Goal: Task Accomplishment & Management: Manage account settings

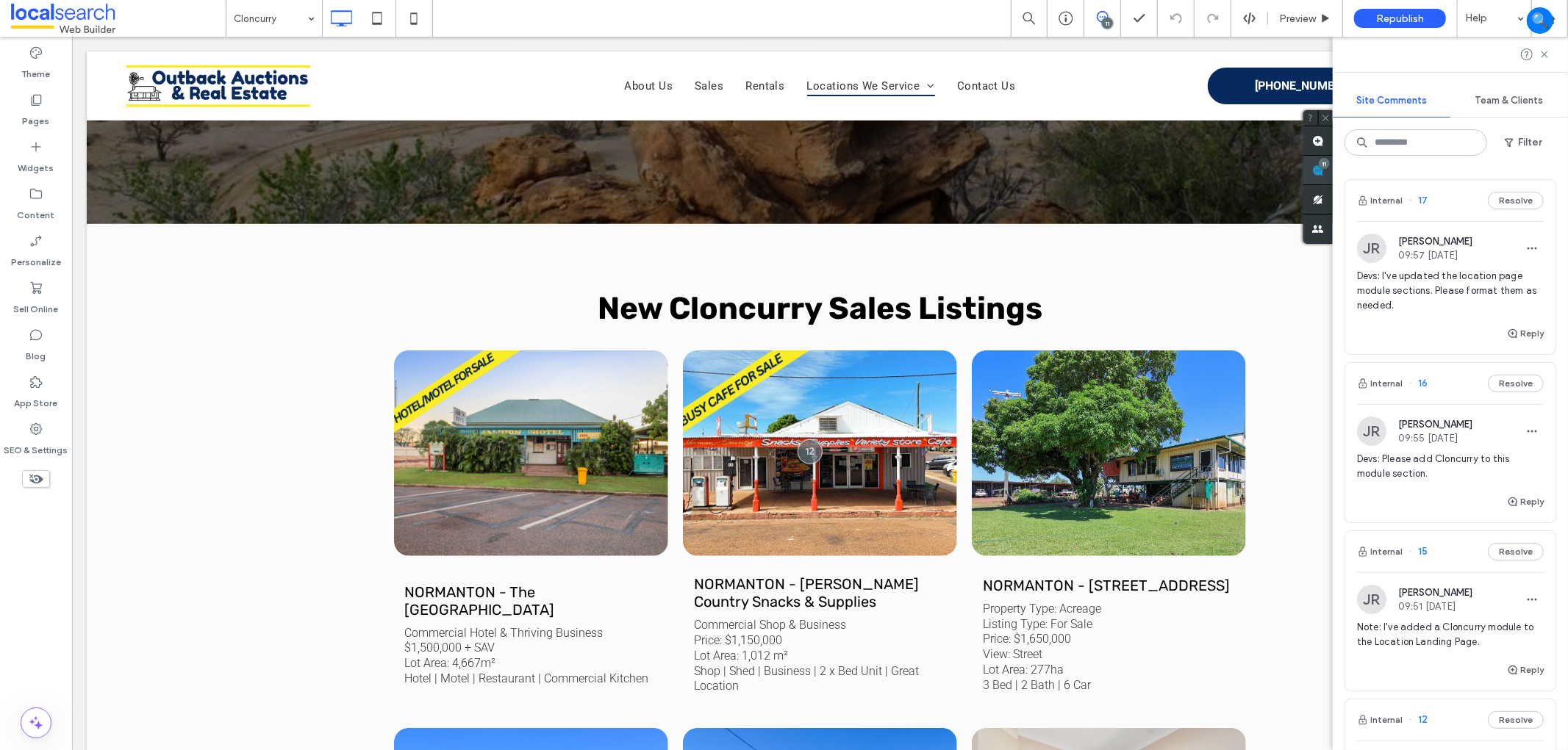
click at [1333, 170] on span at bounding box center [1318, 169] width 30 height 29
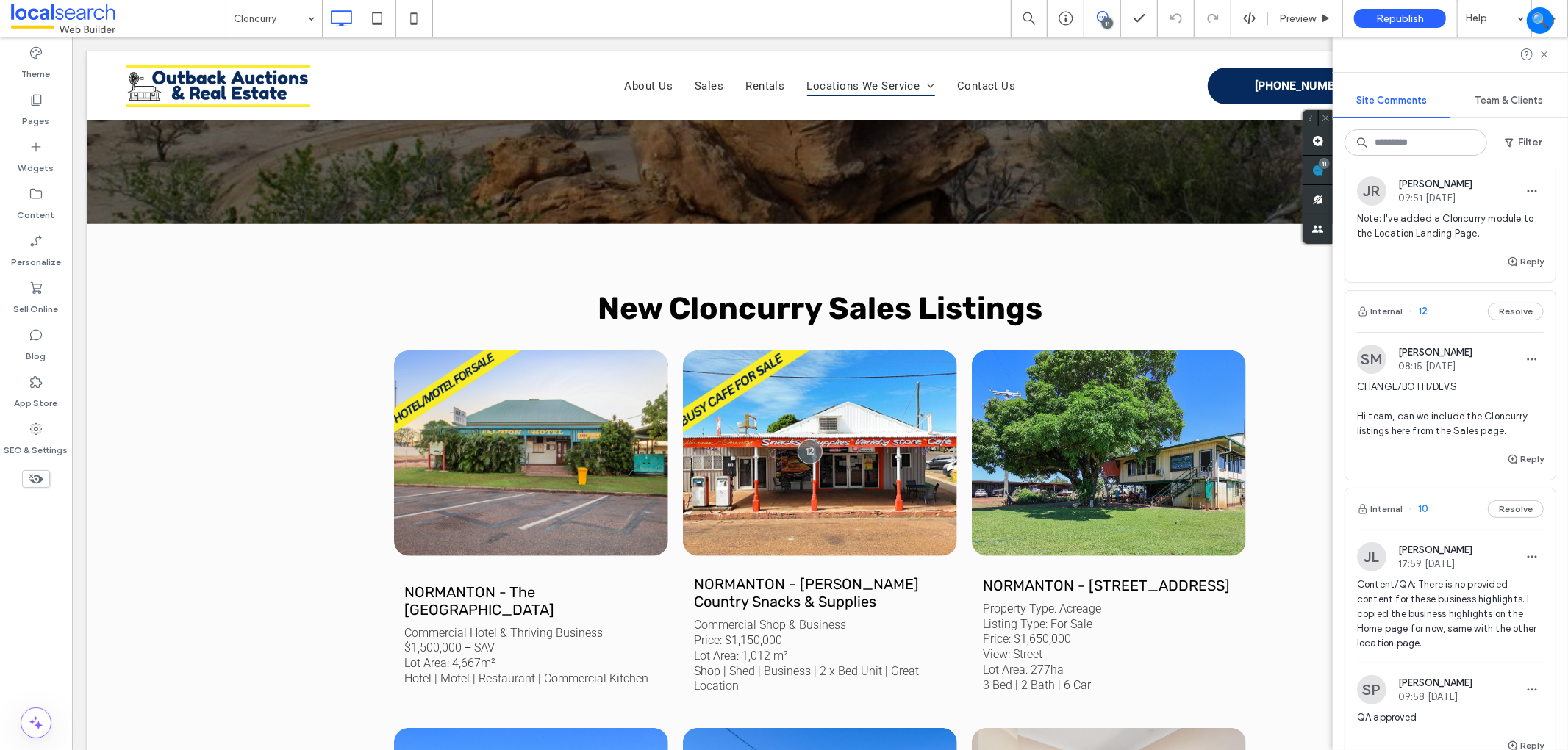
scroll to position [407, 0]
click at [1415, 453] on div "Reply" at bounding box center [1449, 466] width 210 height 30
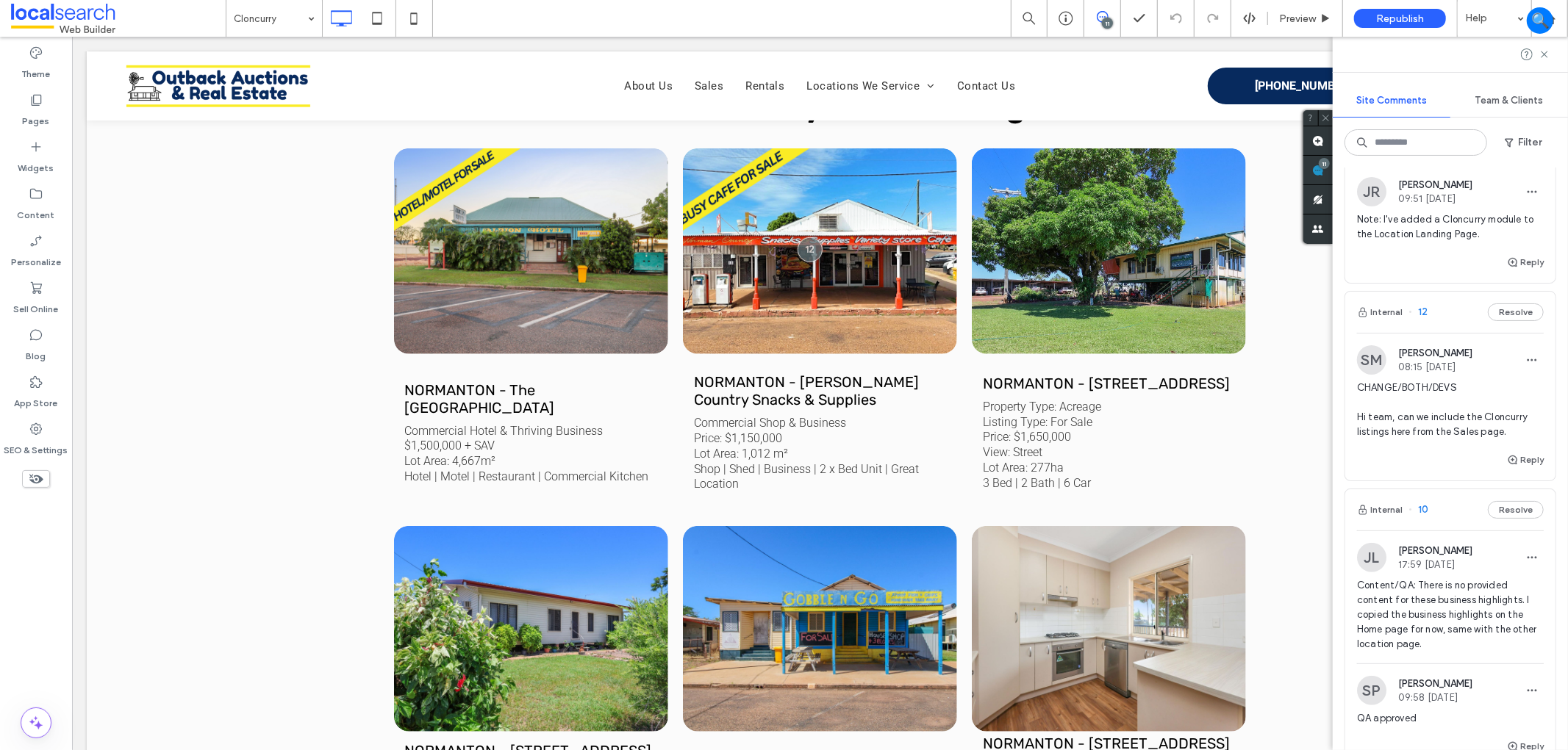
scroll to position [703, 0]
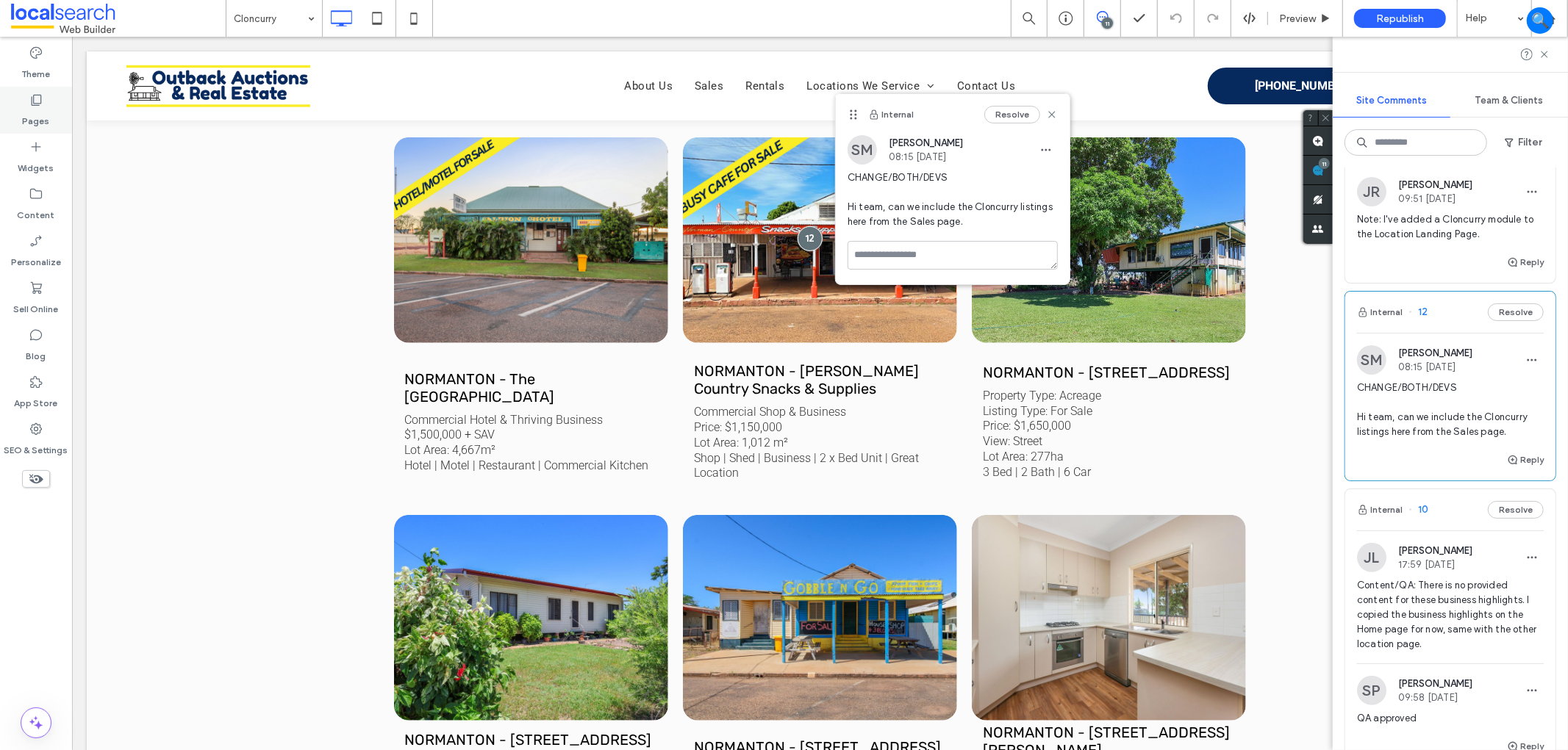
click at [56, 115] on div "Pages" at bounding box center [36, 110] width 72 height 47
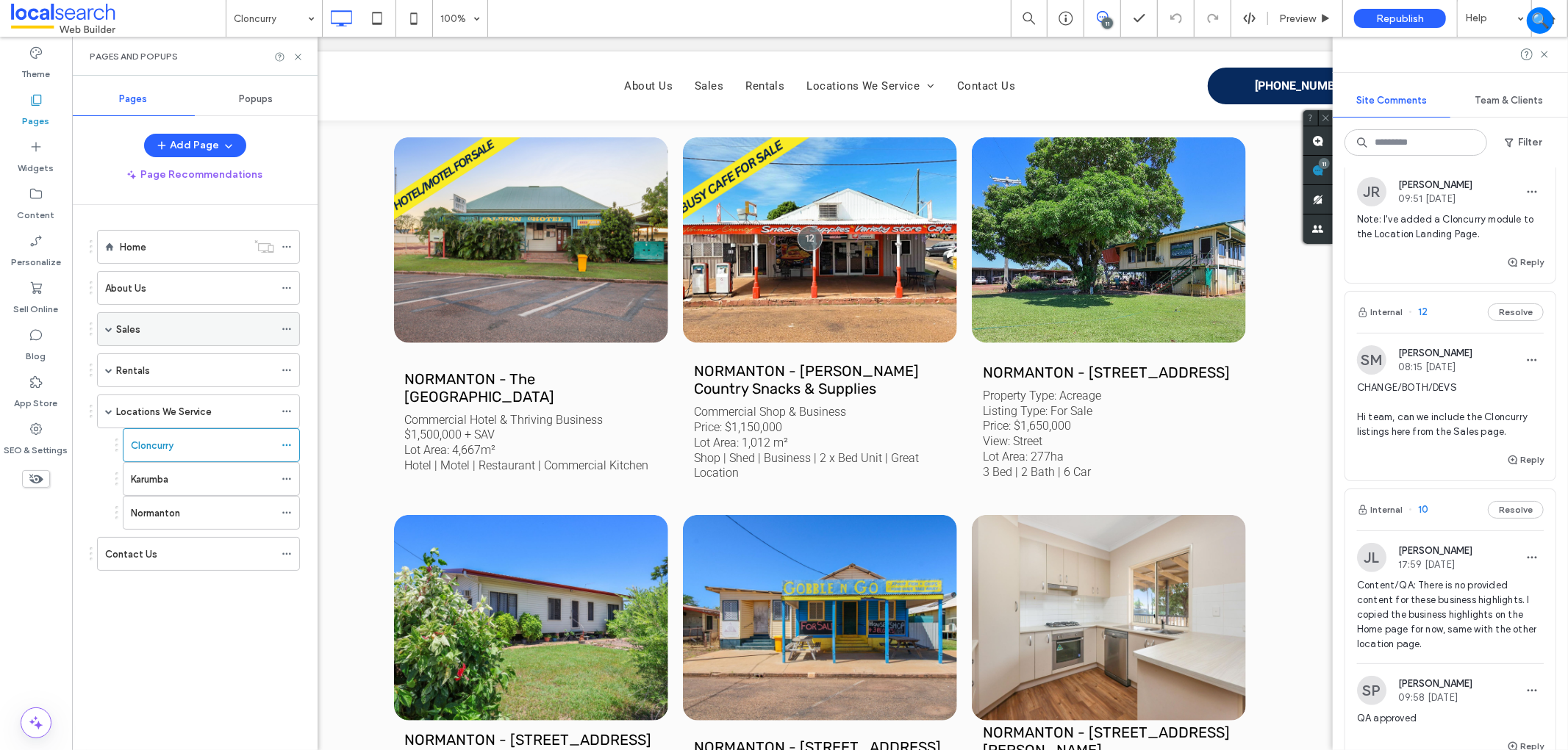
click at [111, 331] on span at bounding box center [108, 330] width 7 height 7
click at [178, 376] on div "sales" at bounding box center [178, 363] width 95 height 32
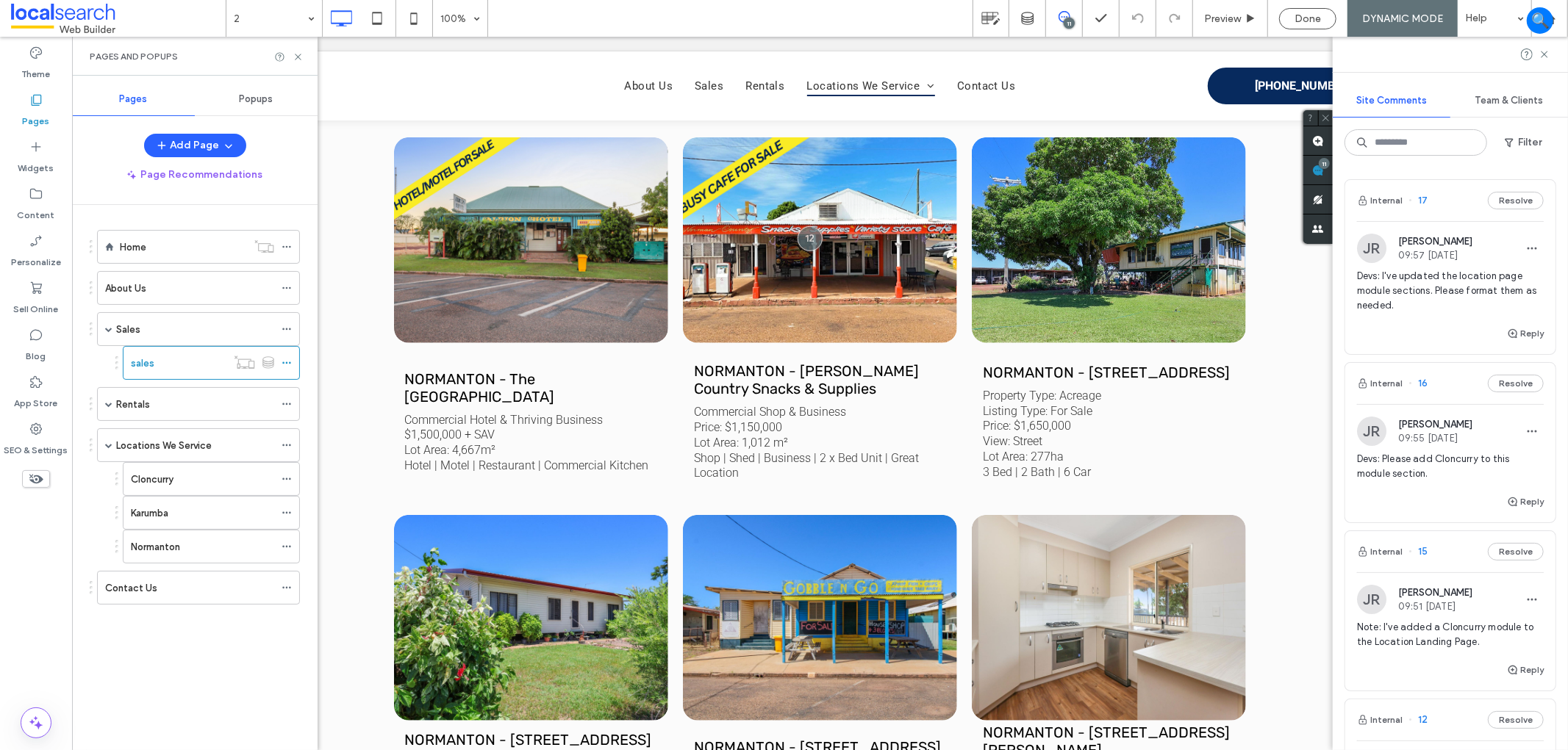
click at [1447, 330] on div "Reply" at bounding box center [1449, 340] width 210 height 30
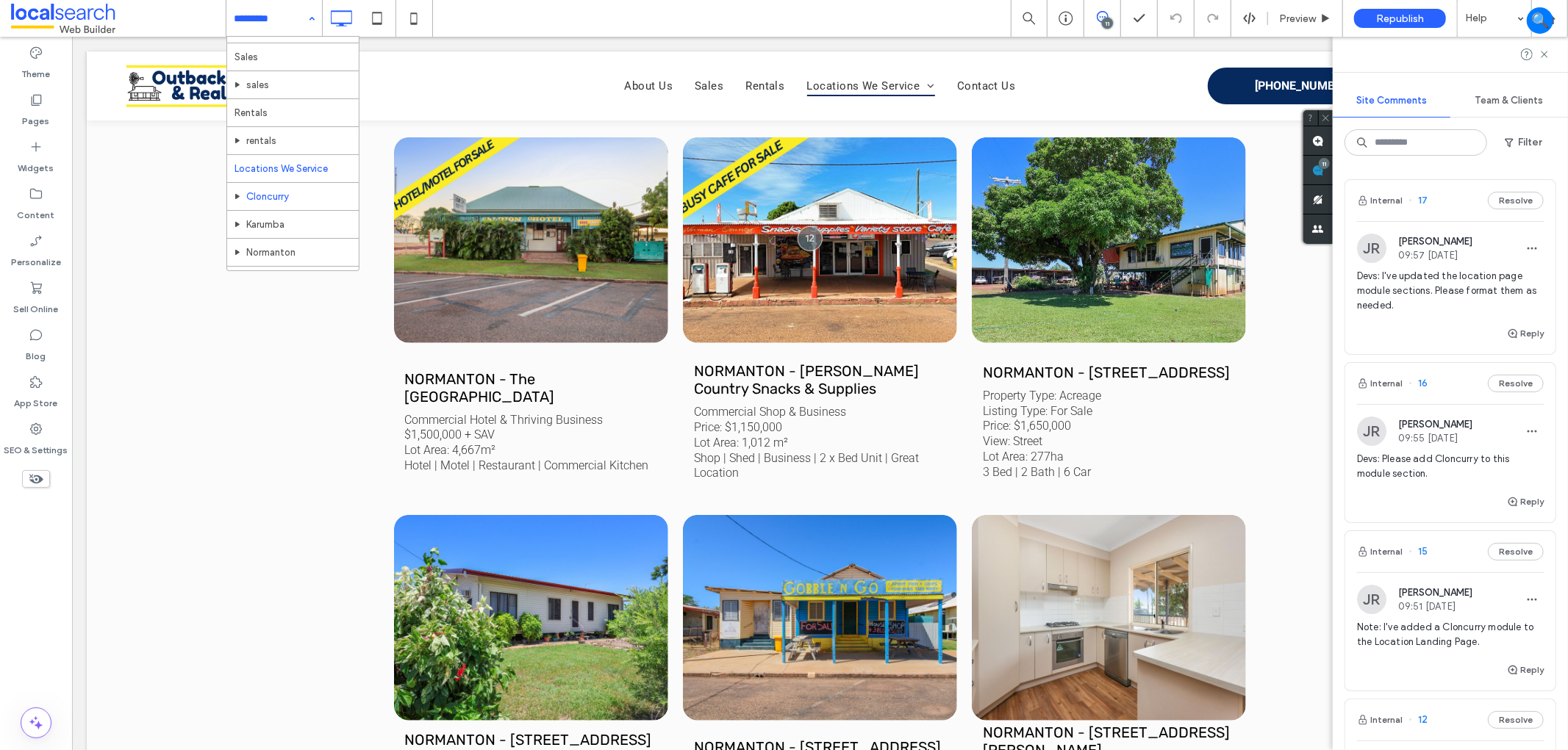
scroll to position [77, 0]
click at [280, 16] on input at bounding box center [270, 19] width 73 height 37
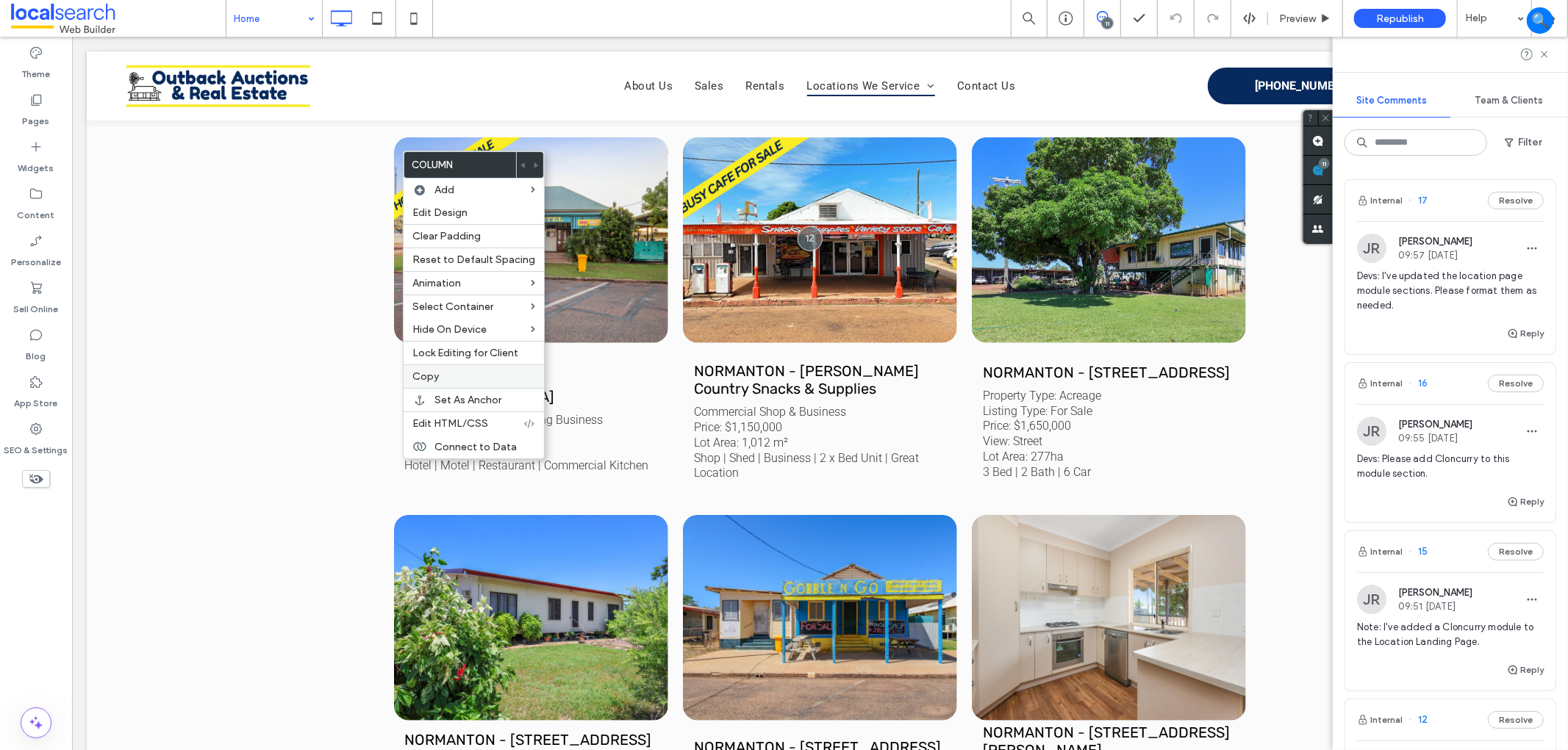
click at [454, 371] on label "Copy" at bounding box center [473, 376] width 123 height 12
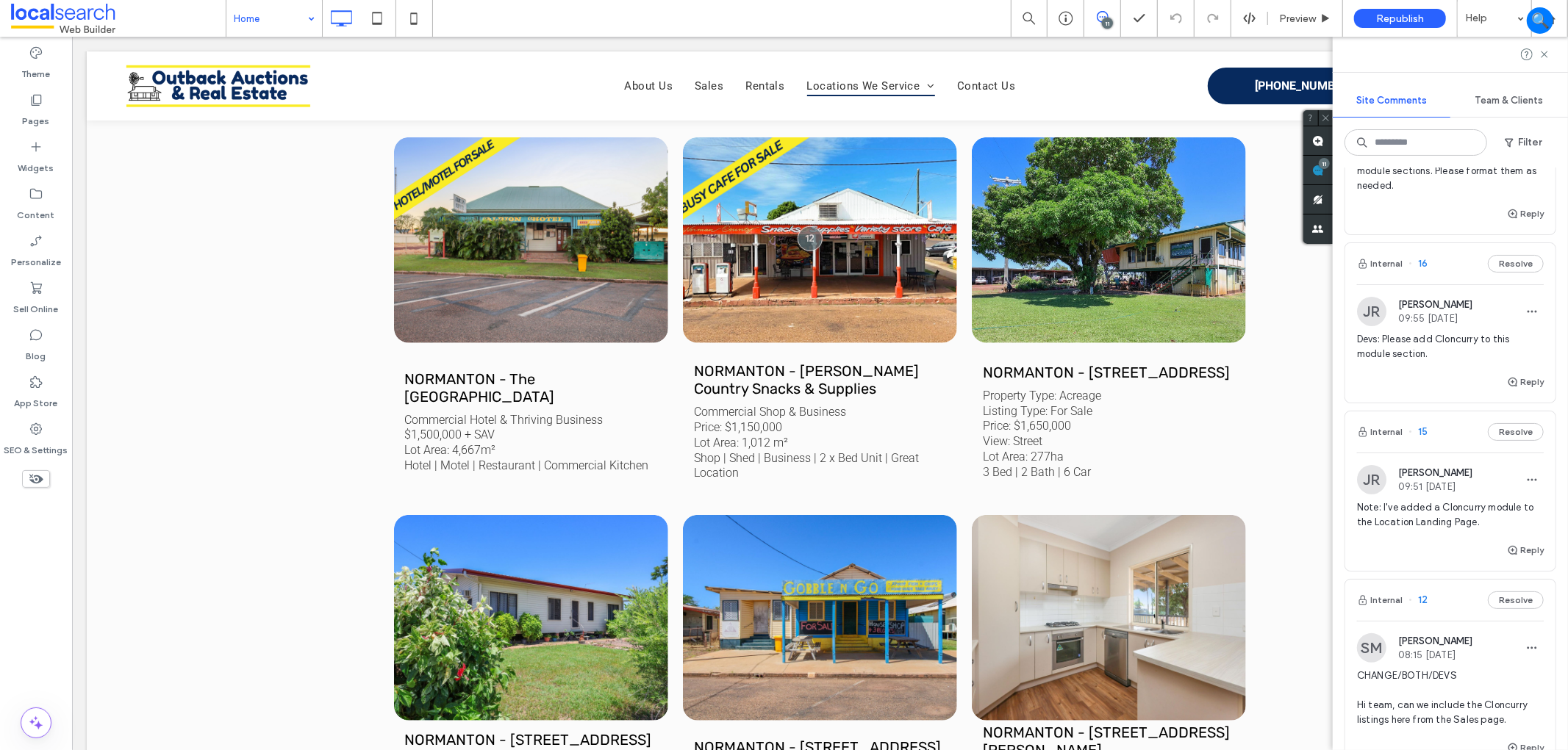
scroll to position [163, 0]
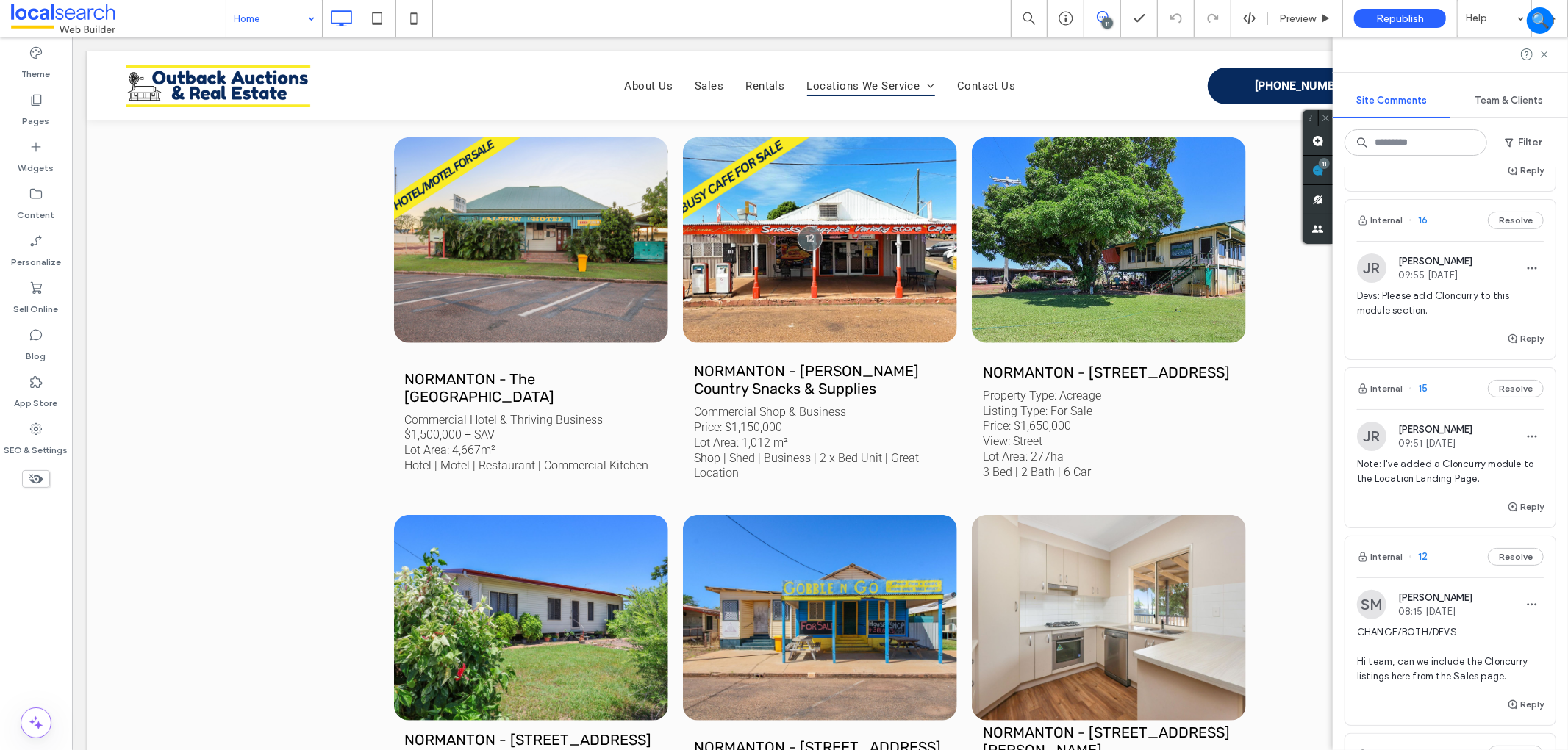
click at [1450, 525] on div "Reply" at bounding box center [1449, 513] width 210 height 30
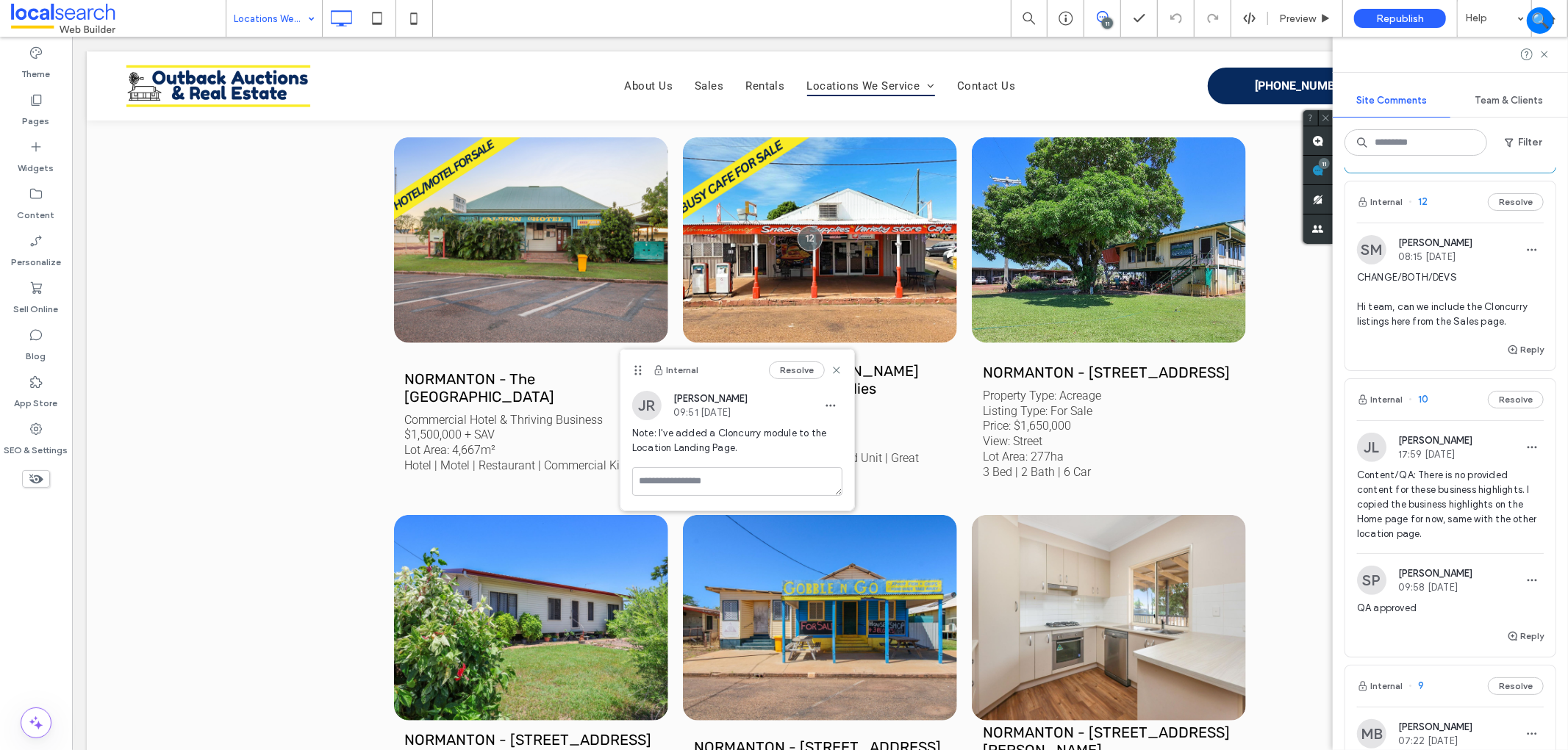
scroll to position [490, 0]
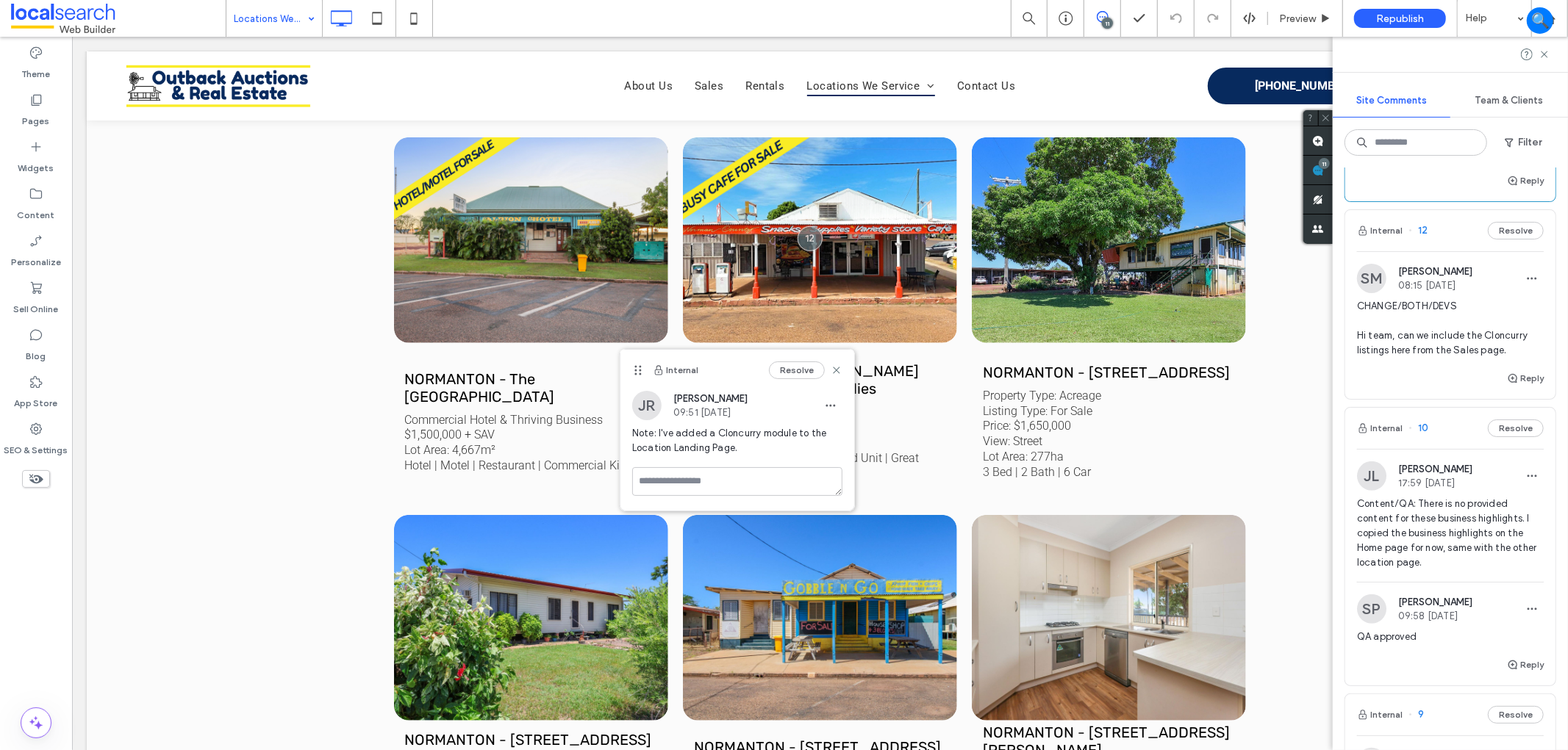
click at [1390, 372] on div "Reply" at bounding box center [1449, 384] width 210 height 30
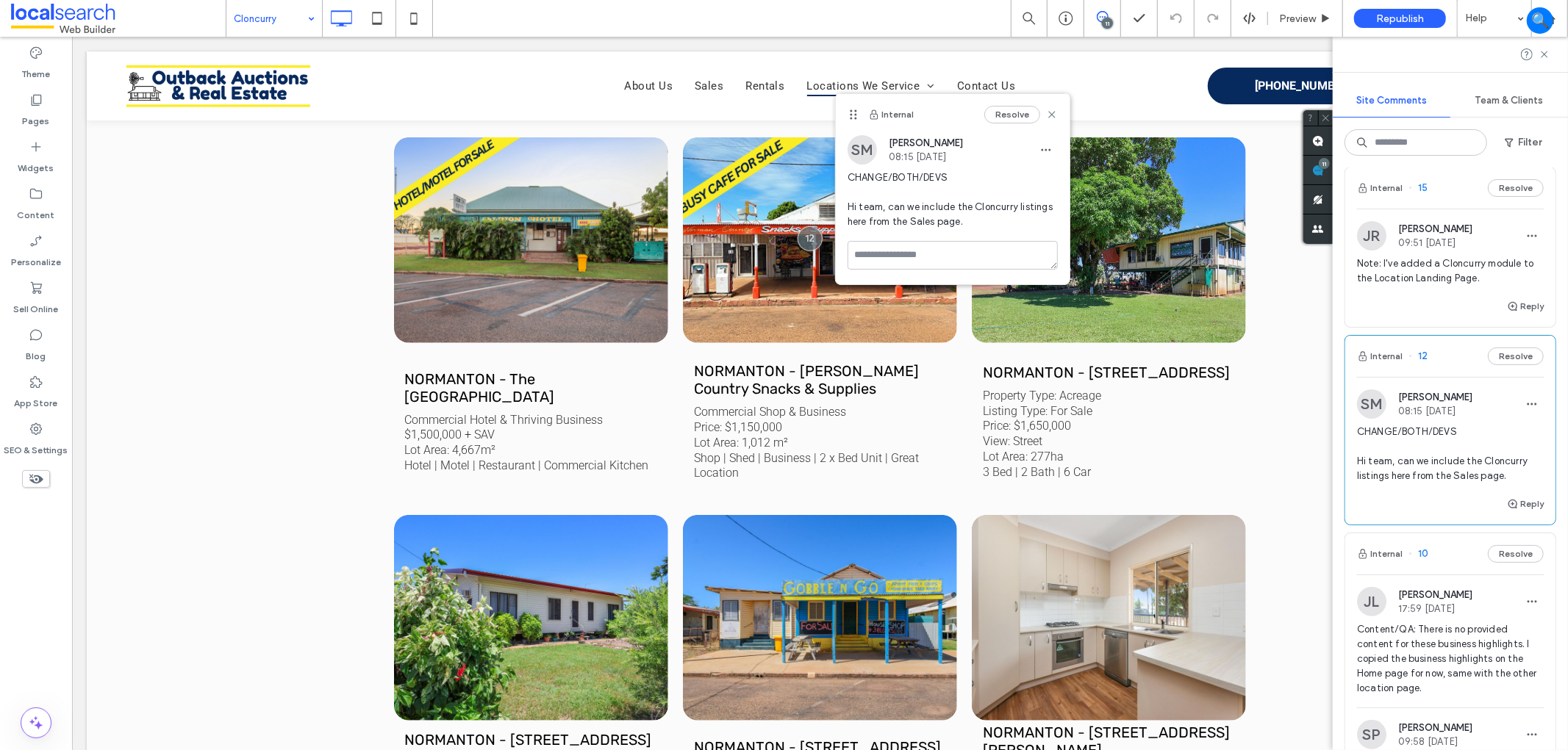
scroll to position [163, 0]
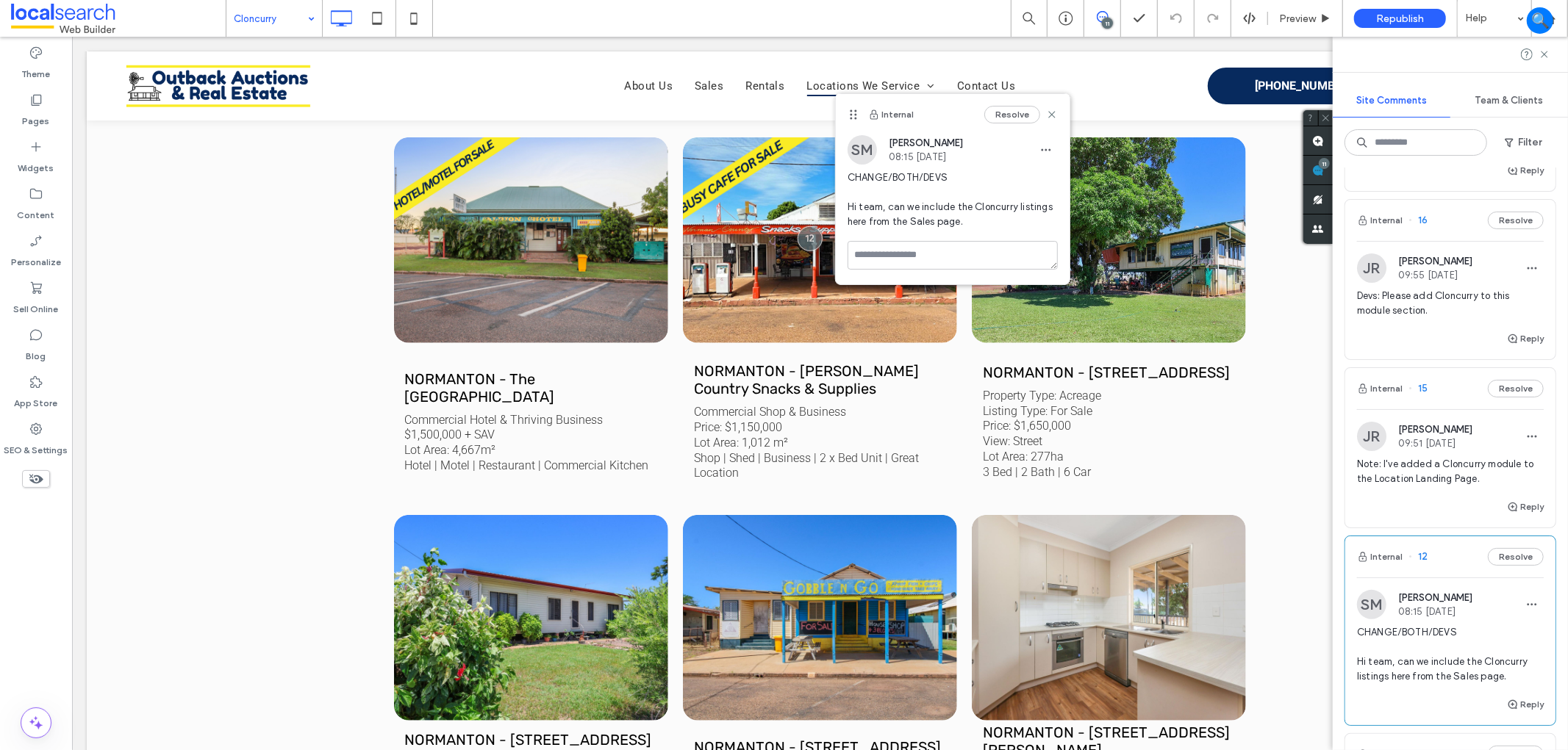
click at [1455, 382] on div "Internal 15 Resolve" at bounding box center [1449, 389] width 210 height 41
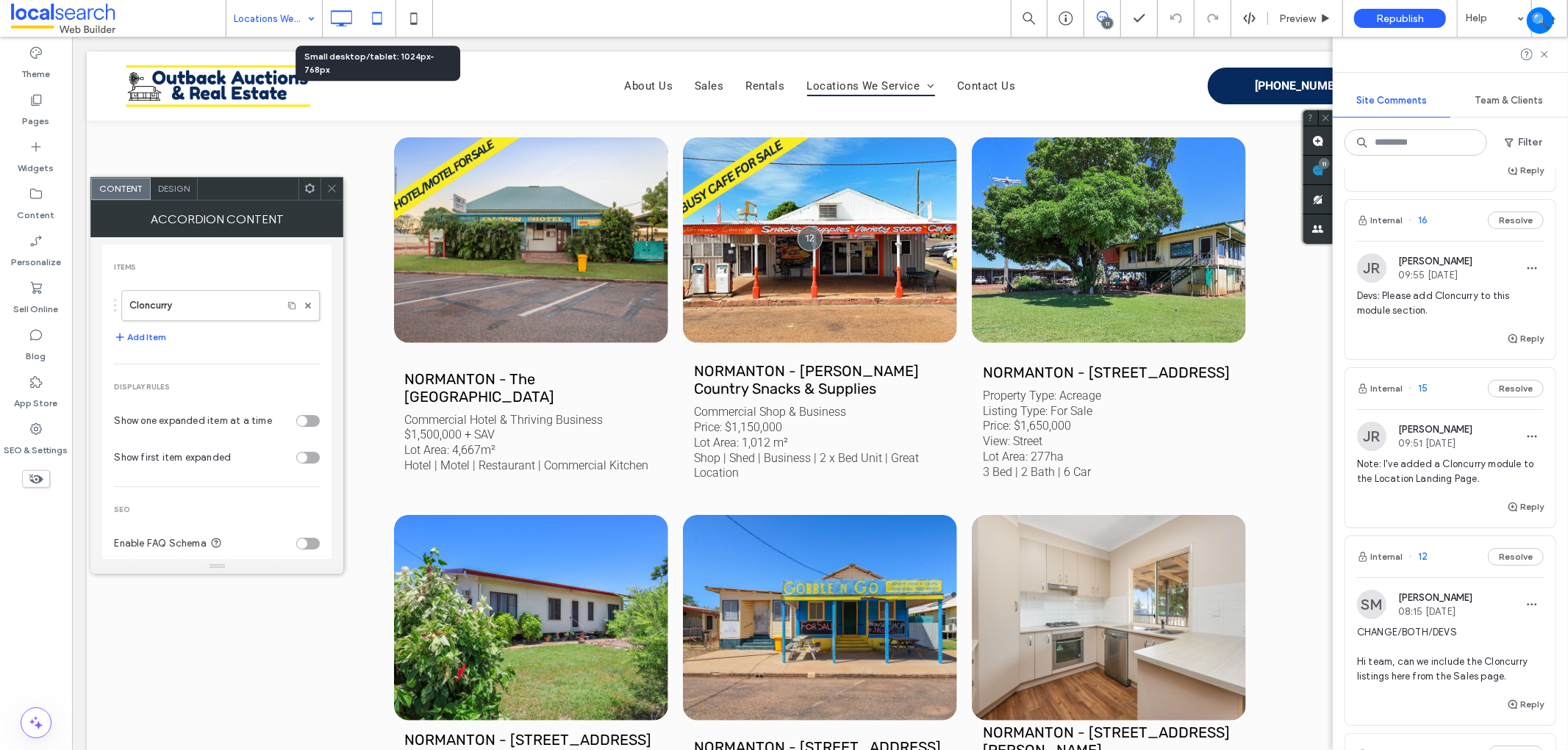
click at [377, 19] on icon at bounding box center [377, 19] width 30 height 30
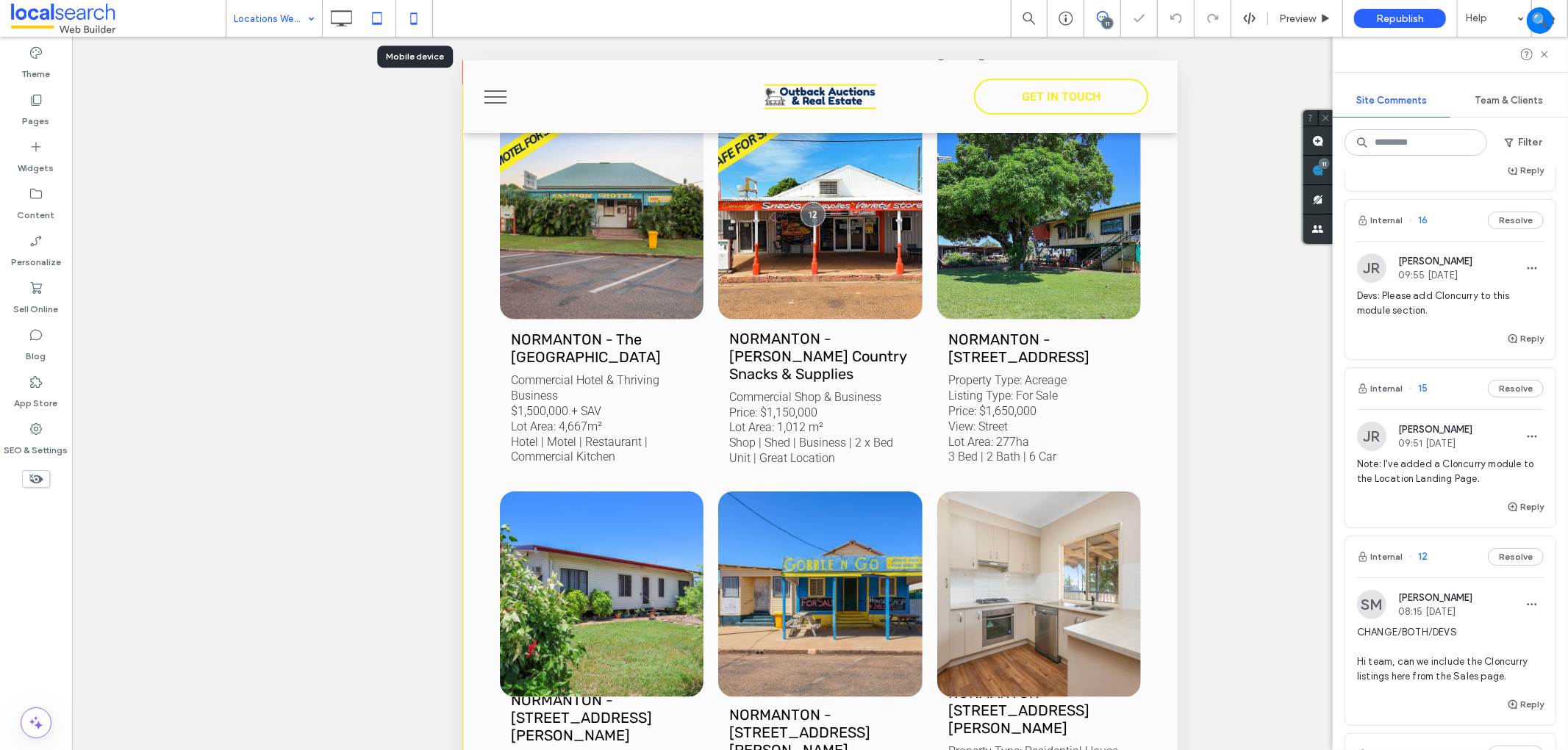
click at [415, 18] on icon at bounding box center [414, 19] width 30 height 30
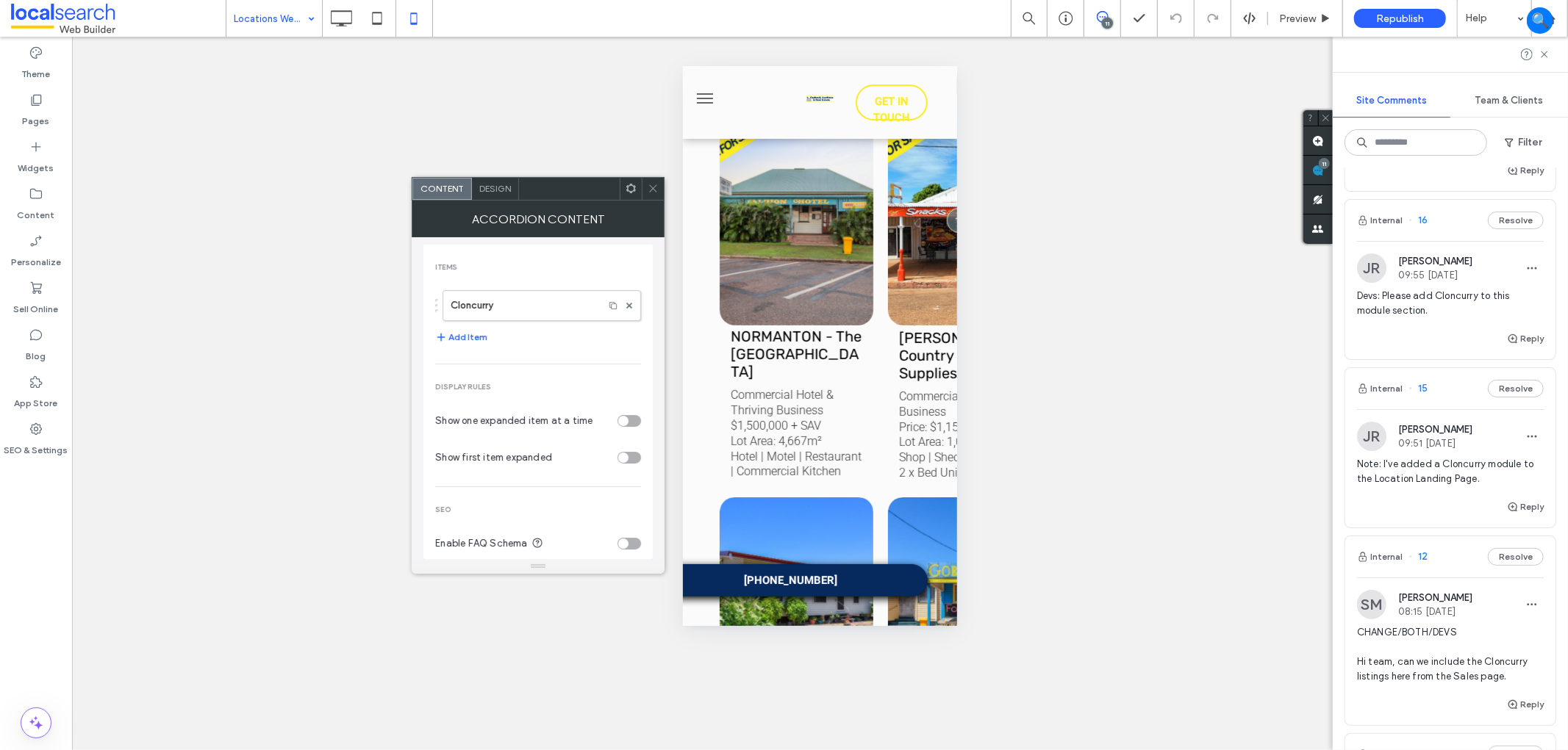
click at [651, 178] on span at bounding box center [653, 189] width 11 height 22
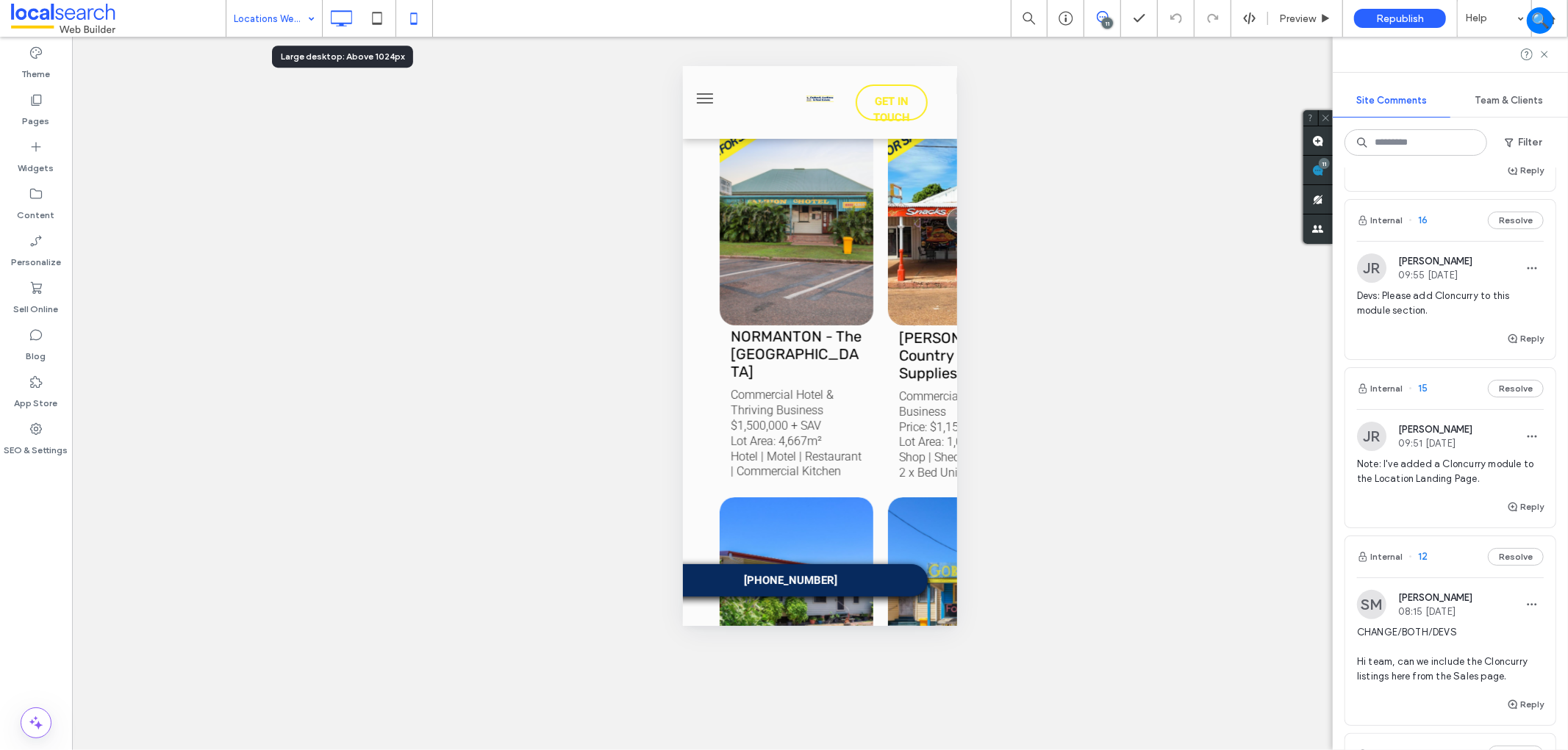
click at [333, 19] on icon at bounding box center [341, 19] width 30 height 30
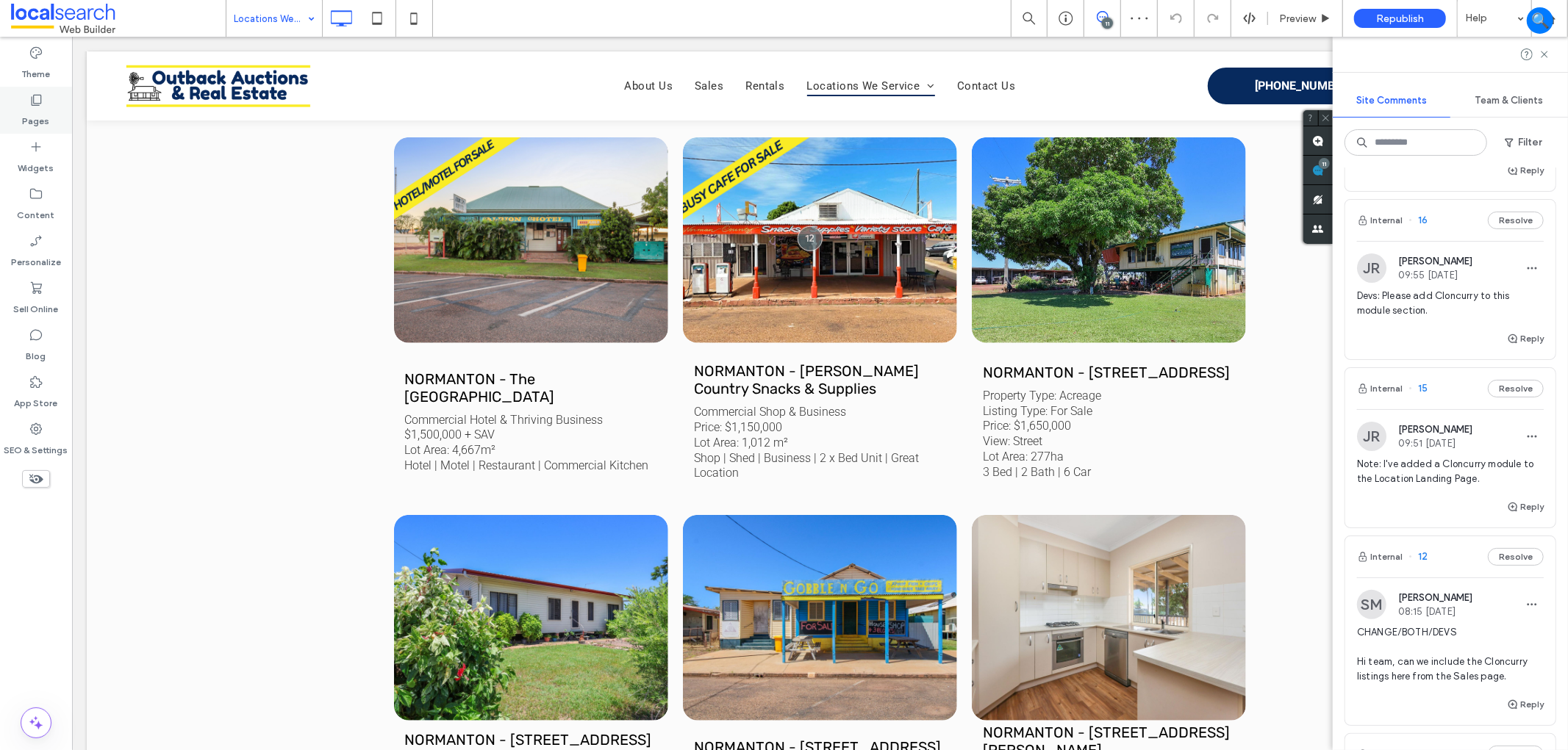
click at [46, 105] on div "Pages" at bounding box center [36, 110] width 72 height 47
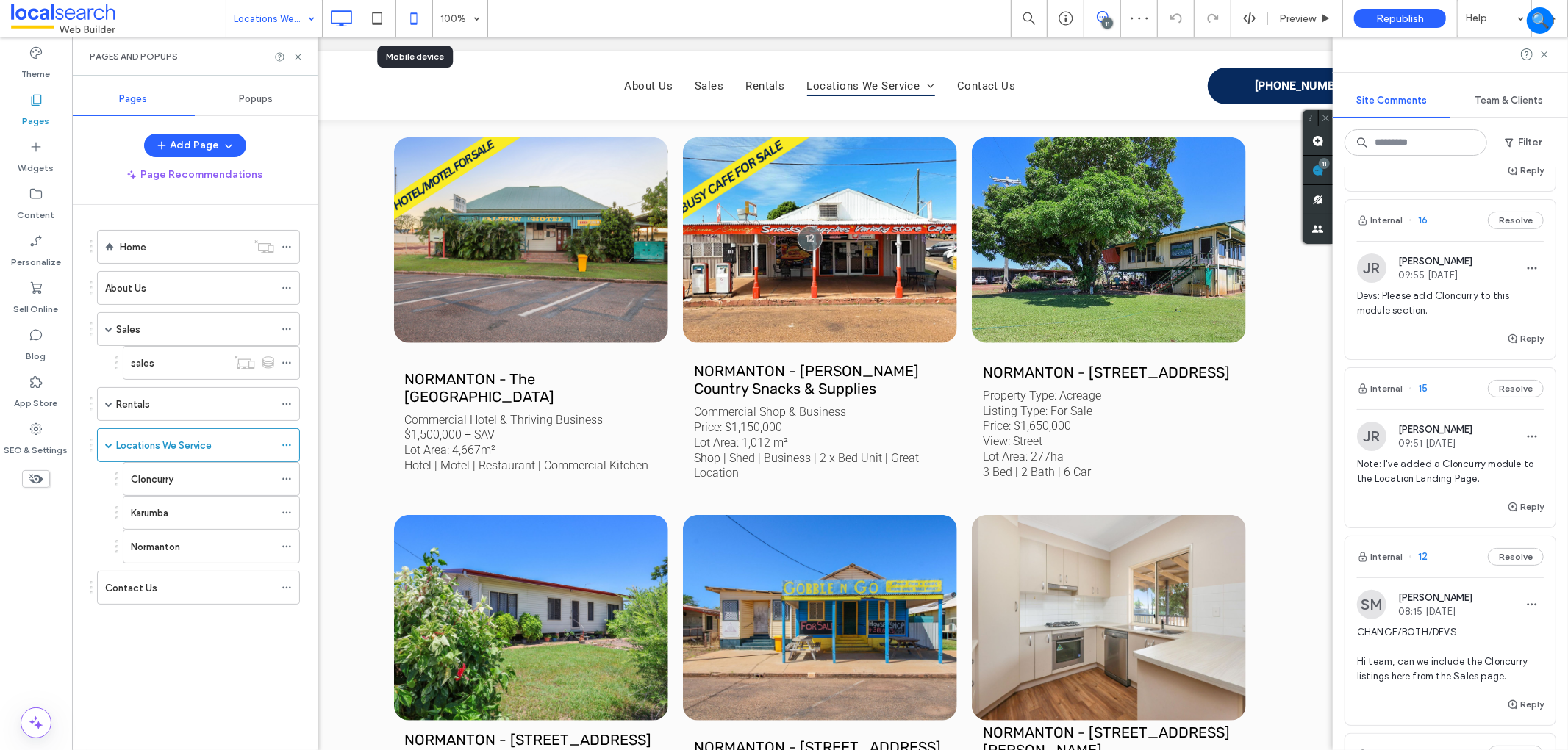
click at [415, 19] on icon at bounding box center [414, 19] width 30 height 30
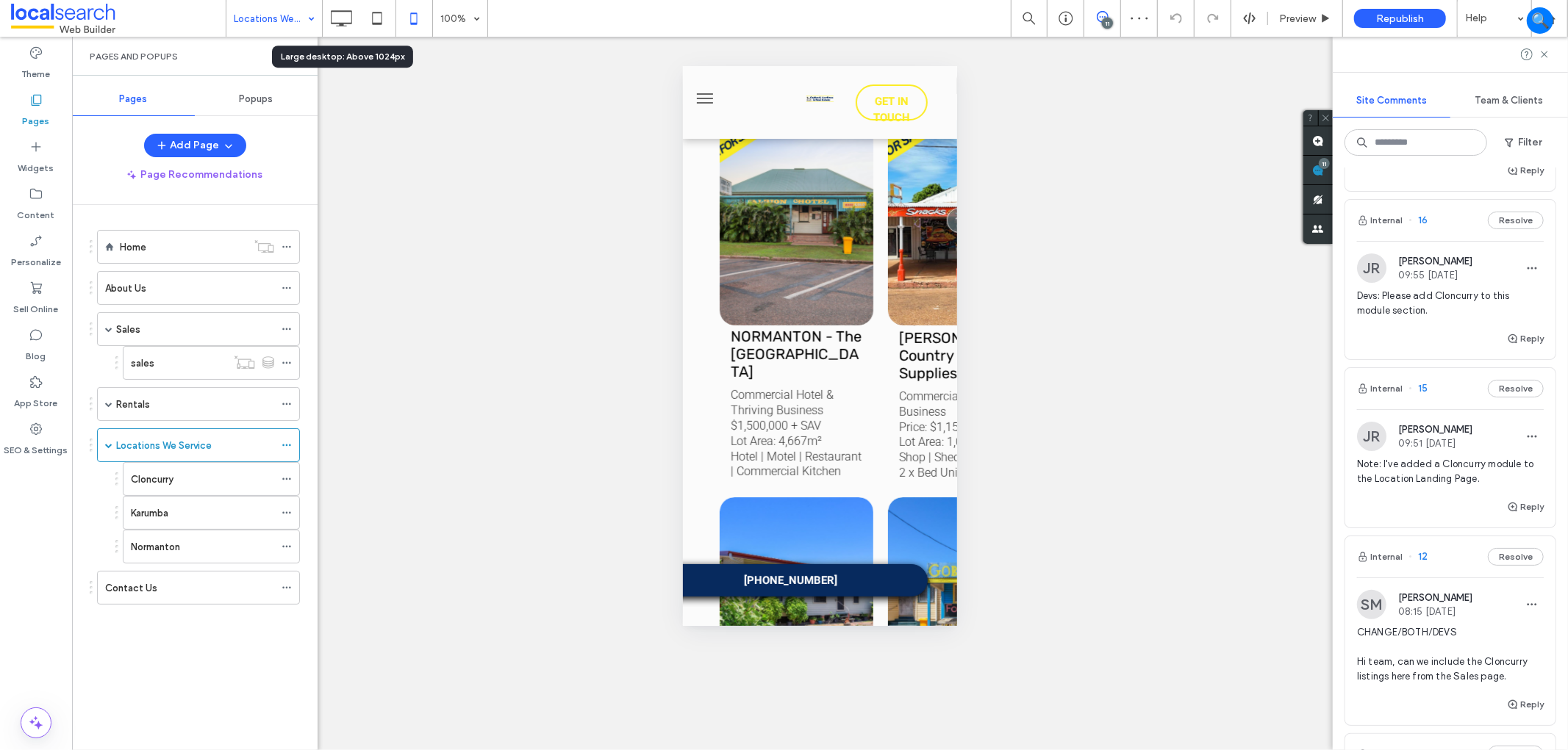
click at [347, 25] on icon at bounding box center [341, 19] width 30 height 30
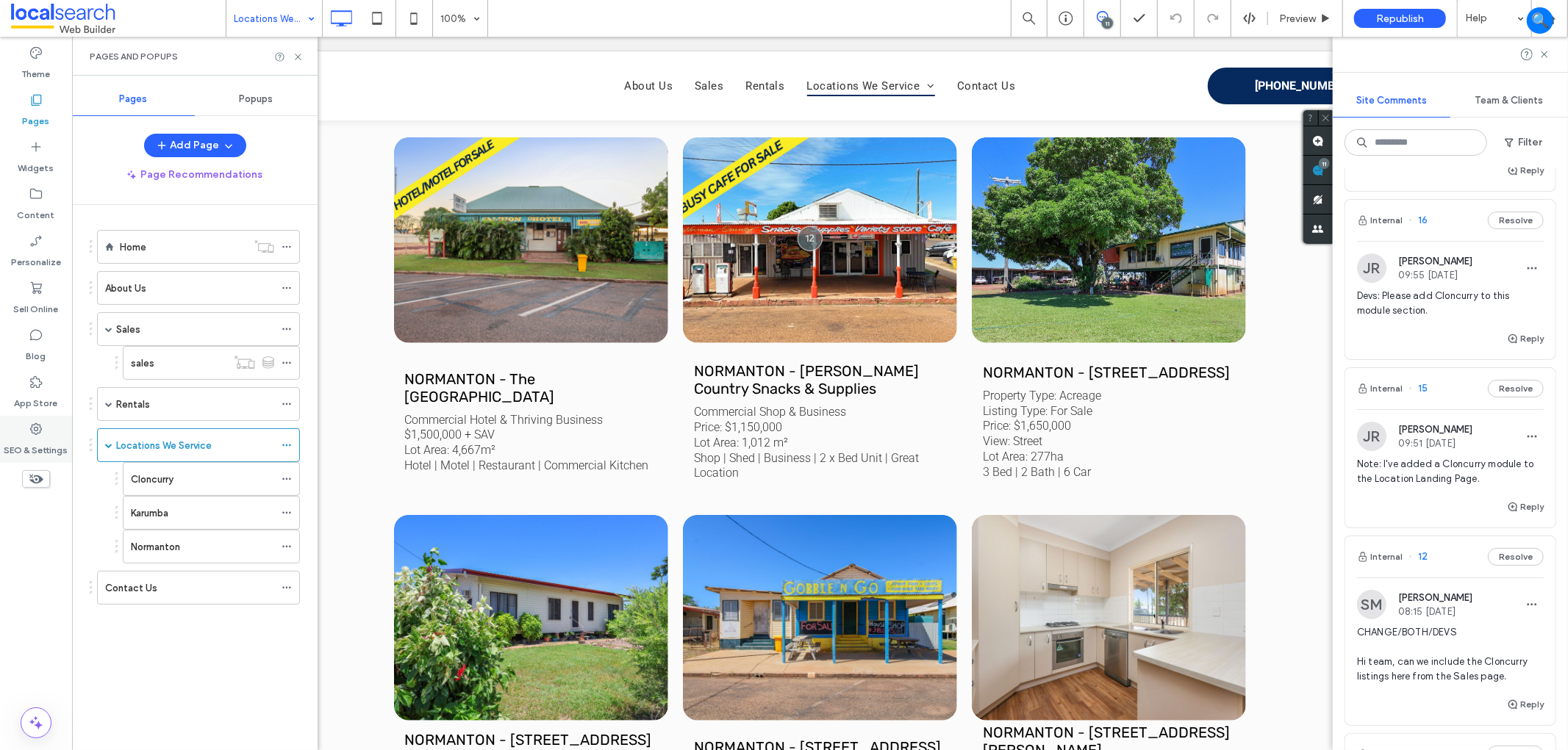
click at [56, 434] on div "SEO & Settings" at bounding box center [36, 439] width 72 height 47
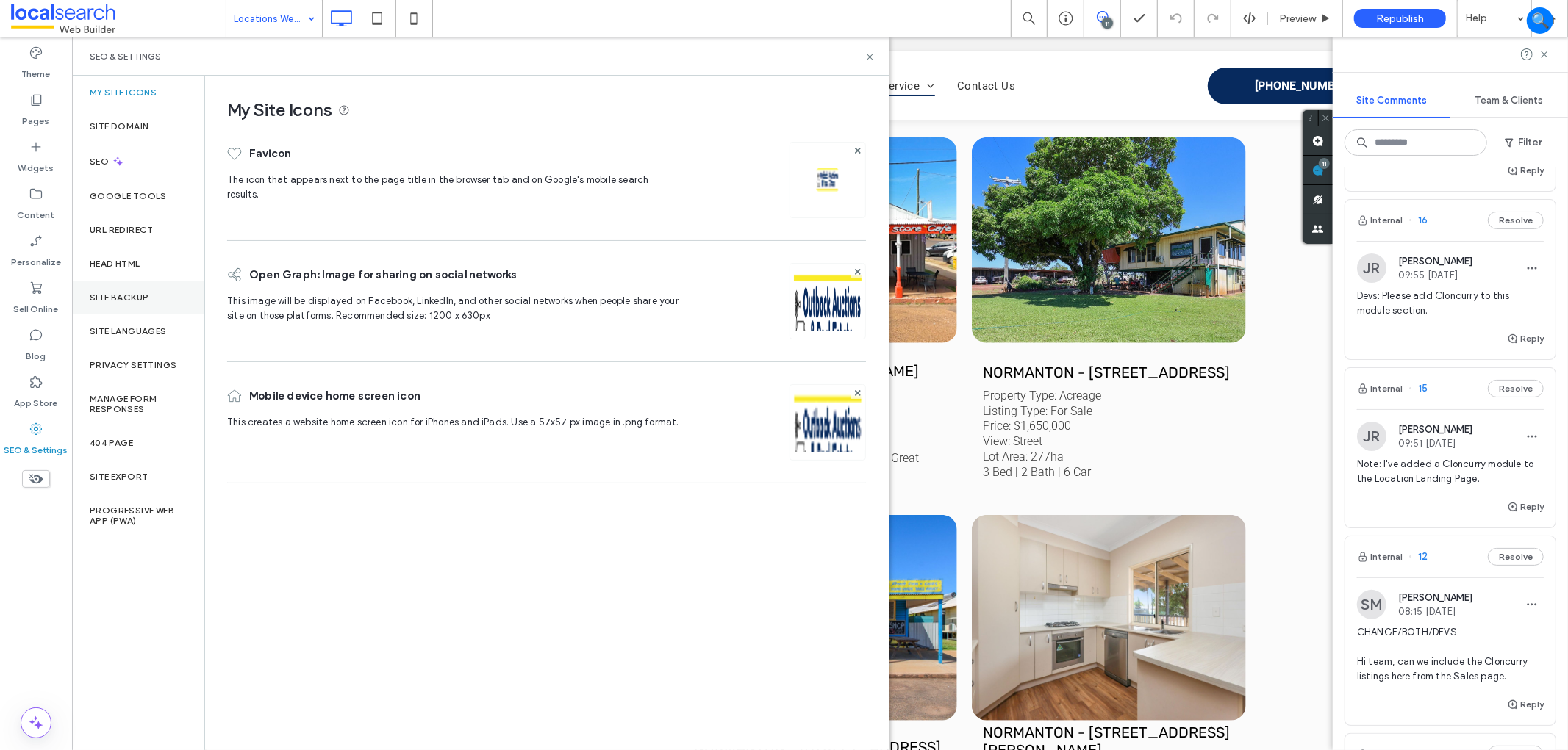
click at [136, 297] on label "Site Backup" at bounding box center [119, 297] width 58 height 10
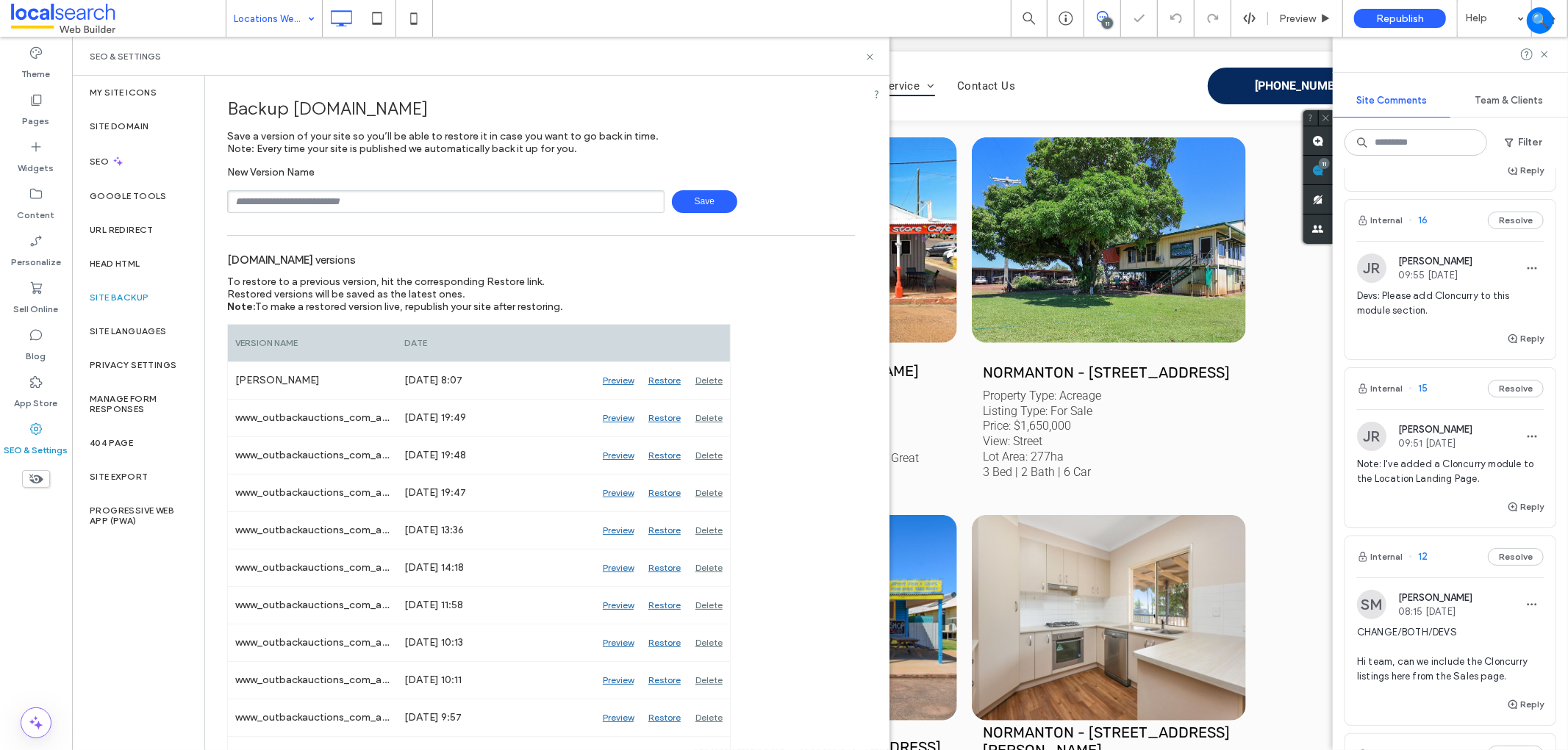
click at [326, 194] on input "text" at bounding box center [445, 202] width 437 height 23
type input "**********"
click at [682, 201] on span "Save" at bounding box center [704, 202] width 66 height 23
click at [872, 56] on icon at bounding box center [870, 57] width 11 height 11
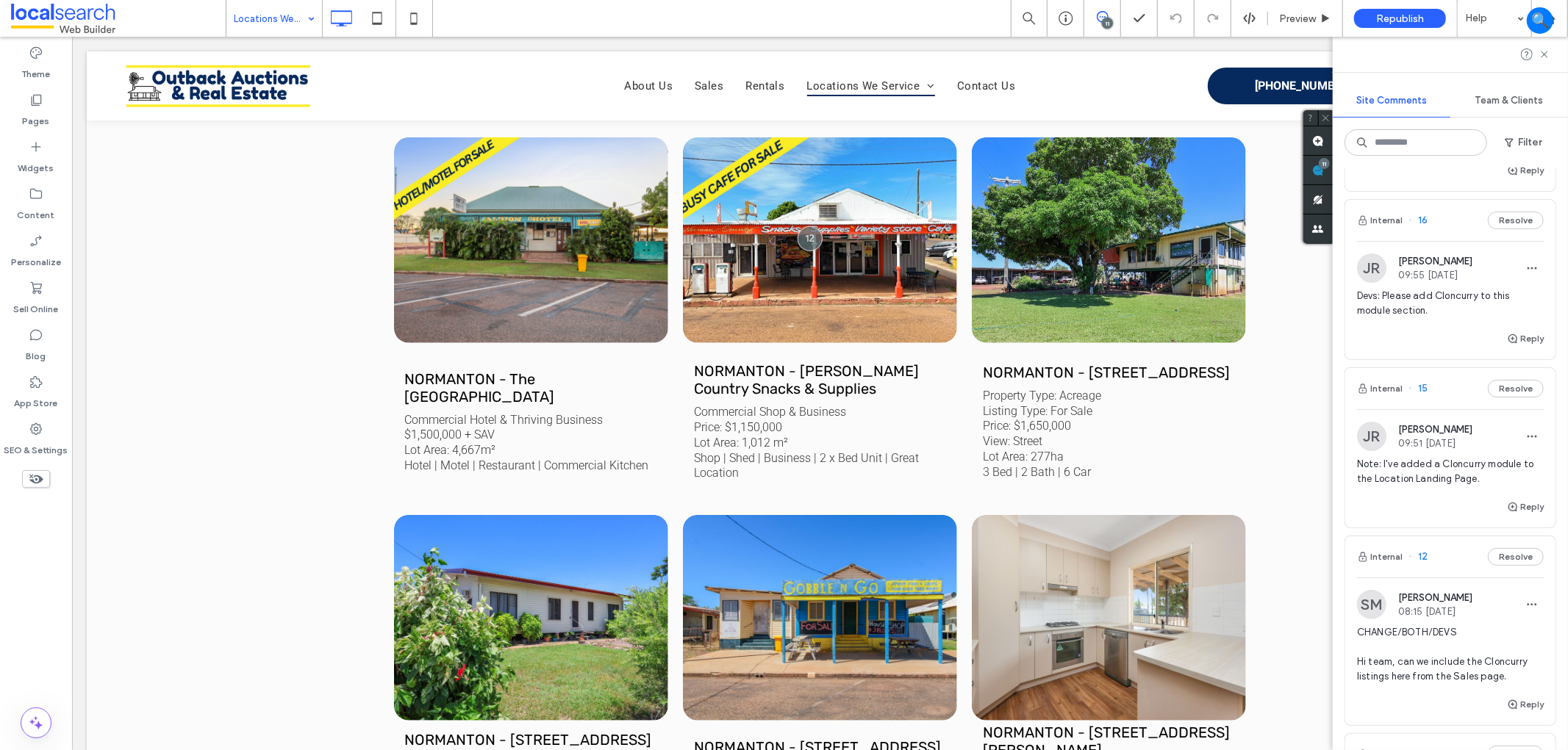
click at [1486, 315] on span "Devs: Please add Cloncurry to this module section." at bounding box center [1450, 304] width 187 height 30
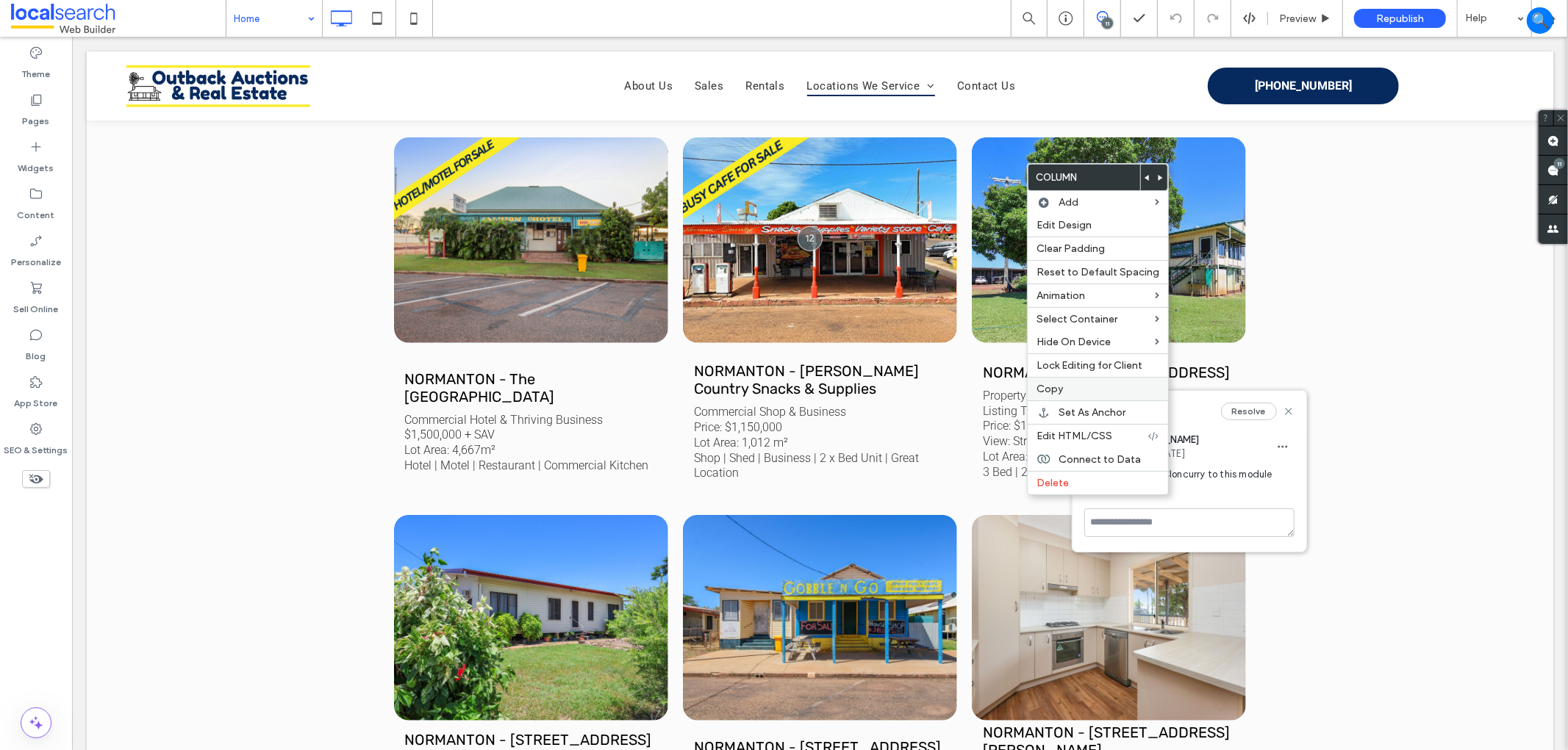
click at [1074, 390] on label "Copy" at bounding box center [1098, 388] width 123 height 12
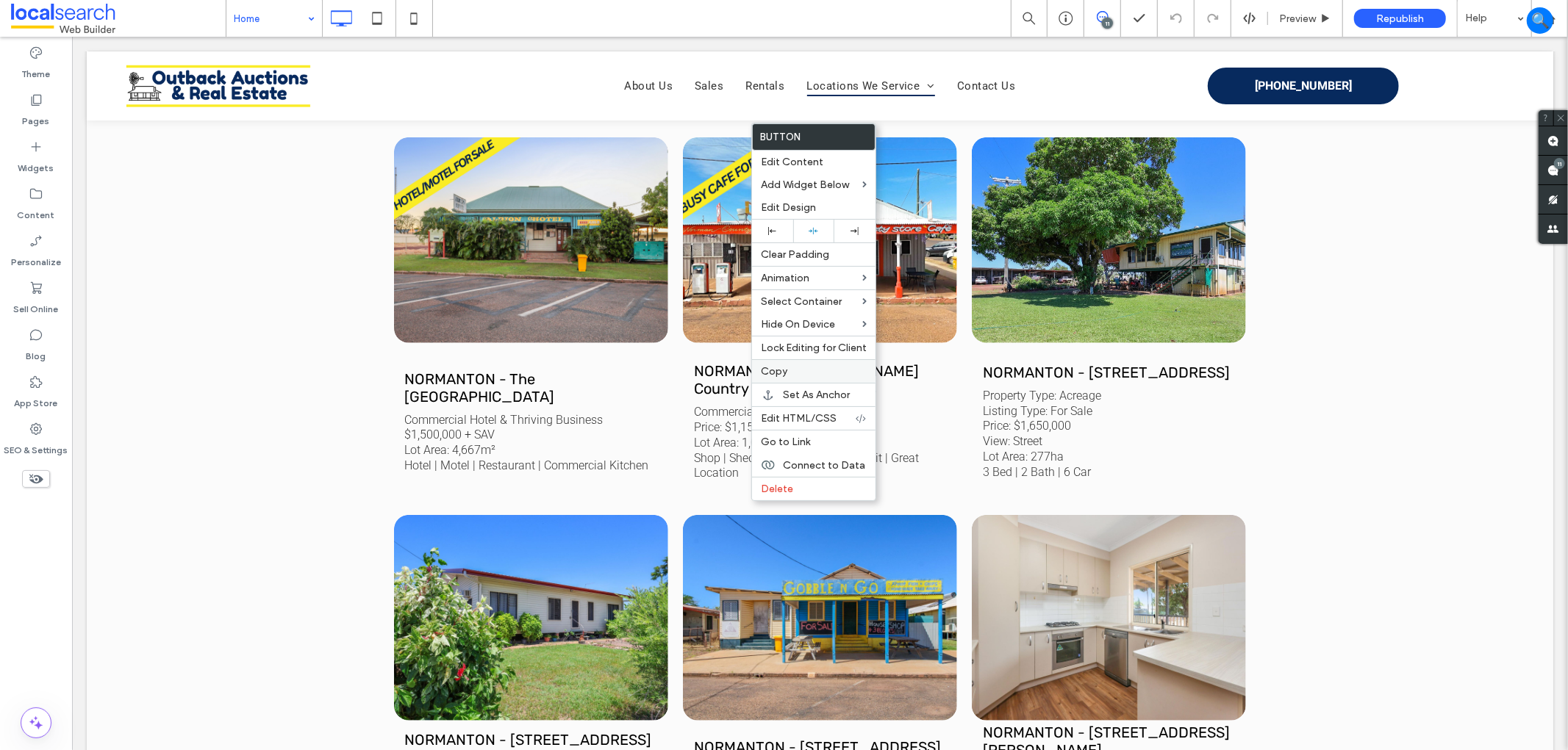
click at [807, 371] on label "Copy" at bounding box center [813, 370] width 106 height 12
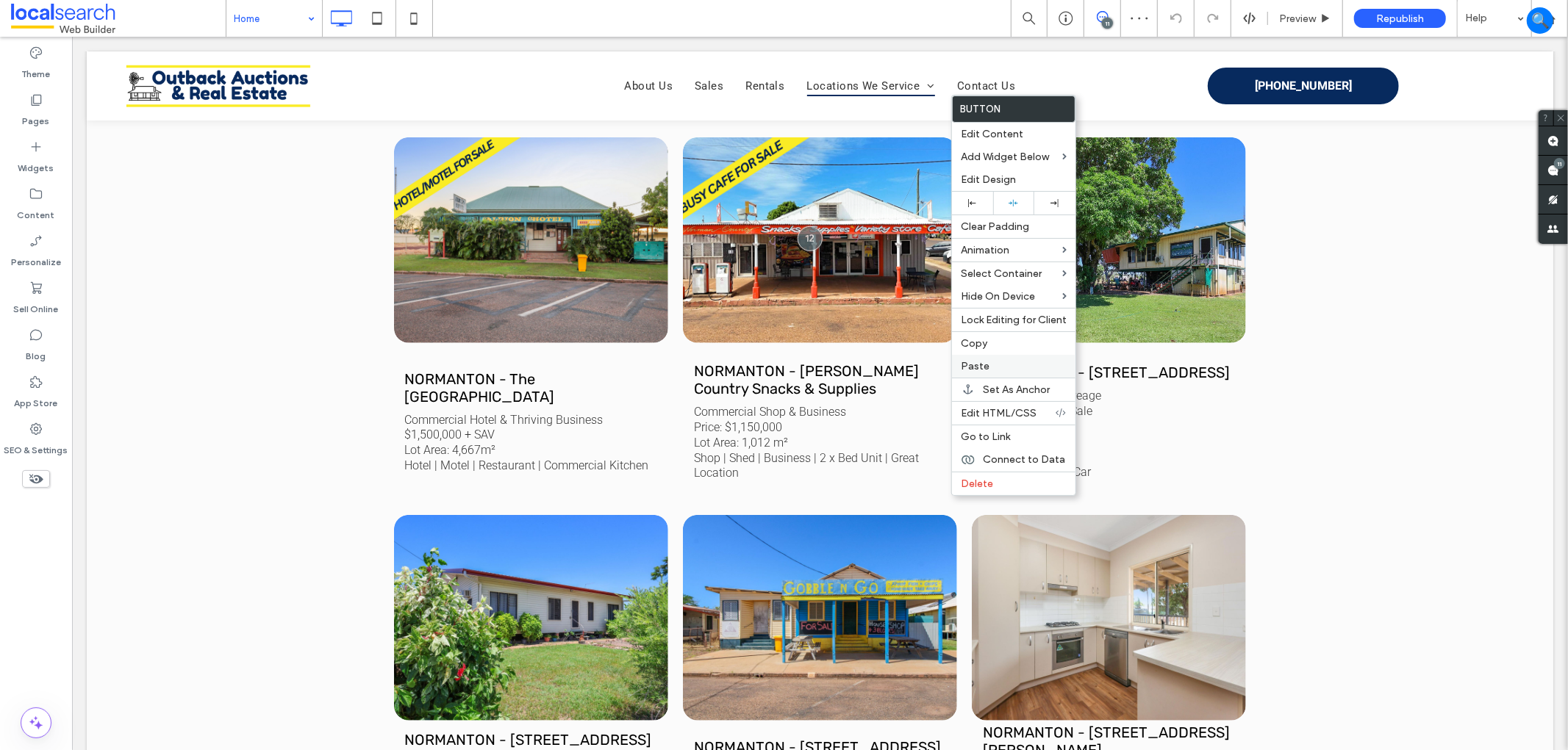
click at [998, 364] on label "Paste" at bounding box center [1013, 366] width 106 height 12
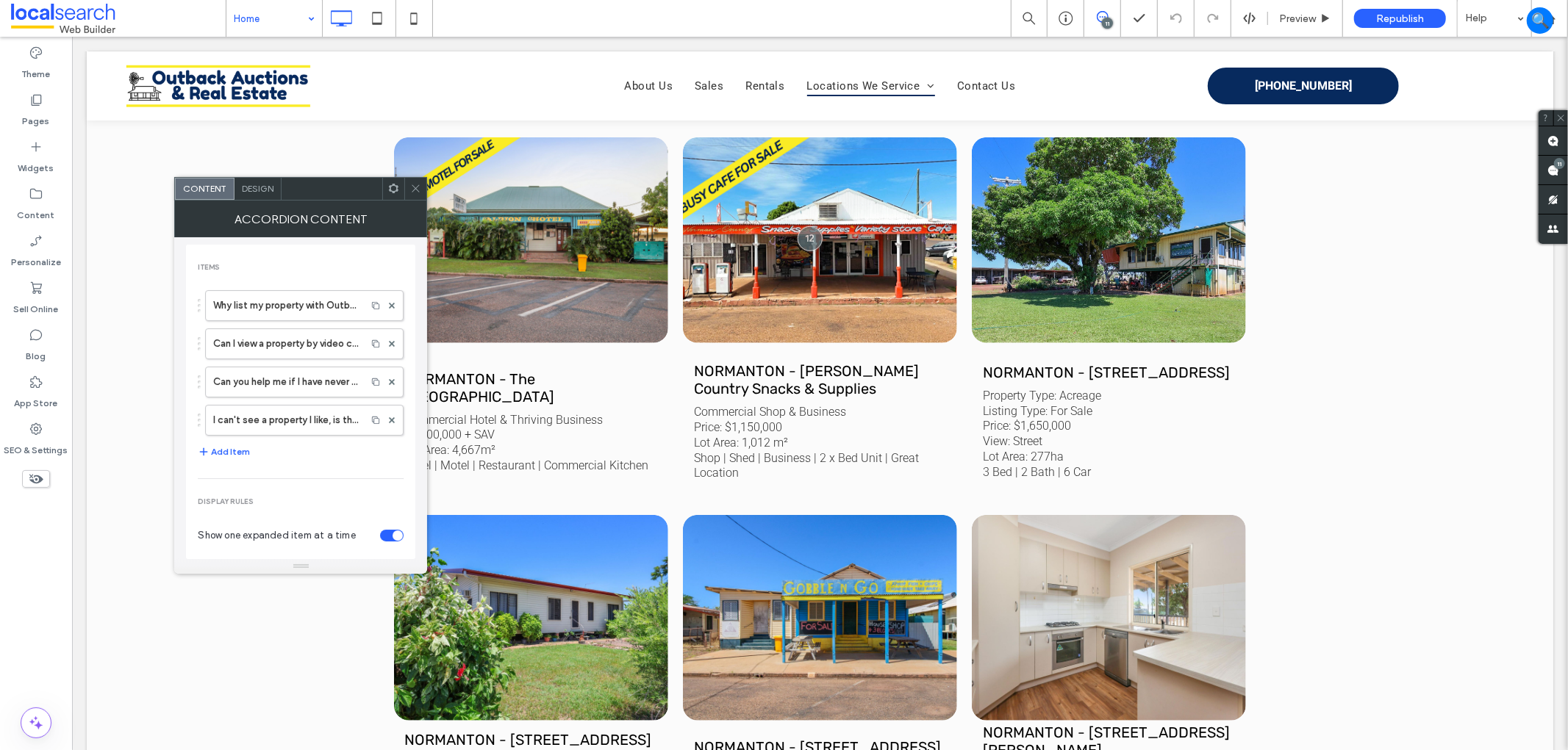
click at [416, 191] on icon at bounding box center [416, 189] width 11 height 11
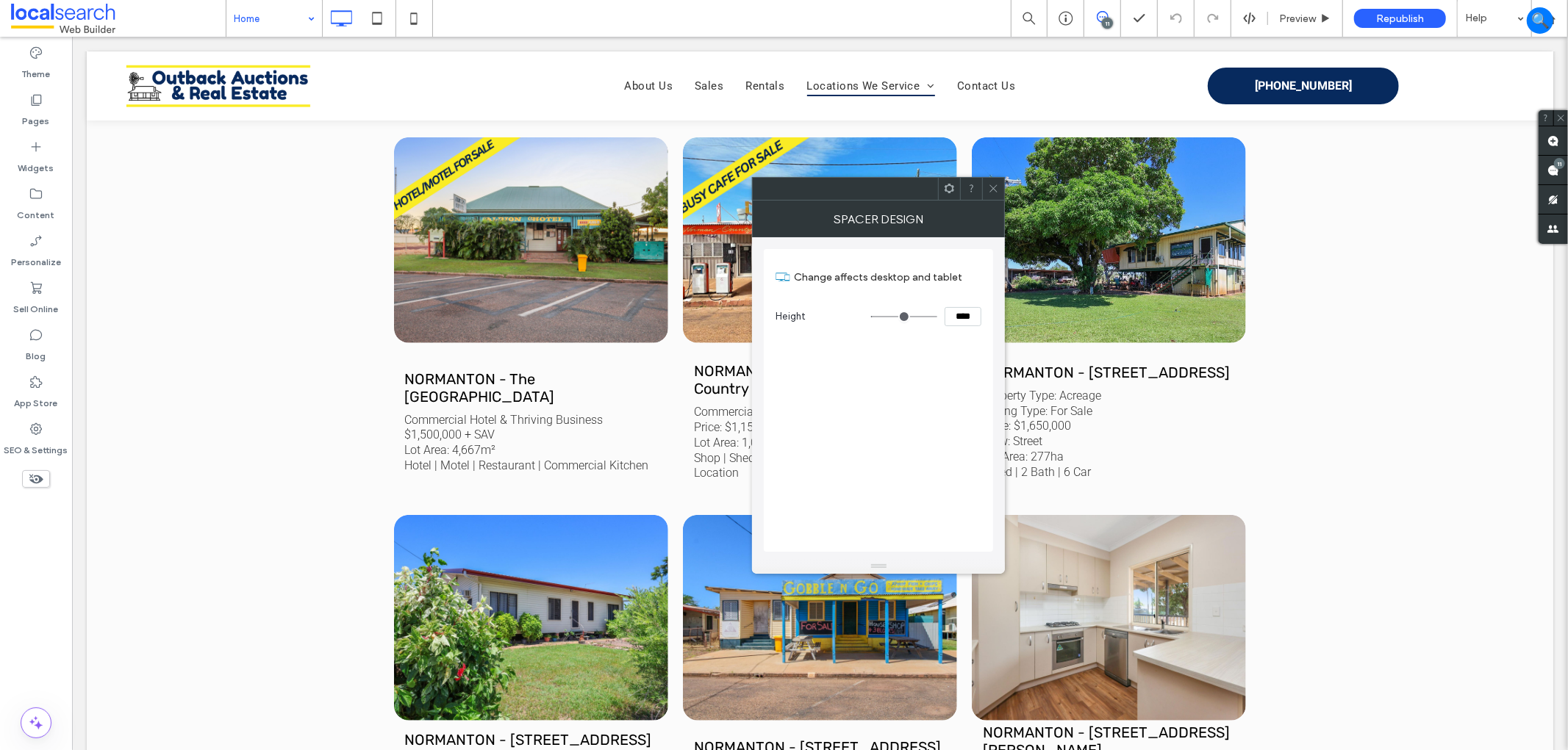
click at [989, 180] on span at bounding box center [994, 189] width 11 height 22
click at [988, 189] on icon at bounding box center [994, 189] width 11 height 11
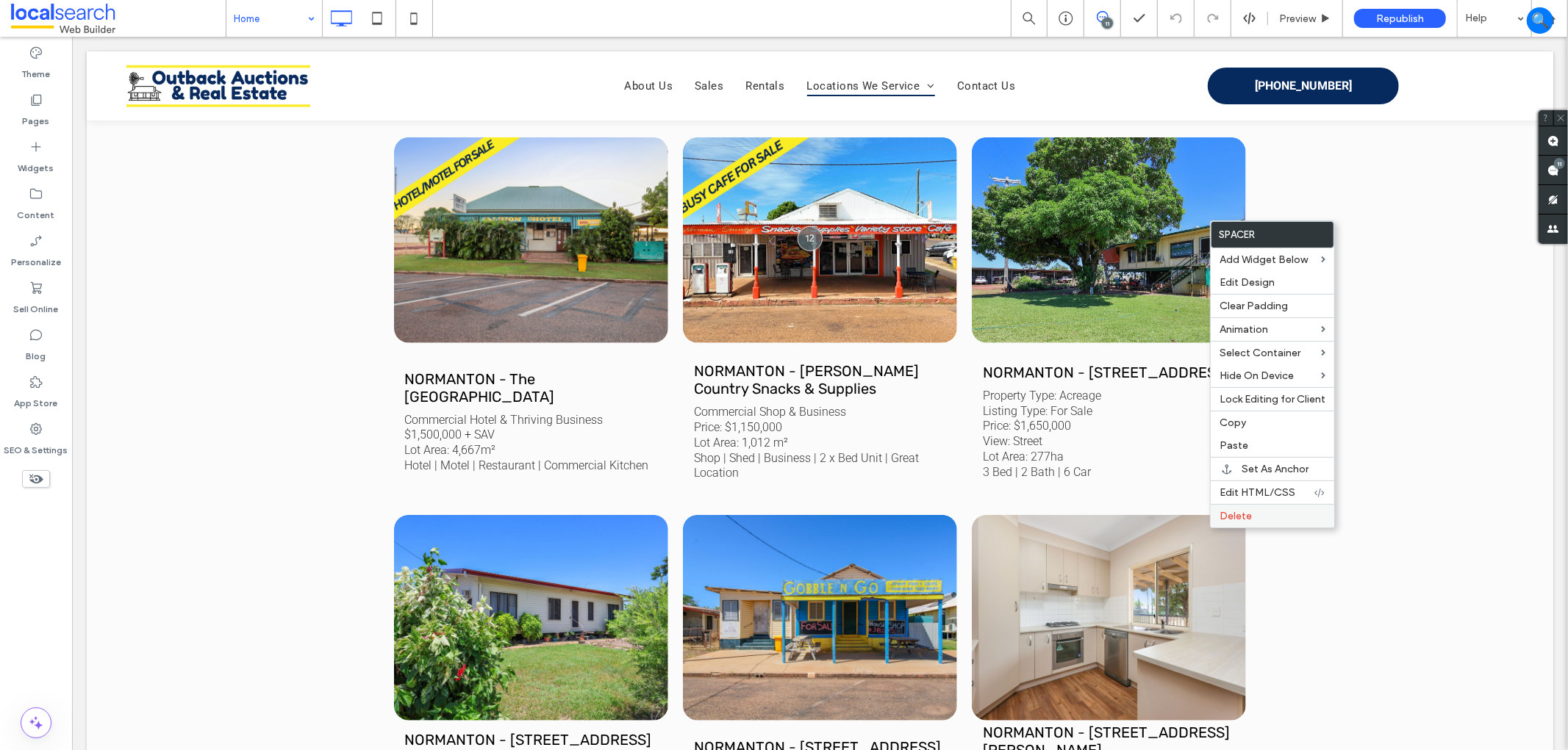
click at [1216, 518] on div "Delete" at bounding box center [1272, 515] width 123 height 23
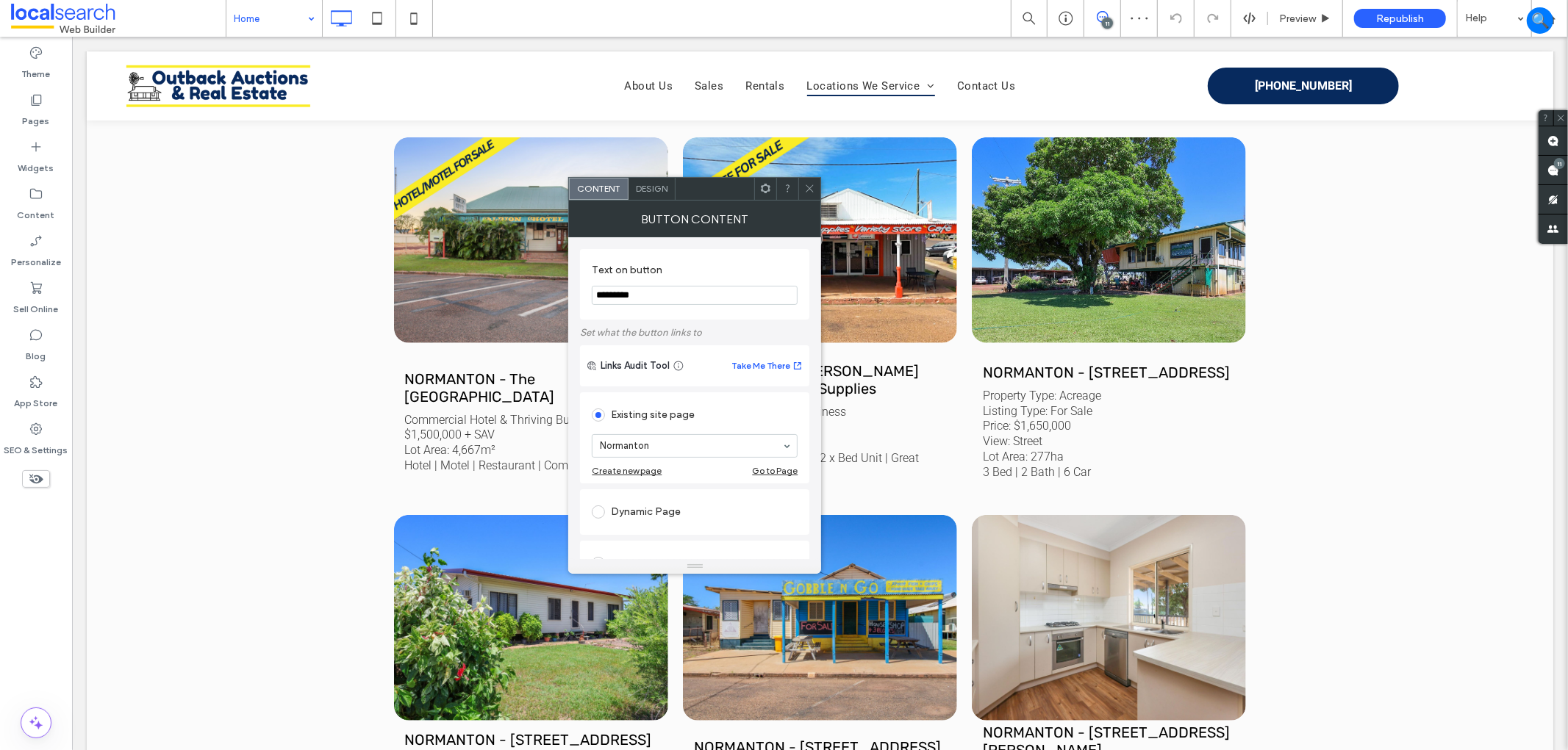
click at [810, 184] on icon at bounding box center [809, 189] width 11 height 11
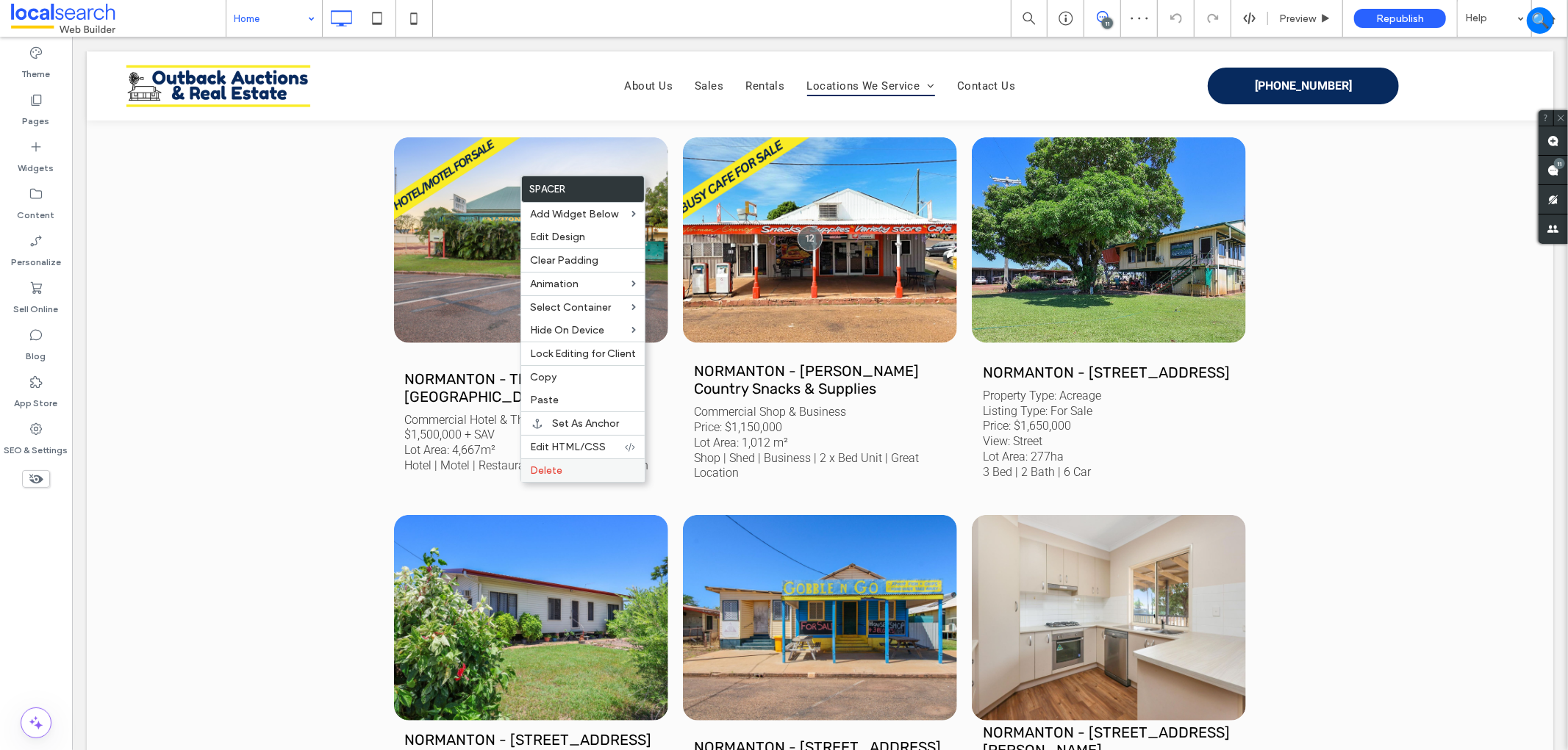
click at [558, 466] on span "Delete" at bounding box center [546, 470] width 32 height 12
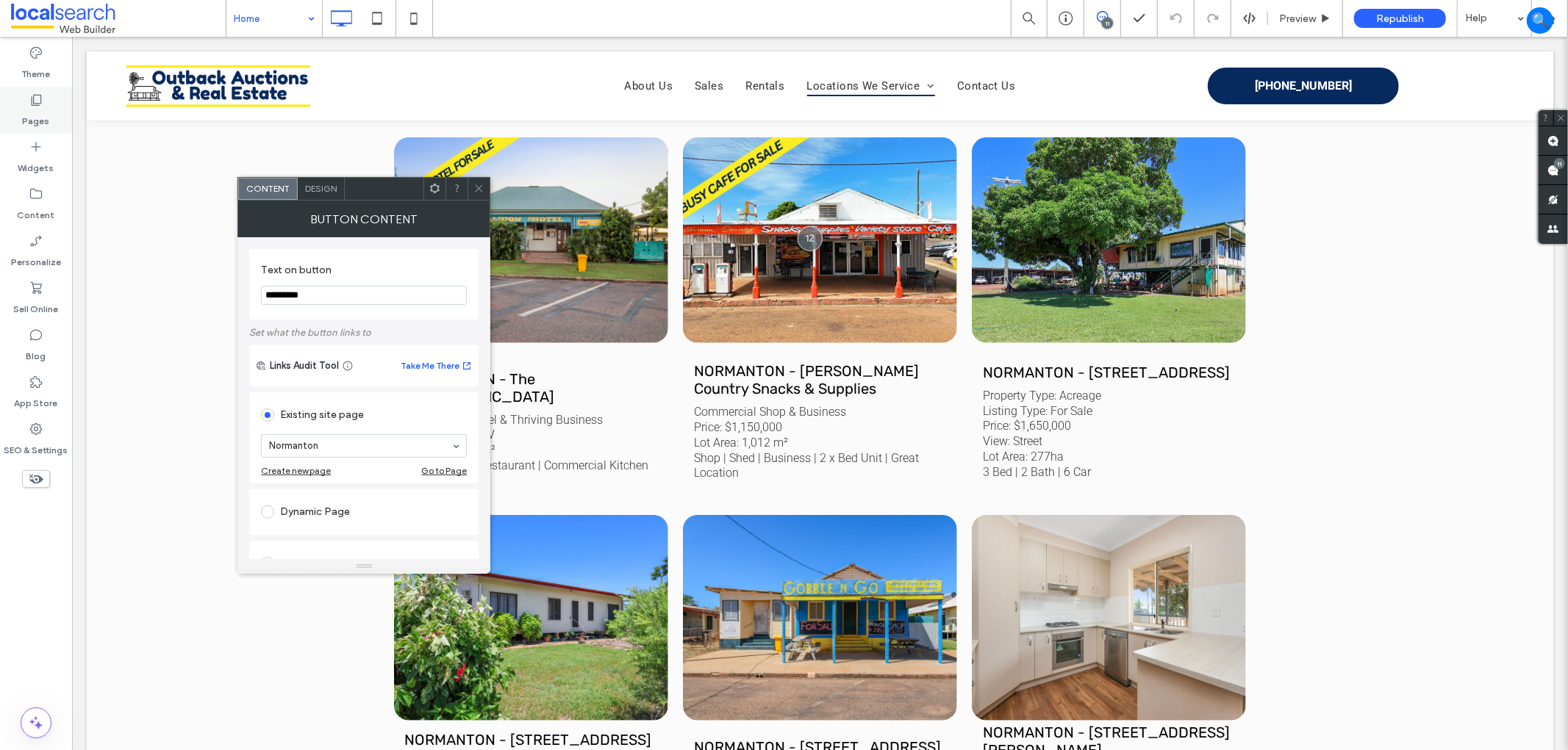
click at [35, 110] on label "Pages" at bounding box center [36, 118] width 27 height 20
click at [388, 294] on input "*********" at bounding box center [364, 295] width 206 height 19
type input "*********"
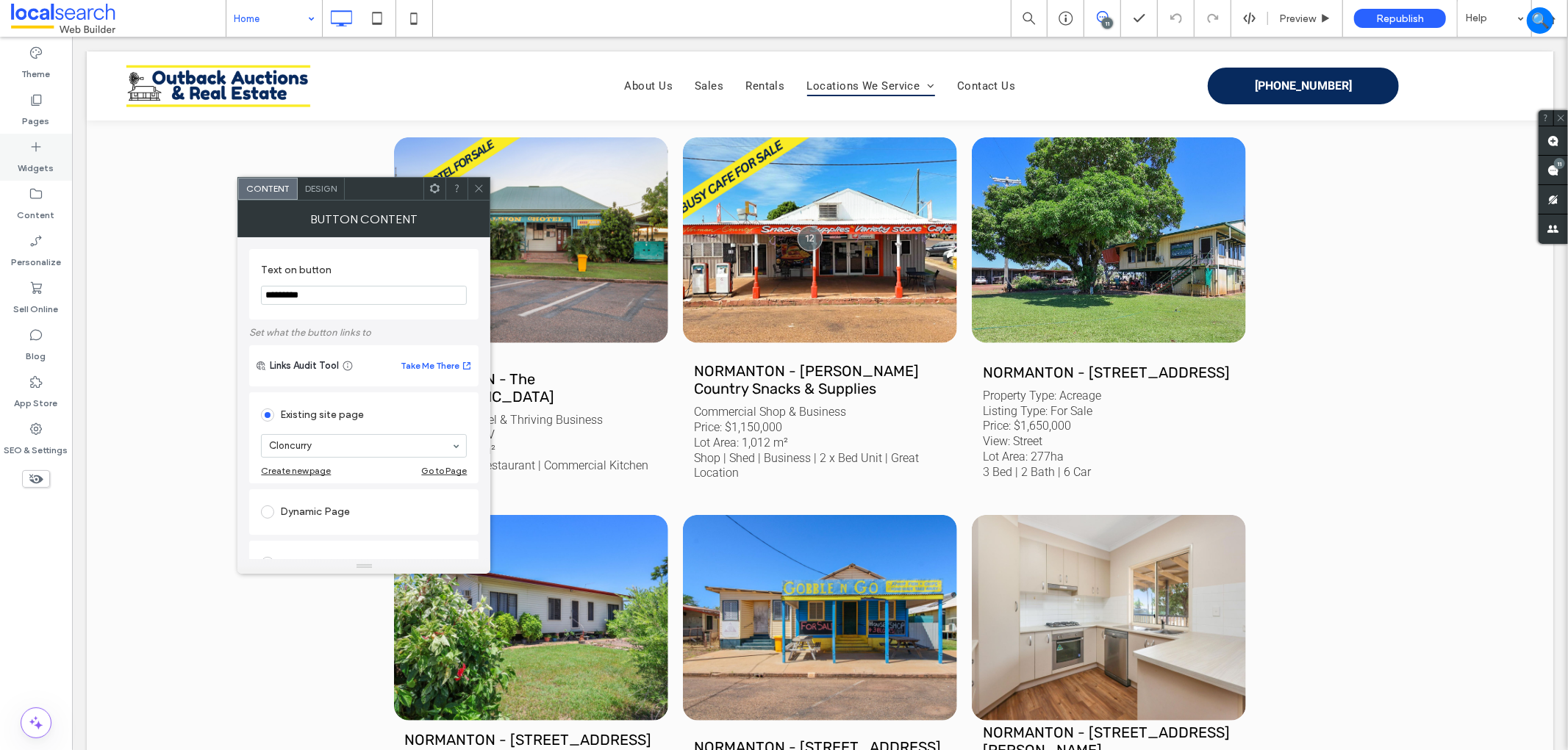
click at [40, 133] on div "Widgets" at bounding box center [36, 156] width 72 height 47
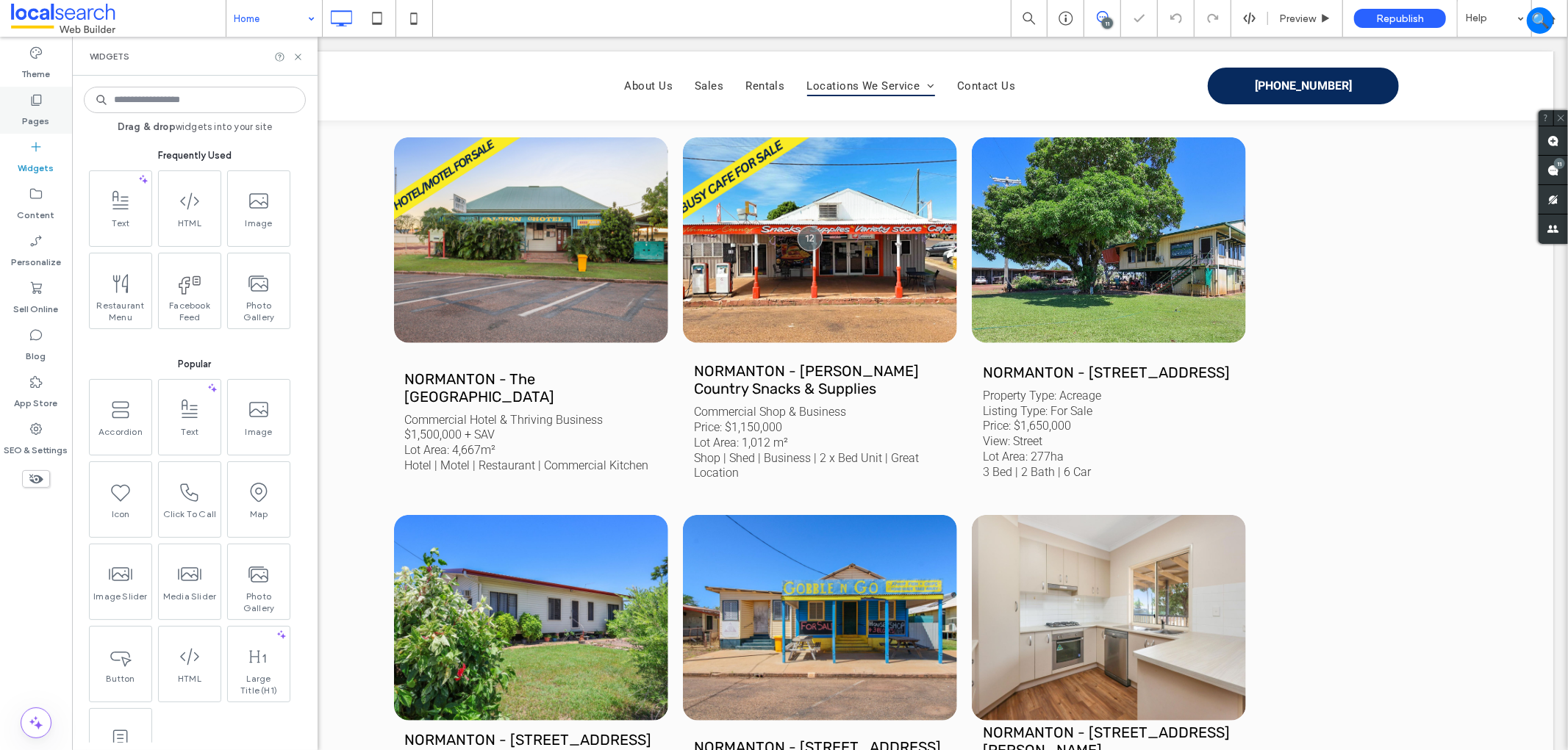
click at [40, 95] on icon at bounding box center [36, 100] width 15 height 15
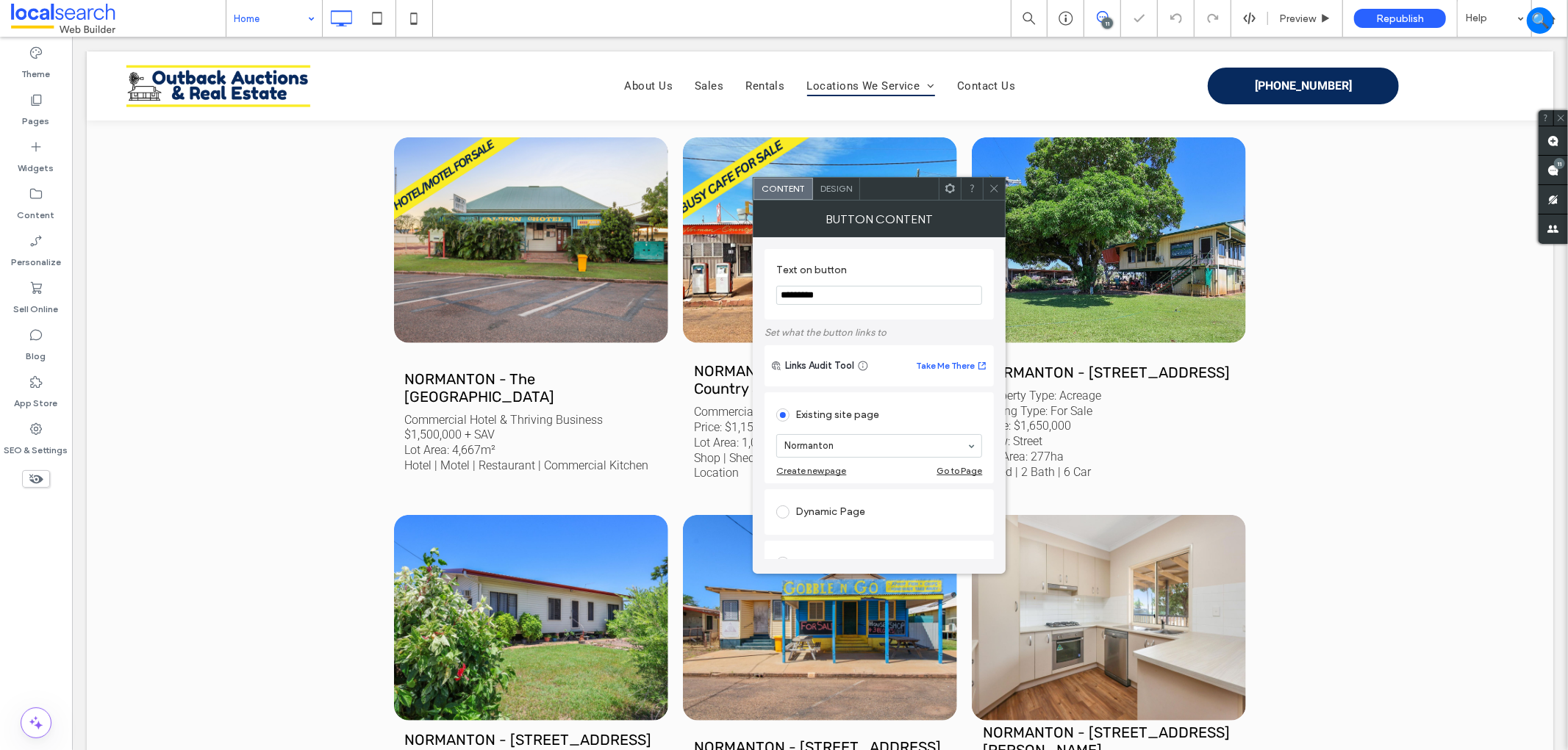
click at [996, 186] on icon at bounding box center [994, 189] width 11 height 11
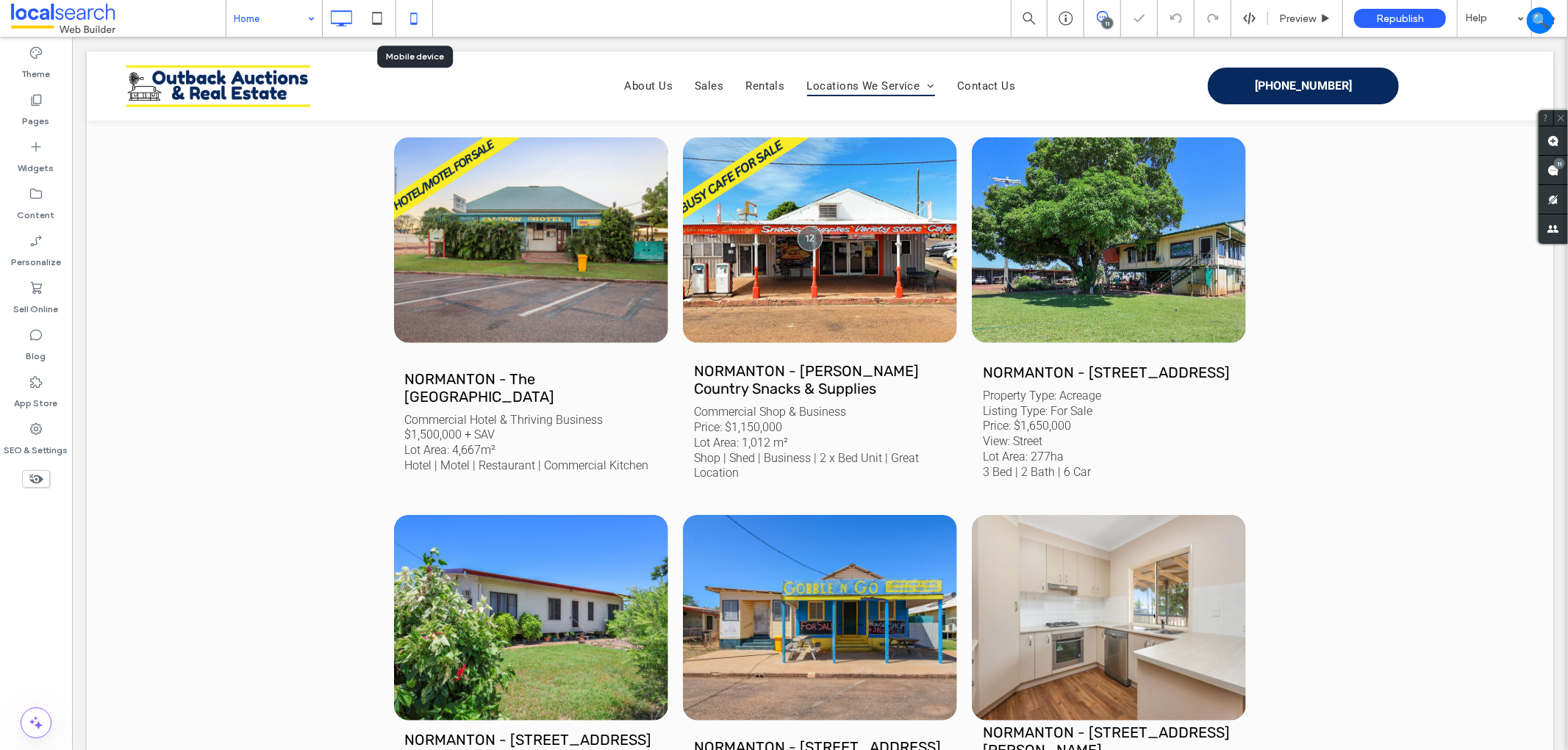
click at [405, 19] on icon at bounding box center [414, 19] width 30 height 30
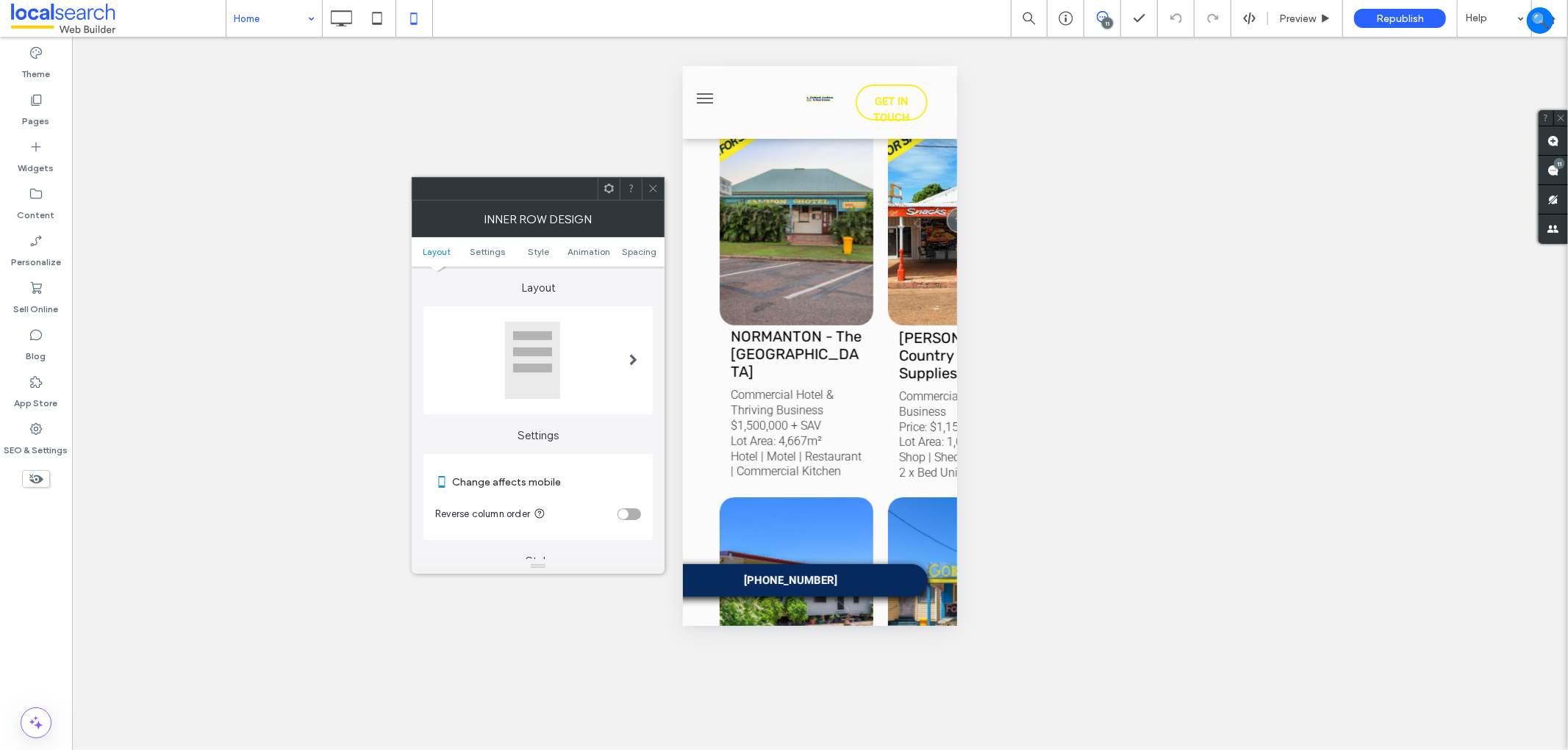
click at [651, 187] on icon at bounding box center [653, 189] width 11 height 11
click at [650, 178] on span at bounding box center [653, 189] width 11 height 22
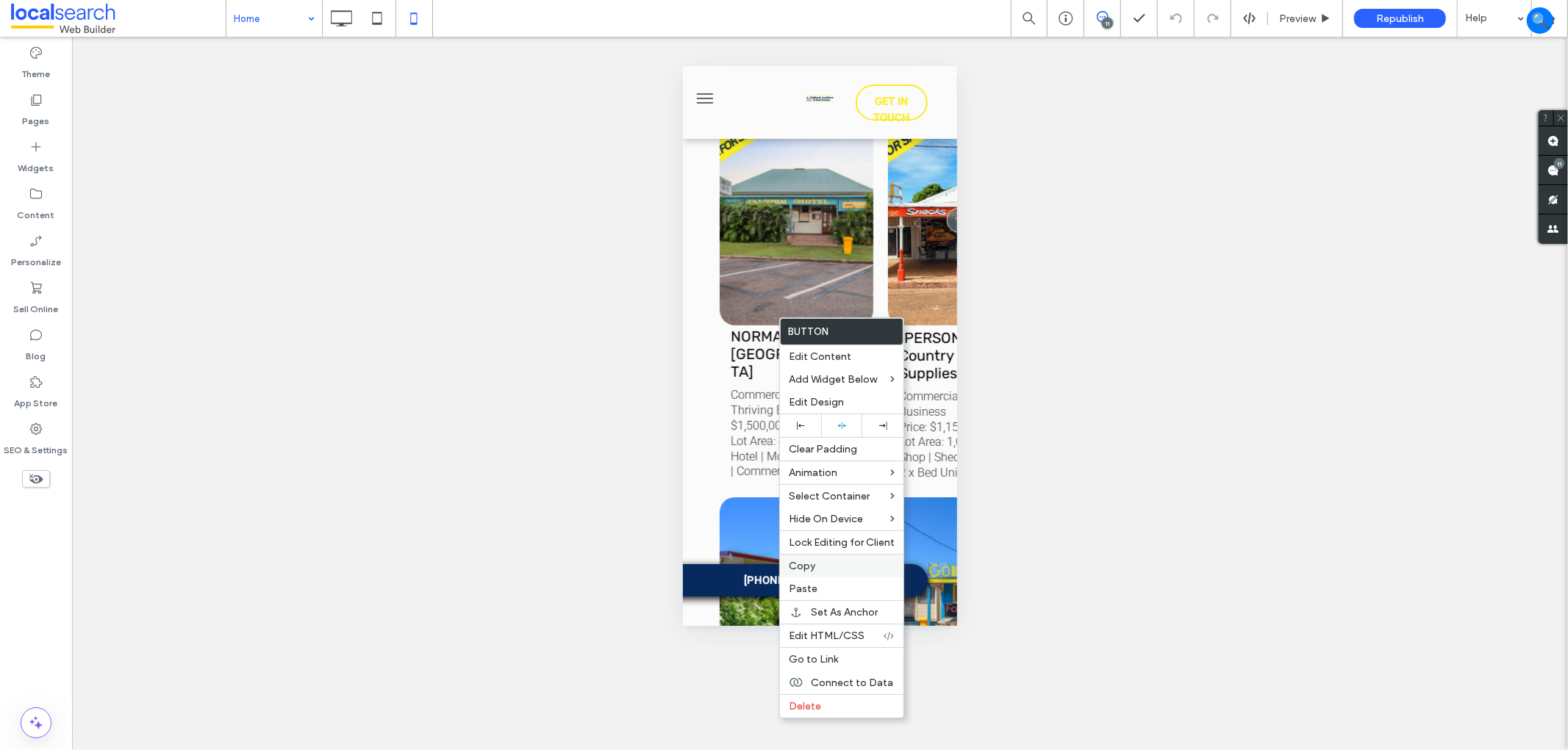
click at [828, 570] on label "Copy" at bounding box center [842, 566] width 106 height 12
click at [803, 589] on div "Paste" at bounding box center [841, 598] width 123 height 23
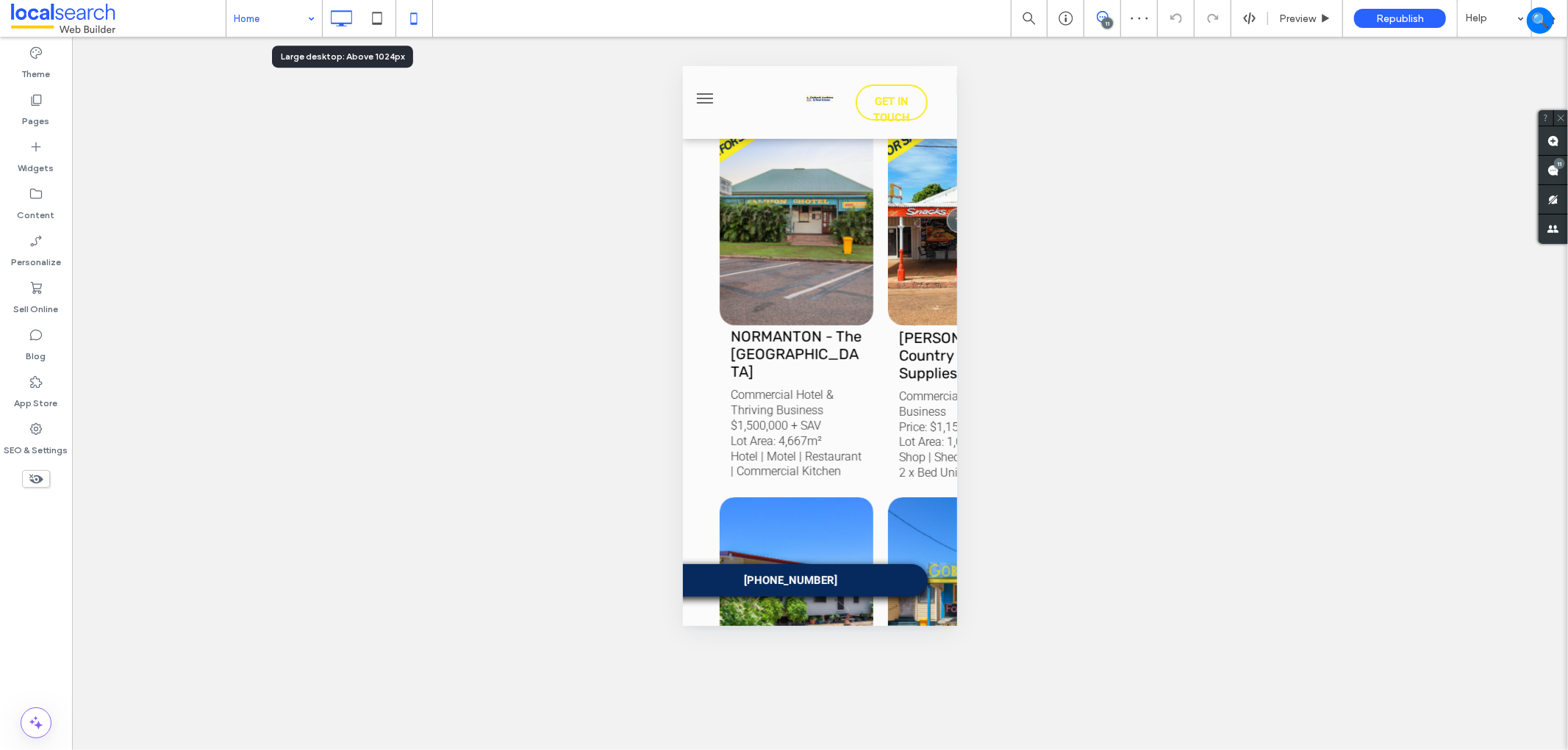
click at [332, 19] on icon at bounding box center [341, 19] width 30 height 30
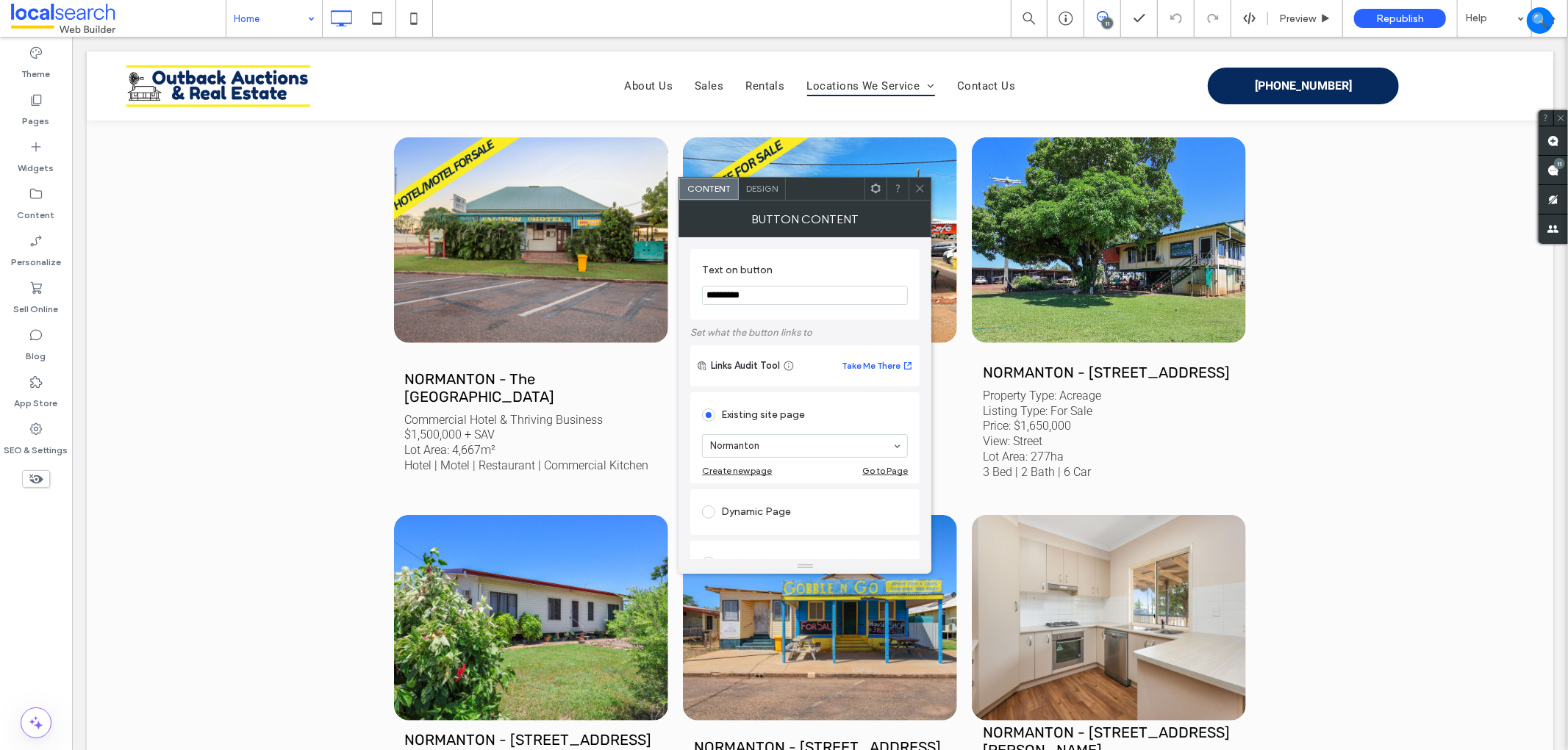
click at [924, 187] on icon at bounding box center [920, 189] width 11 height 11
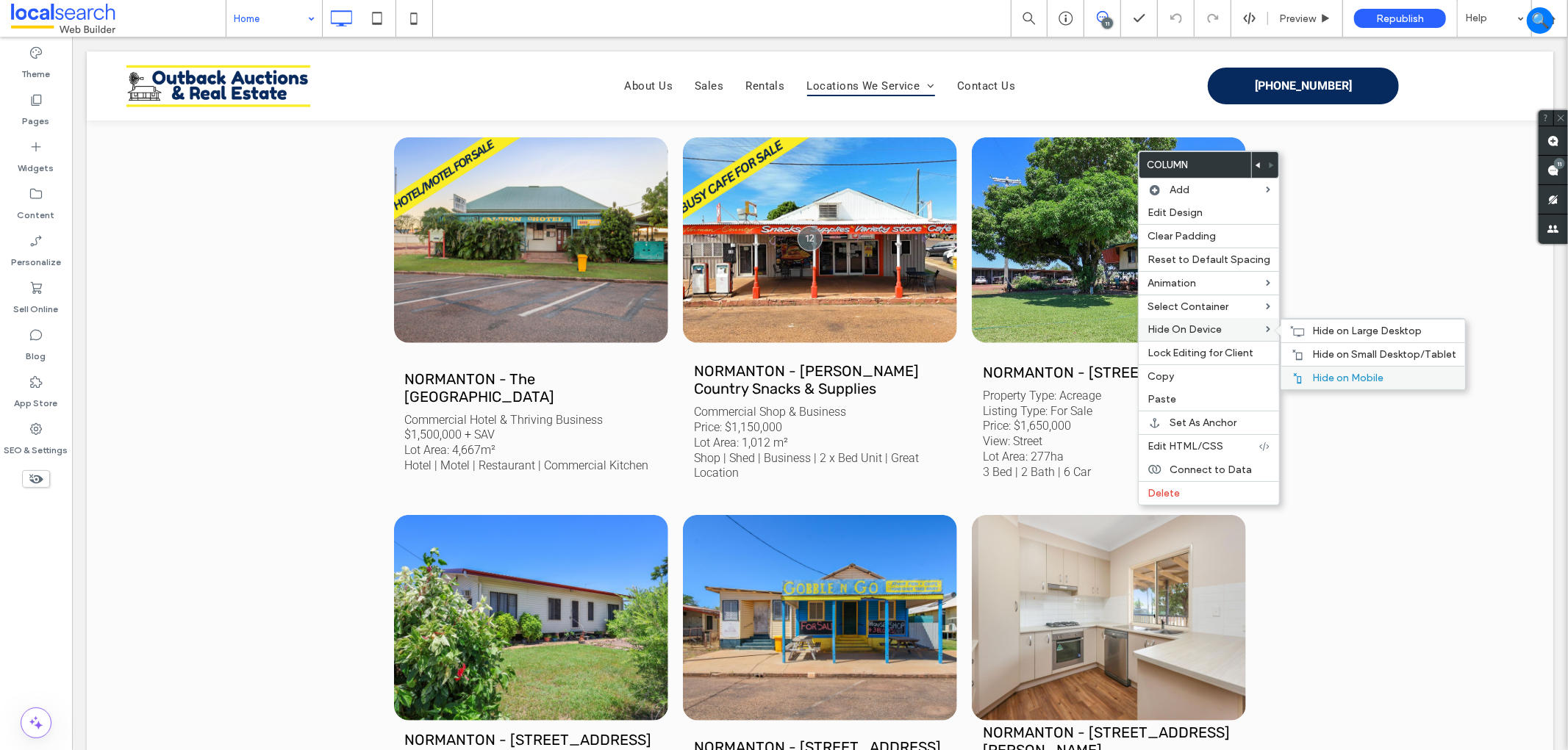
click at [1335, 372] on span "Hide on Mobile" at bounding box center [1348, 378] width 71 height 12
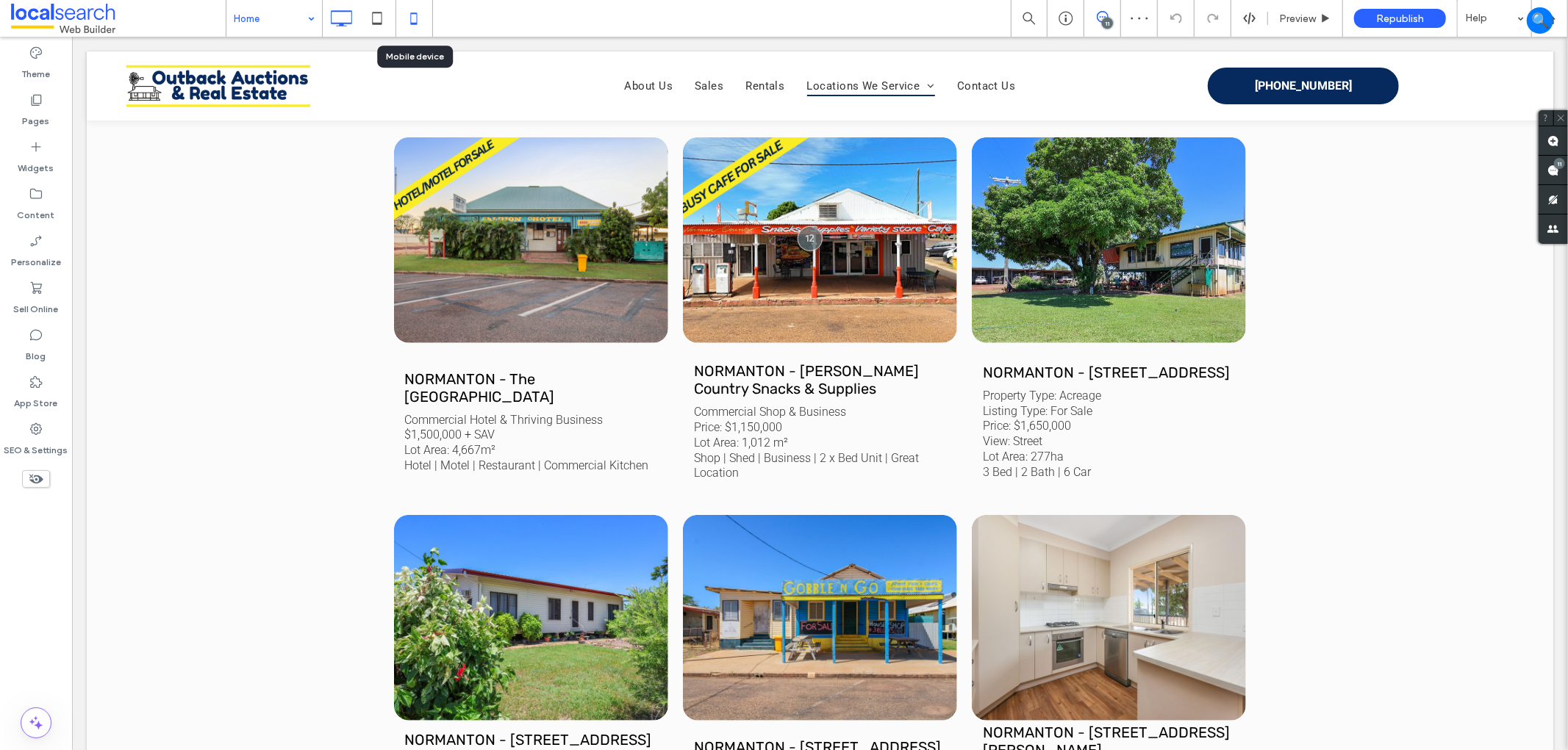
click at [418, 11] on icon at bounding box center [414, 19] width 30 height 30
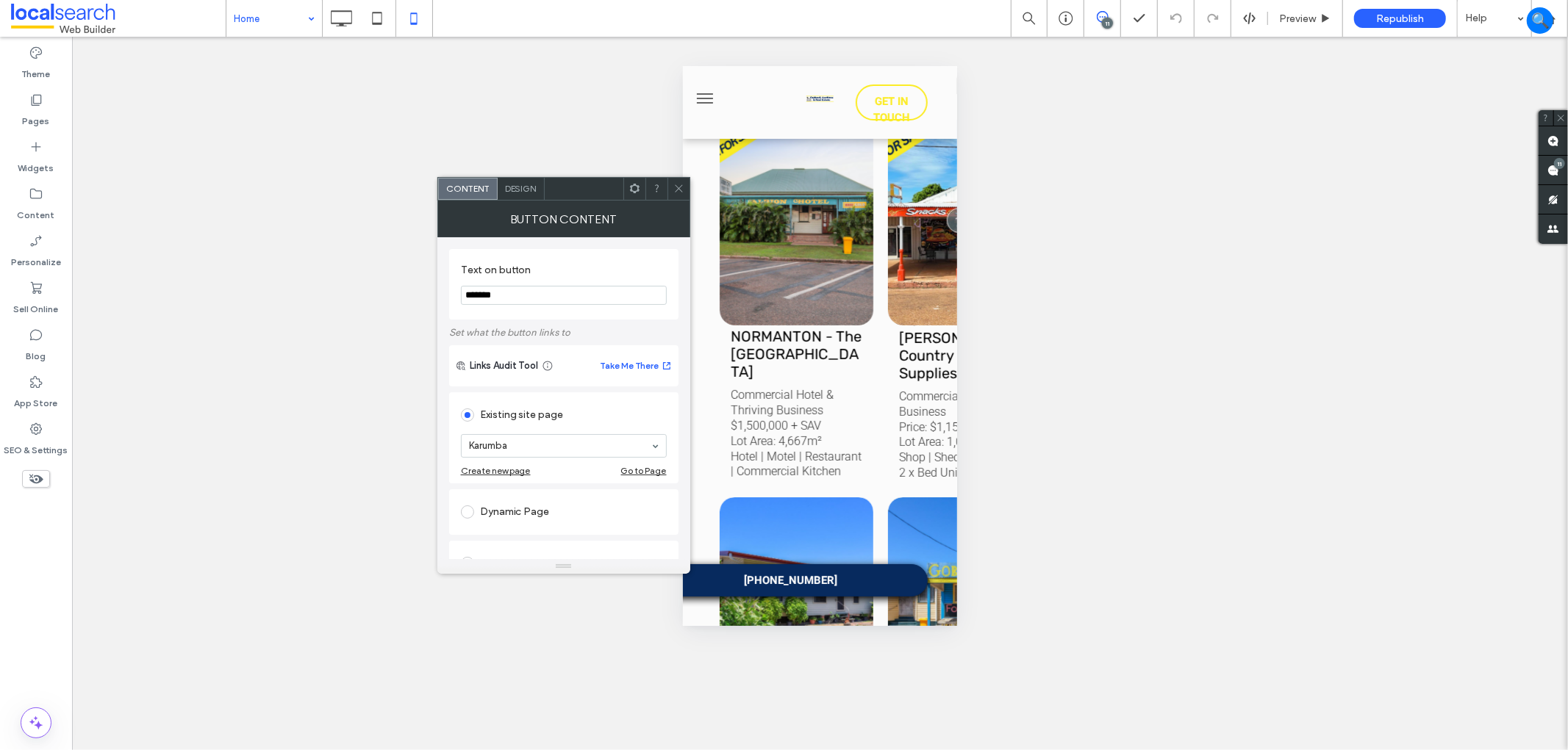
click at [535, 180] on div "Design" at bounding box center [521, 189] width 47 height 22
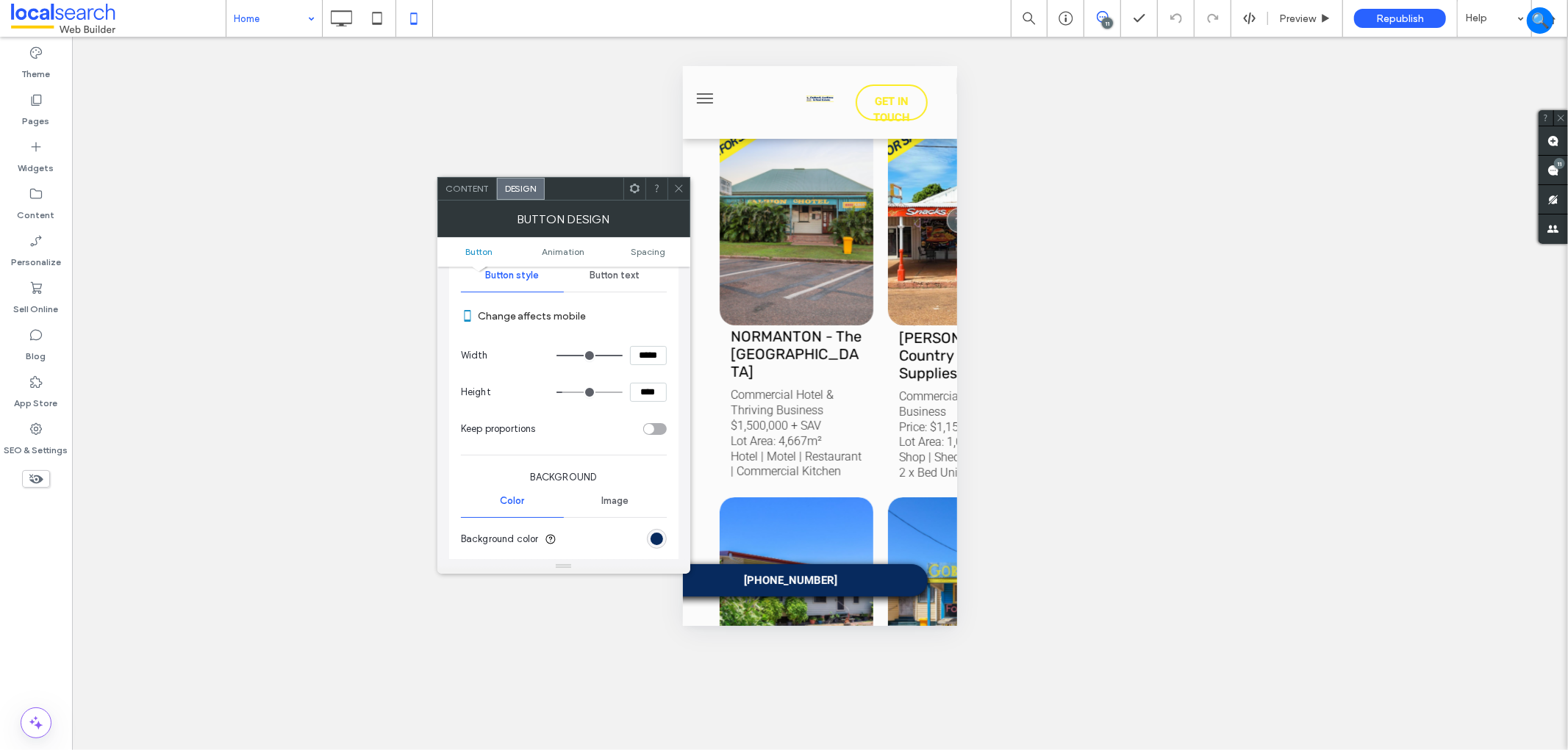
scroll to position [163, 0]
click at [680, 184] on icon at bounding box center [679, 189] width 11 height 11
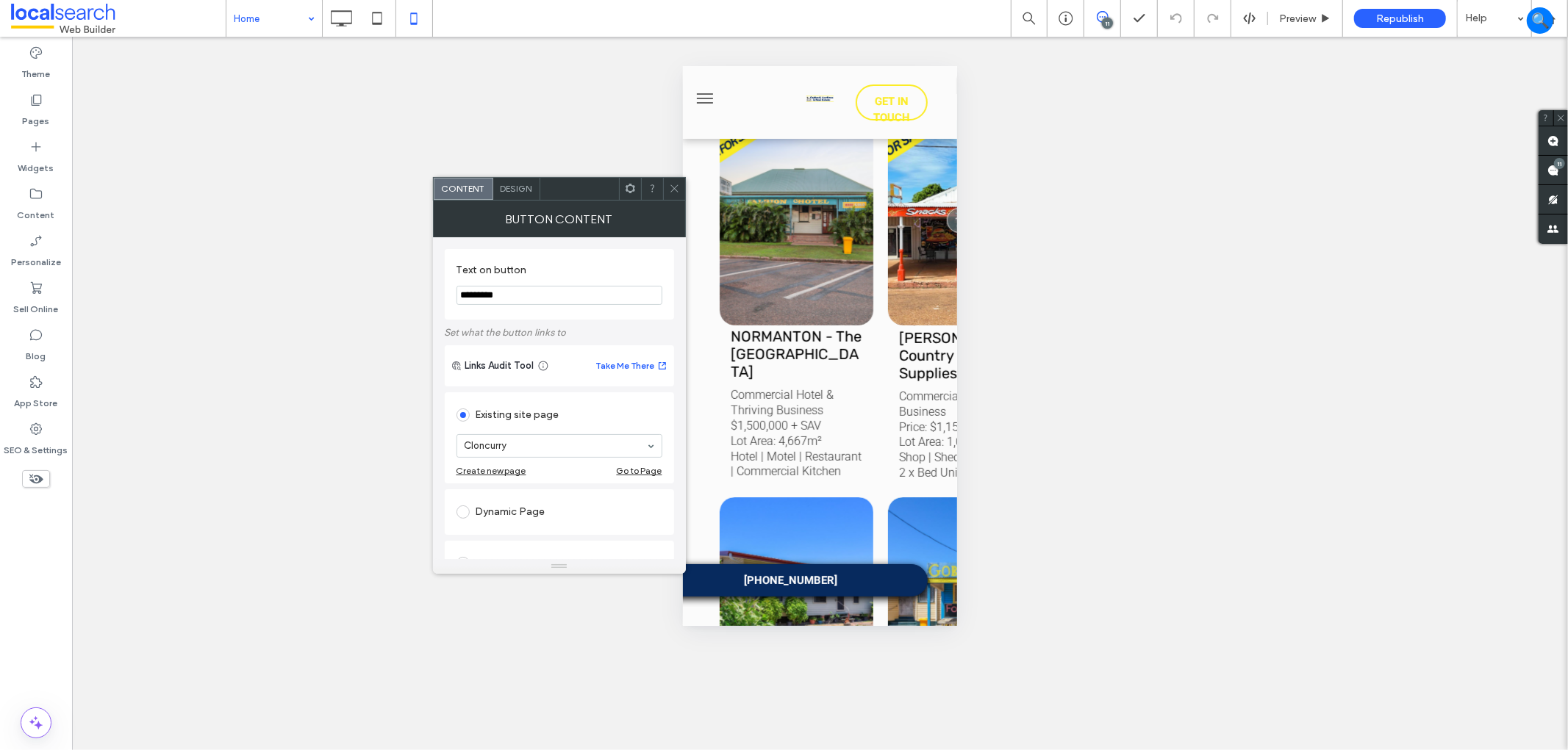
click at [524, 192] on span "Design" at bounding box center [516, 189] width 31 height 11
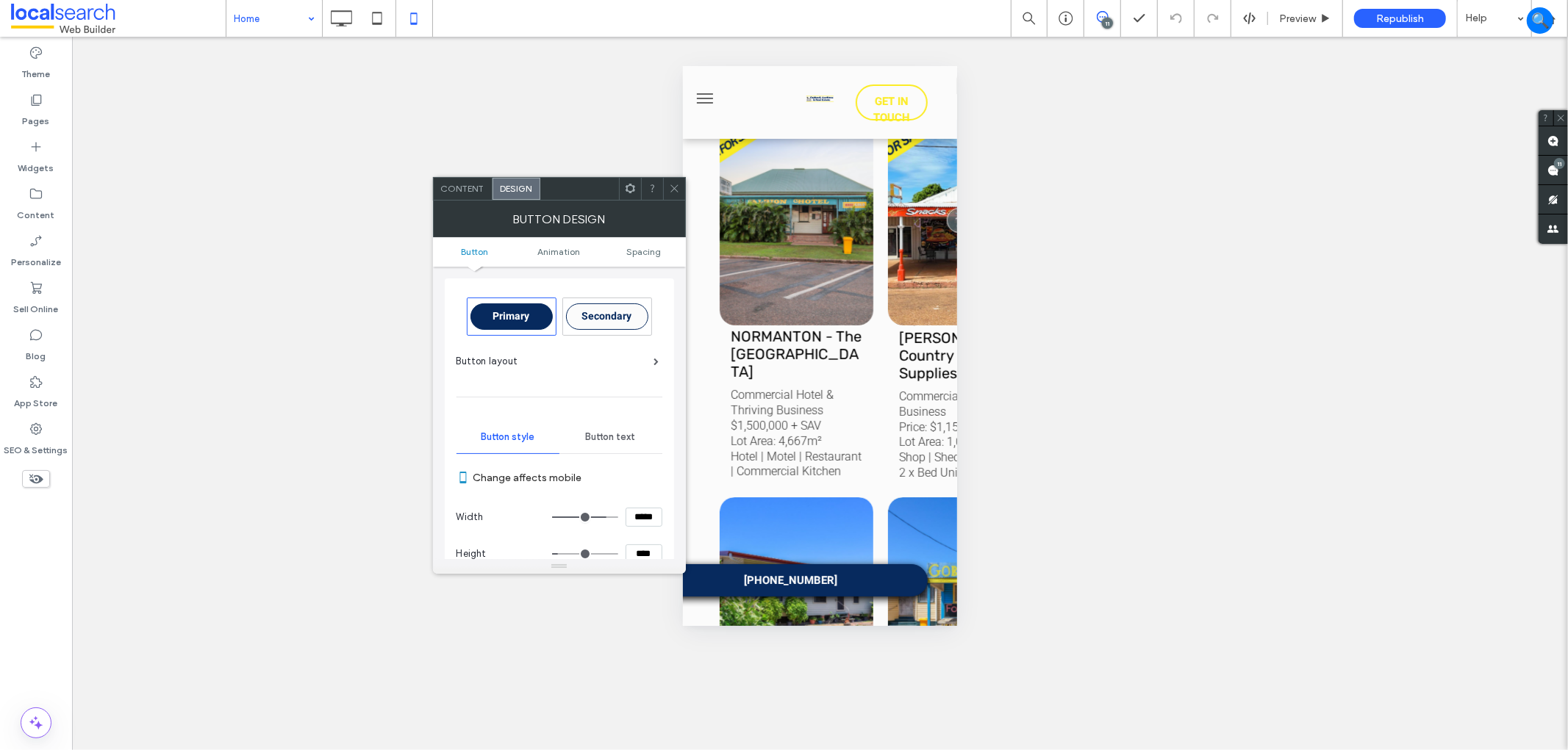
click at [649, 522] on input "*****" at bounding box center [644, 517] width 37 height 19
type input "*****"
type input "***"
click at [673, 186] on icon at bounding box center [674, 189] width 11 height 11
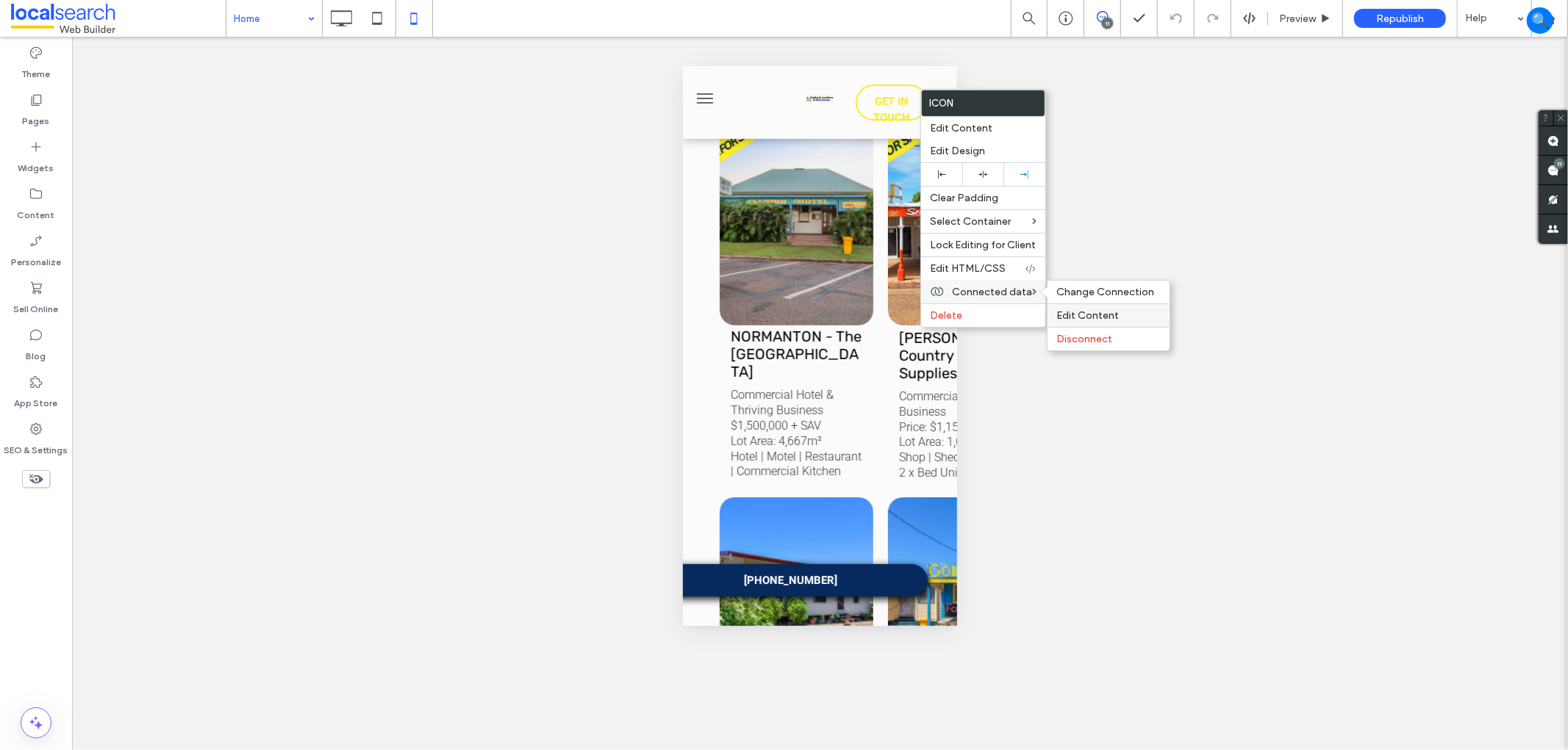
click at [1079, 311] on span "Edit Content" at bounding box center [1086, 315] width 62 height 12
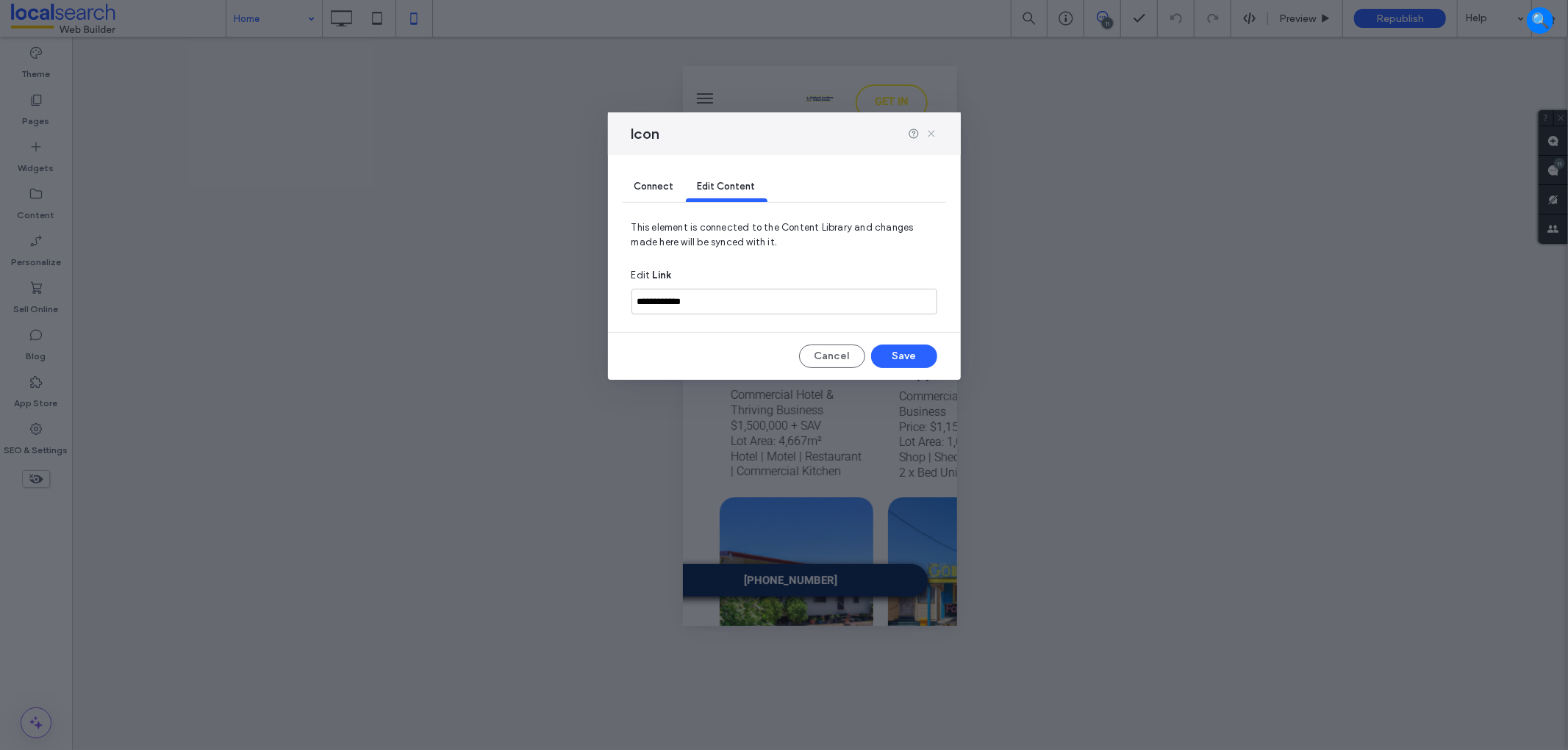
click at [935, 129] on icon at bounding box center [931, 133] width 12 height 12
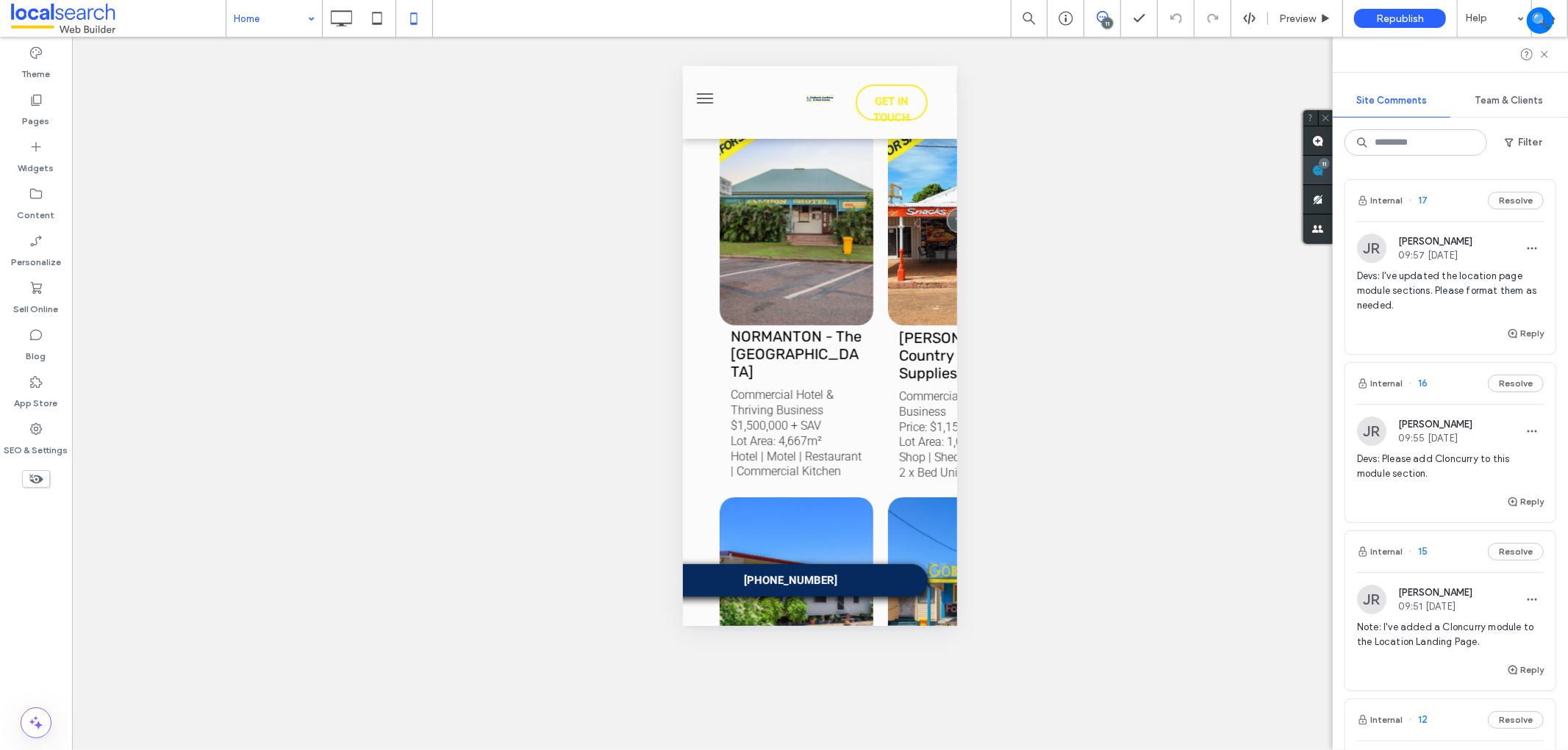
click at [1556, 175] on div "Site Comments Team & Clients Filter Internal 17 Resolve JR Jarrod Reynolds 09:5…" at bounding box center [1450, 394] width 235 height 714
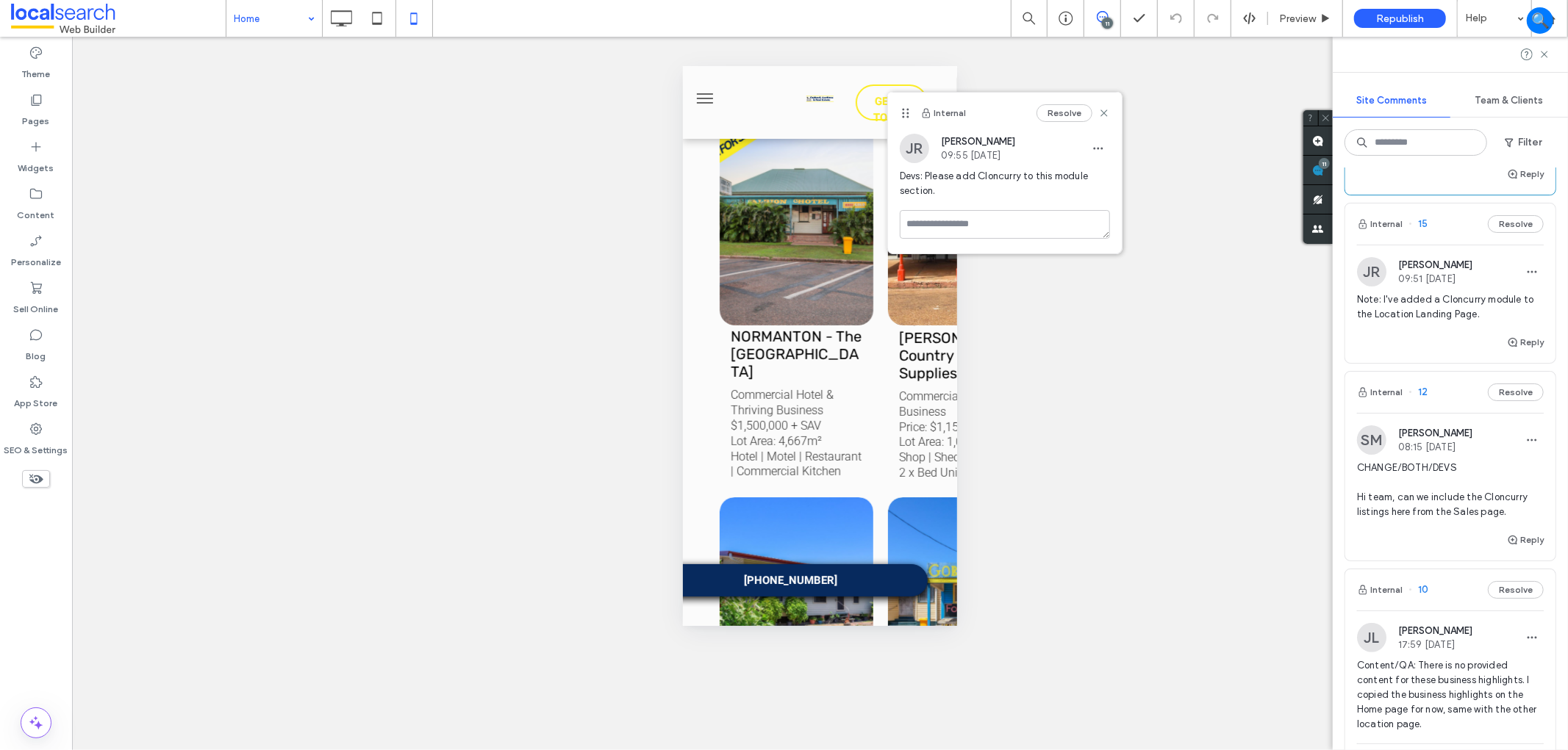
scroll to position [326, 0]
click at [1437, 386] on div "Internal 12 Resolve" at bounding box center [1449, 394] width 210 height 41
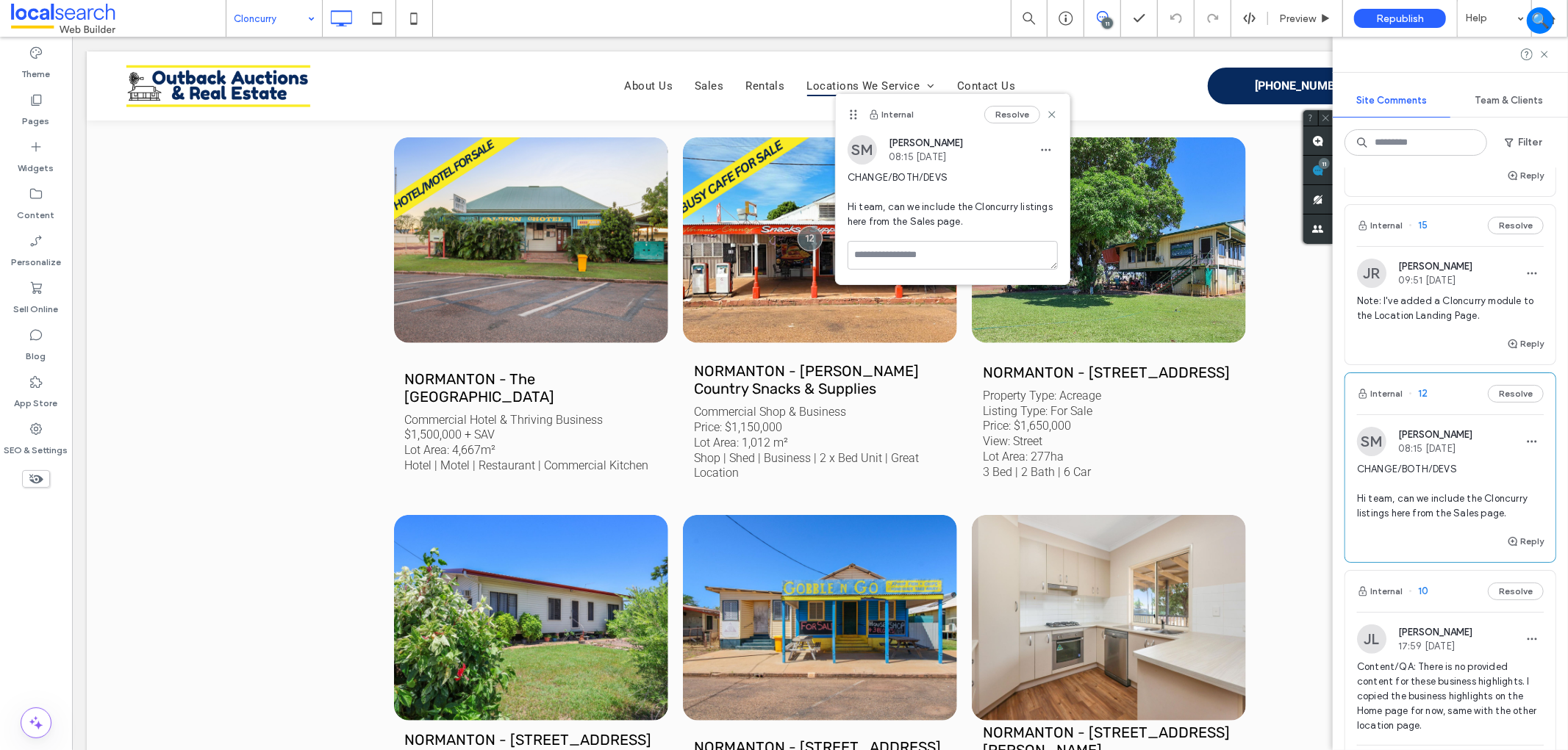
click at [1428, 231] on div "Internal 15 Resolve" at bounding box center [1449, 225] width 210 height 41
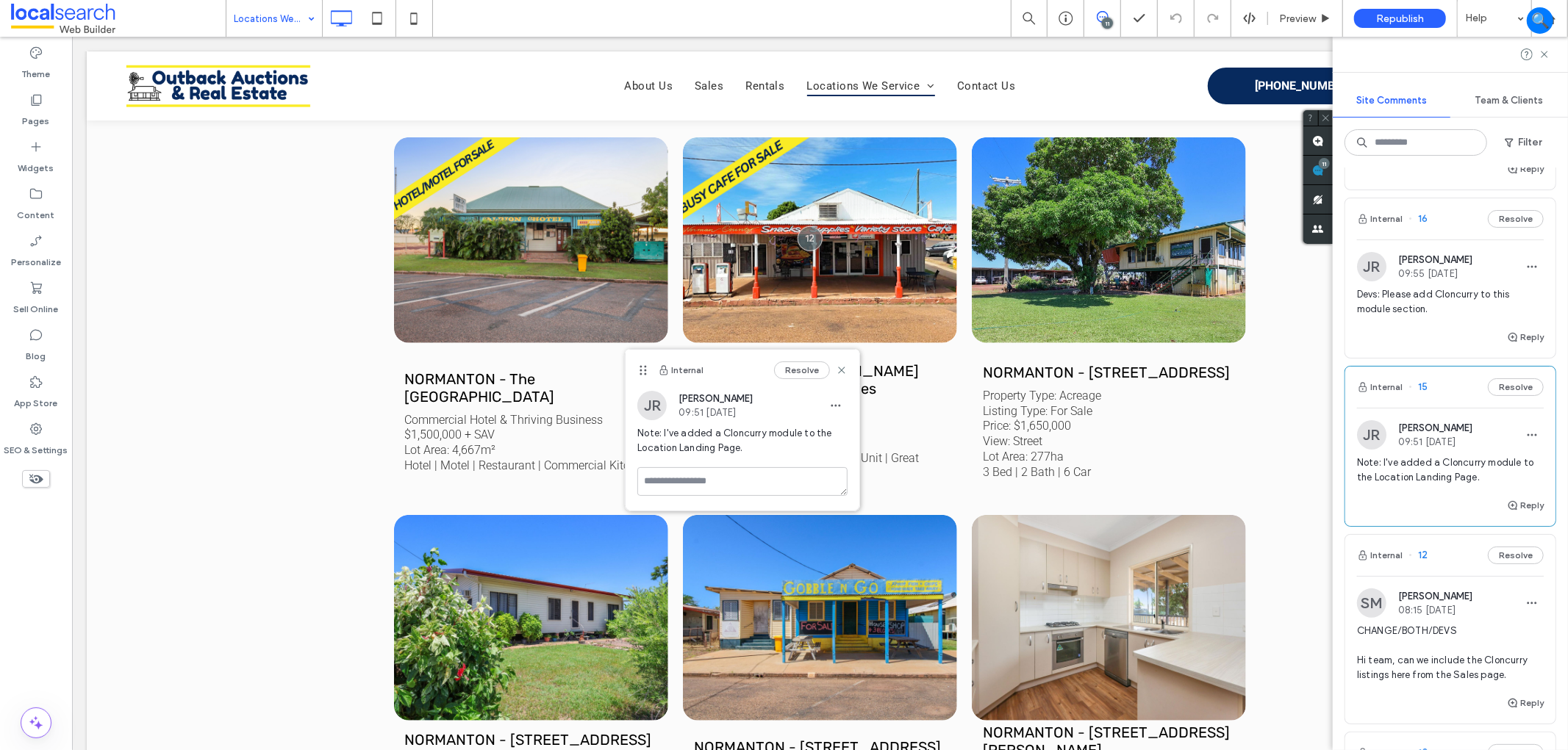
scroll to position [163, 0]
click at [1449, 236] on div "Internal 16 Resolve" at bounding box center [1449, 220] width 210 height 41
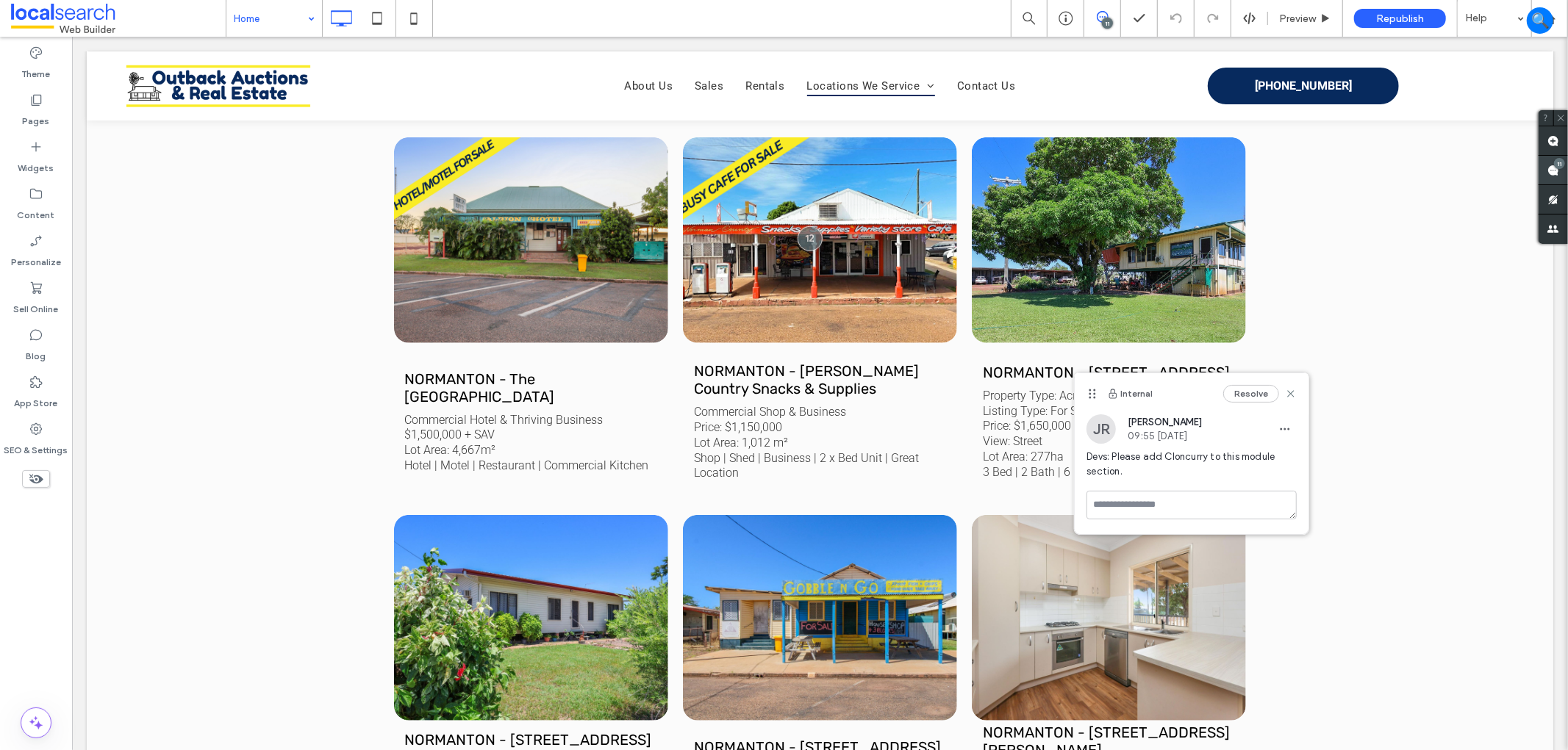
click at [1554, 170] on use at bounding box center [1553, 170] width 12 height 12
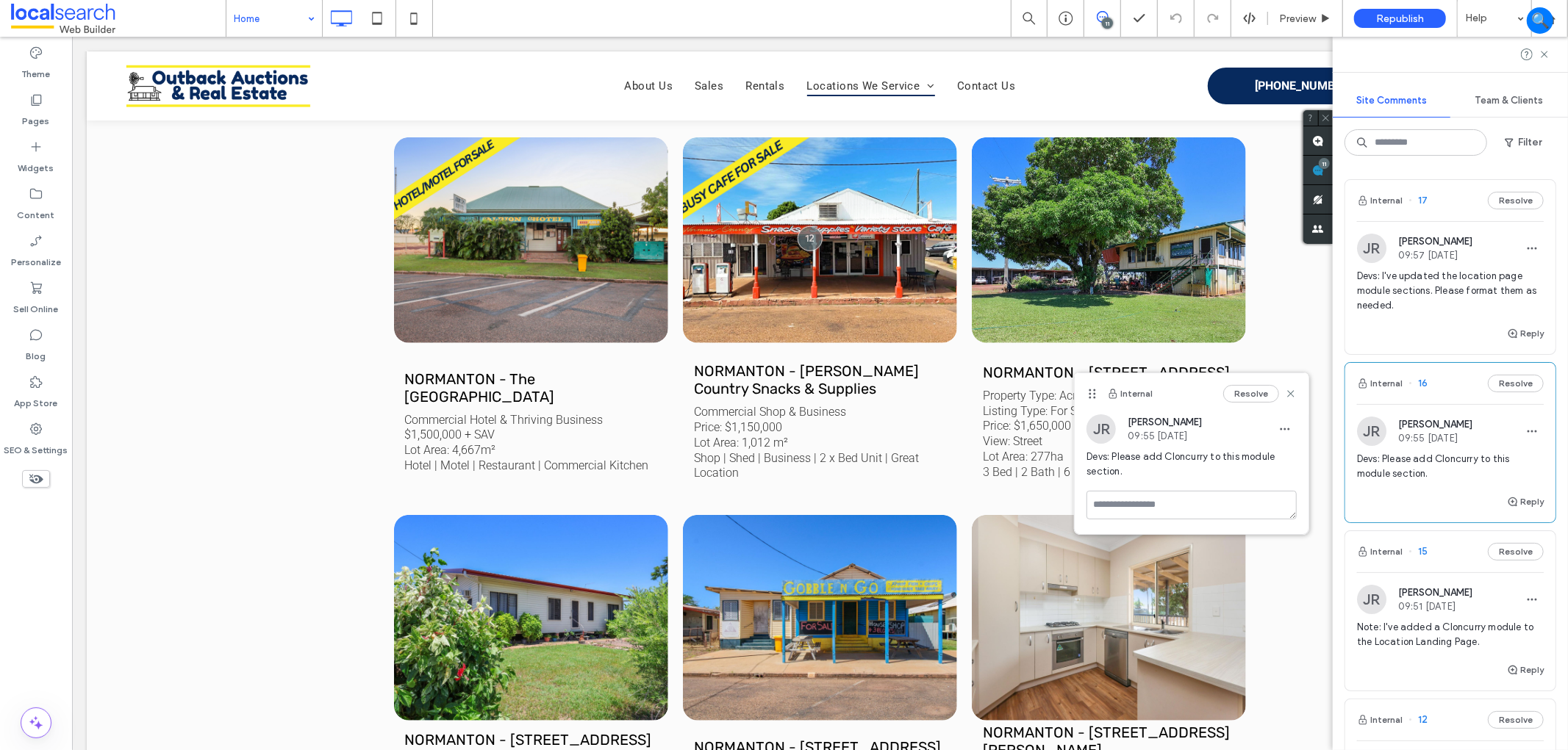
click at [1444, 203] on div "Internal 17 Resolve" at bounding box center [1449, 200] width 210 height 41
click at [1545, 58] on icon at bounding box center [1544, 54] width 12 height 12
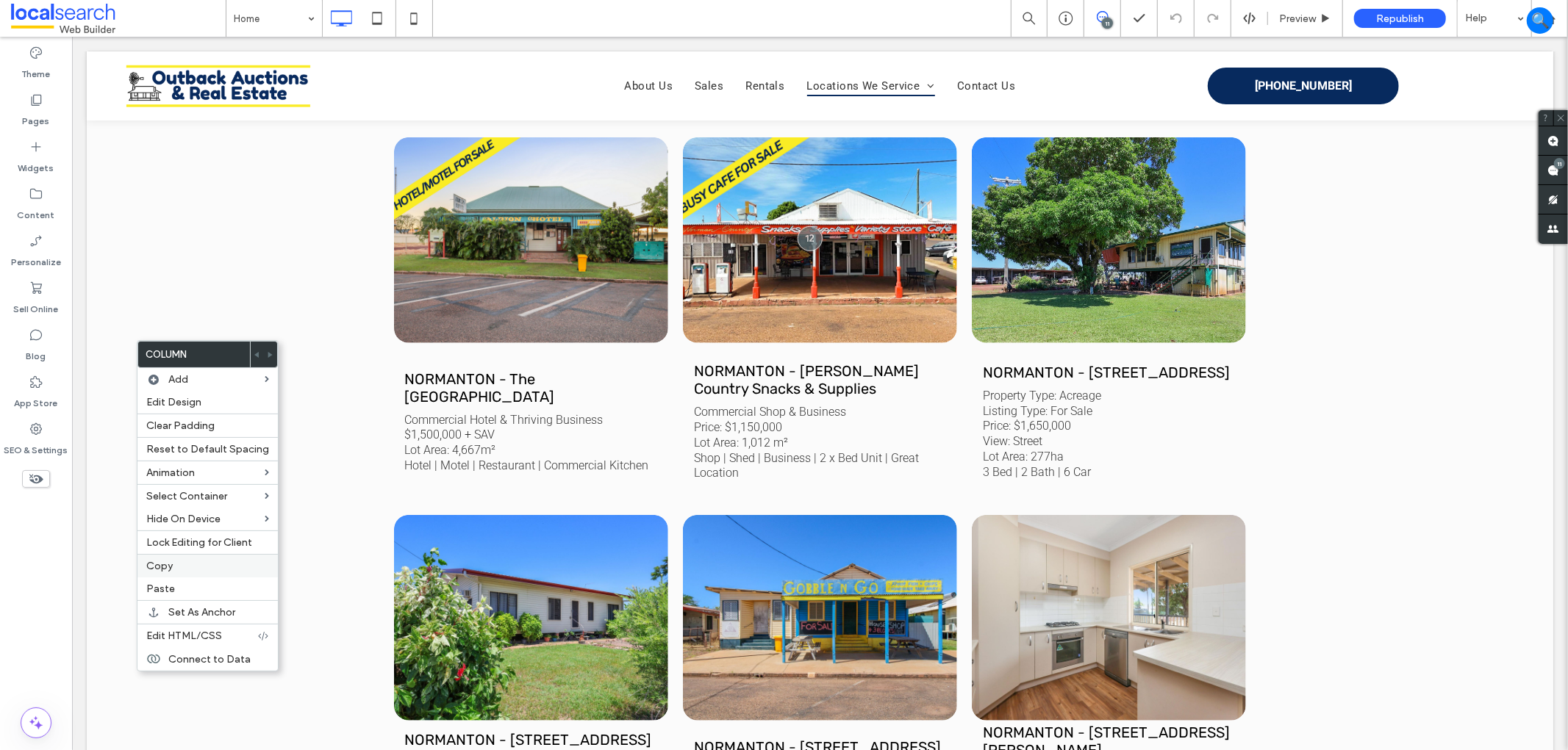
click at [172, 569] on label "Copy" at bounding box center [207, 566] width 123 height 12
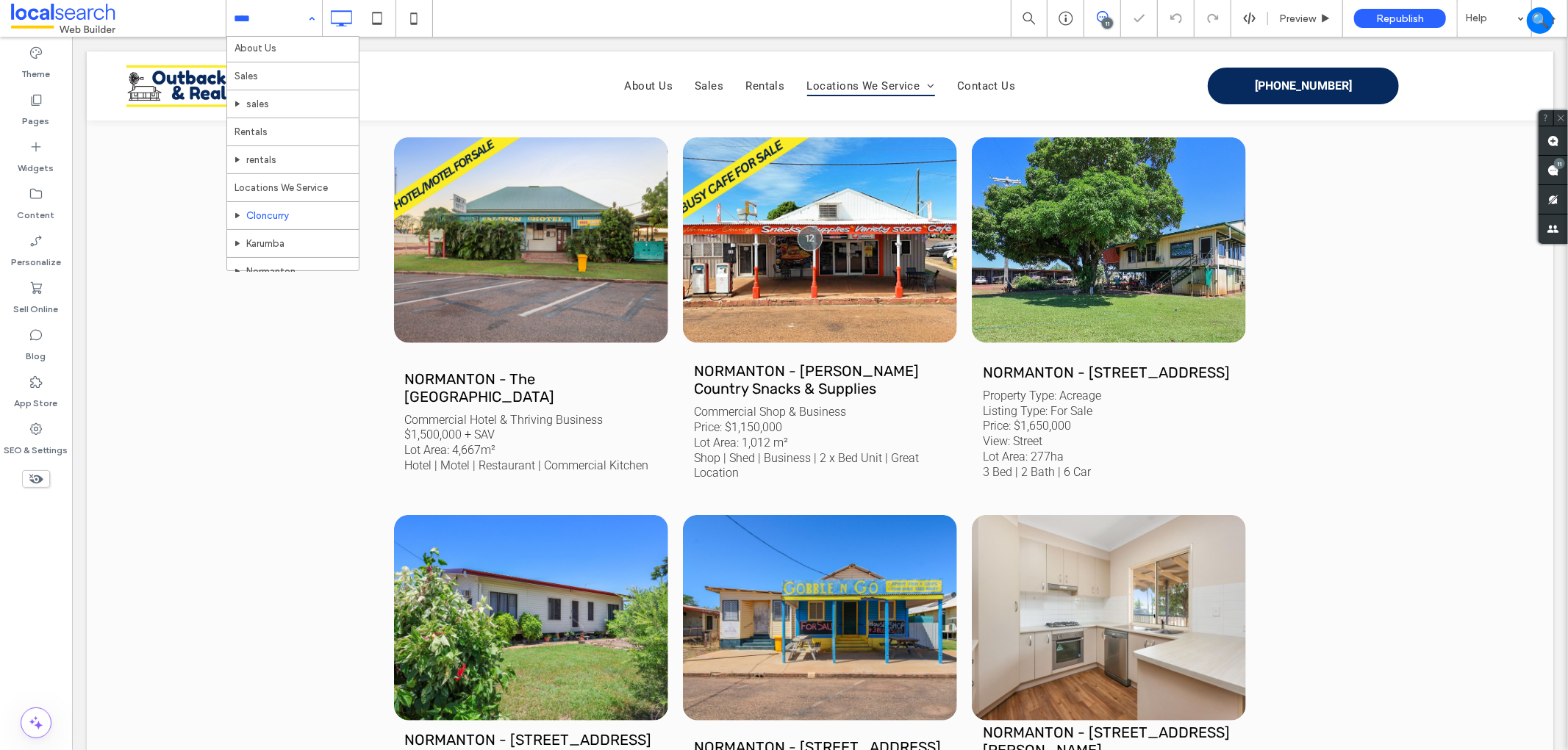
scroll to position [77, 0]
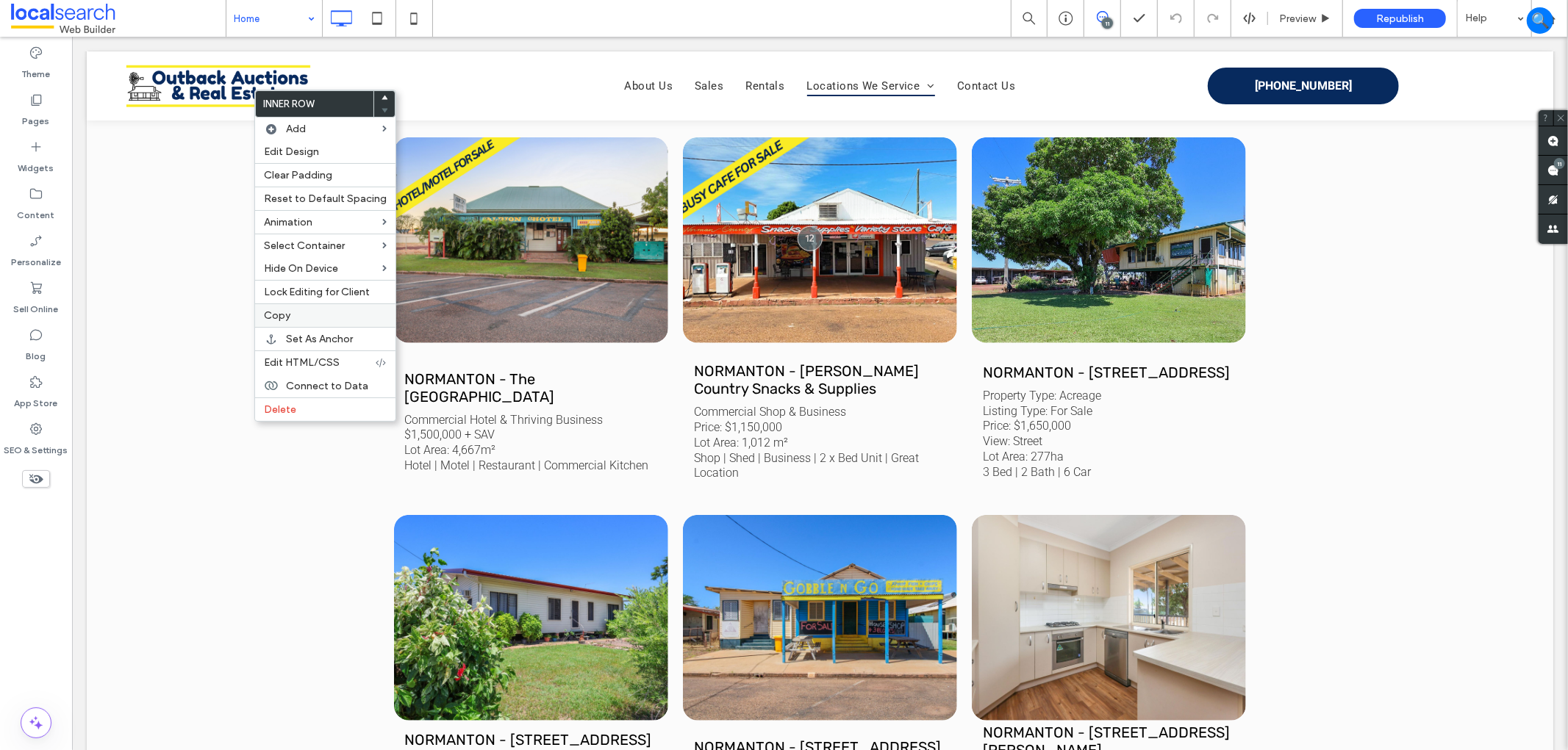
click at [281, 314] on span "Copy" at bounding box center [277, 315] width 27 height 12
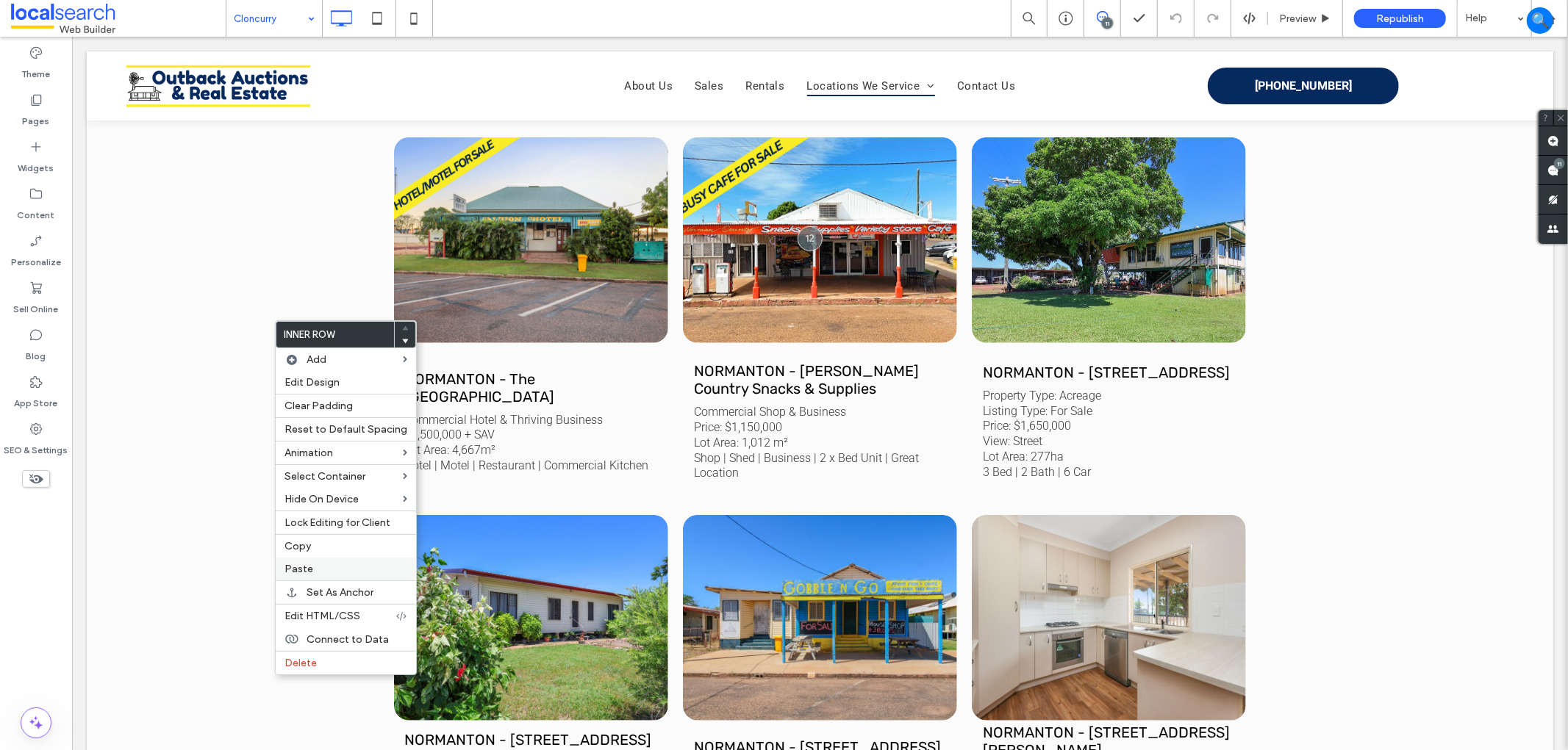
click at [287, 569] on span "Paste" at bounding box center [298, 569] width 29 height 12
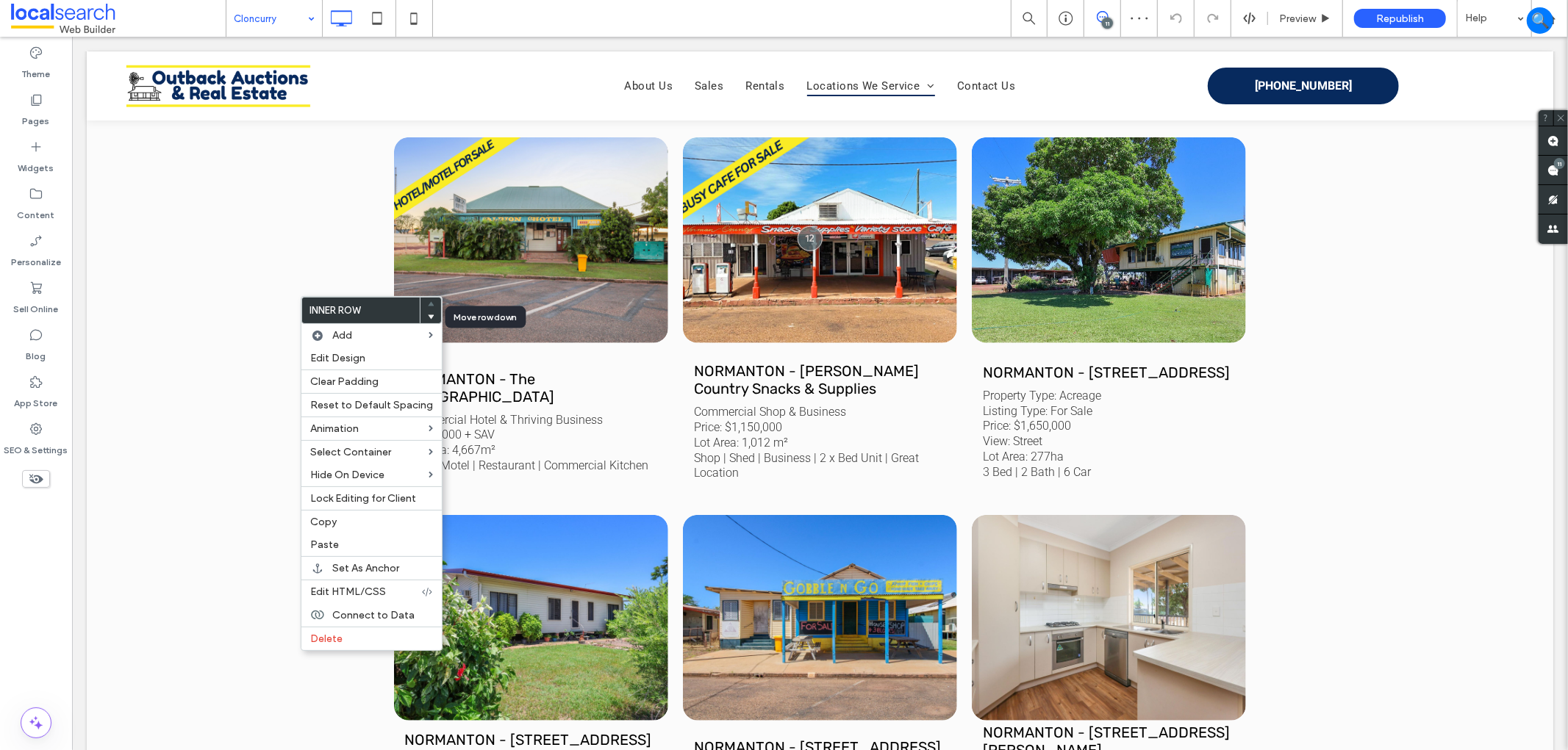
click at [428, 319] on icon at bounding box center [431, 317] width 6 height 6
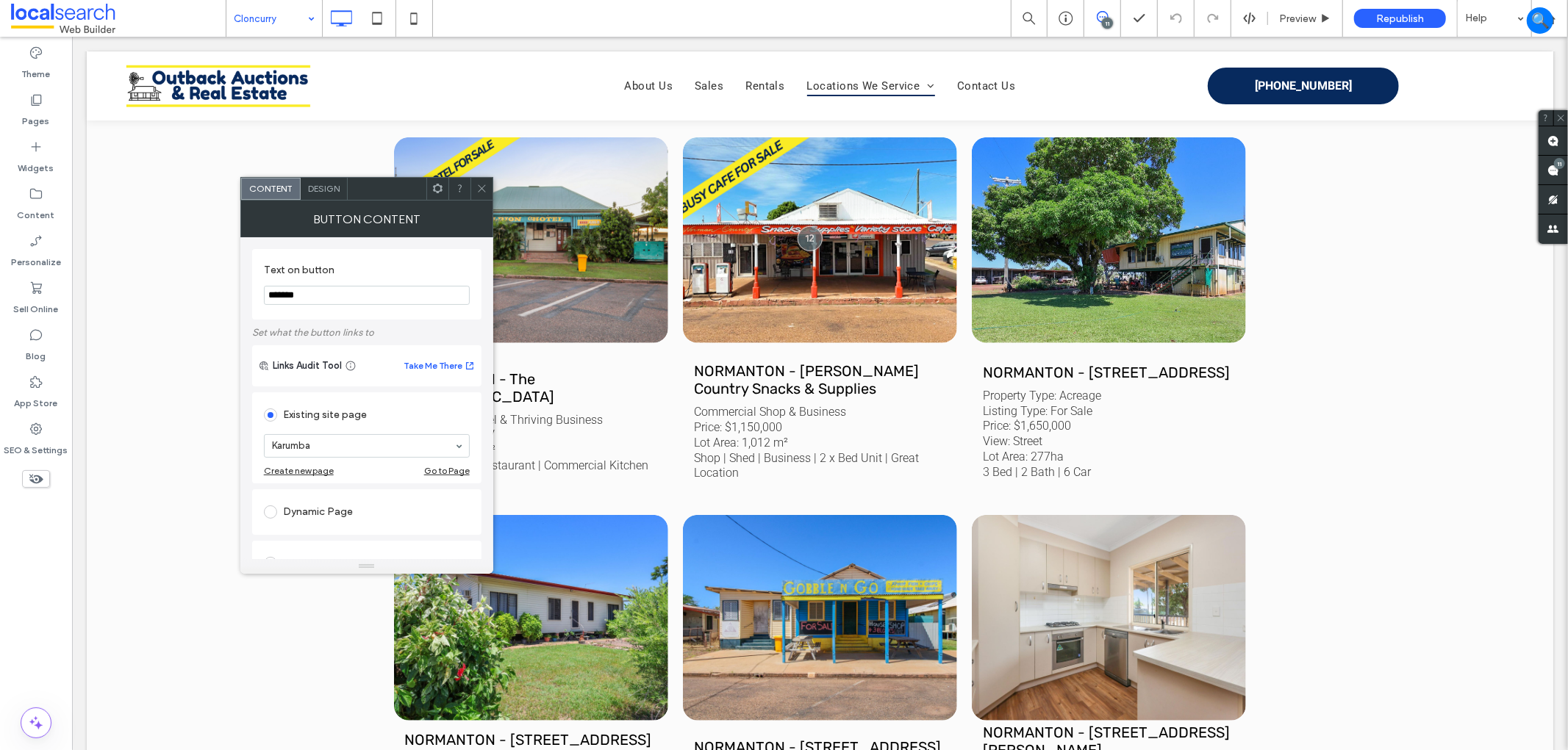
click at [480, 187] on use at bounding box center [482, 189] width 7 height 7
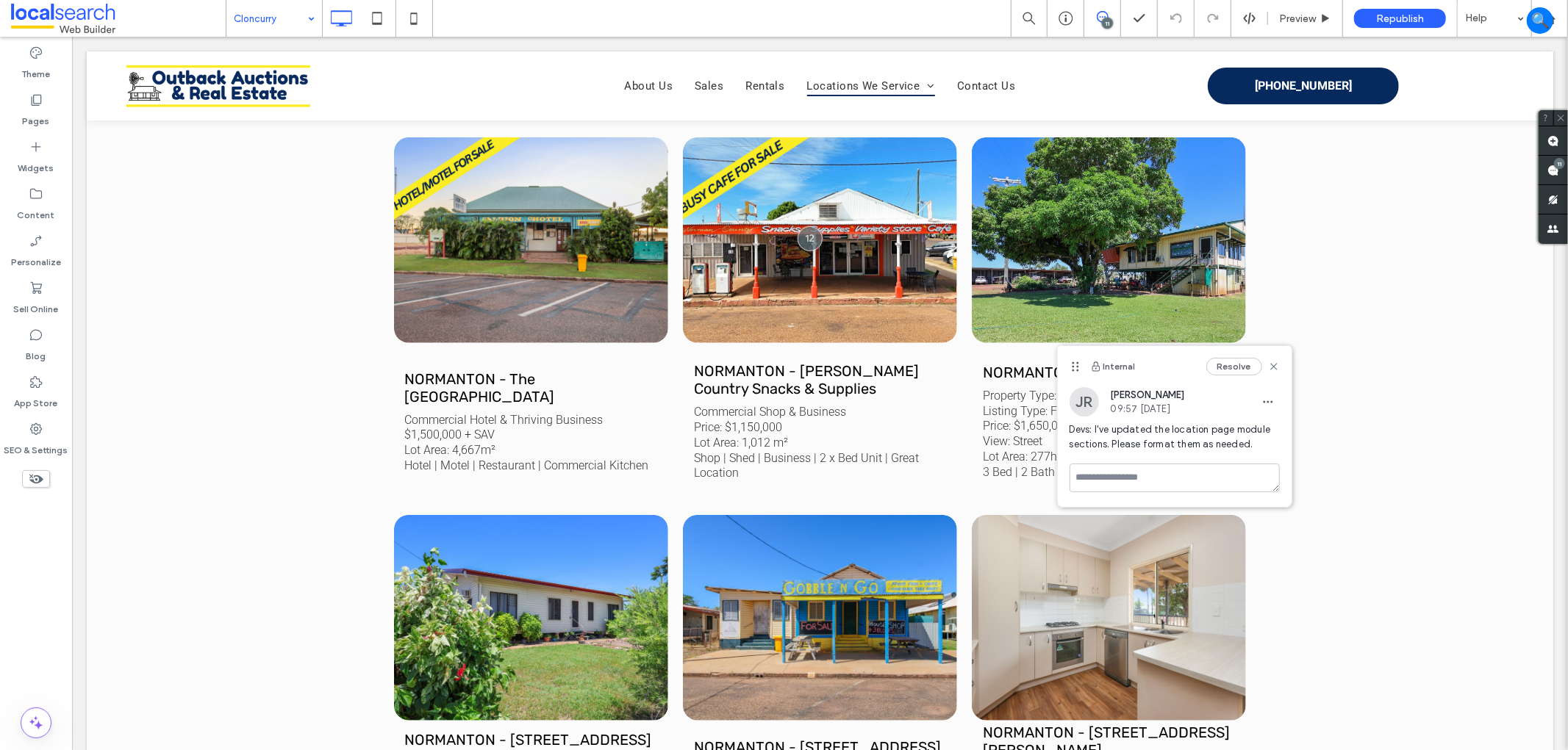
click at [1273, 360] on div "Resolve" at bounding box center [1242, 366] width 73 height 18
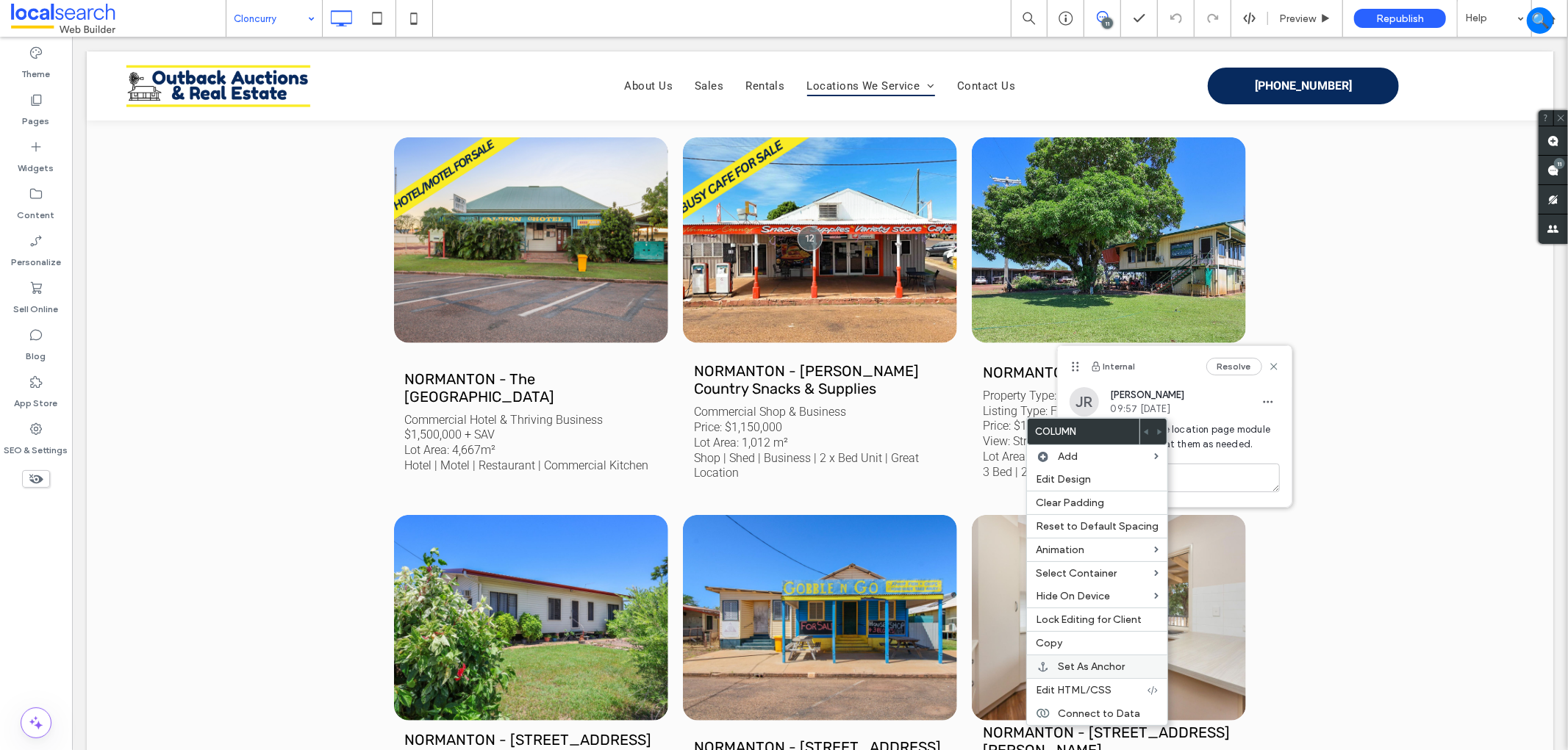
click at [1121, 669] on span "Set As Anchor" at bounding box center [1091, 666] width 67 height 12
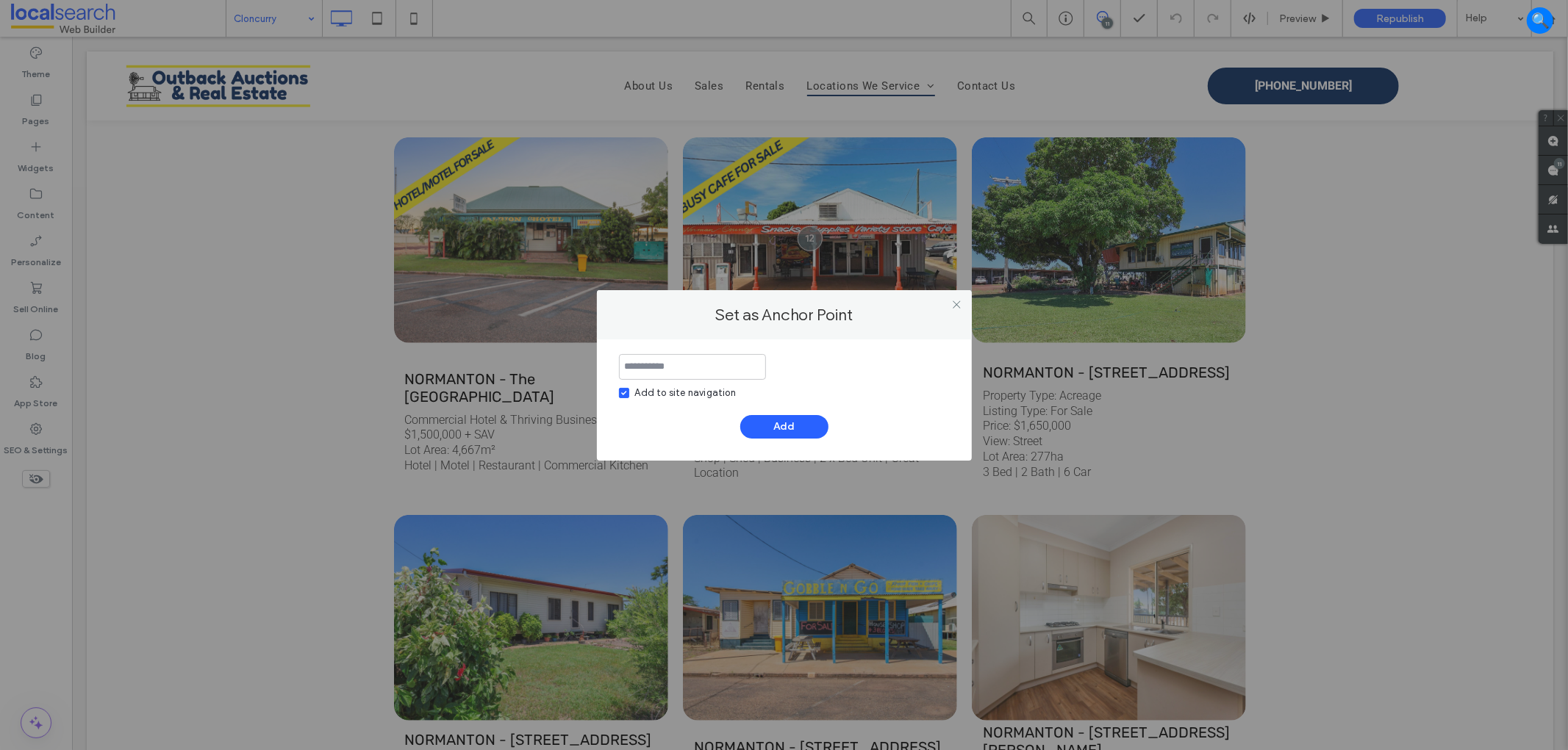
click at [671, 392] on div "Add to site navigation" at bounding box center [685, 394] width 101 height 15
click at [679, 369] on input at bounding box center [692, 368] width 147 height 26
type input "****"
click at [786, 422] on button "Add" at bounding box center [784, 426] width 88 height 23
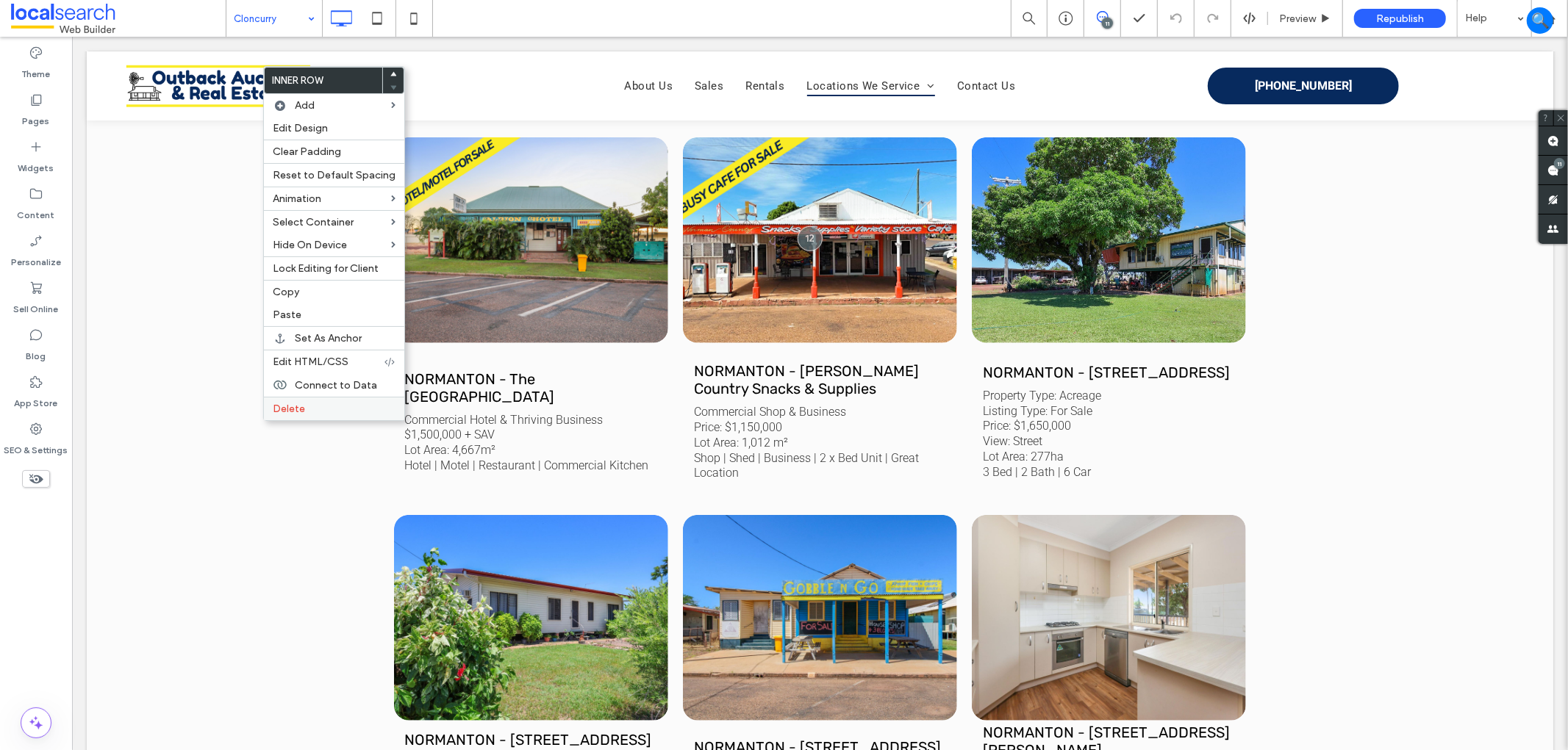
click at [332, 405] on label "Delete" at bounding box center [333, 408] width 123 height 12
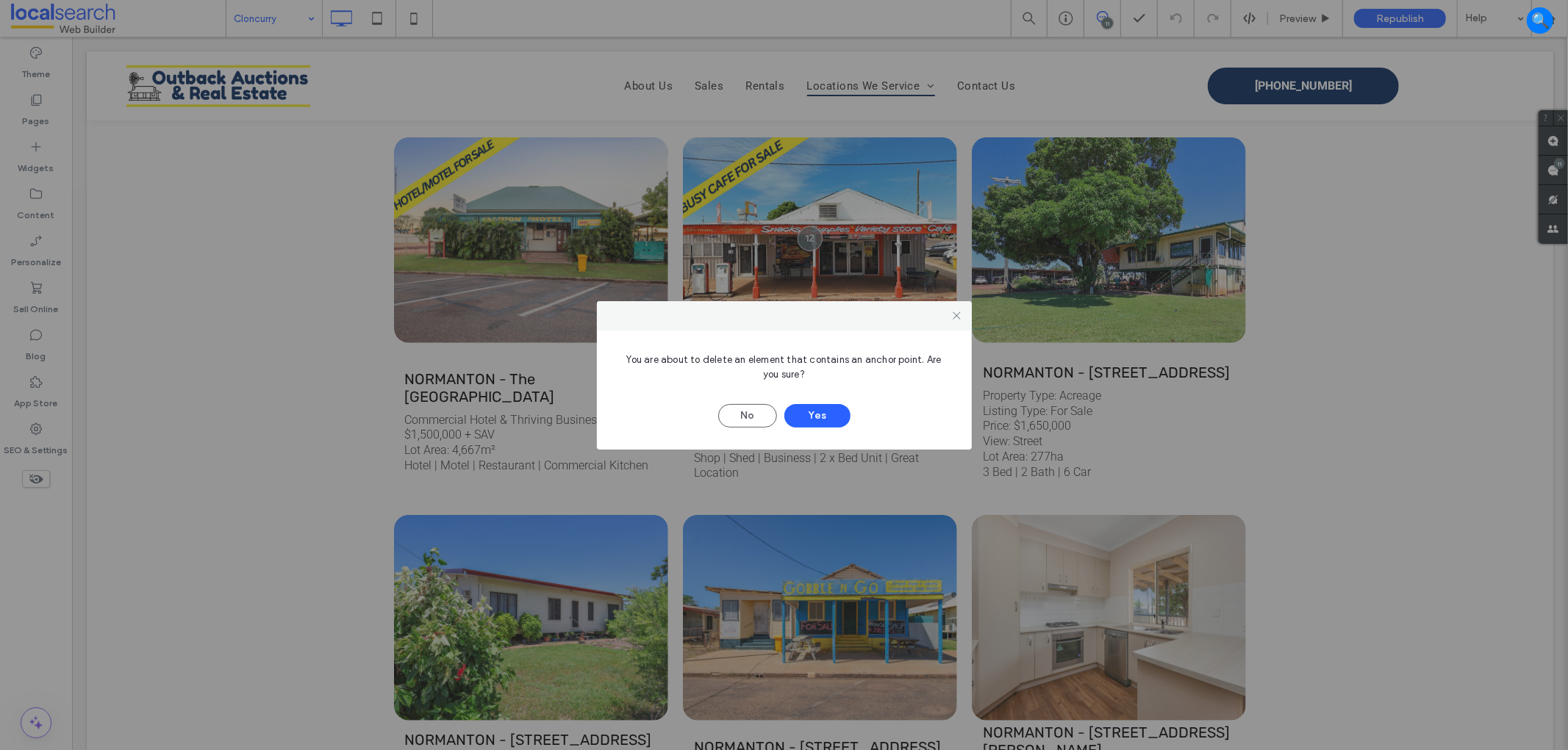
click at [968, 319] on div at bounding box center [784, 316] width 375 height 30
click at [951, 312] on icon at bounding box center [957, 316] width 11 height 11
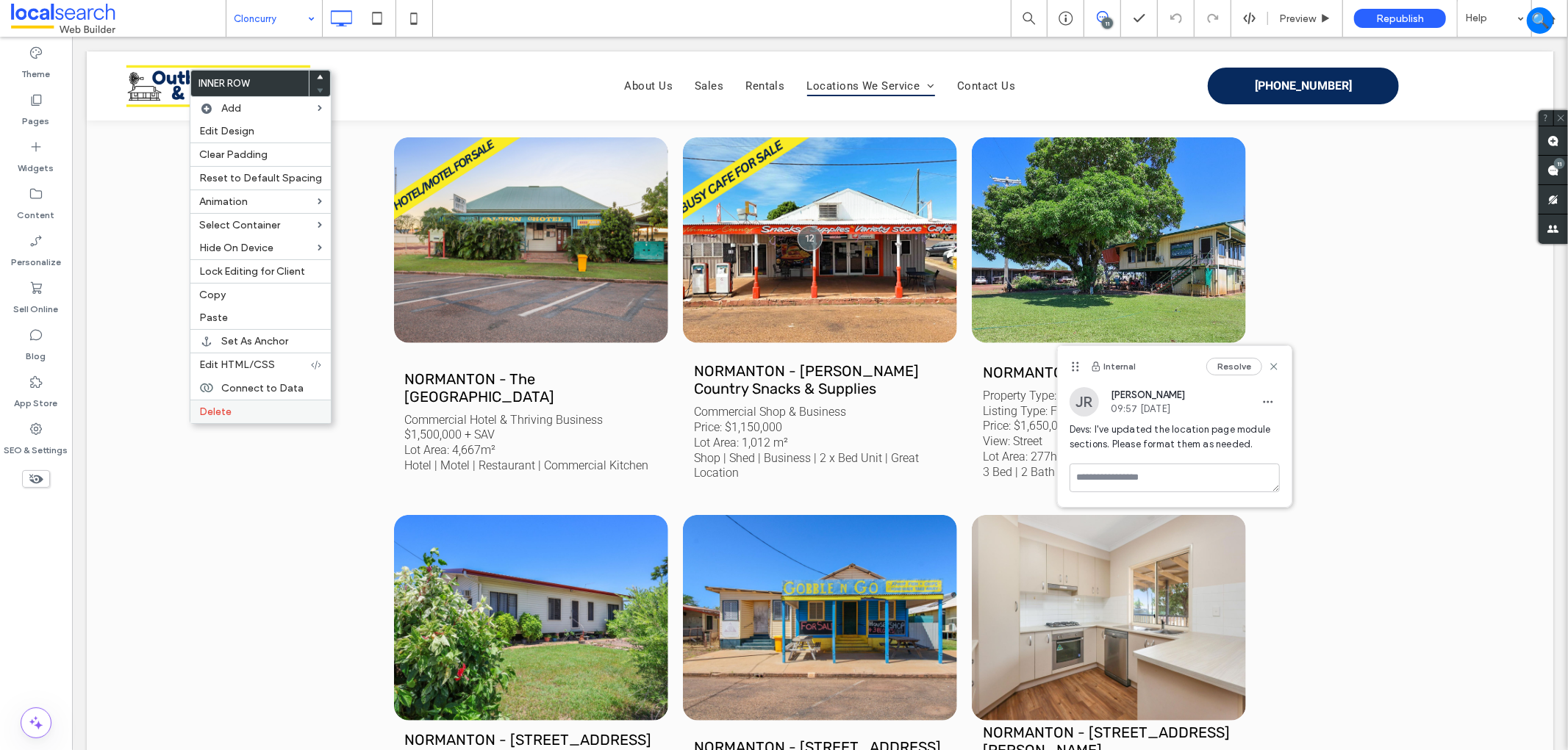
click at [233, 417] on div "Delete" at bounding box center [261, 411] width 141 height 23
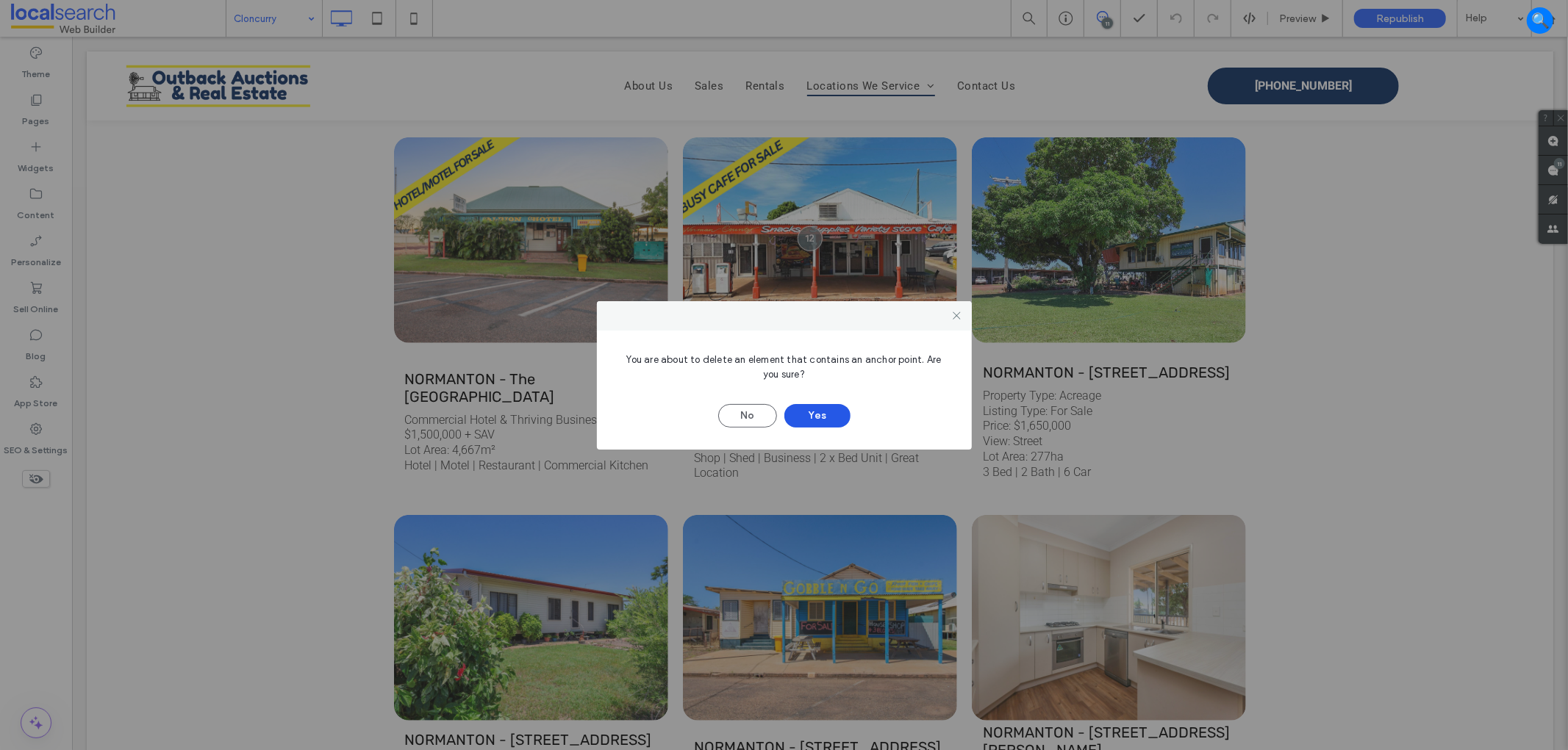
click at [839, 424] on button "Yes" at bounding box center [817, 415] width 66 height 23
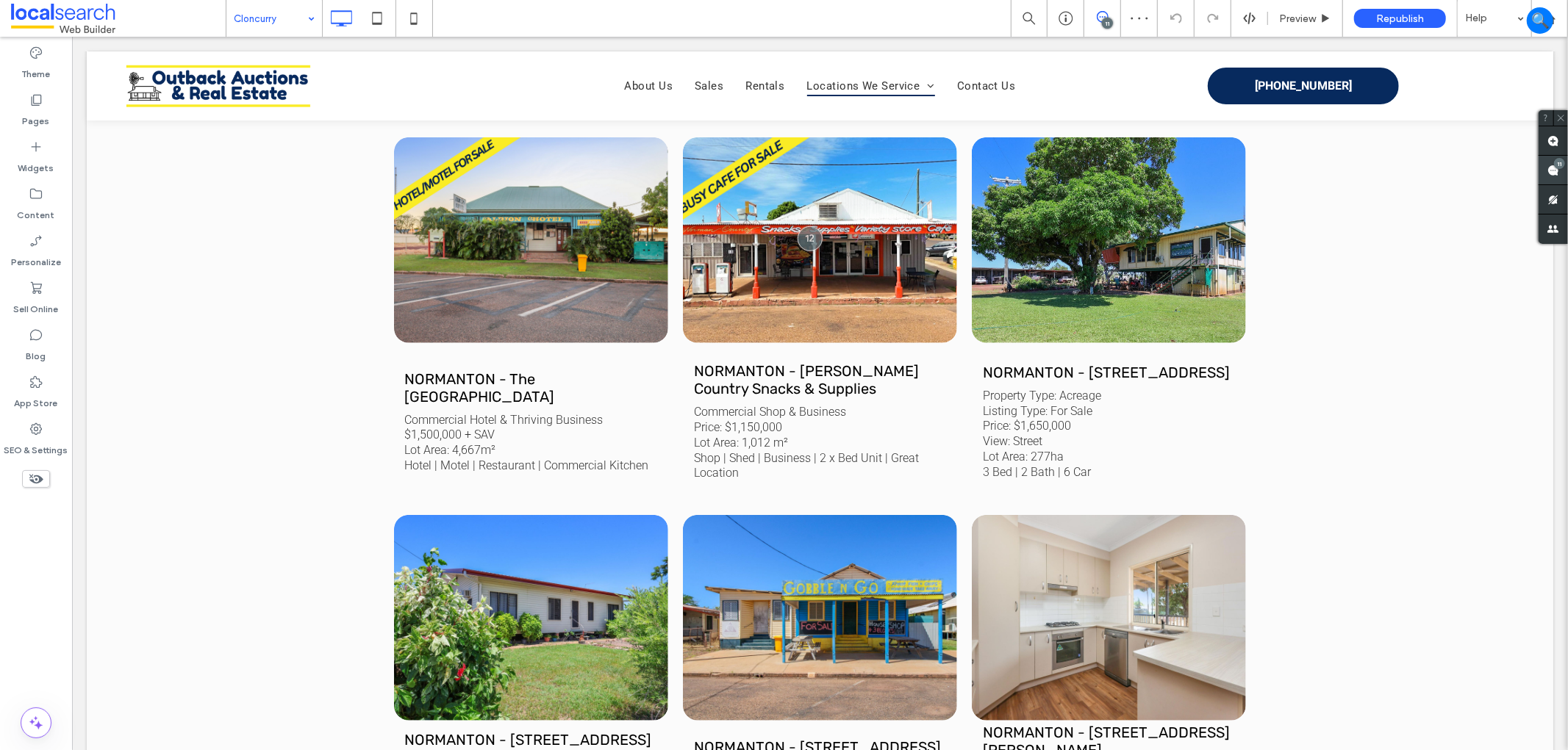
click at [1555, 158] on div "11" at bounding box center [1560, 164] width 11 height 11
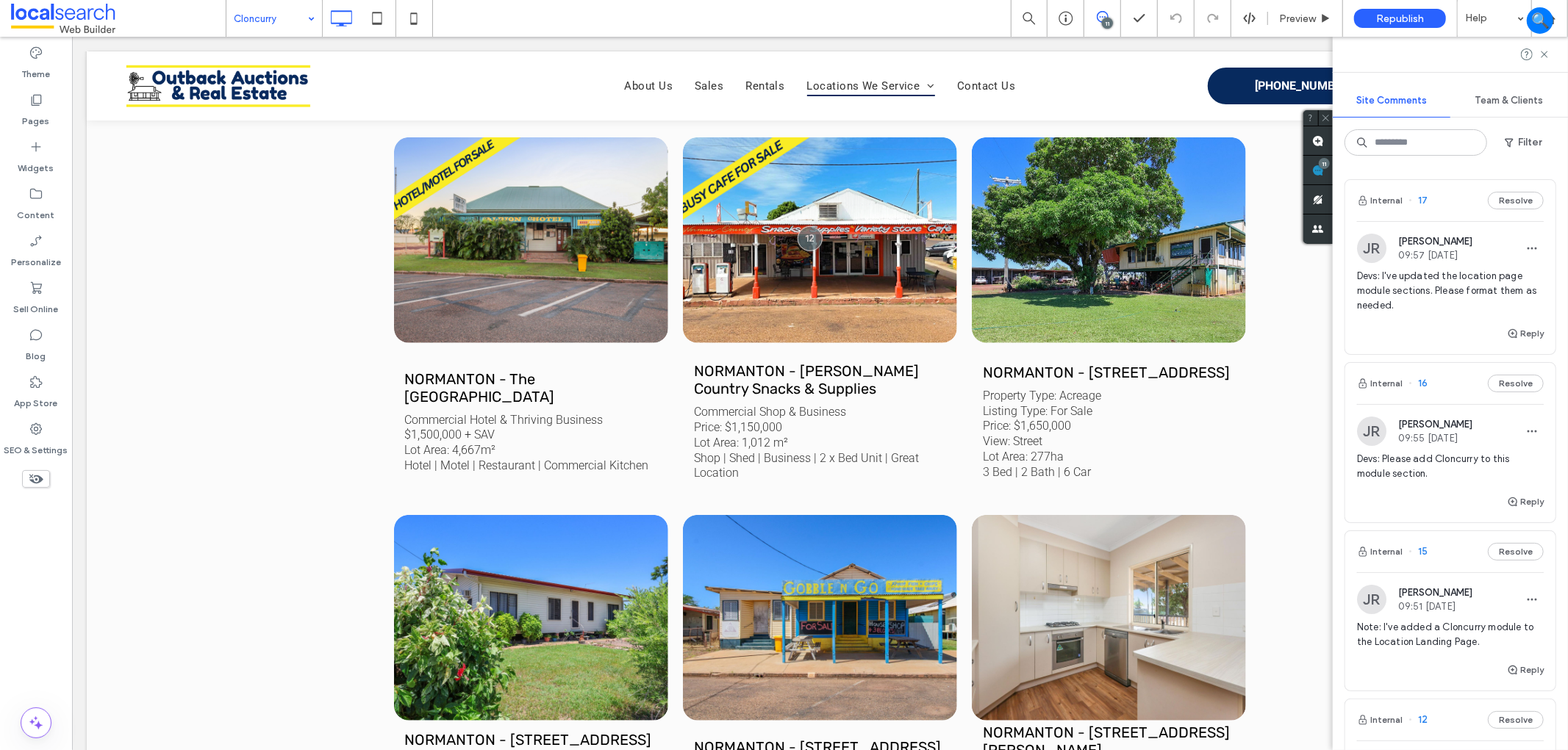
click at [1432, 319] on div "Devs: I've updated the location page module sections. Please format them as nee…" at bounding box center [1450, 296] width 187 height 56
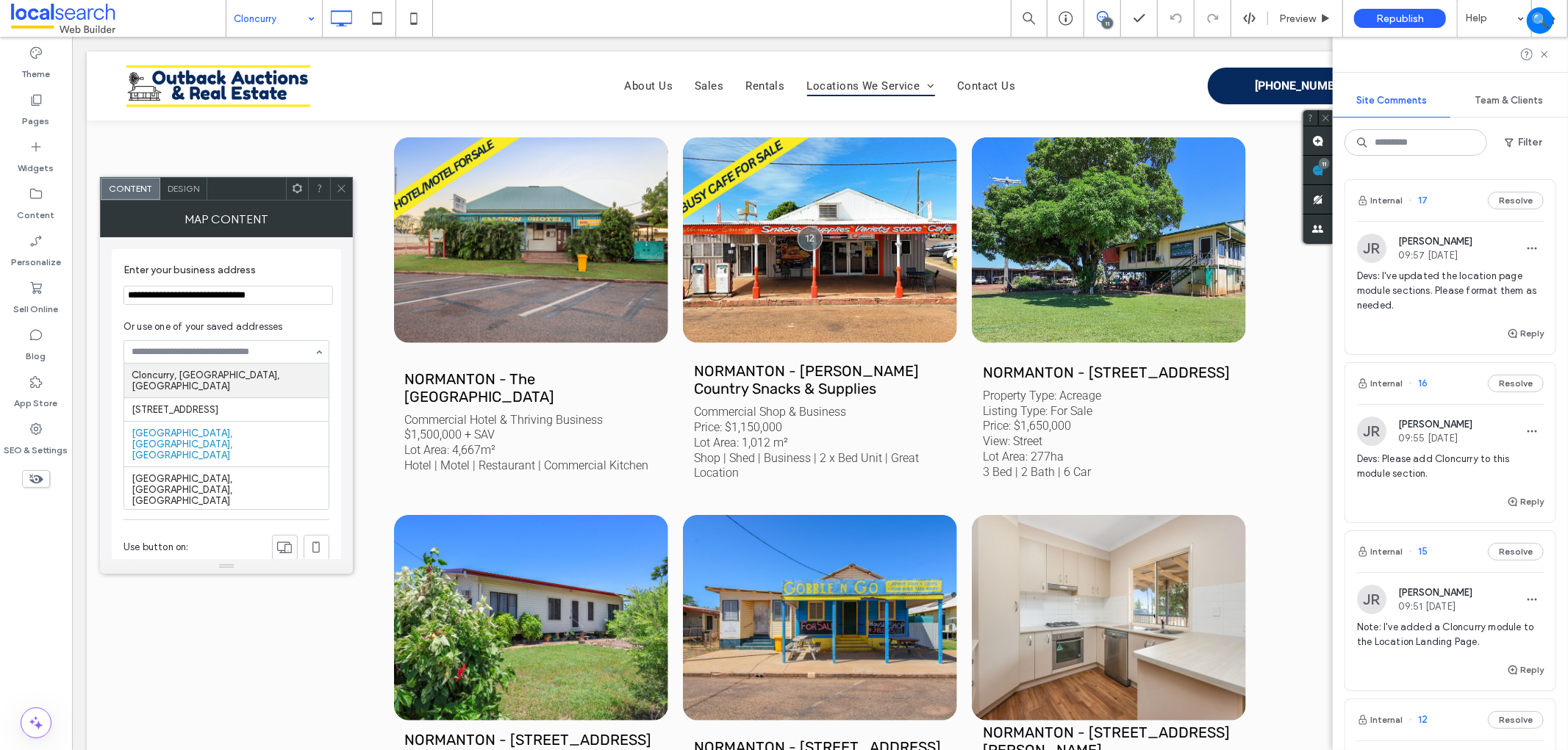
type input "**********"
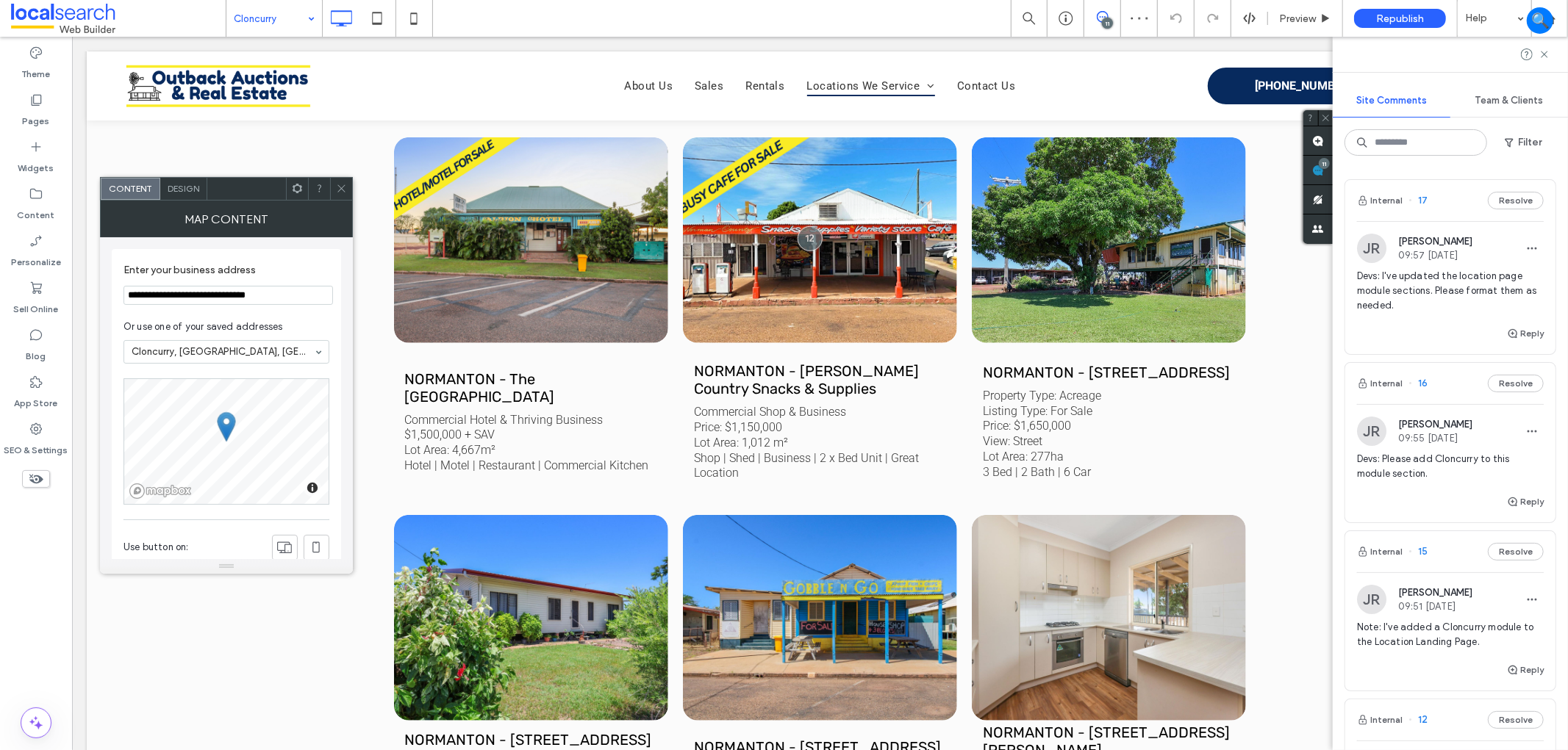
click at [347, 189] on div at bounding box center [341, 189] width 22 height 22
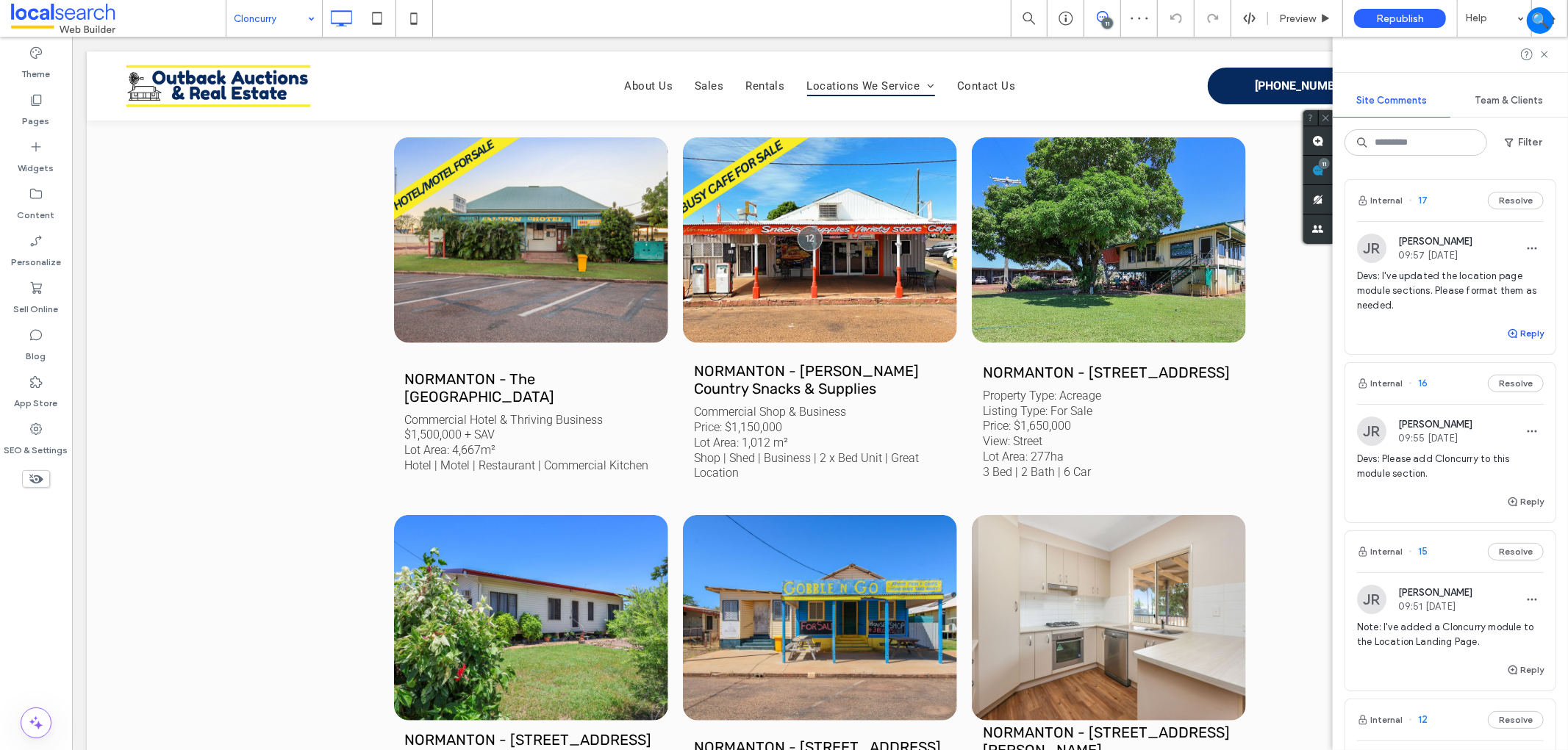
click at [1510, 328] on button "Reply" at bounding box center [1525, 333] width 37 height 18
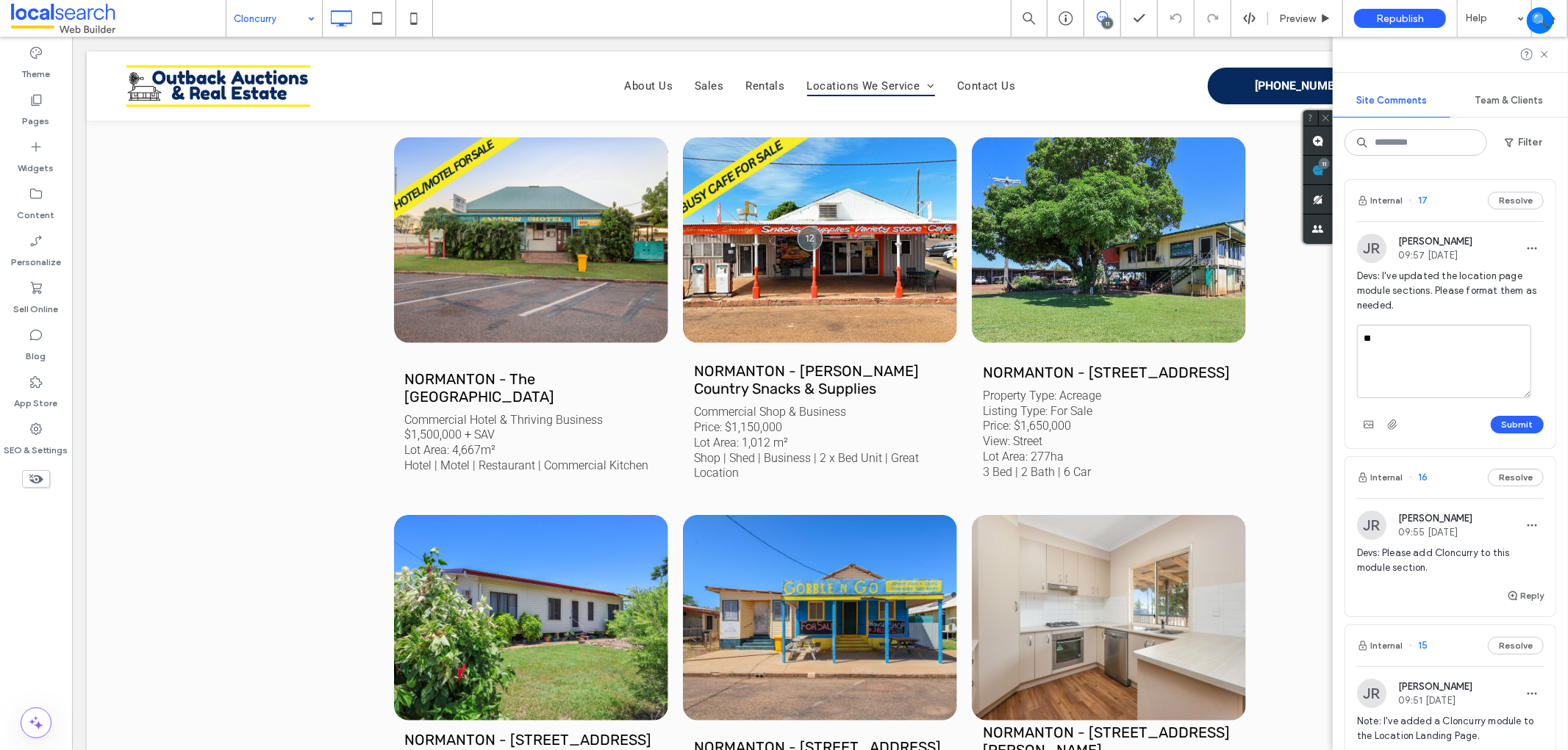
type textarea "*"
click at [1449, 335] on textarea "**********" at bounding box center [1444, 361] width 174 height 73
type textarea "**********"
click at [1510, 430] on button "Submit" at bounding box center [1516, 424] width 53 height 18
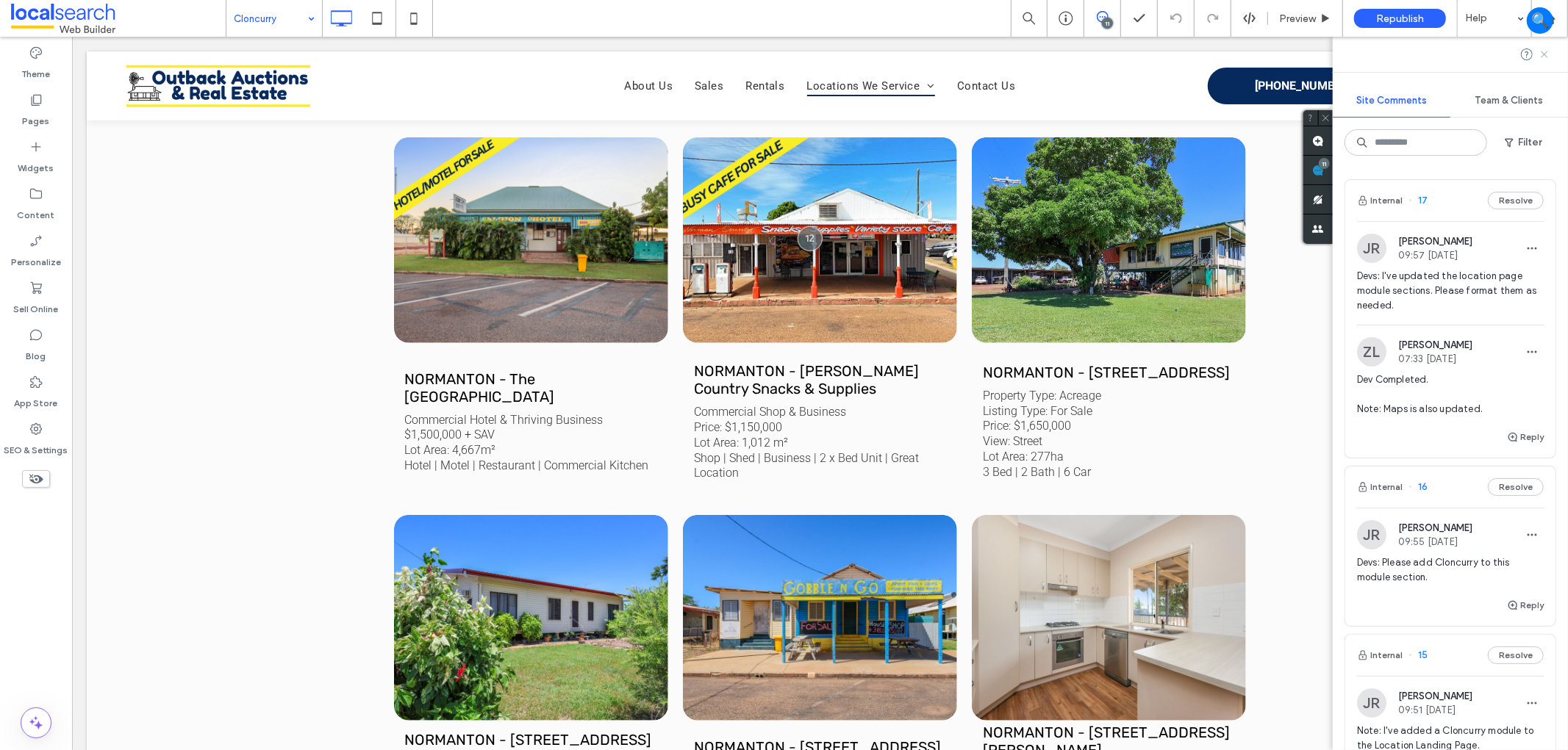
click at [1545, 53] on use at bounding box center [1543, 54] width 6 height 6
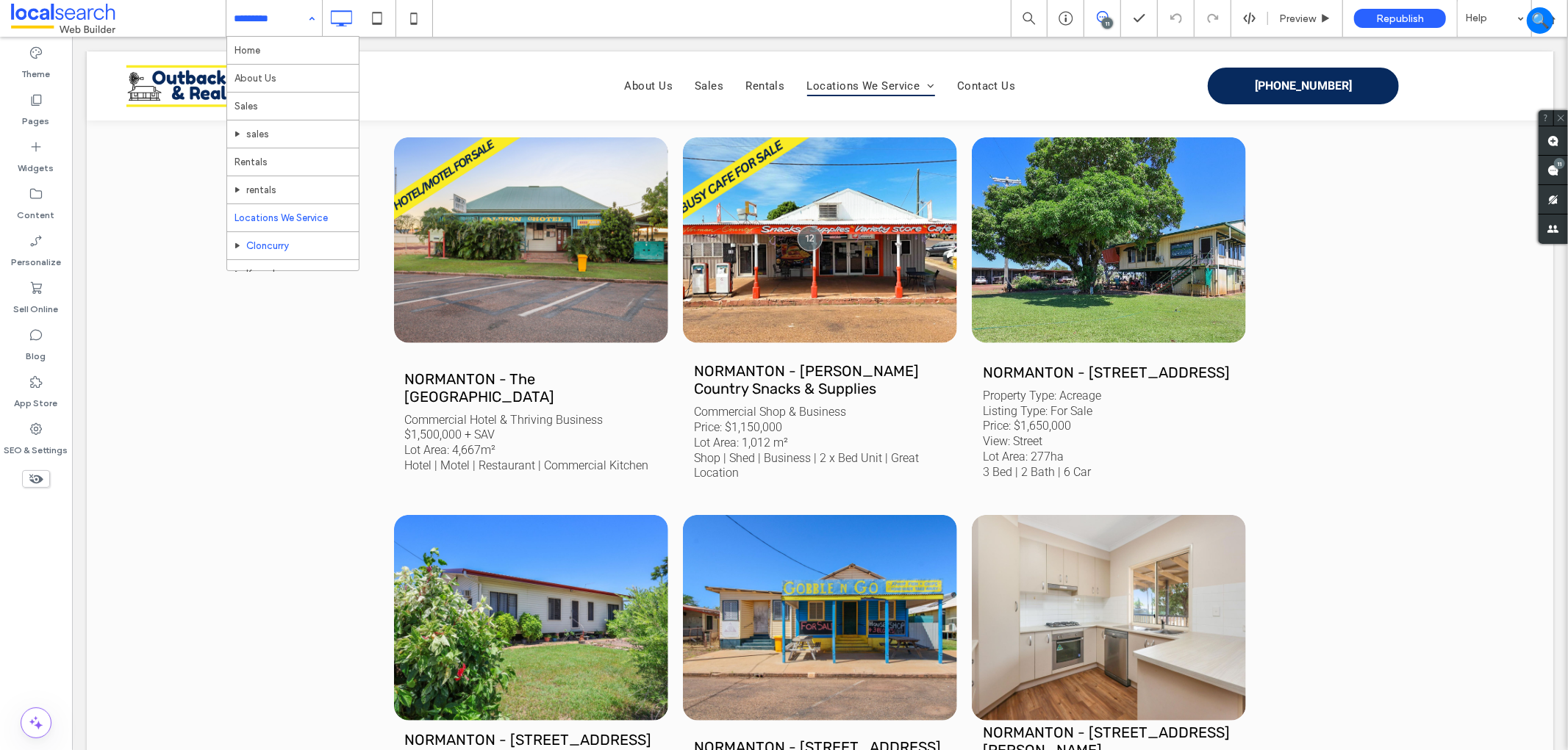
scroll to position [77, 0]
click at [284, 27] on input at bounding box center [270, 19] width 73 height 37
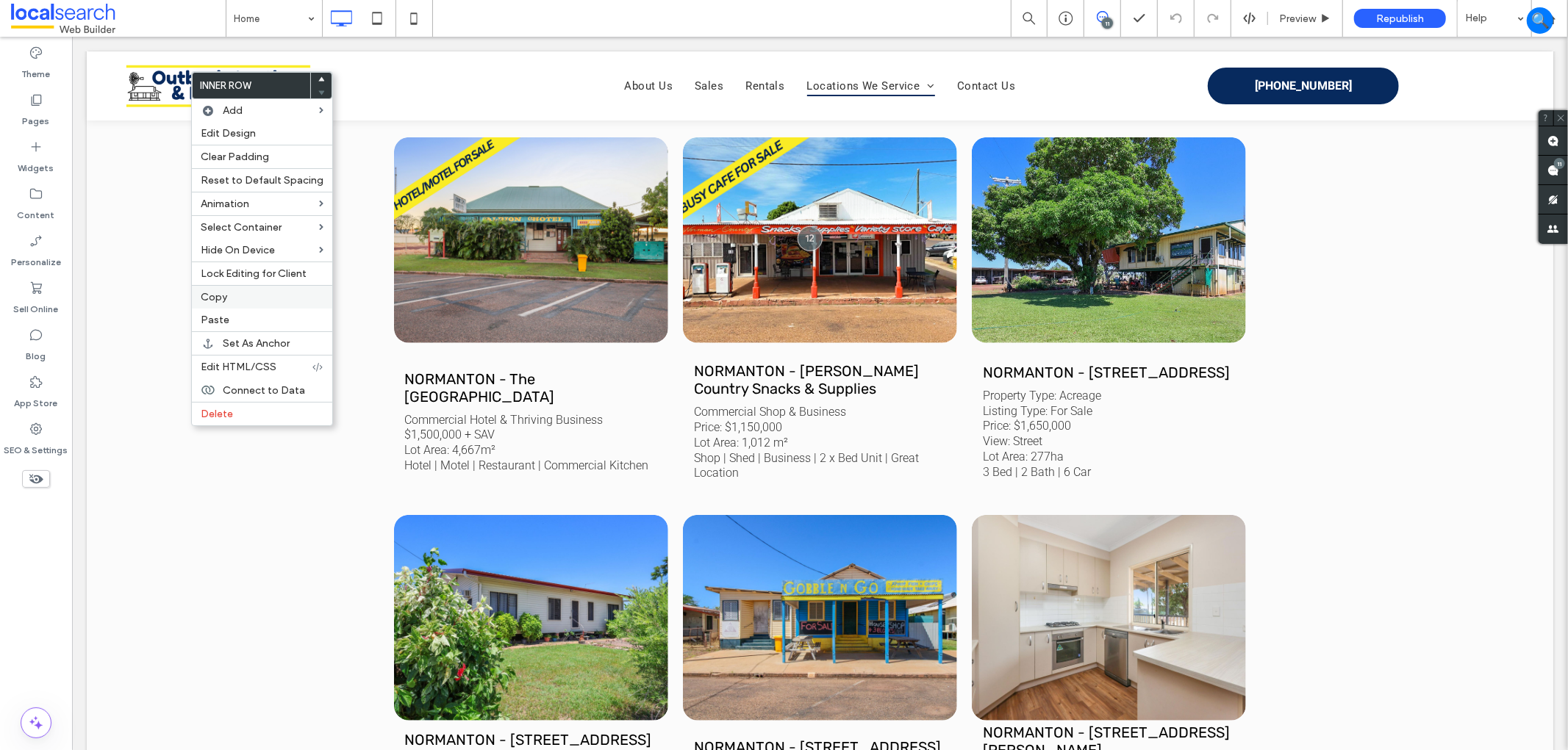
click at [226, 294] on label "Copy" at bounding box center [262, 296] width 123 height 12
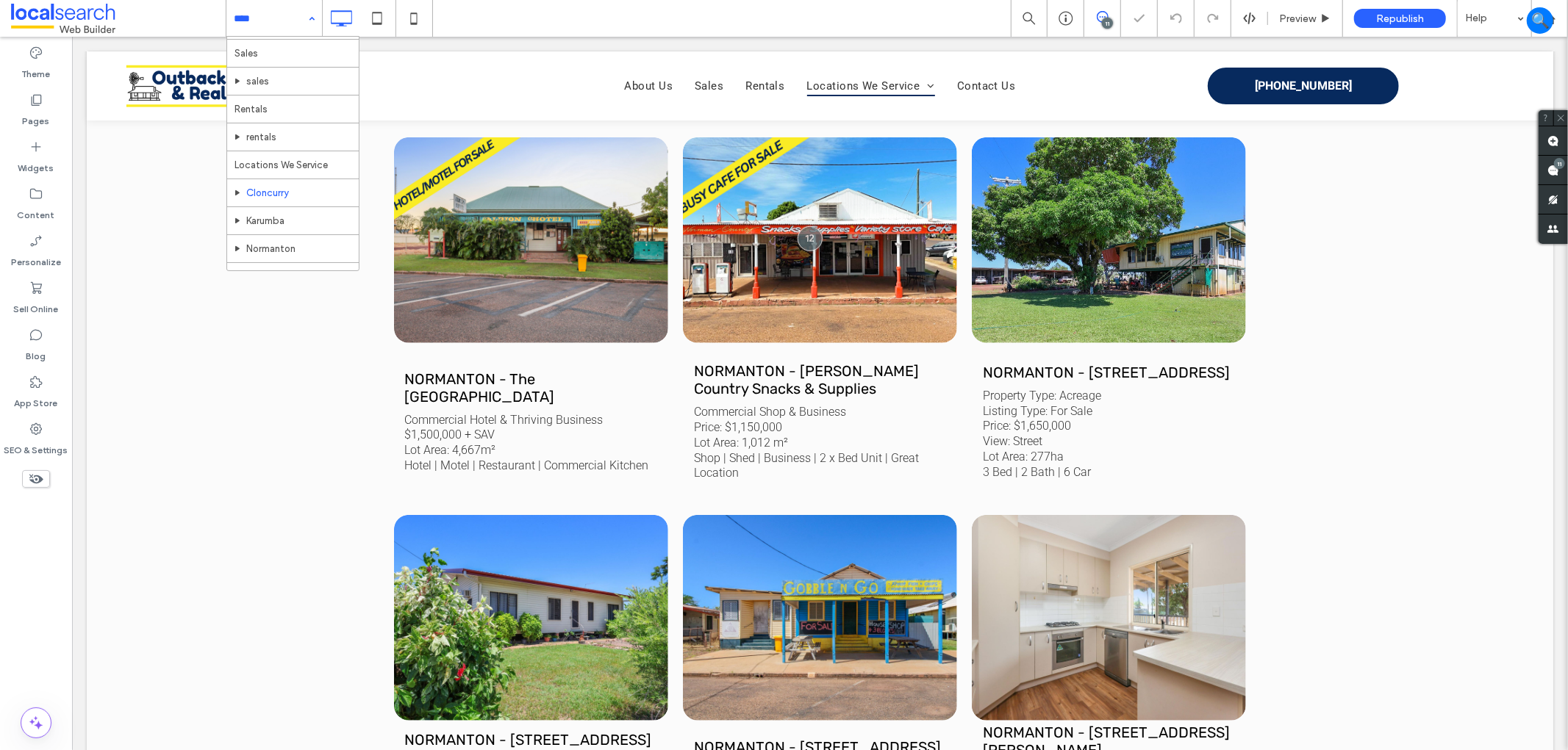
scroll to position [77, 0]
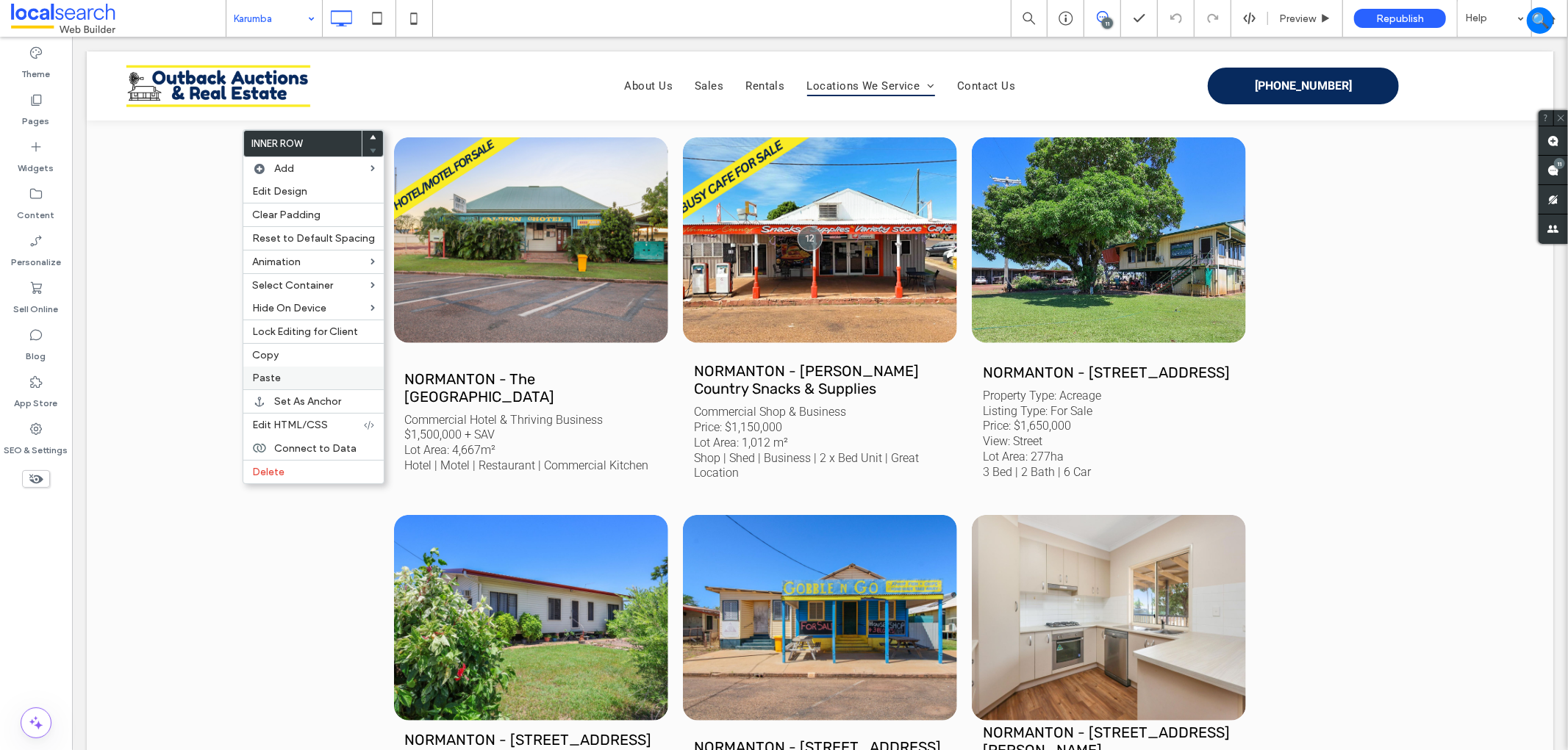
click at [287, 380] on label "Paste" at bounding box center [313, 378] width 123 height 12
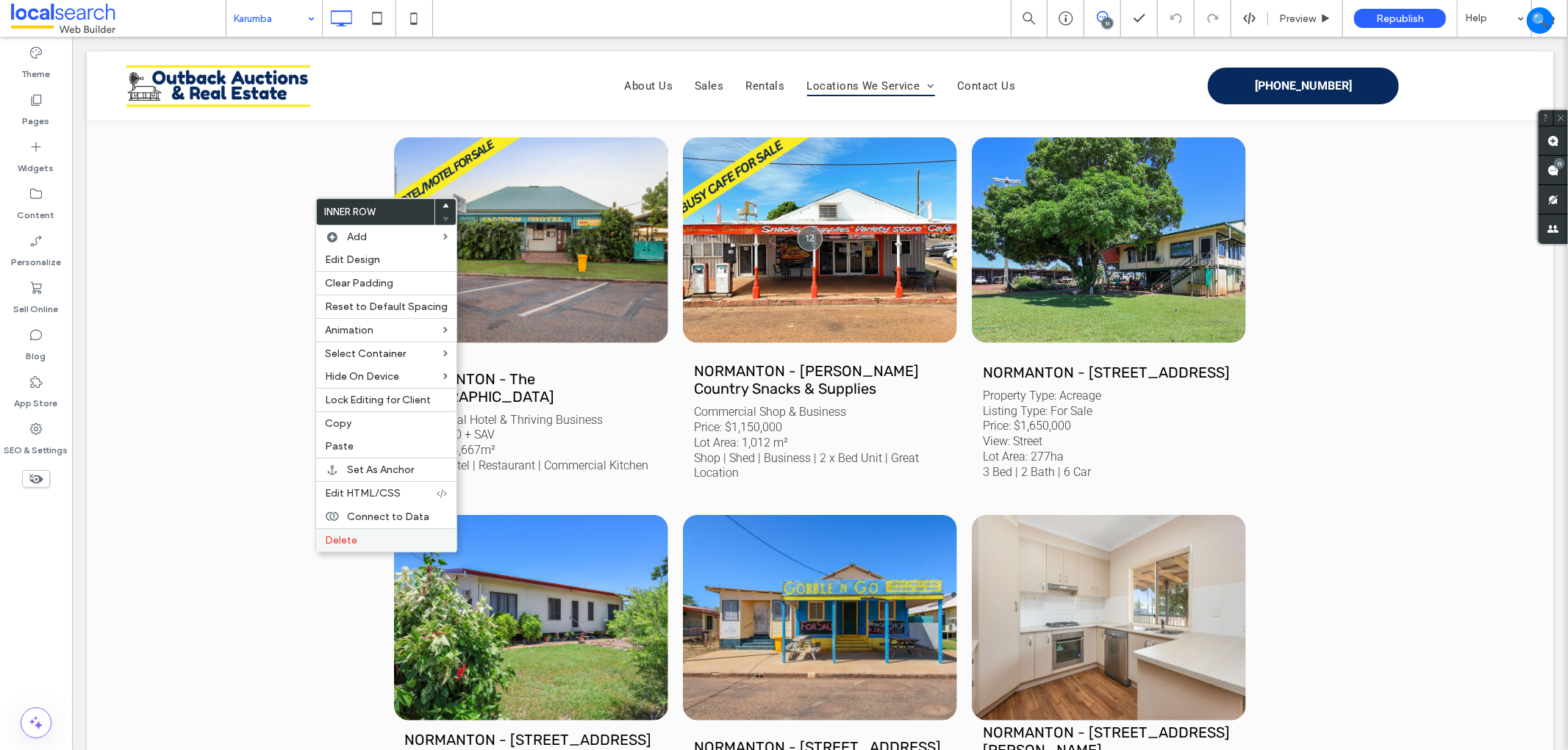
click at [360, 540] on label "Delete" at bounding box center [386, 540] width 123 height 12
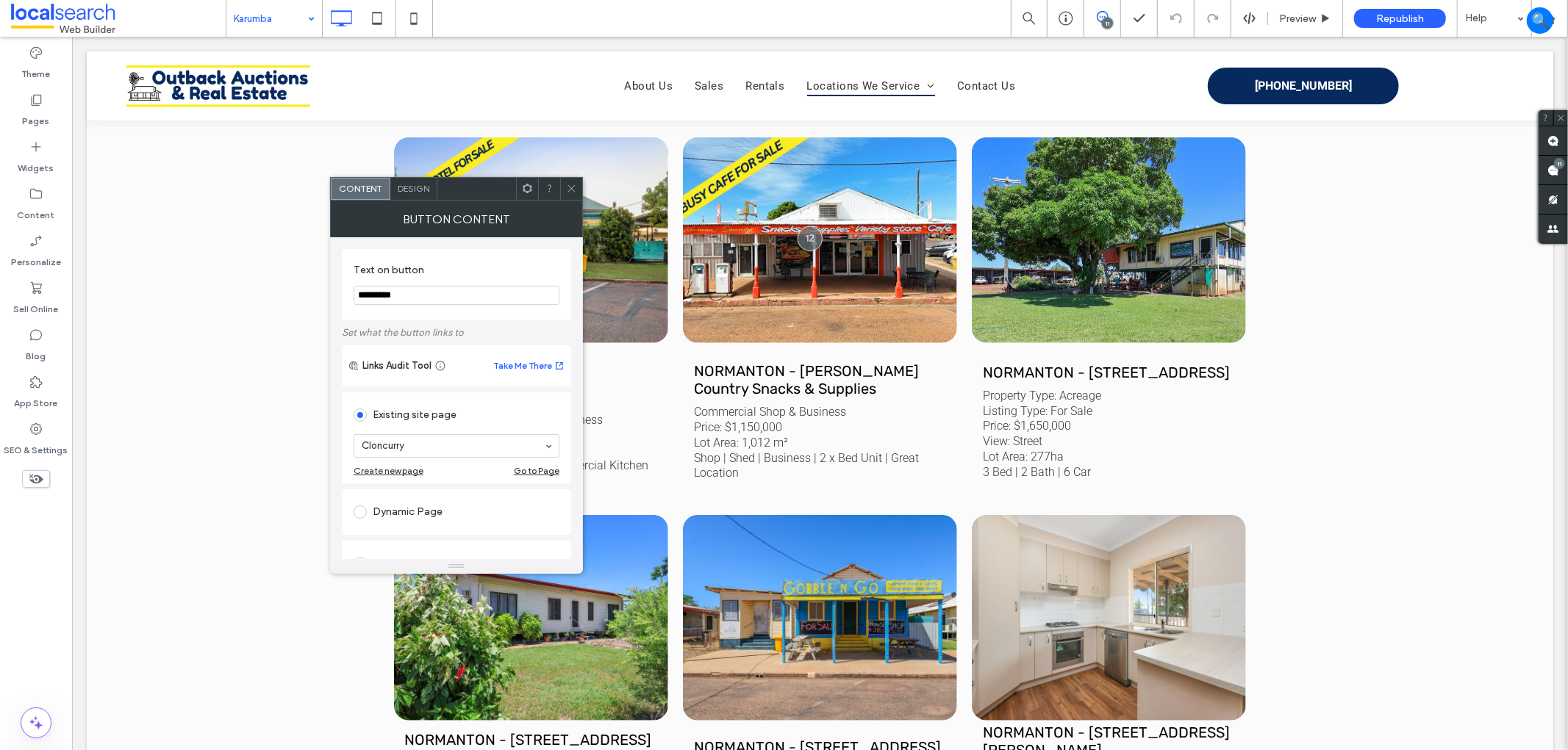
click at [566, 192] on icon at bounding box center [571, 189] width 11 height 11
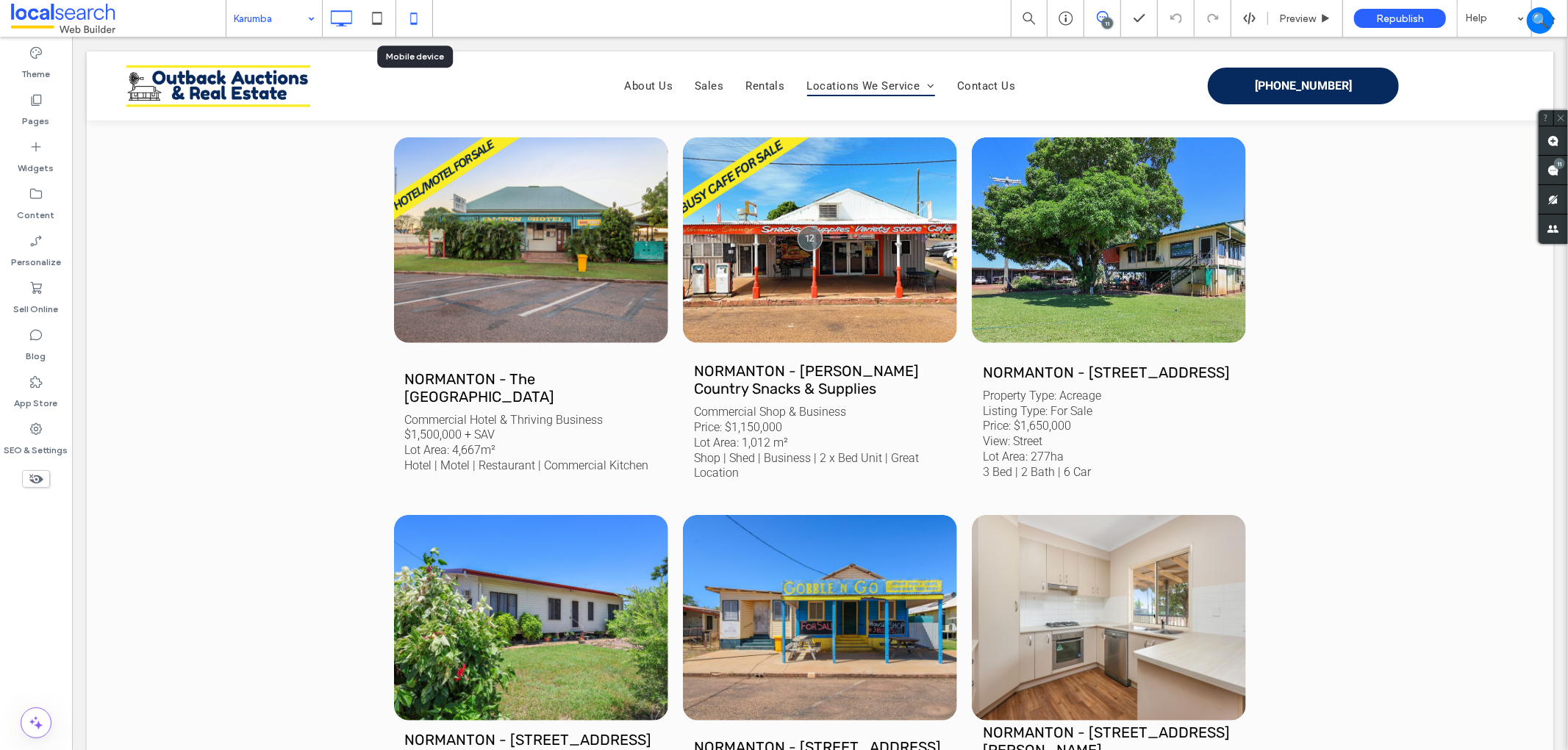
click at [413, 15] on icon at bounding box center [414, 19] width 30 height 30
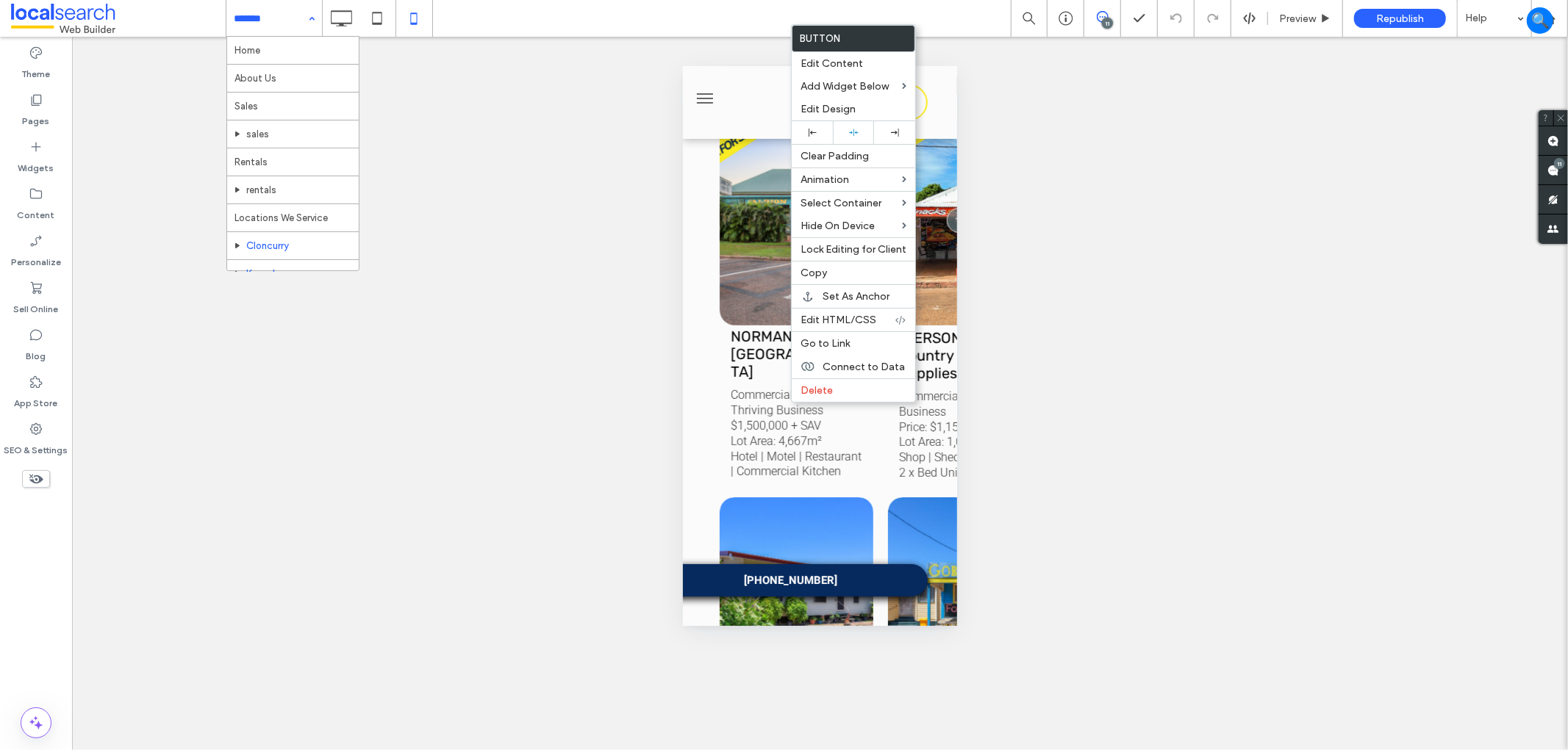
scroll to position [77, 0]
click at [338, 6] on icon at bounding box center [341, 19] width 30 height 30
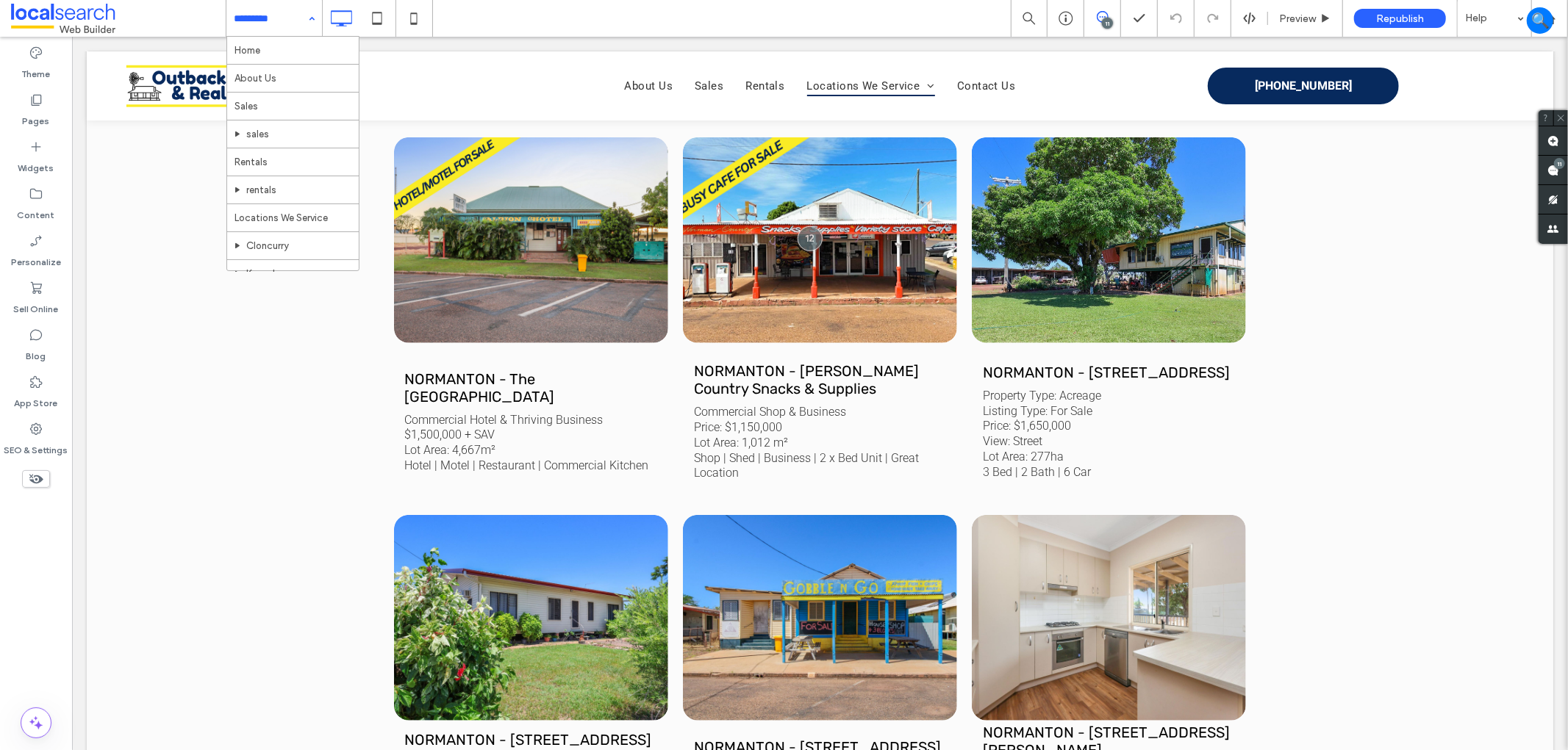
click at [292, 16] on input at bounding box center [270, 19] width 73 height 37
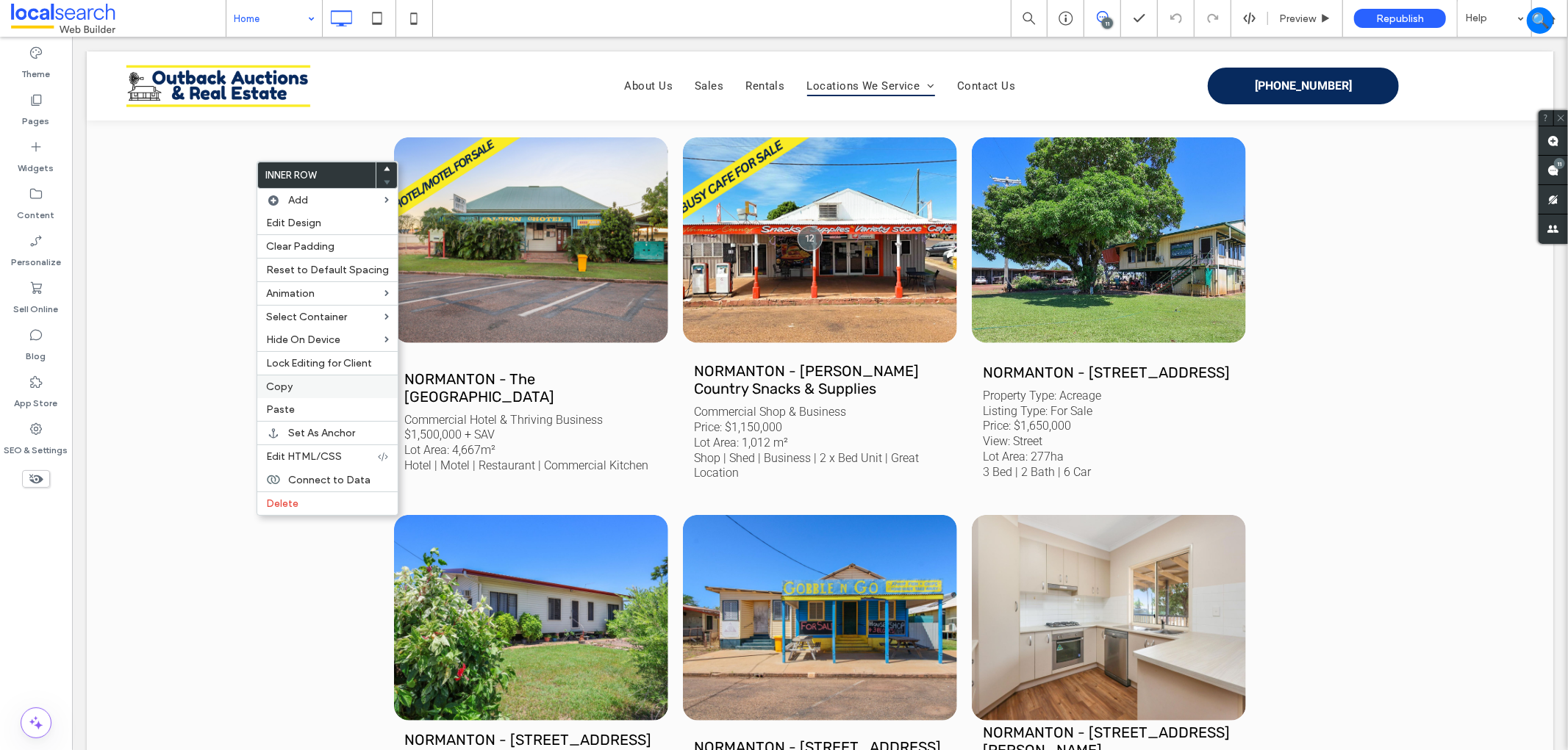
click at [332, 382] on label "Copy" at bounding box center [327, 386] width 123 height 12
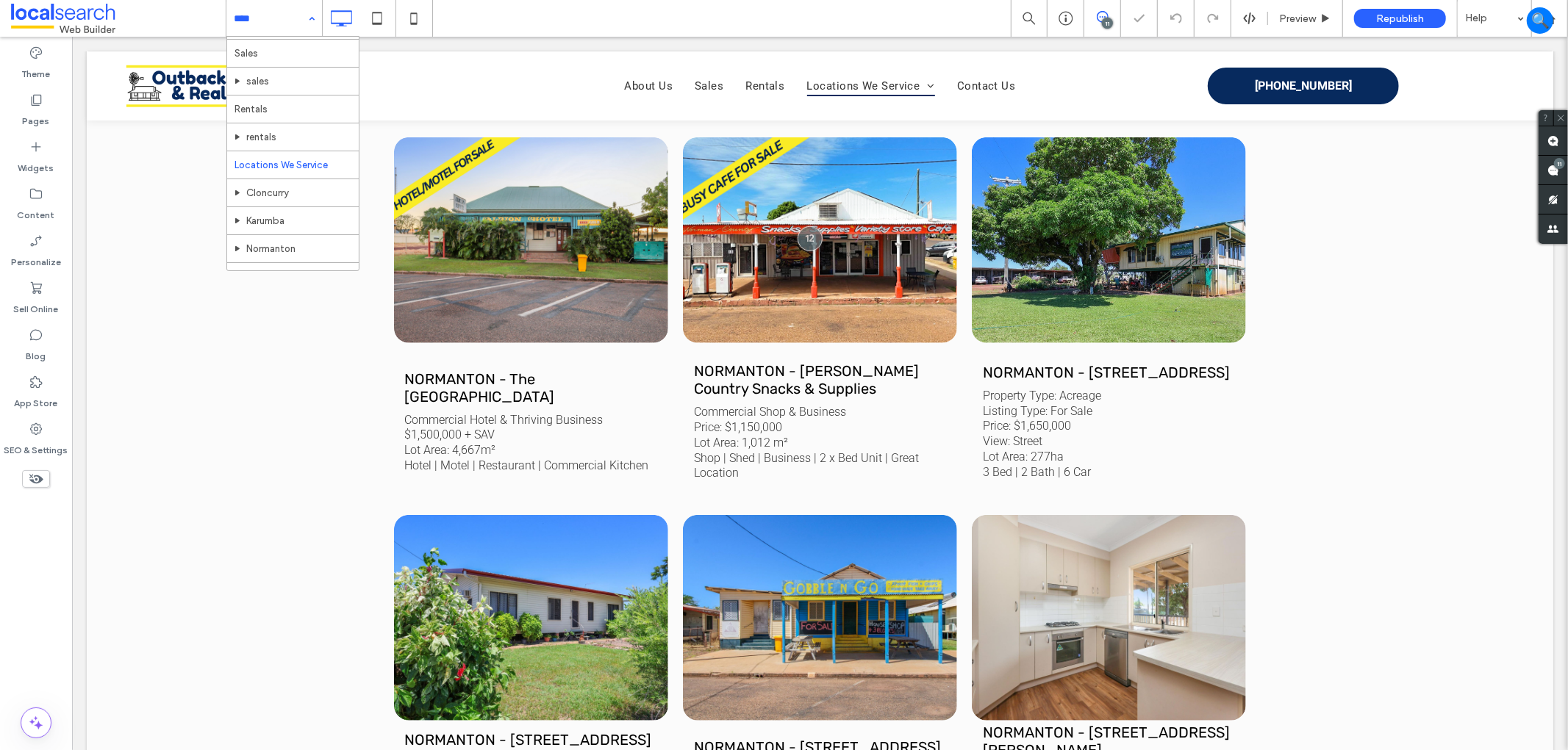
scroll to position [77, 0]
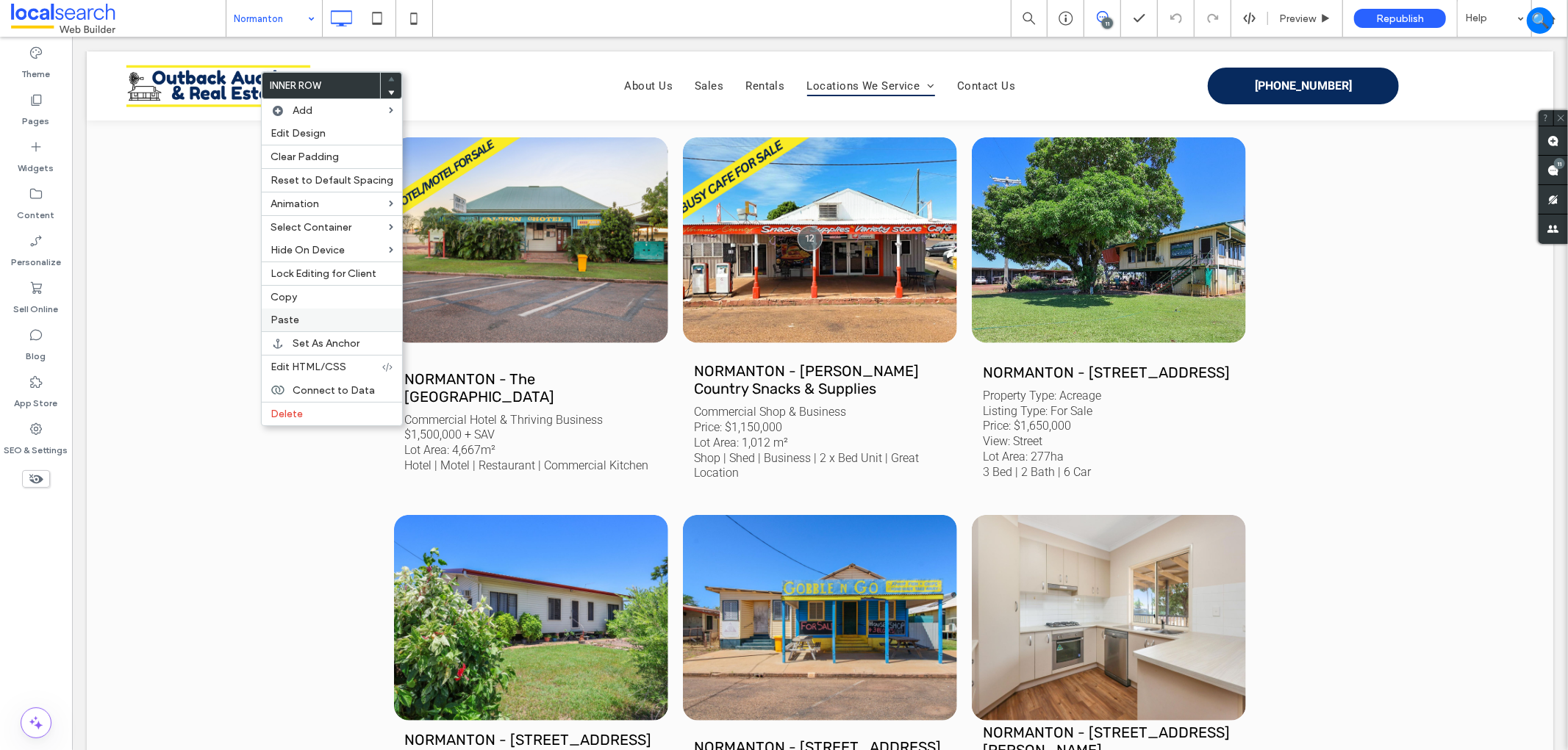
click at [319, 319] on label "Paste" at bounding box center [332, 319] width 123 height 12
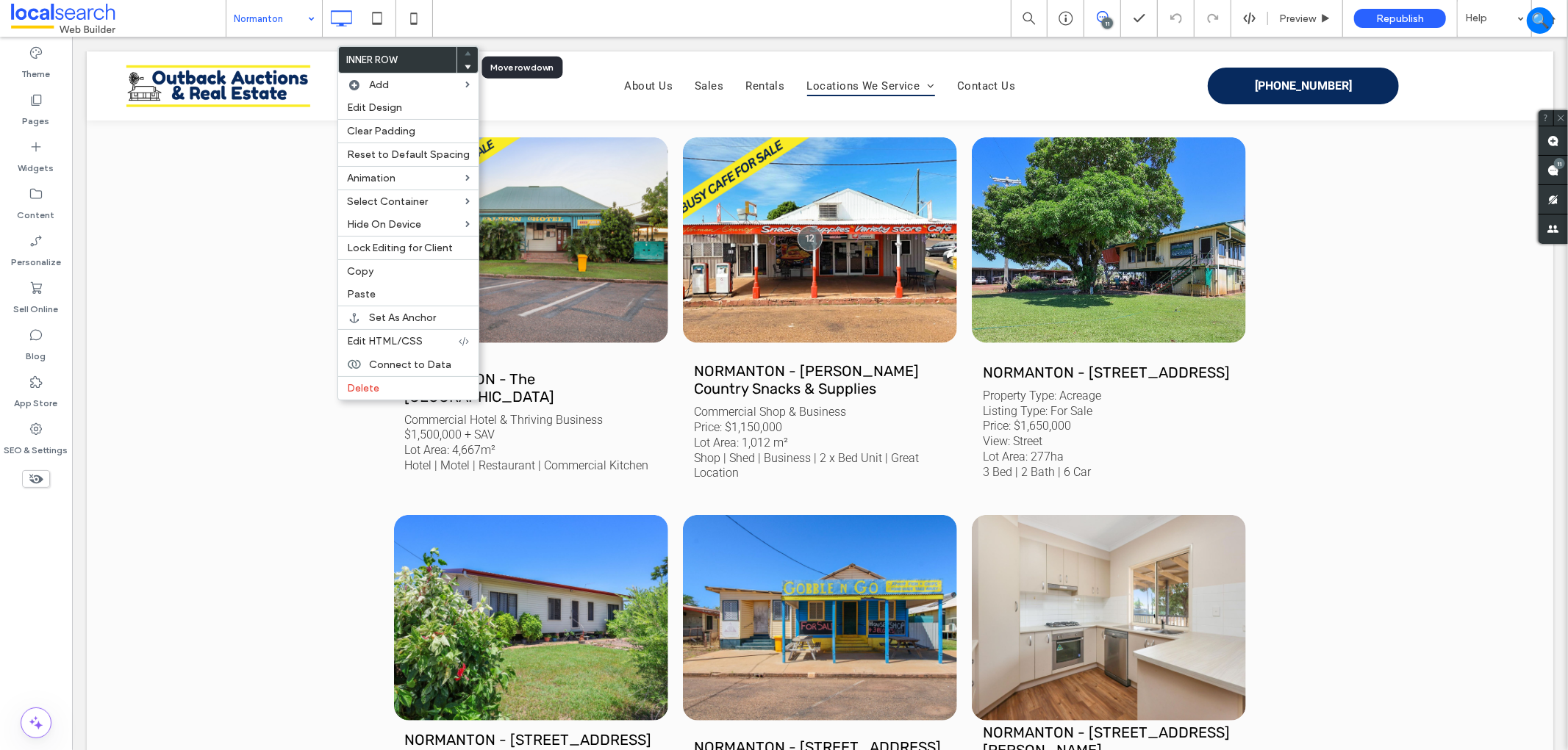
click at [465, 64] on icon at bounding box center [468, 67] width 6 height 6
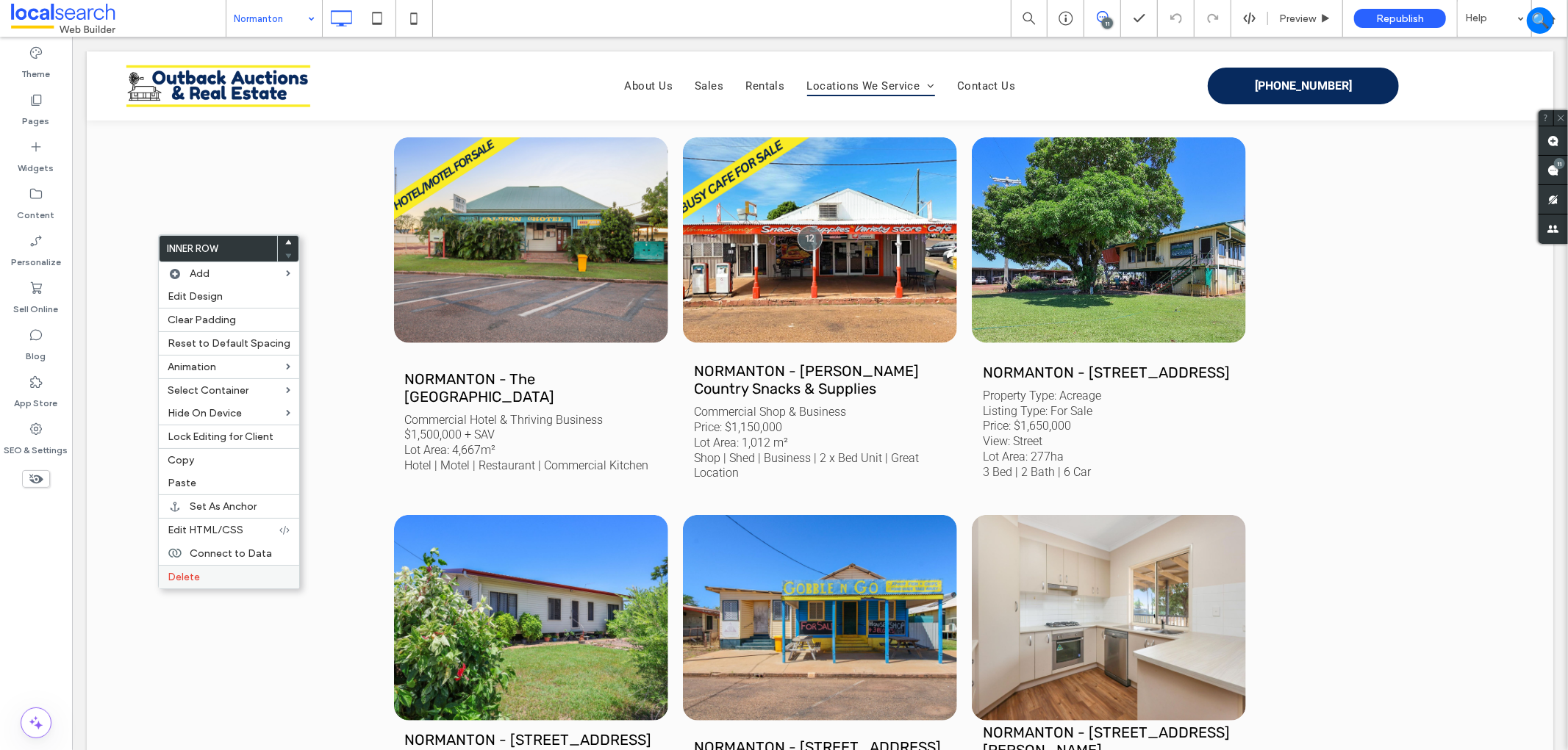
click at [205, 571] on label "Delete" at bounding box center [229, 577] width 123 height 12
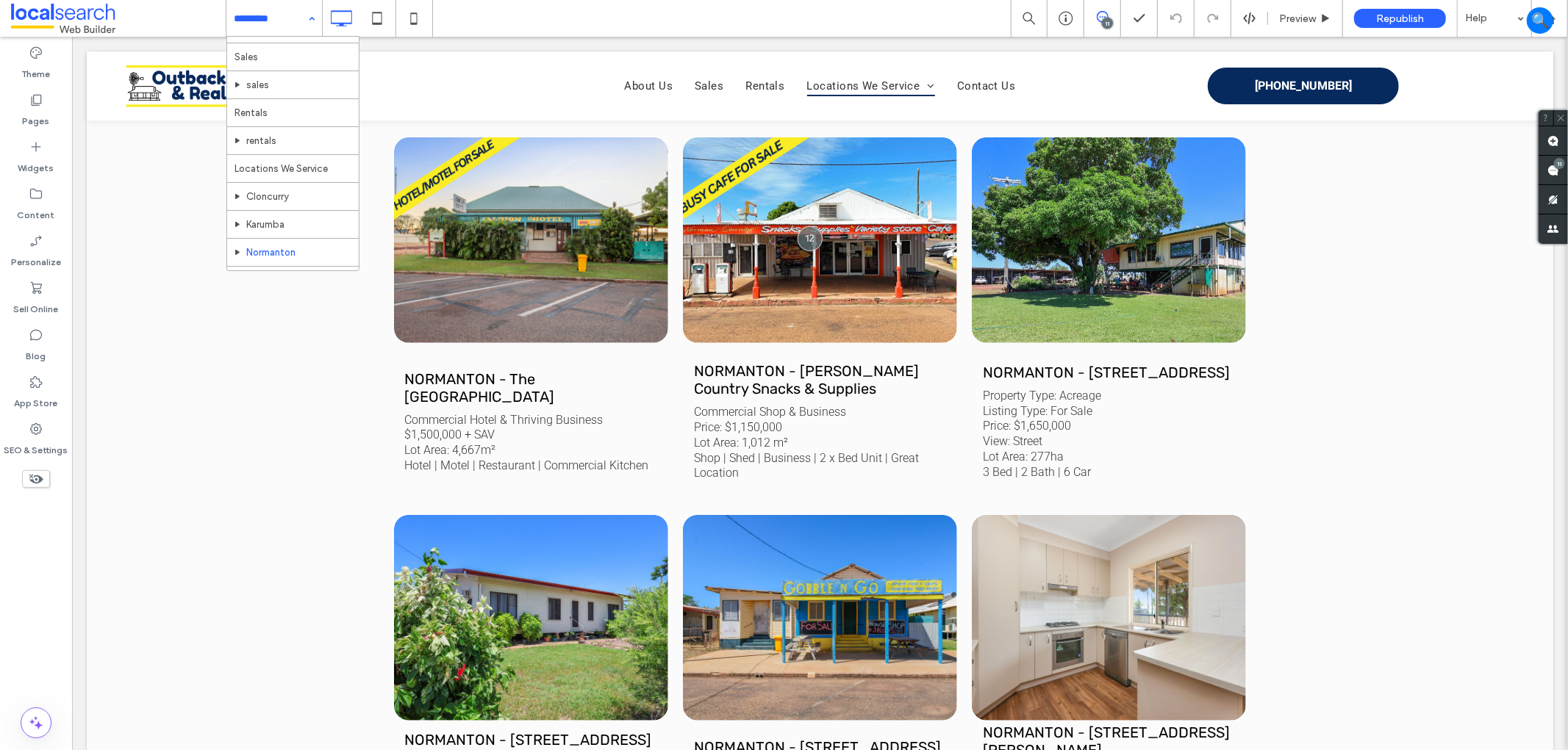
scroll to position [77, 0]
click at [420, 18] on icon at bounding box center [414, 19] width 30 height 30
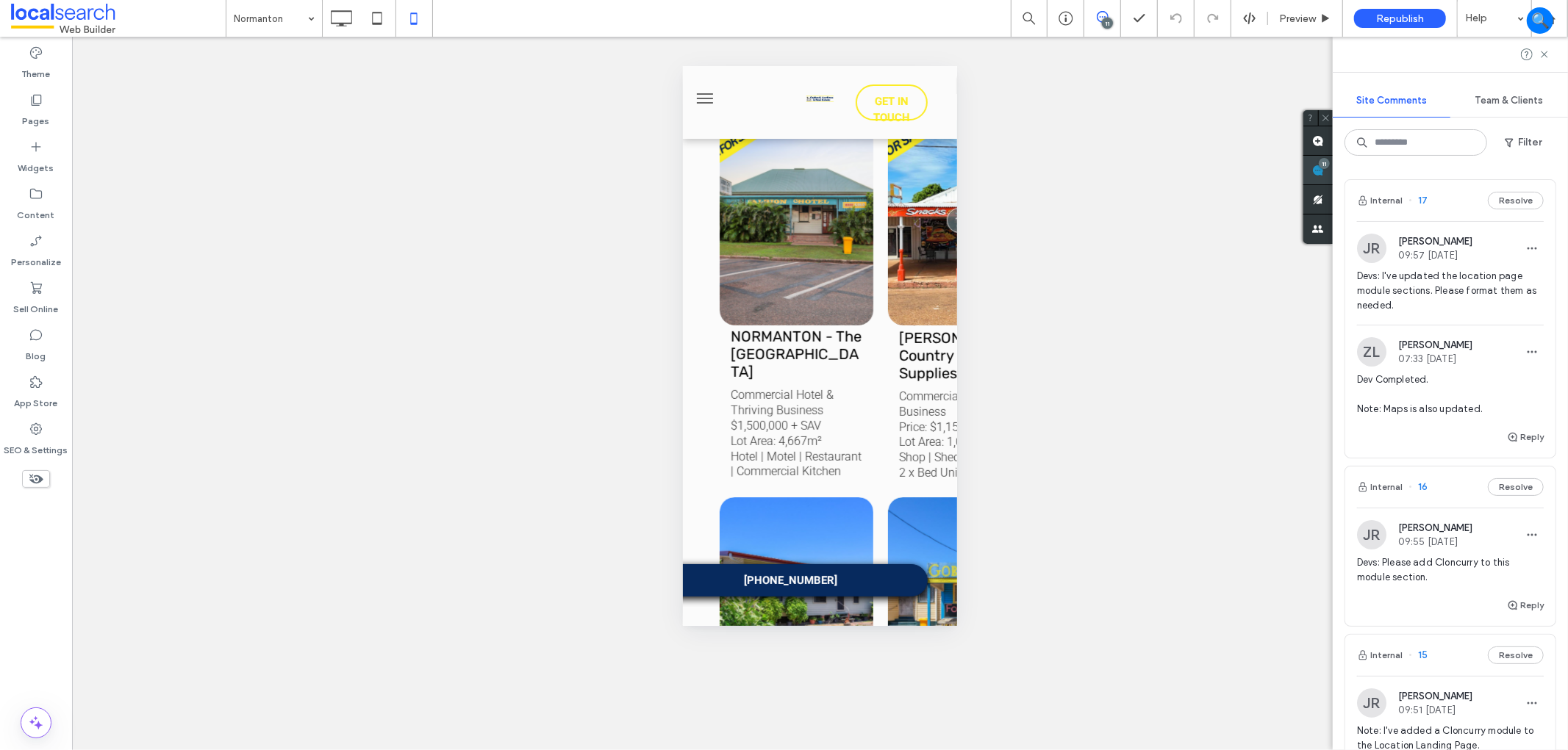
click at [1333, 168] on div "11" at bounding box center [1318, 170] width 30 height 30
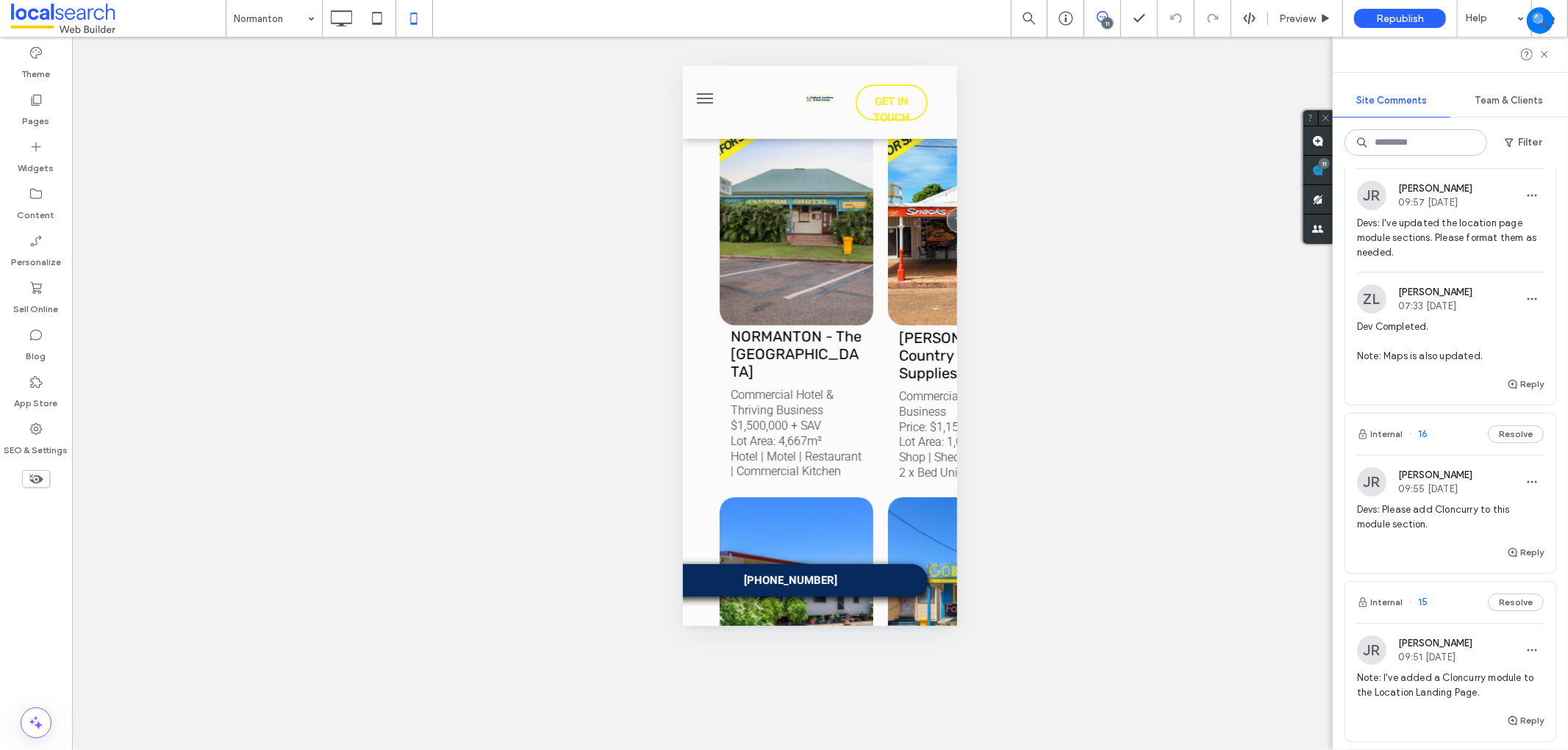
scroll to position [81, 0]
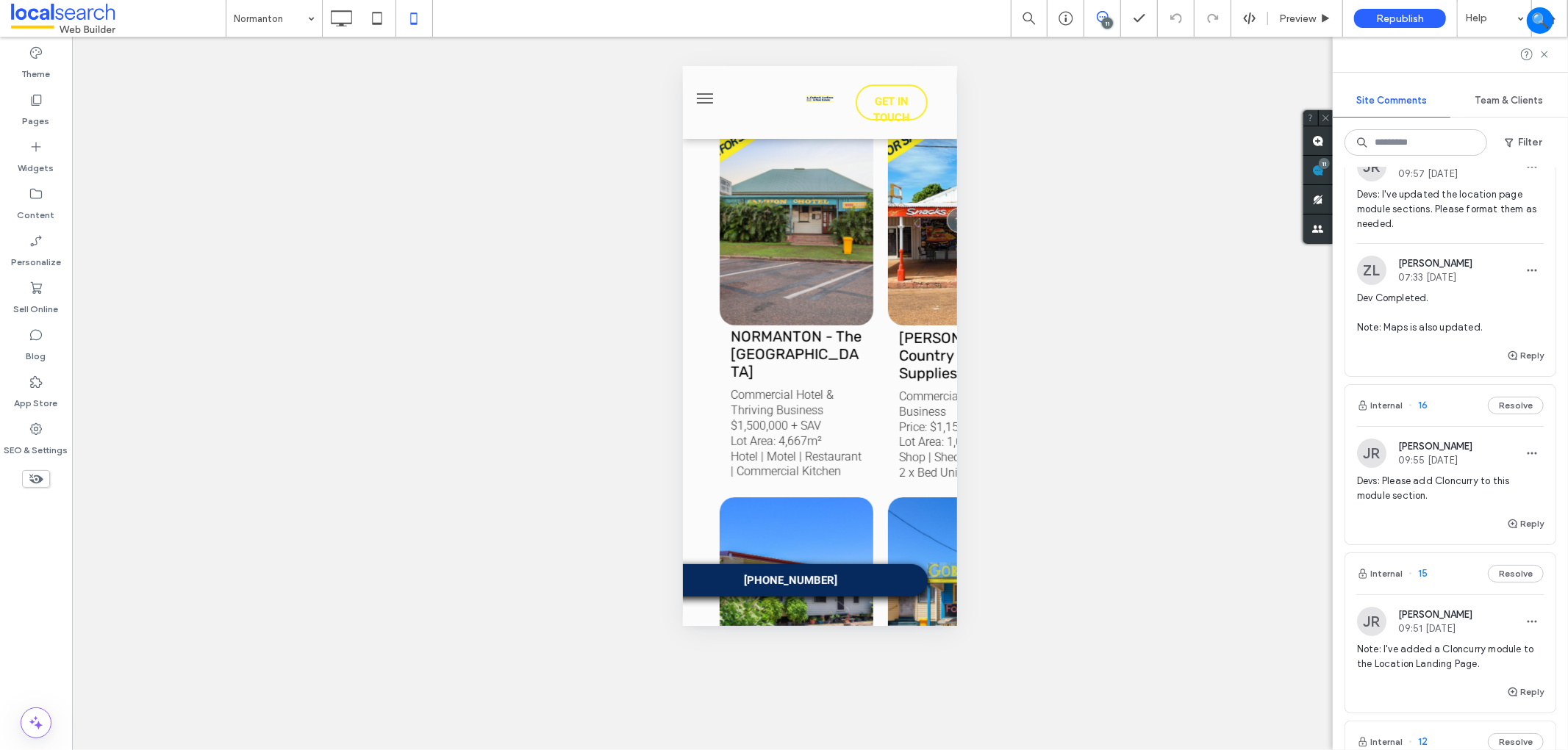
click at [1445, 525] on div "Reply" at bounding box center [1449, 530] width 210 height 30
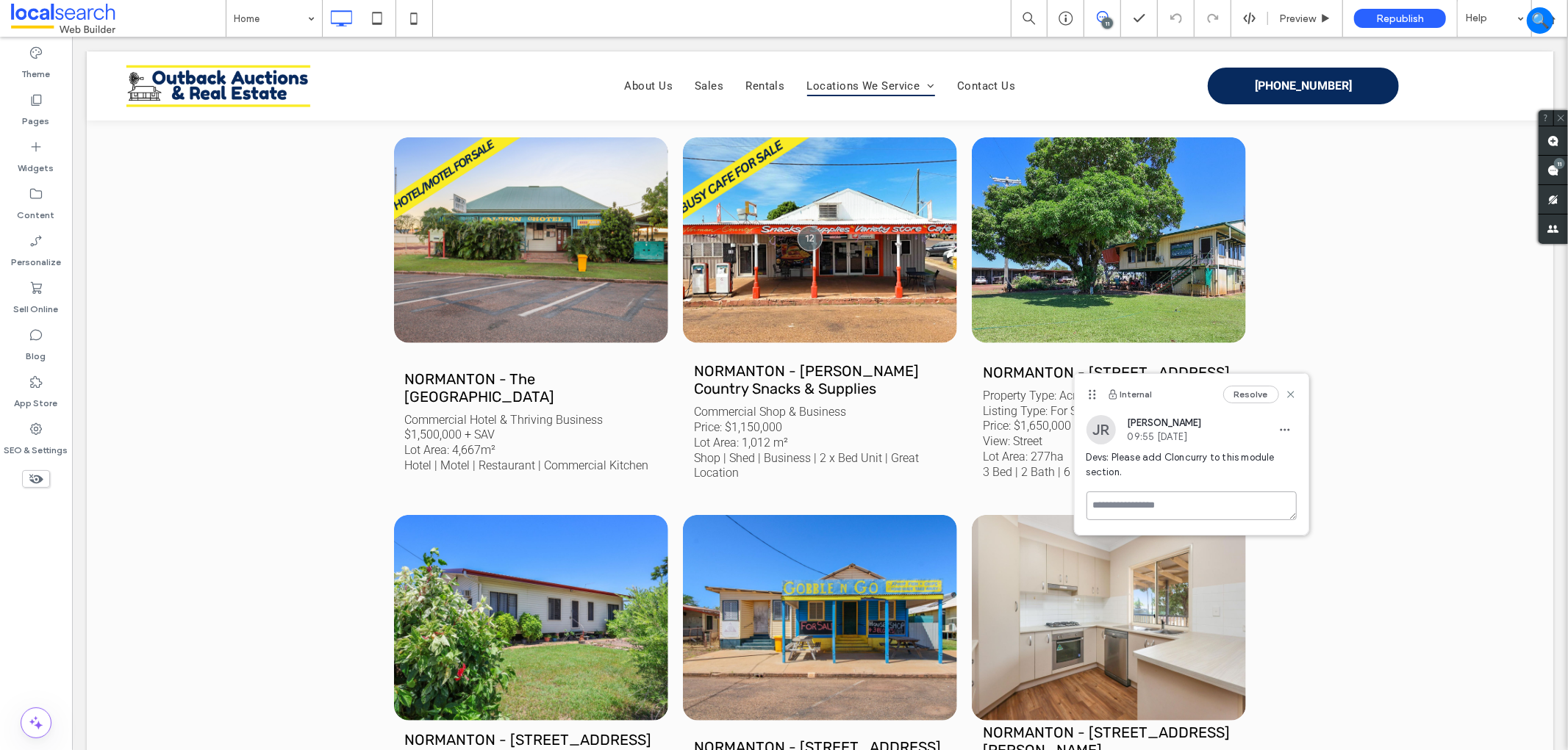
click at [1173, 503] on textarea at bounding box center [1191, 506] width 210 height 29
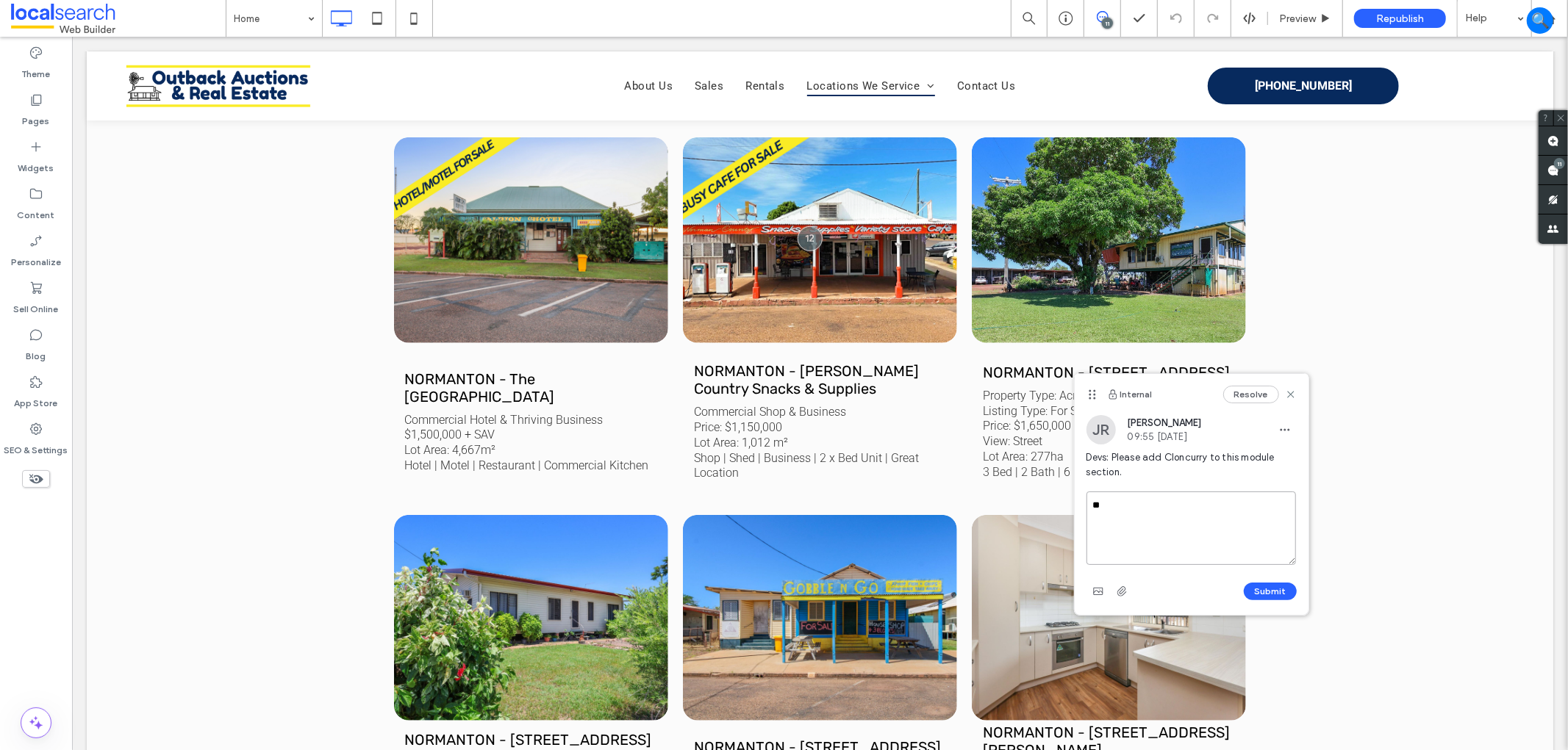
type textarea "*"
type textarea "**********"
click at [1280, 586] on button "Submit" at bounding box center [1270, 591] width 53 height 18
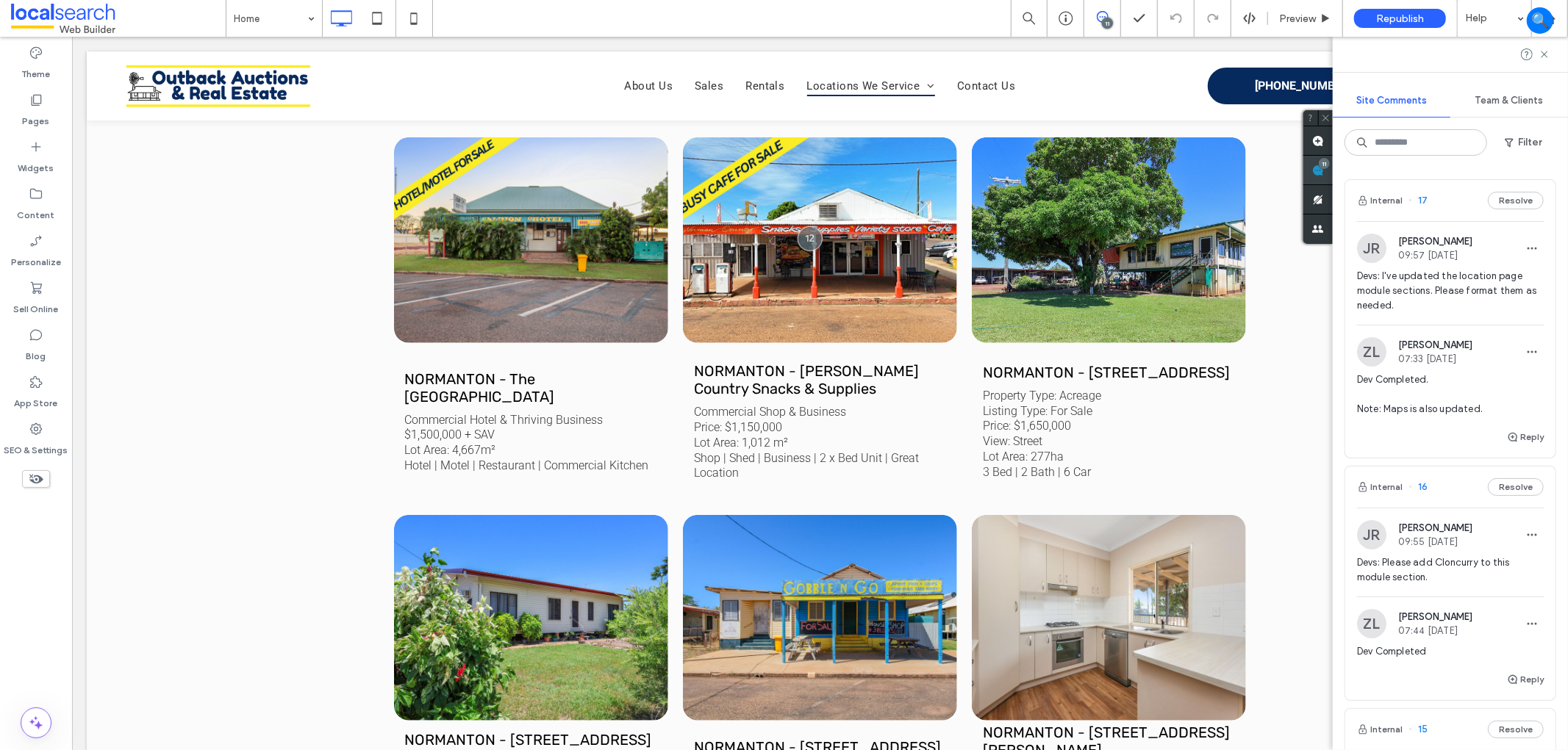
click at [1323, 169] on icon at bounding box center [1318, 170] width 12 height 12
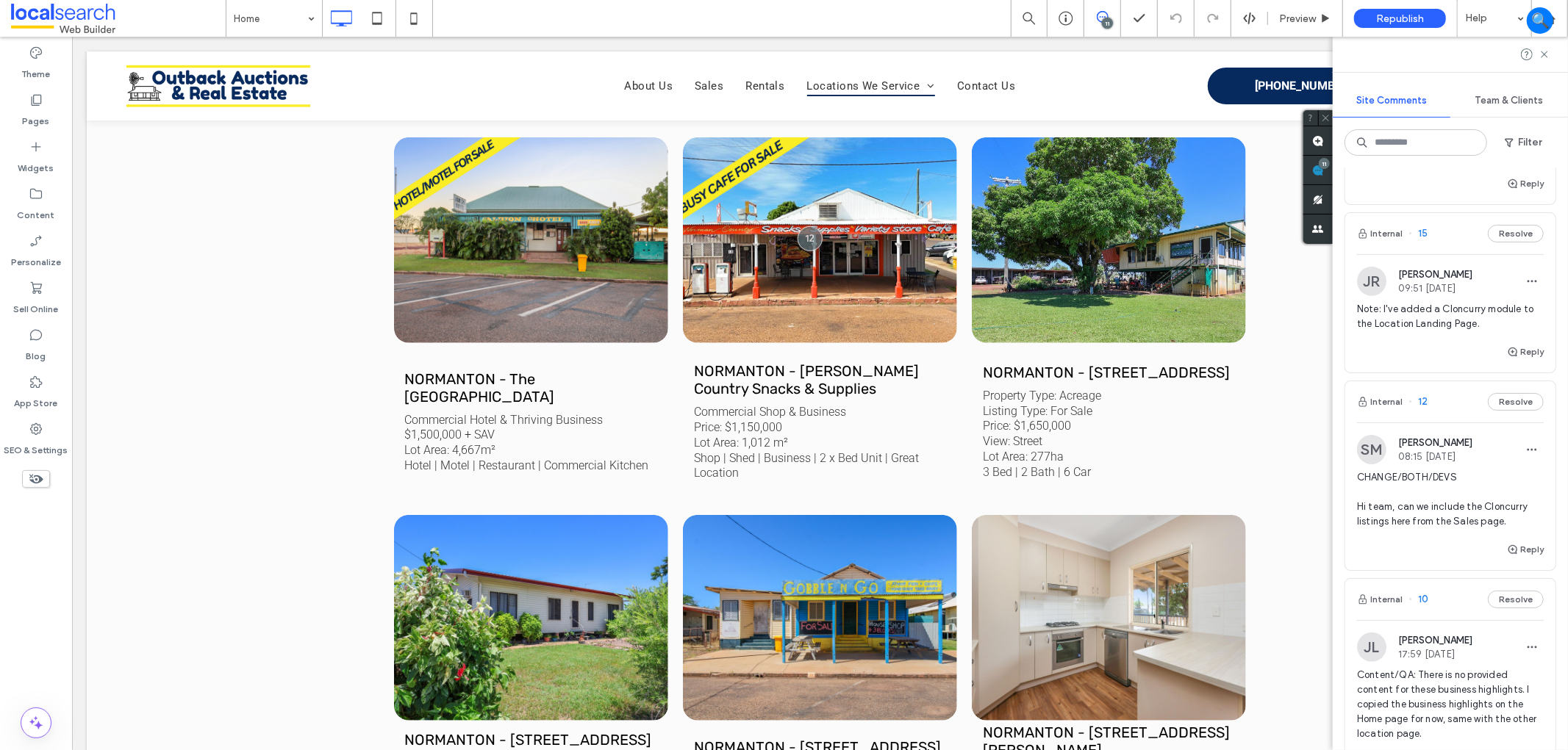
scroll to position [490, 0]
click at [1451, 415] on div "Internal 12 Resolve" at bounding box center [1449, 408] width 210 height 41
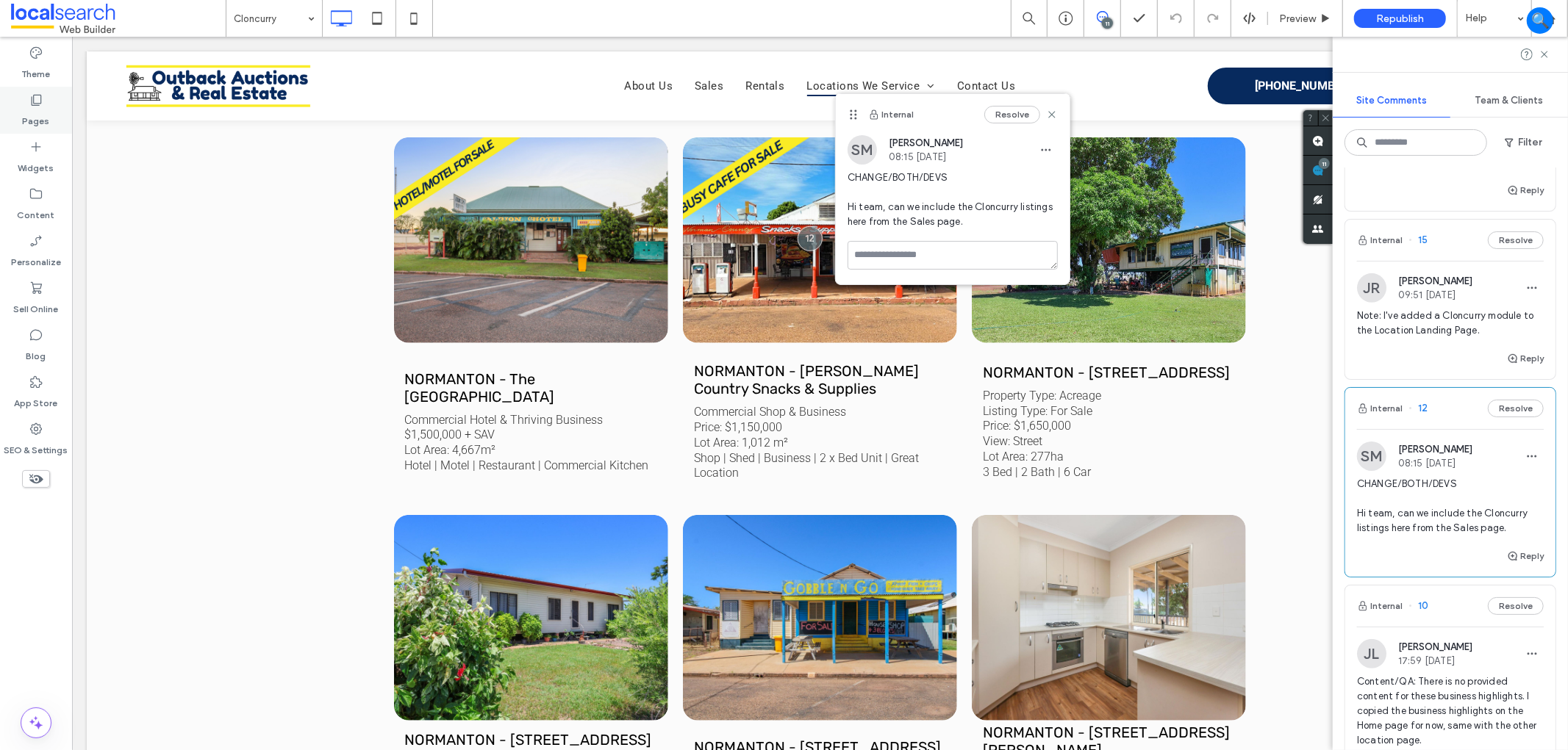
drag, startPoint x: 28, startPoint y: 112, endPoint x: 18, endPoint y: 108, distance: 10.8
click at [27, 112] on label "Pages" at bounding box center [36, 118] width 27 height 20
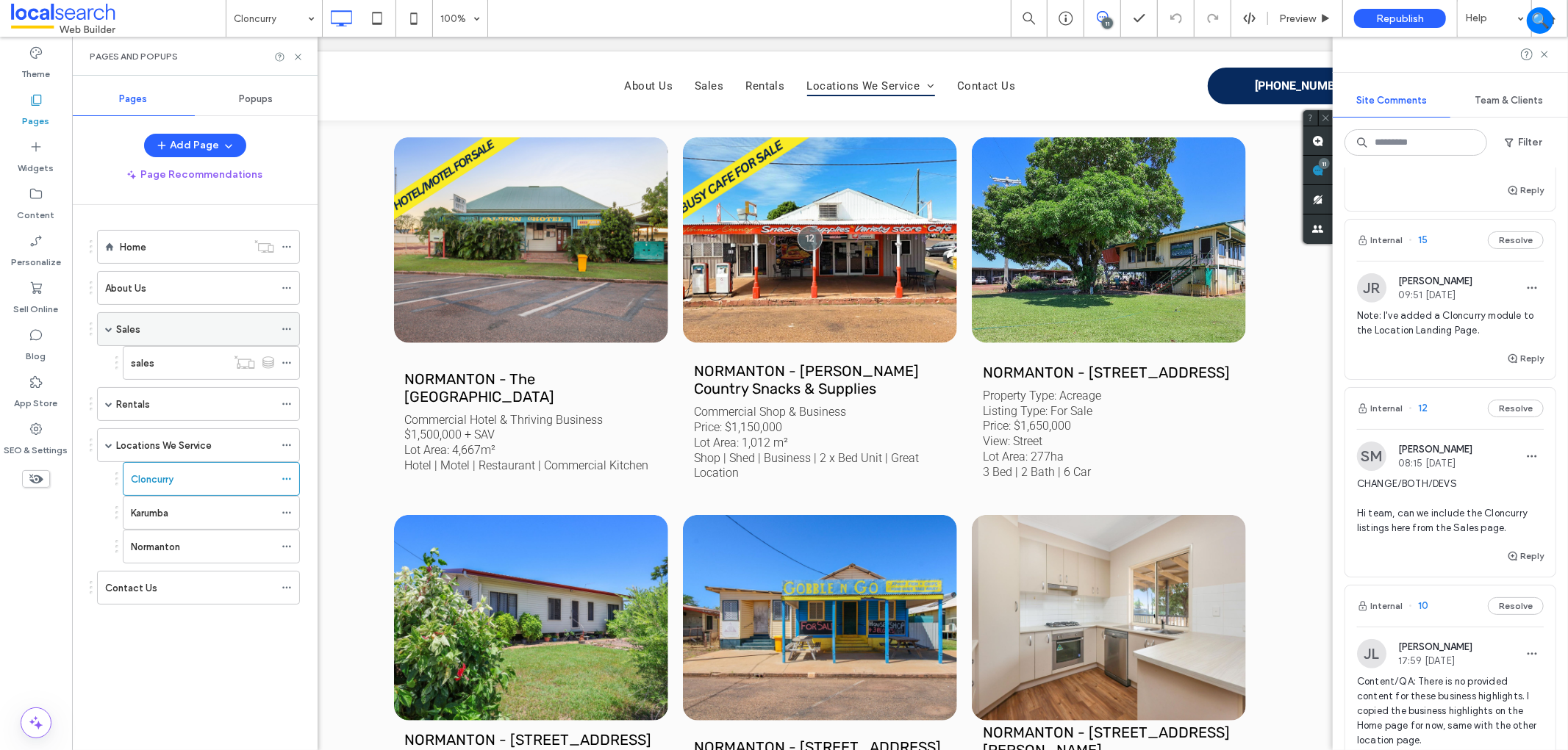
click at [170, 326] on div "Sales" at bounding box center [194, 330] width 158 height 16
click at [1544, 56] on use at bounding box center [1543, 54] width 6 height 6
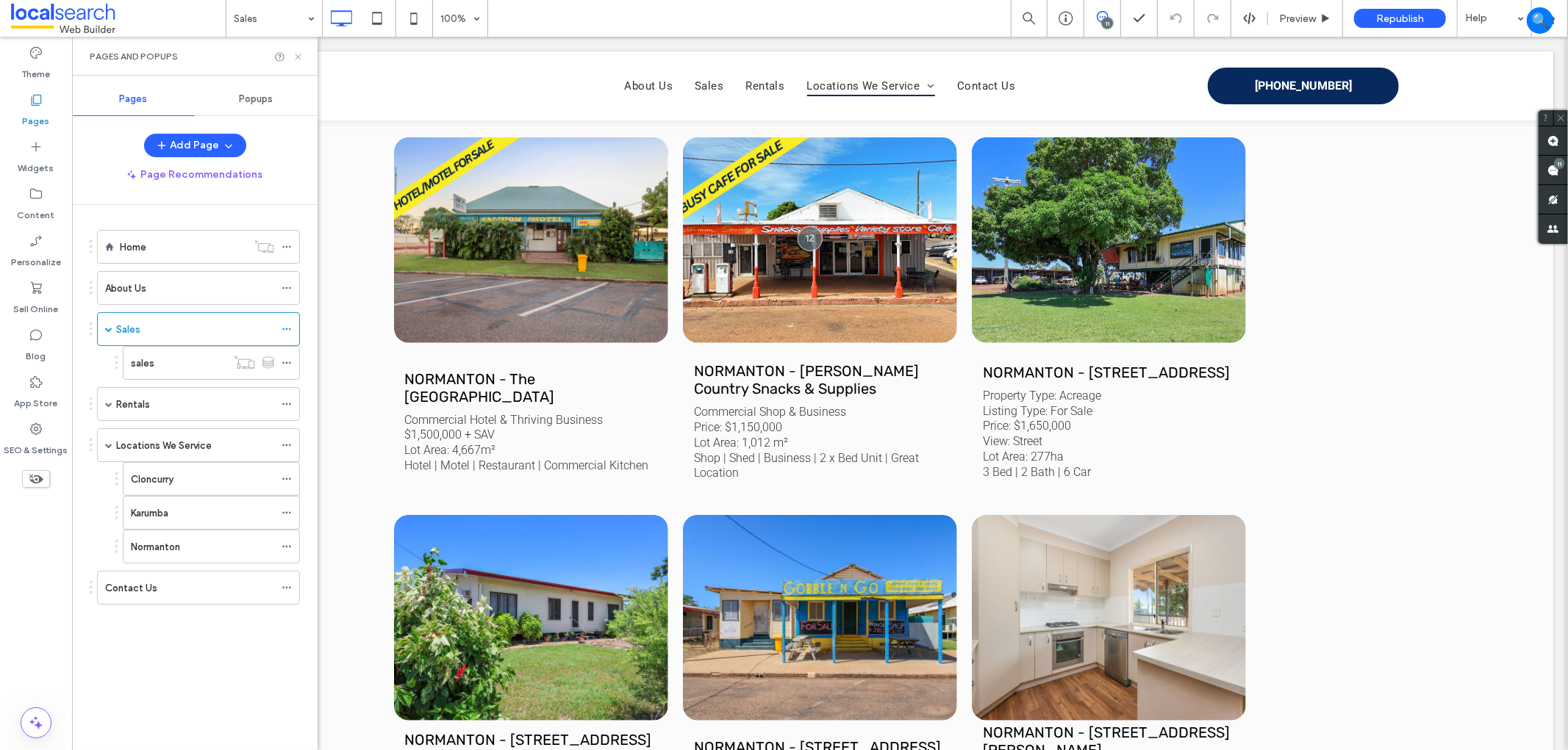
click at [297, 56] on icon at bounding box center [298, 57] width 11 height 11
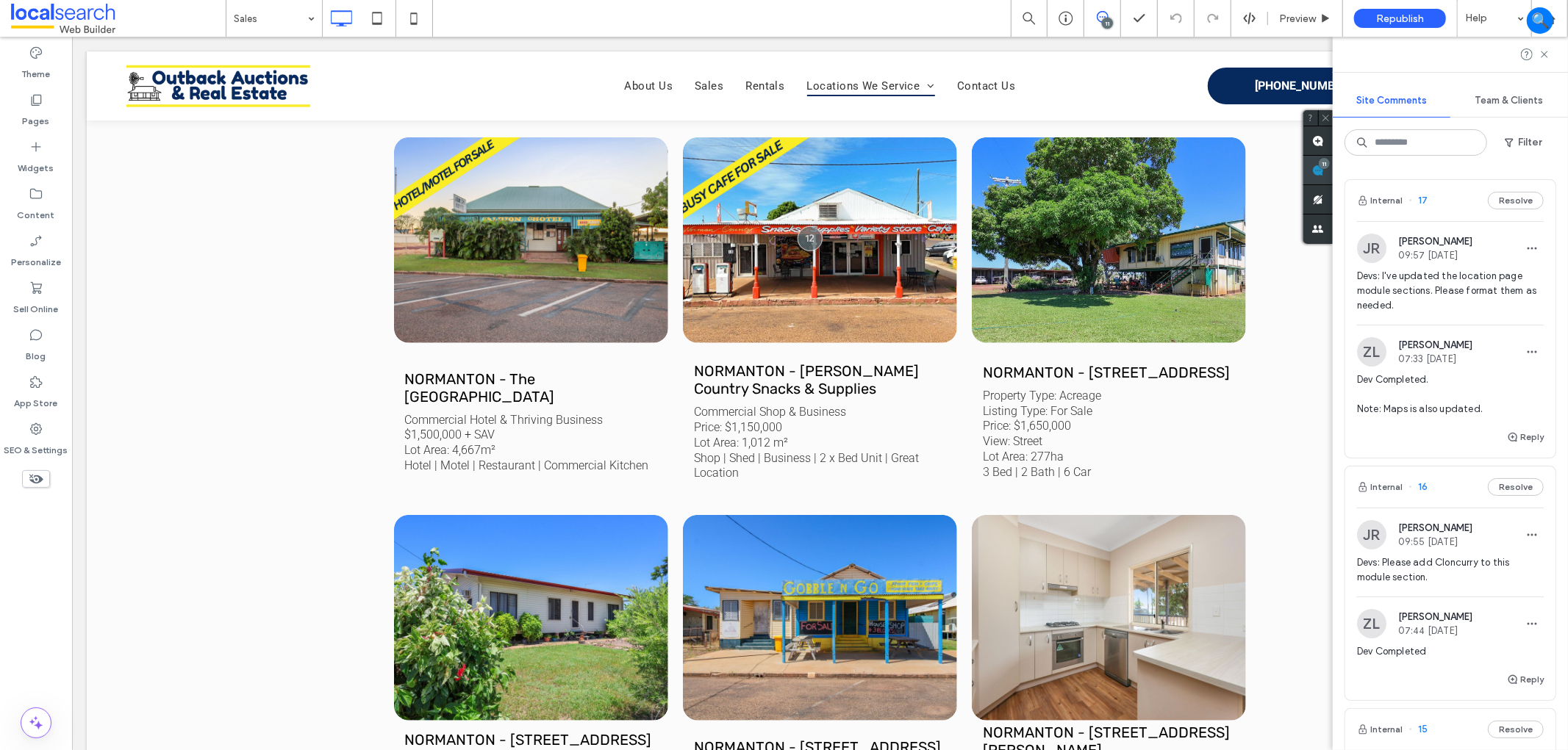
click at [1554, 162] on div "Site Comments Team & Clients Filter Internal 17 Resolve JR Jarrod Reynolds 09:5…" at bounding box center [1450, 394] width 235 height 714
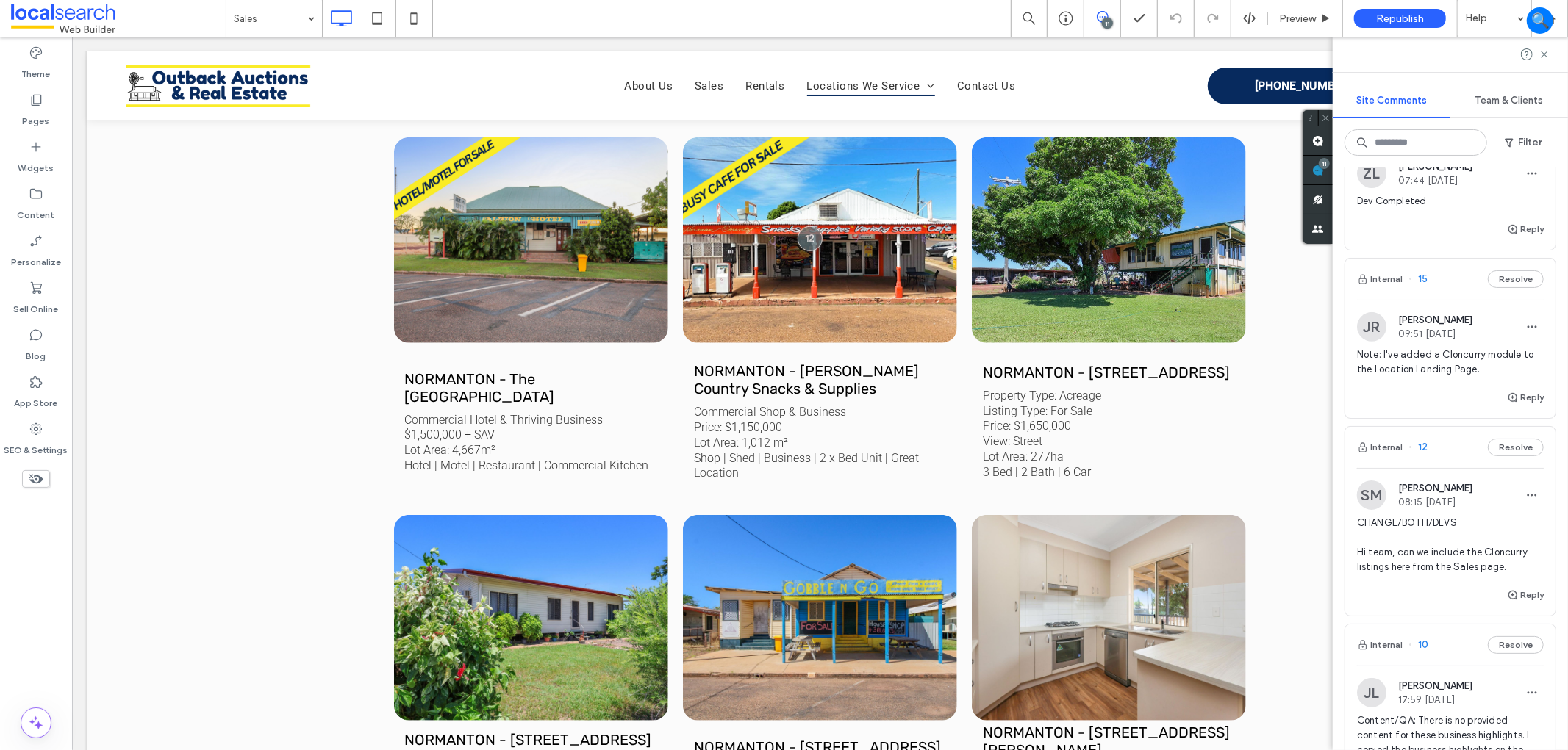
scroll to position [653, 0]
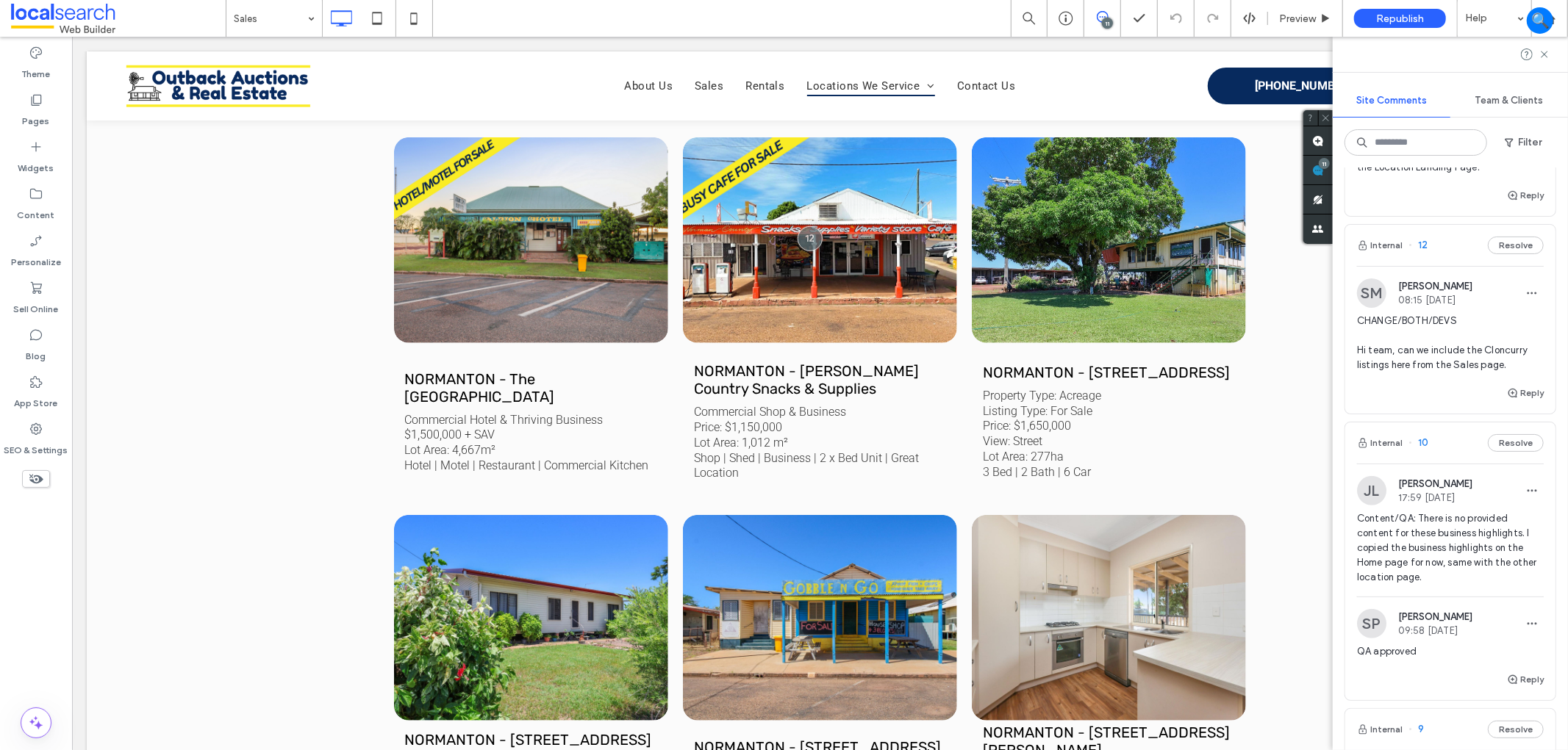
click at [1459, 241] on div "Internal 12 Resolve" at bounding box center [1449, 245] width 210 height 41
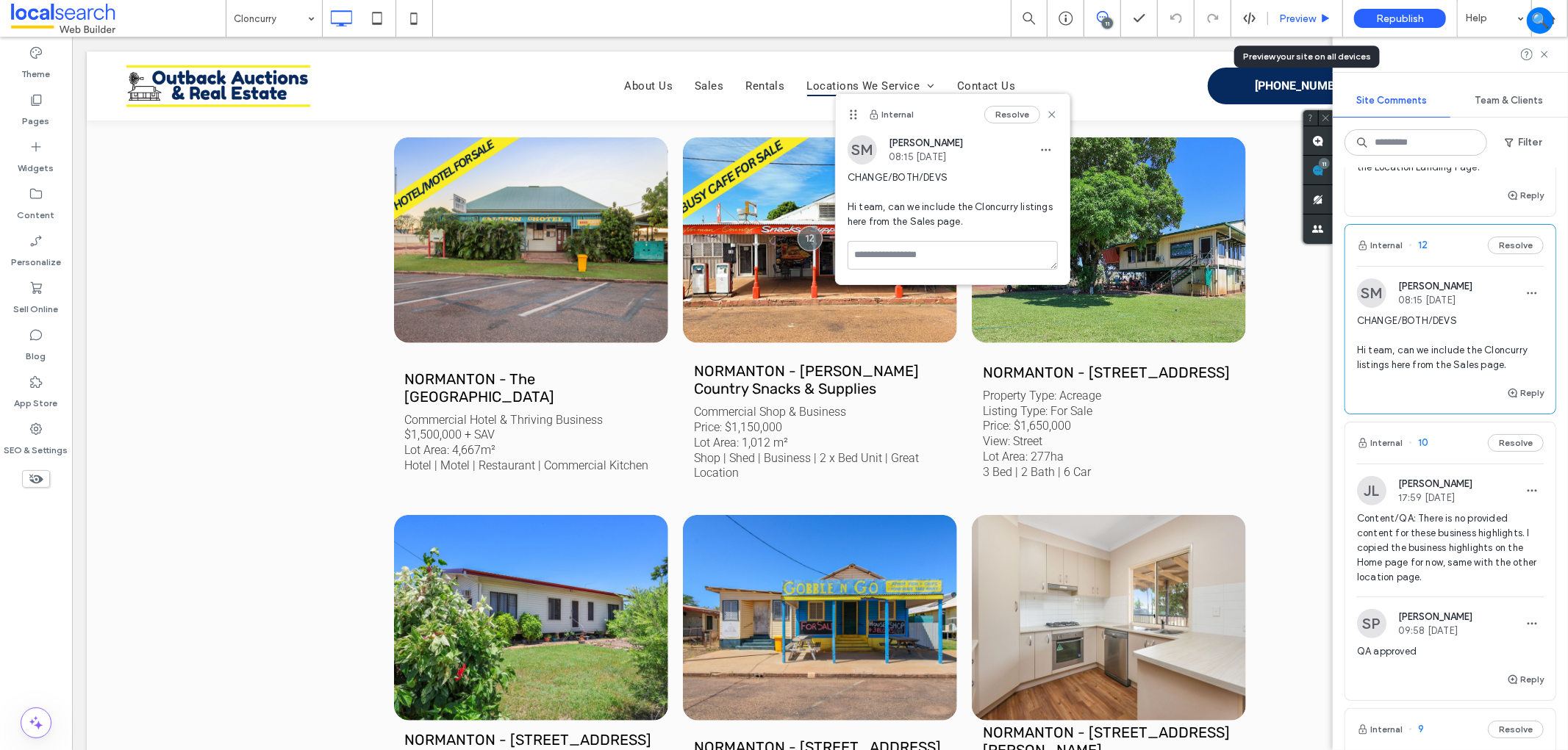
click at [1288, 7] on div "Preview" at bounding box center [1305, 19] width 75 height 37
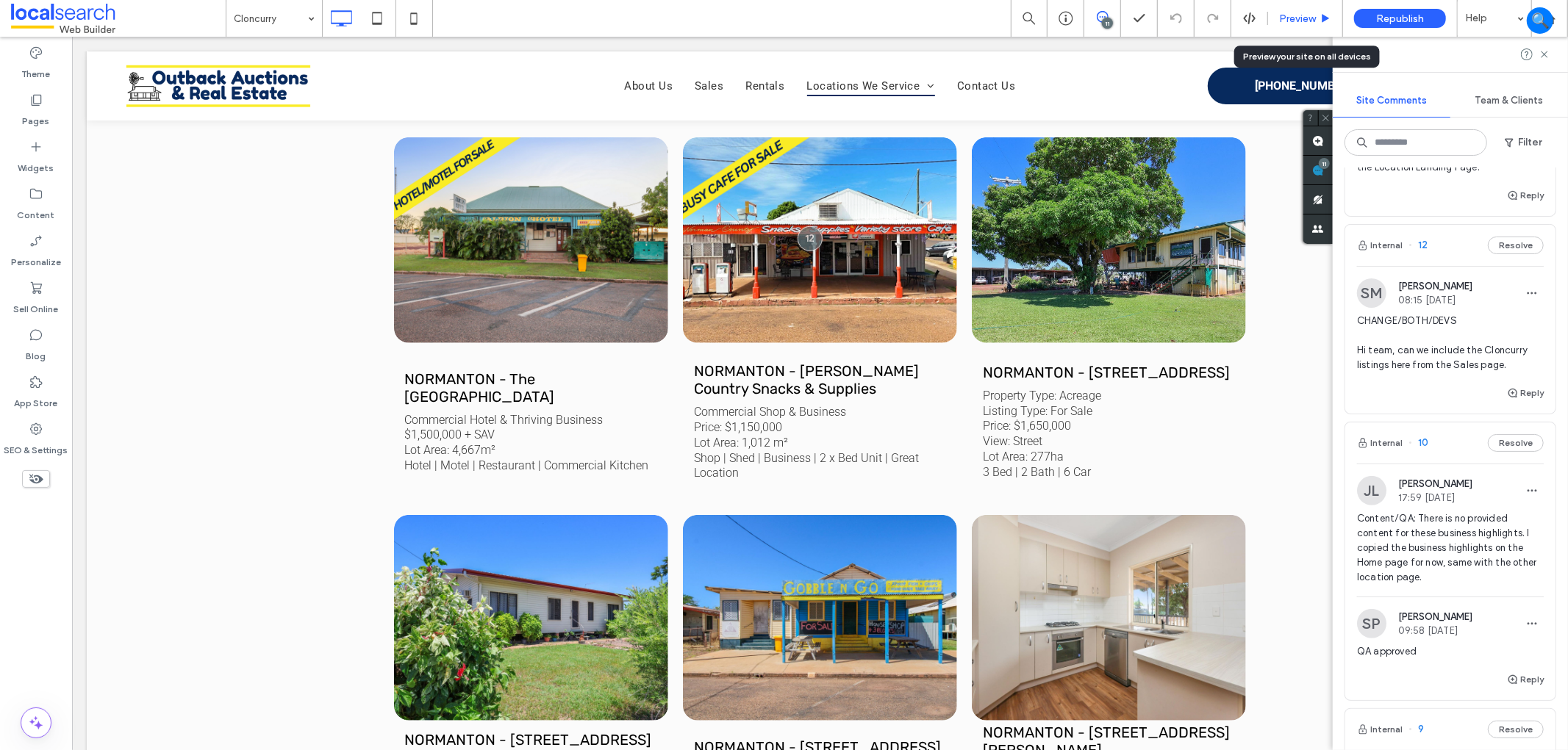
click at [1303, 22] on span "Preview" at bounding box center [1298, 18] width 37 height 12
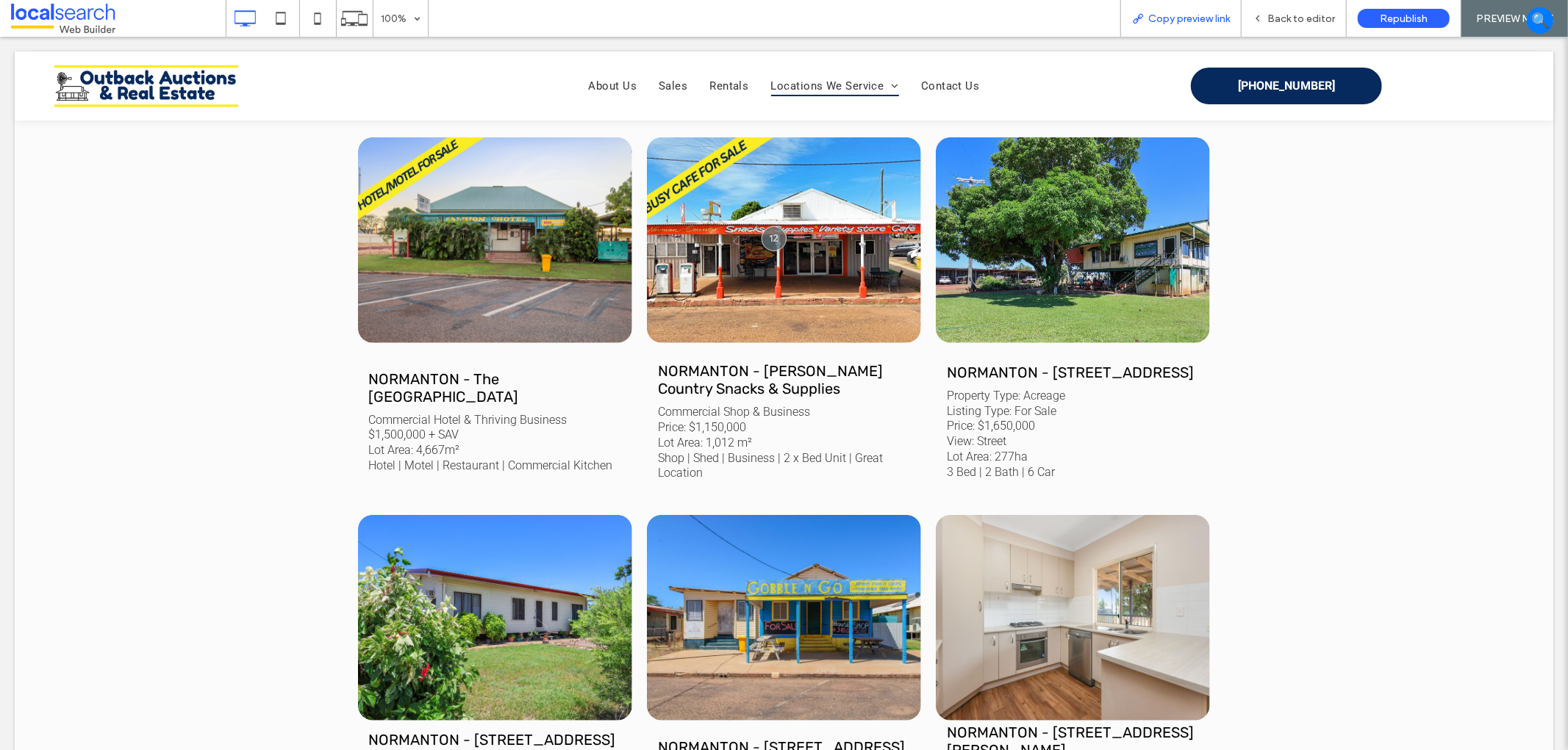
click at [1132, 20] on div "Copy preview link" at bounding box center [1180, 18] width 119 height 12
click at [1259, 17] on icon at bounding box center [1257, 18] width 10 height 10
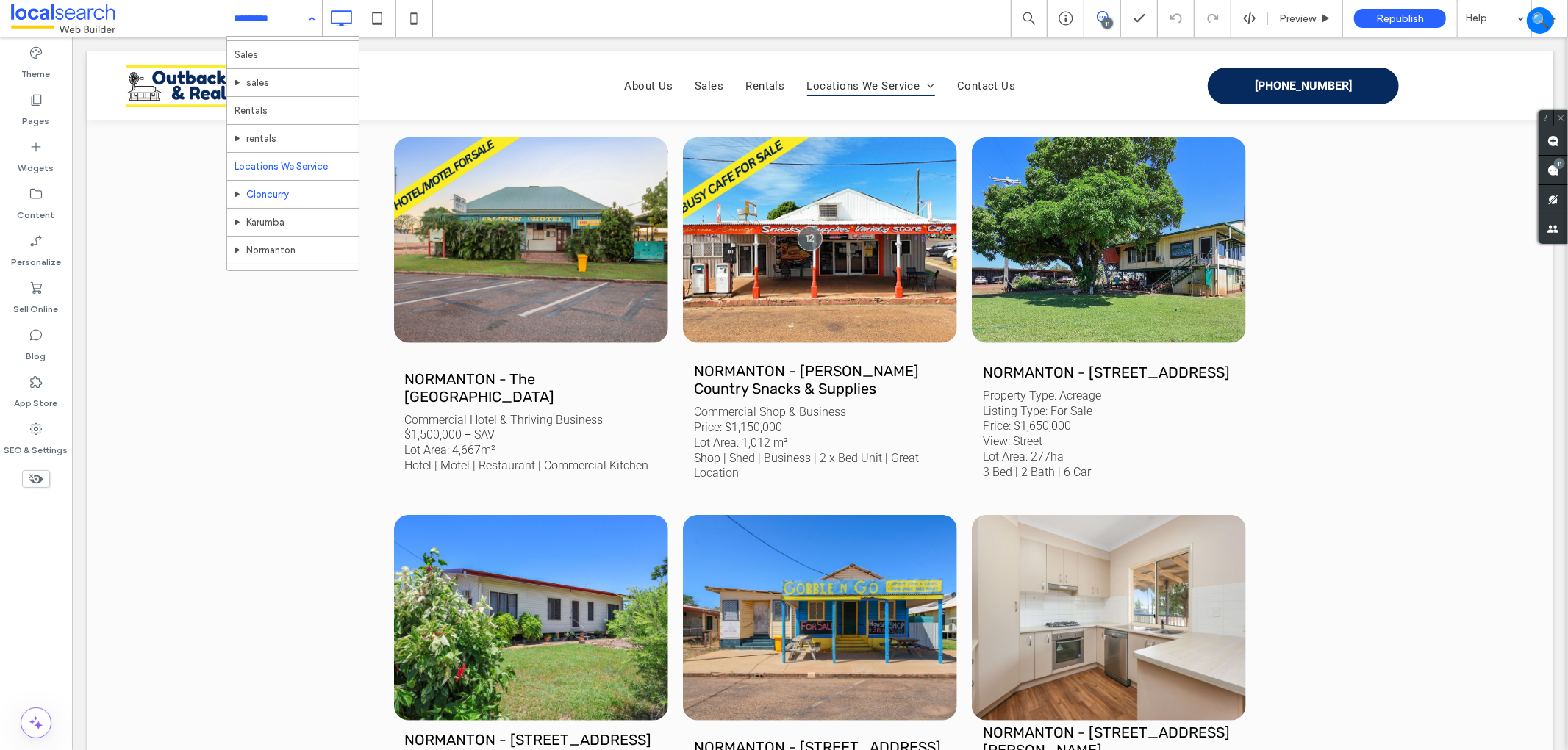
scroll to position [77, 0]
click at [292, 27] on input at bounding box center [270, 19] width 73 height 37
click at [1553, 168] on use at bounding box center [1553, 170] width 12 height 12
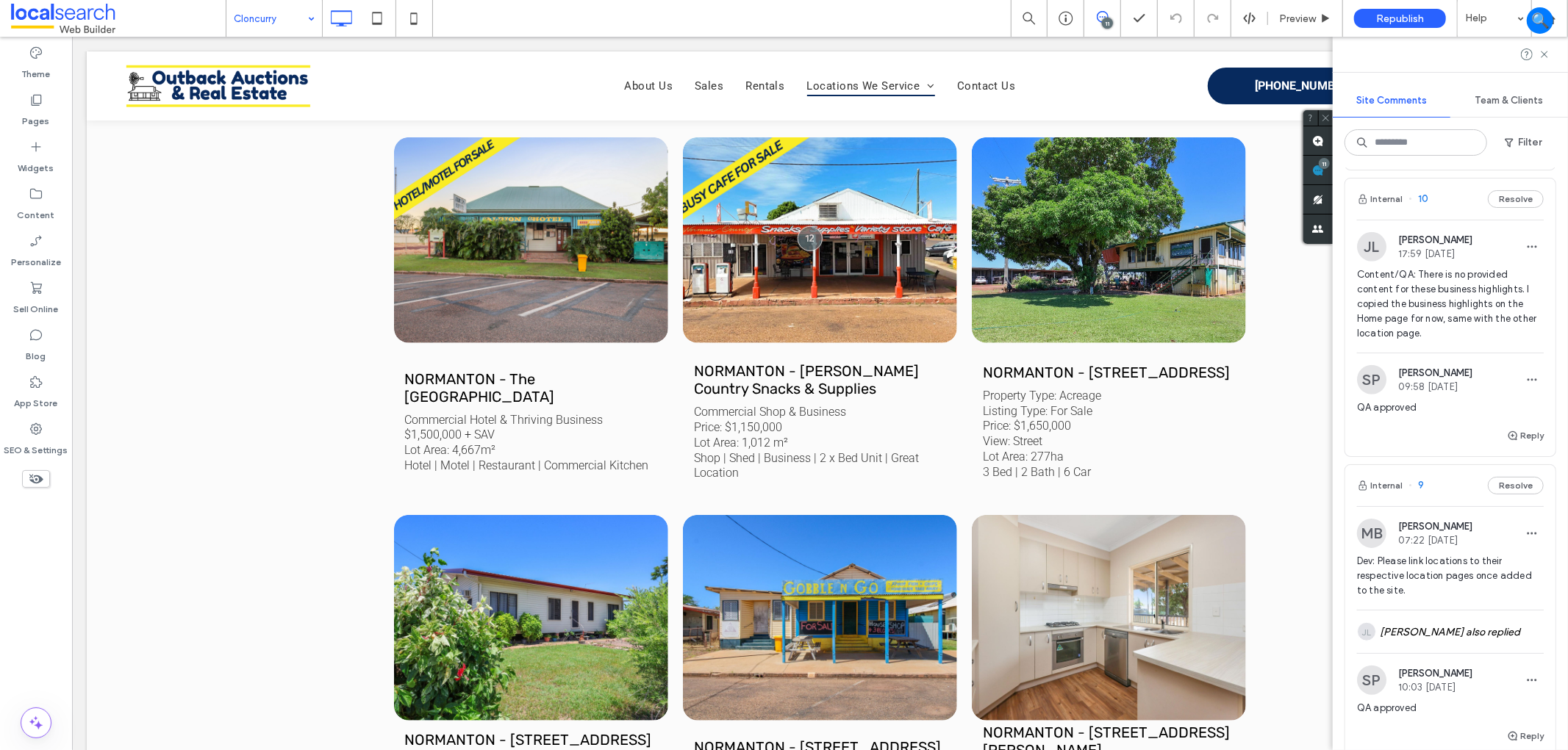
scroll to position [898, 0]
click at [19, 105] on div "Pages" at bounding box center [36, 110] width 72 height 47
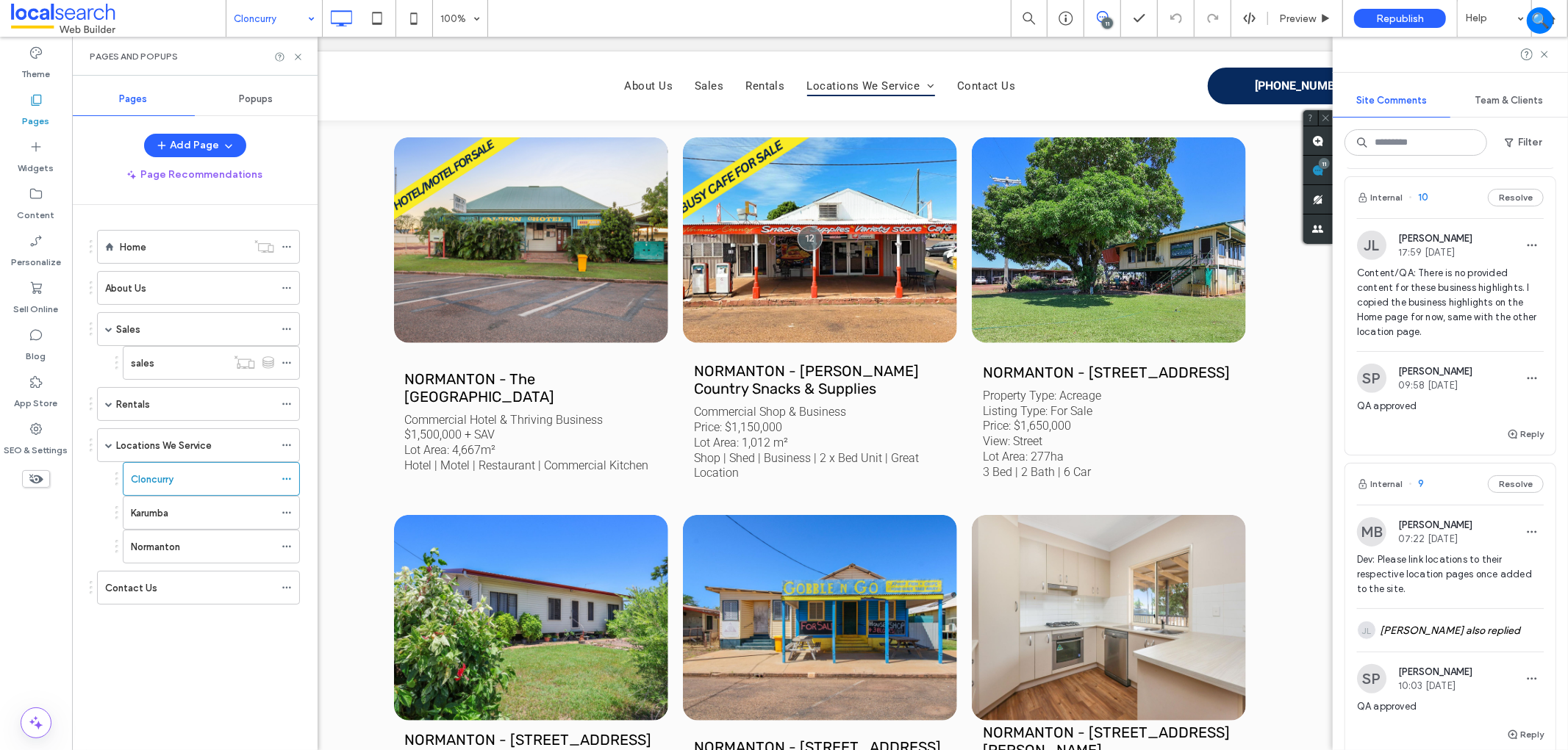
click at [166, 336] on div "Sales" at bounding box center [194, 330] width 158 height 16
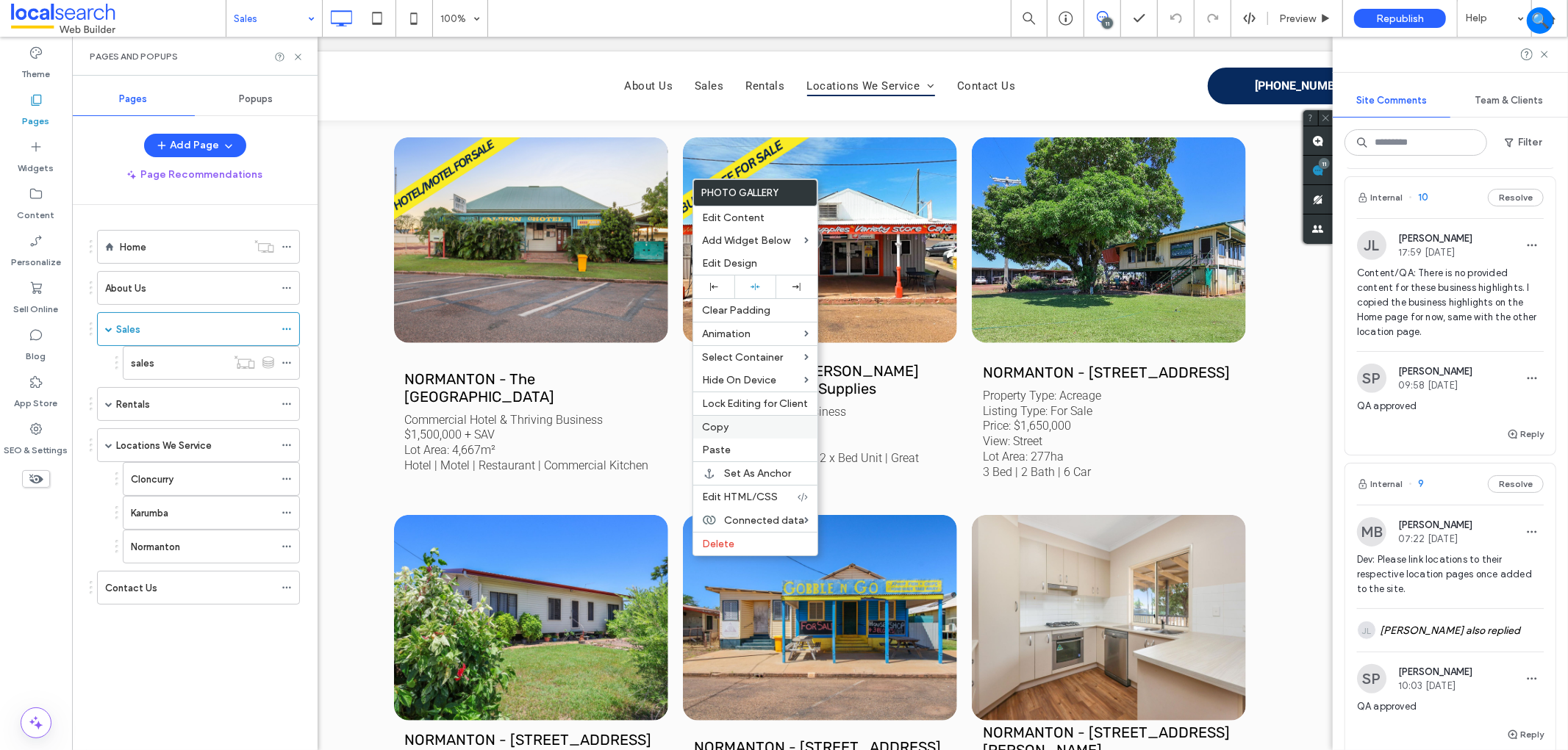
click at [738, 423] on label "Copy" at bounding box center [755, 427] width 107 height 12
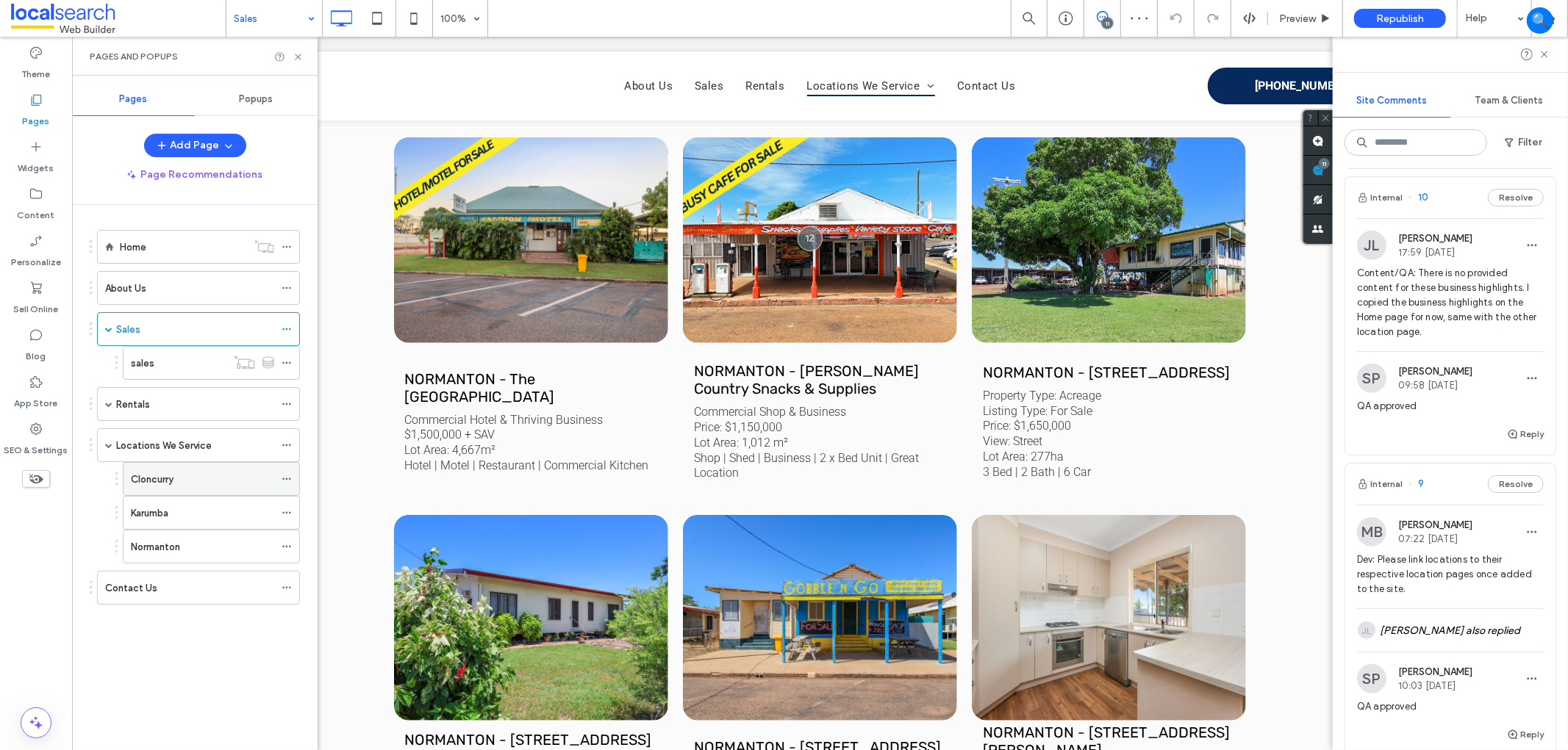
click at [188, 482] on div "Cloncurry" at bounding box center [202, 479] width 144 height 16
click at [293, 52] on icon at bounding box center [298, 57] width 11 height 11
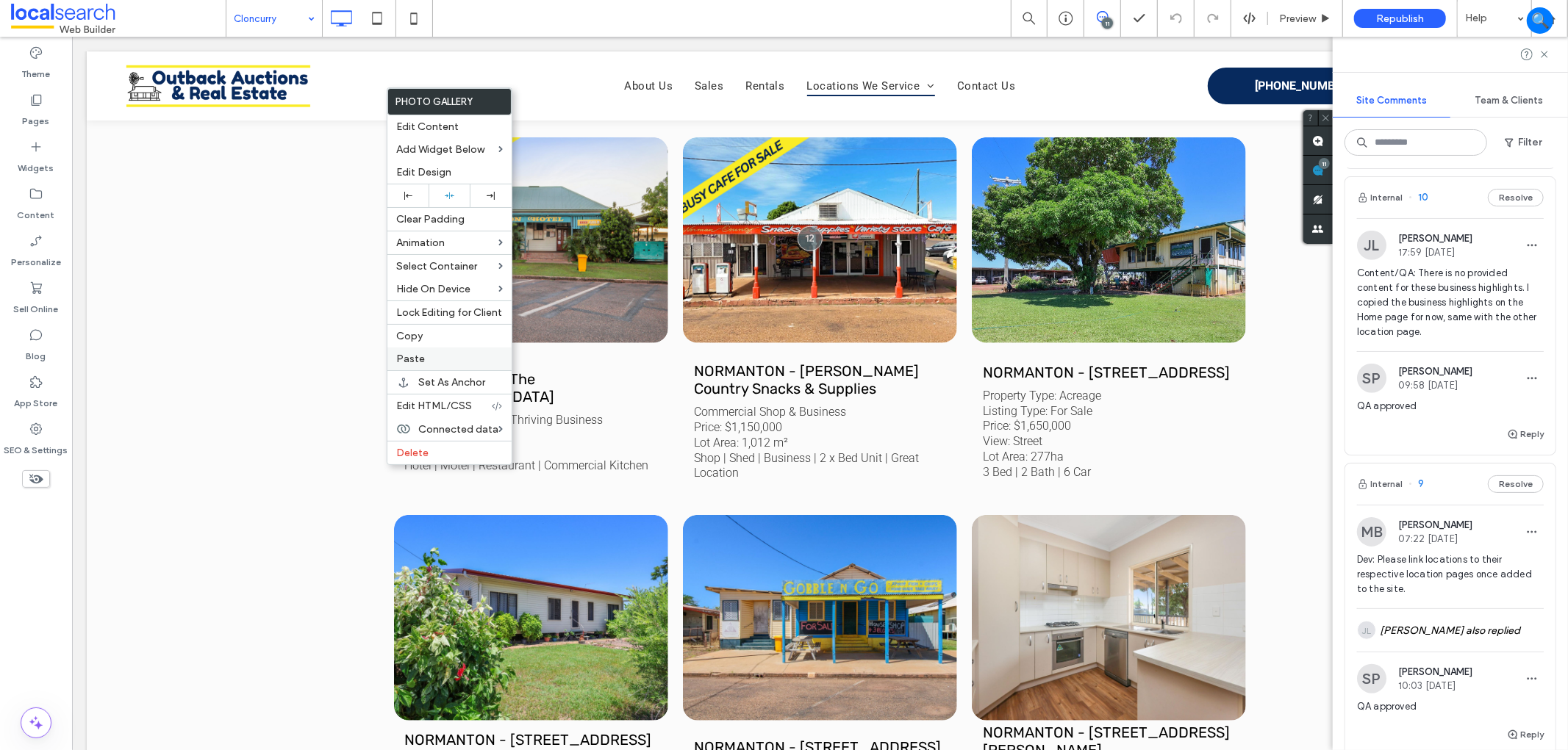
click at [440, 361] on label "Paste" at bounding box center [449, 358] width 107 height 12
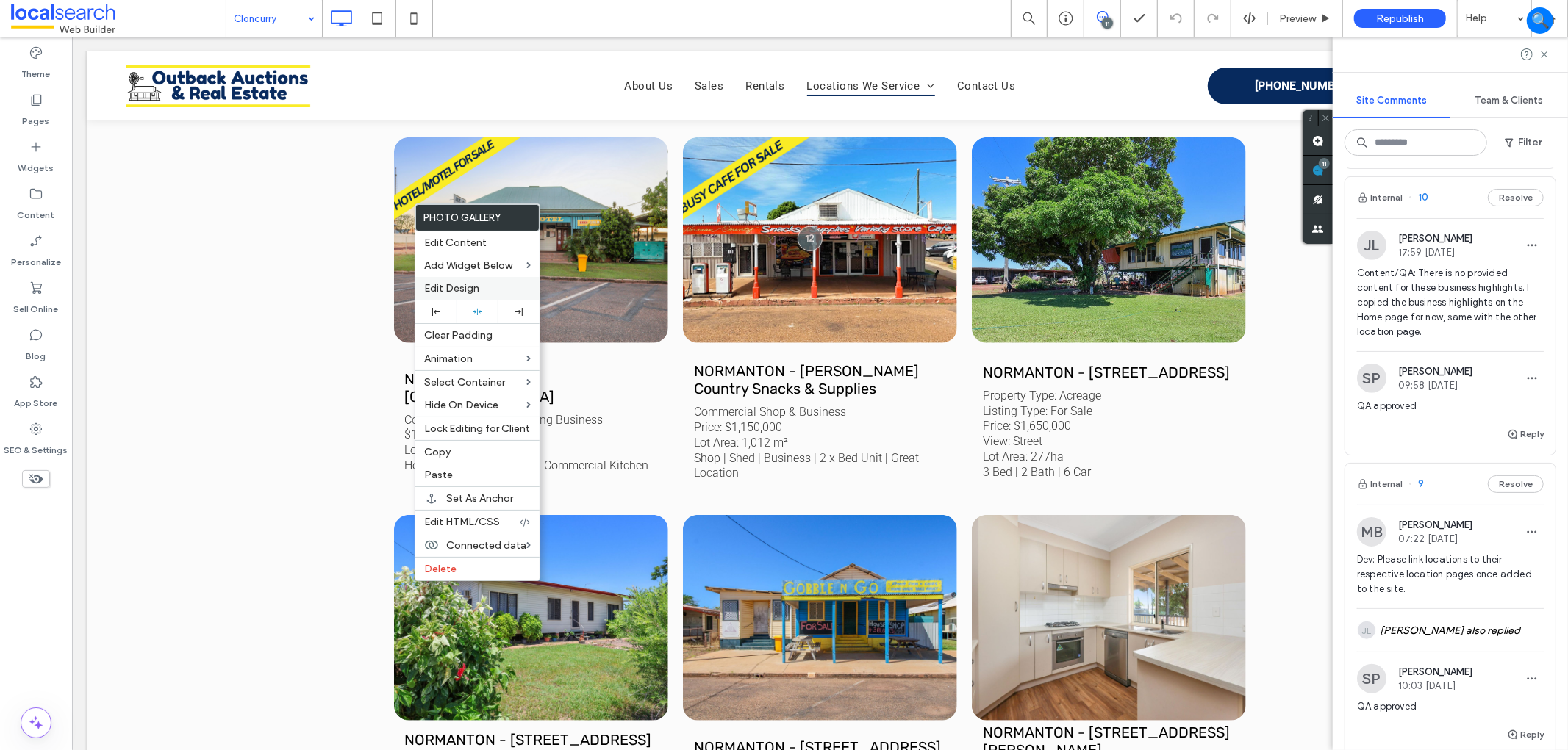
click at [483, 294] on div "Edit Design" at bounding box center [477, 288] width 124 height 23
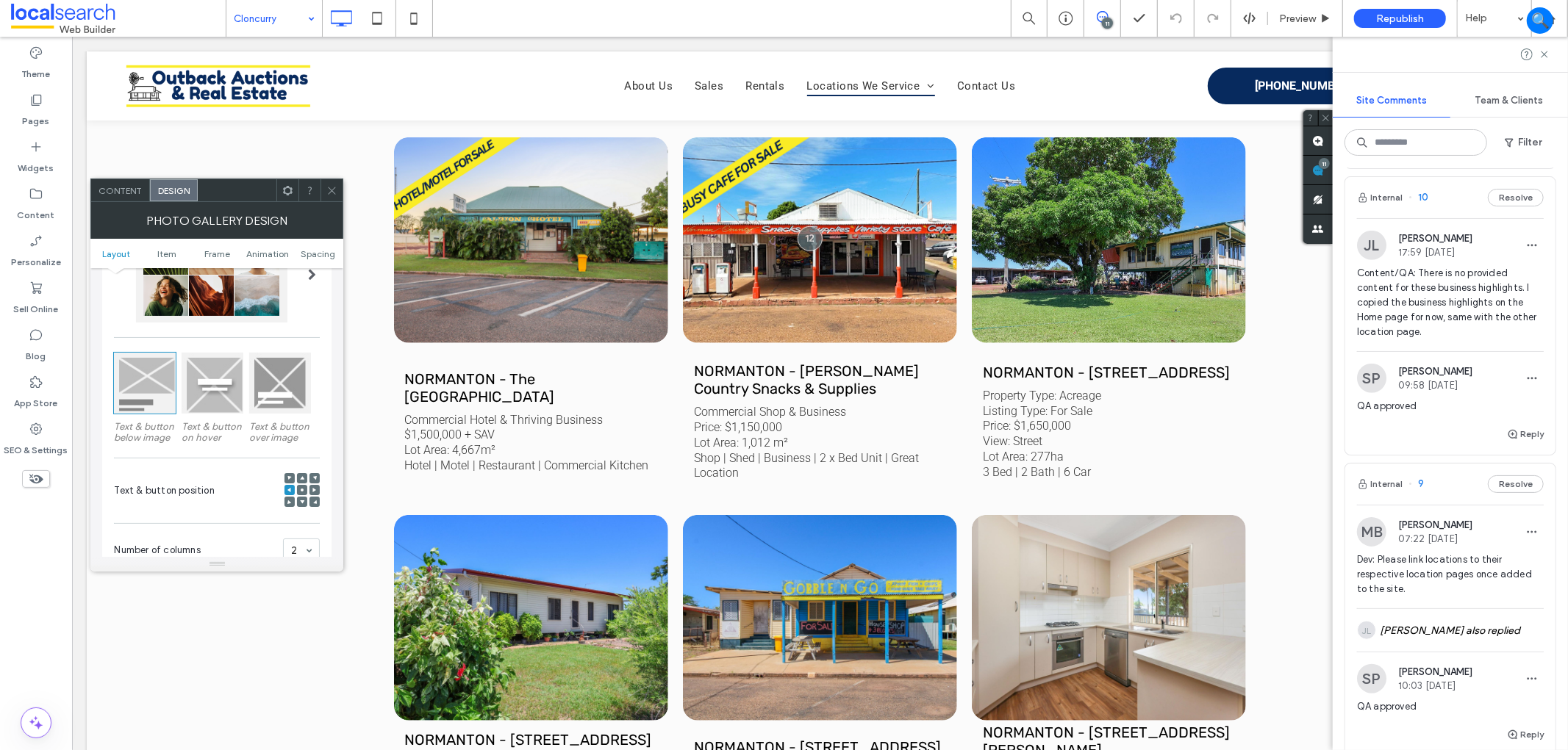
scroll to position [244, 0]
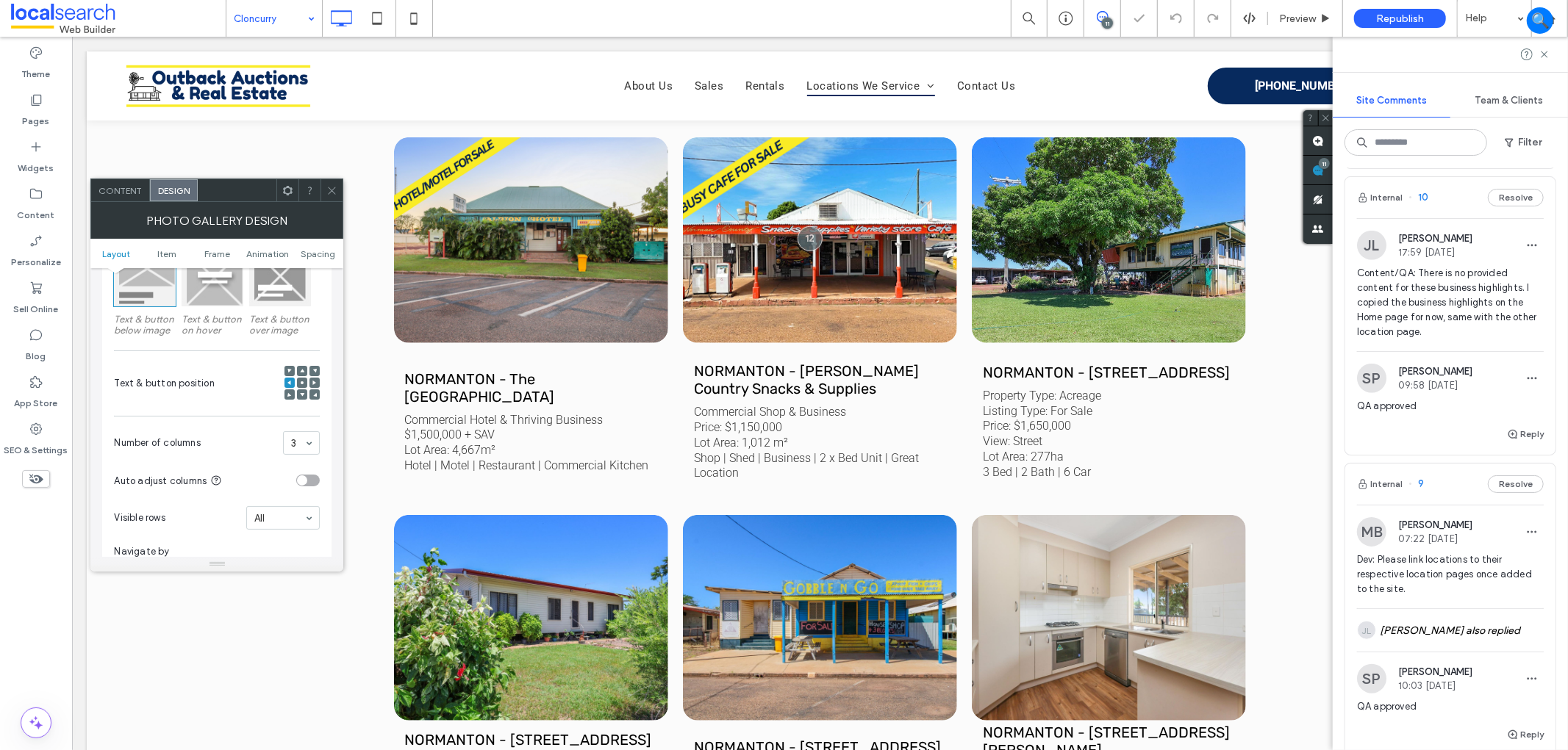
click at [329, 194] on icon at bounding box center [332, 191] width 11 height 11
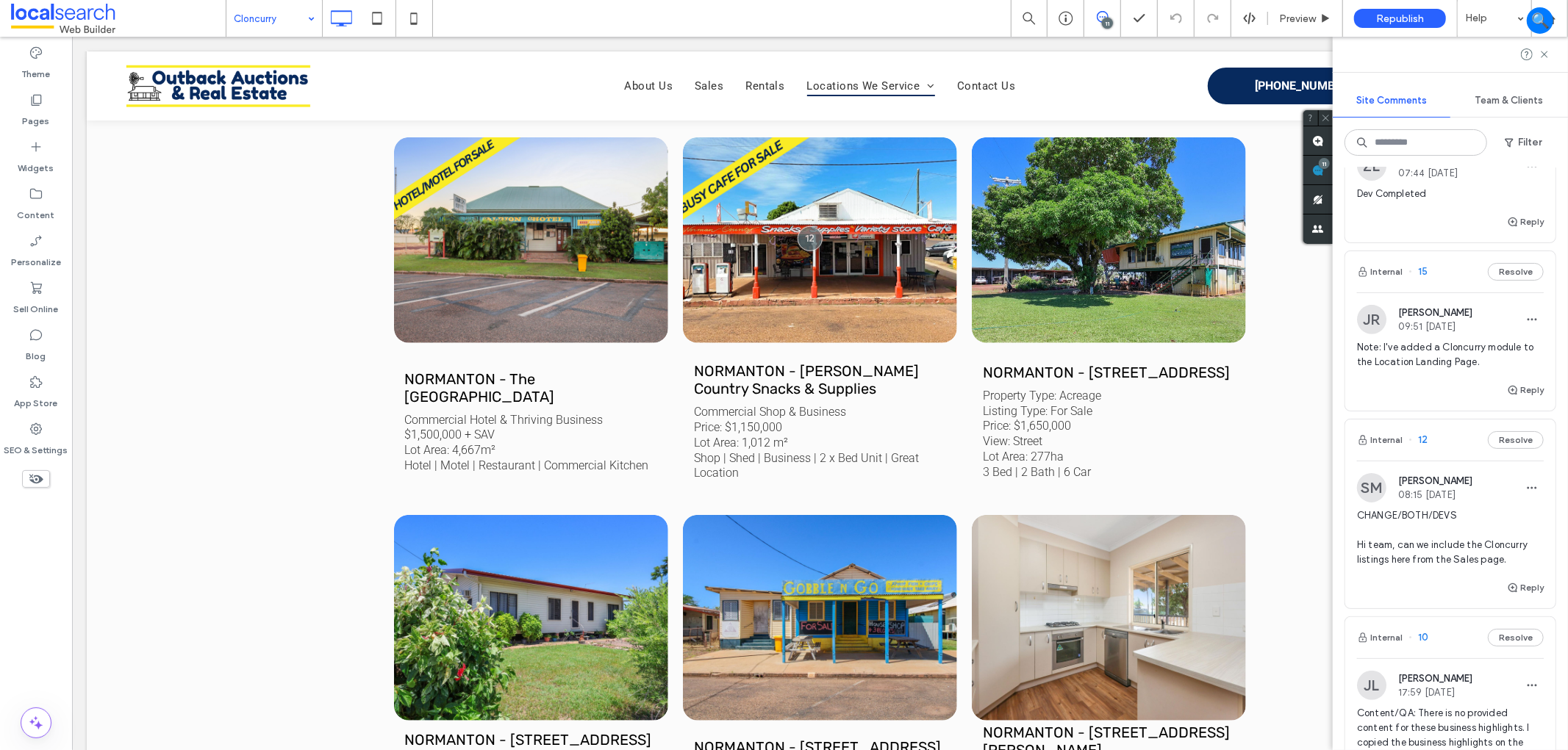
scroll to position [653, 0]
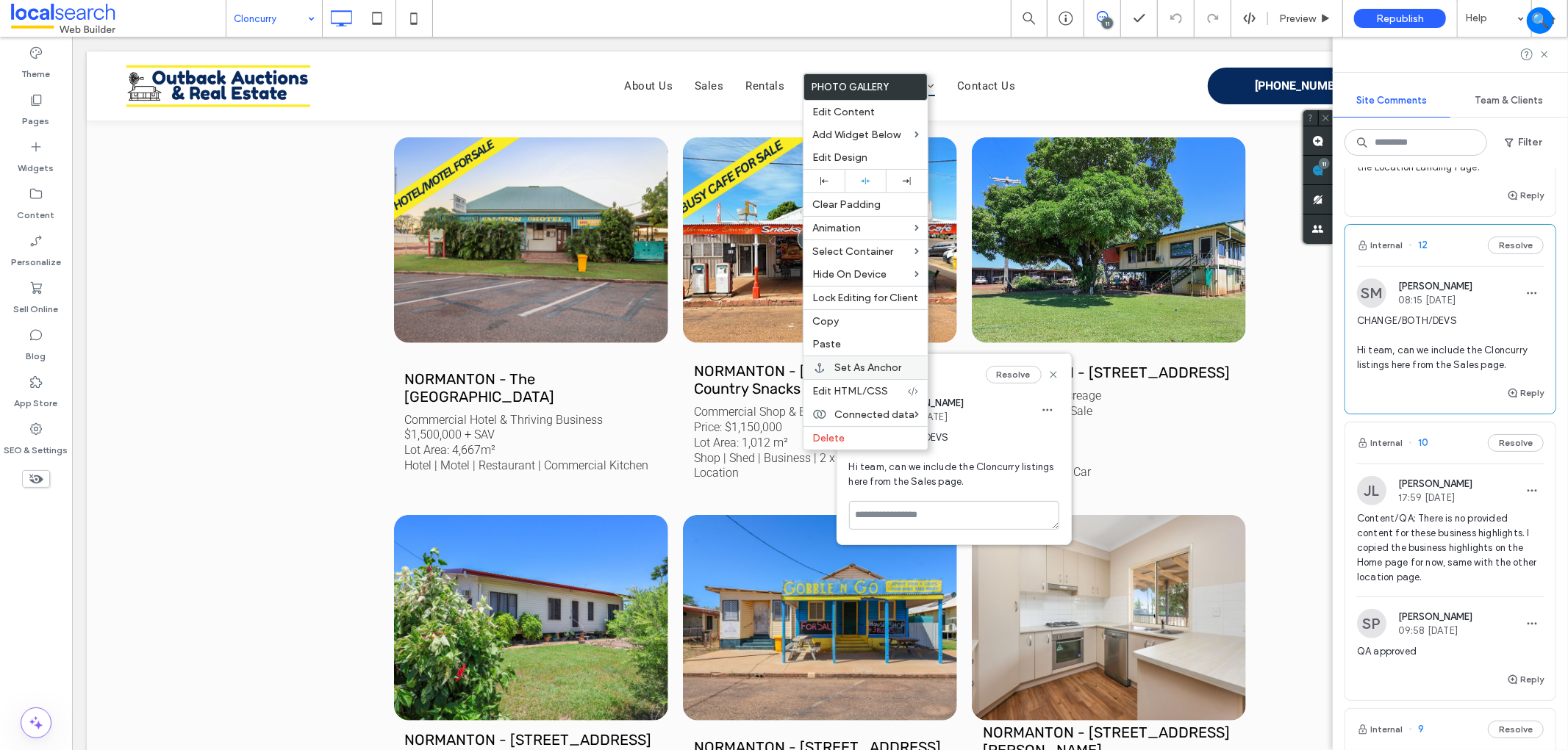
click at [893, 361] on span "Set As Anchor" at bounding box center [868, 367] width 67 height 12
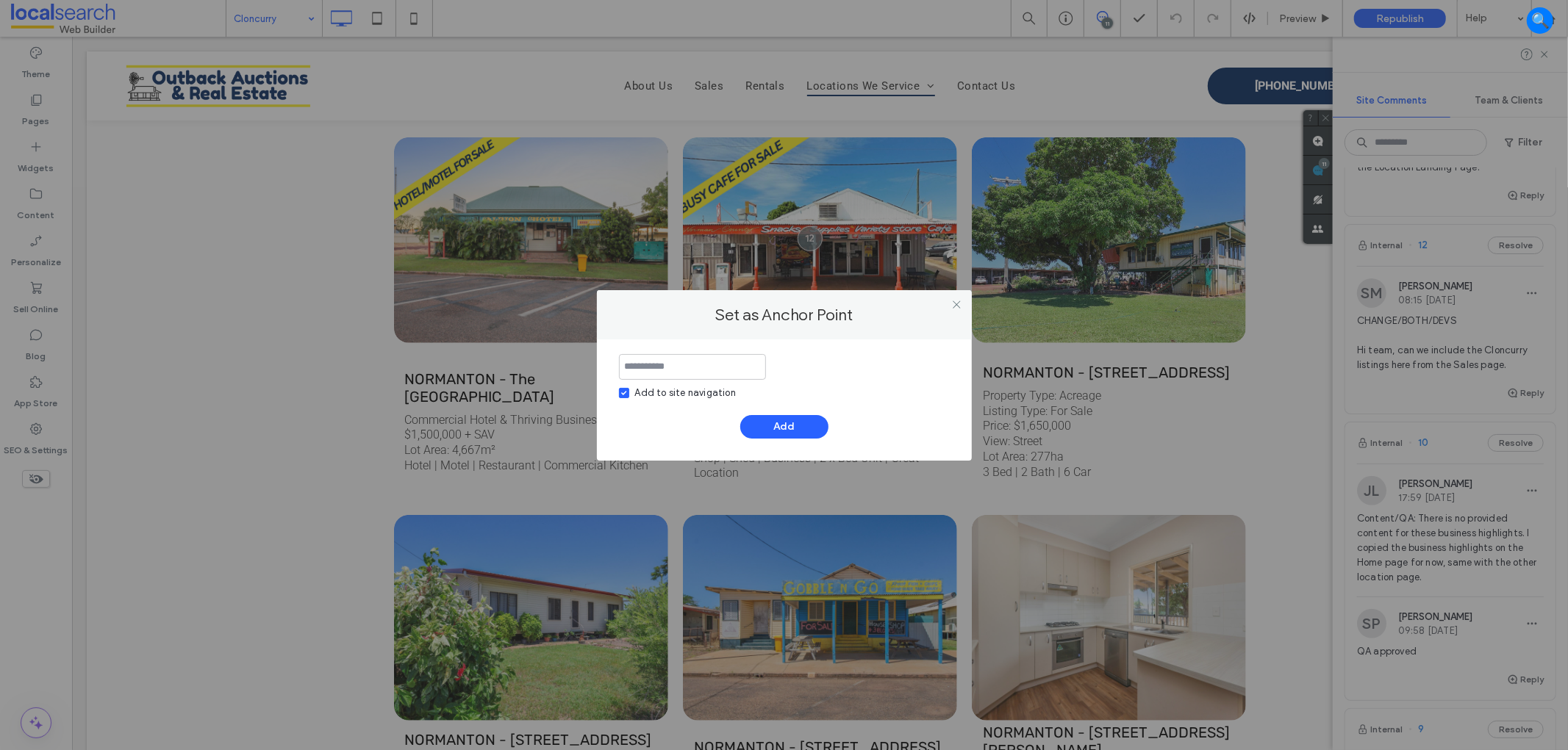
click at [637, 394] on div "Add to site navigation" at bounding box center [685, 394] width 101 height 15
click at [686, 366] on input at bounding box center [692, 368] width 147 height 26
type input "****"
click at [796, 431] on button "Add" at bounding box center [784, 426] width 88 height 23
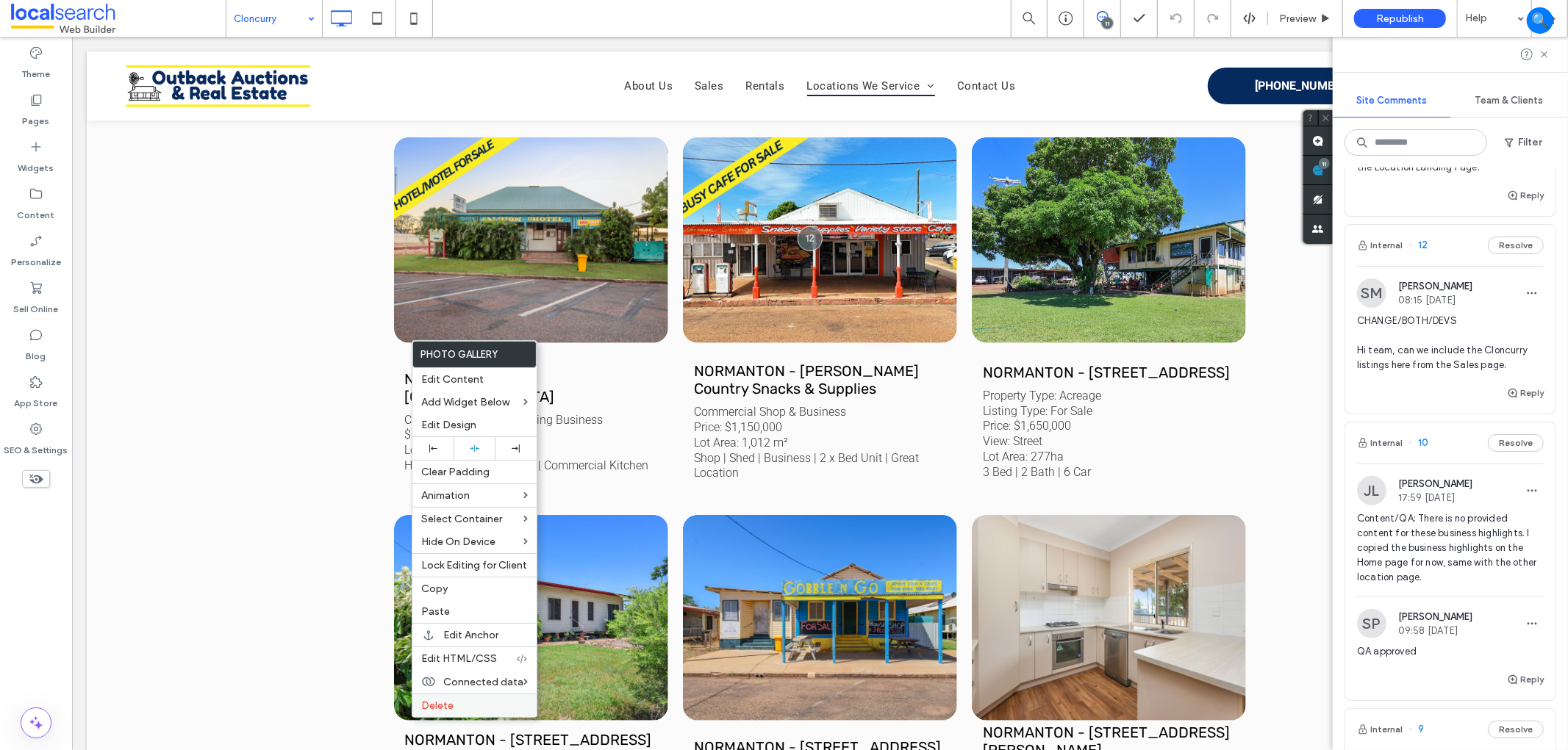
click at [505, 704] on label "Delete" at bounding box center [474, 706] width 107 height 12
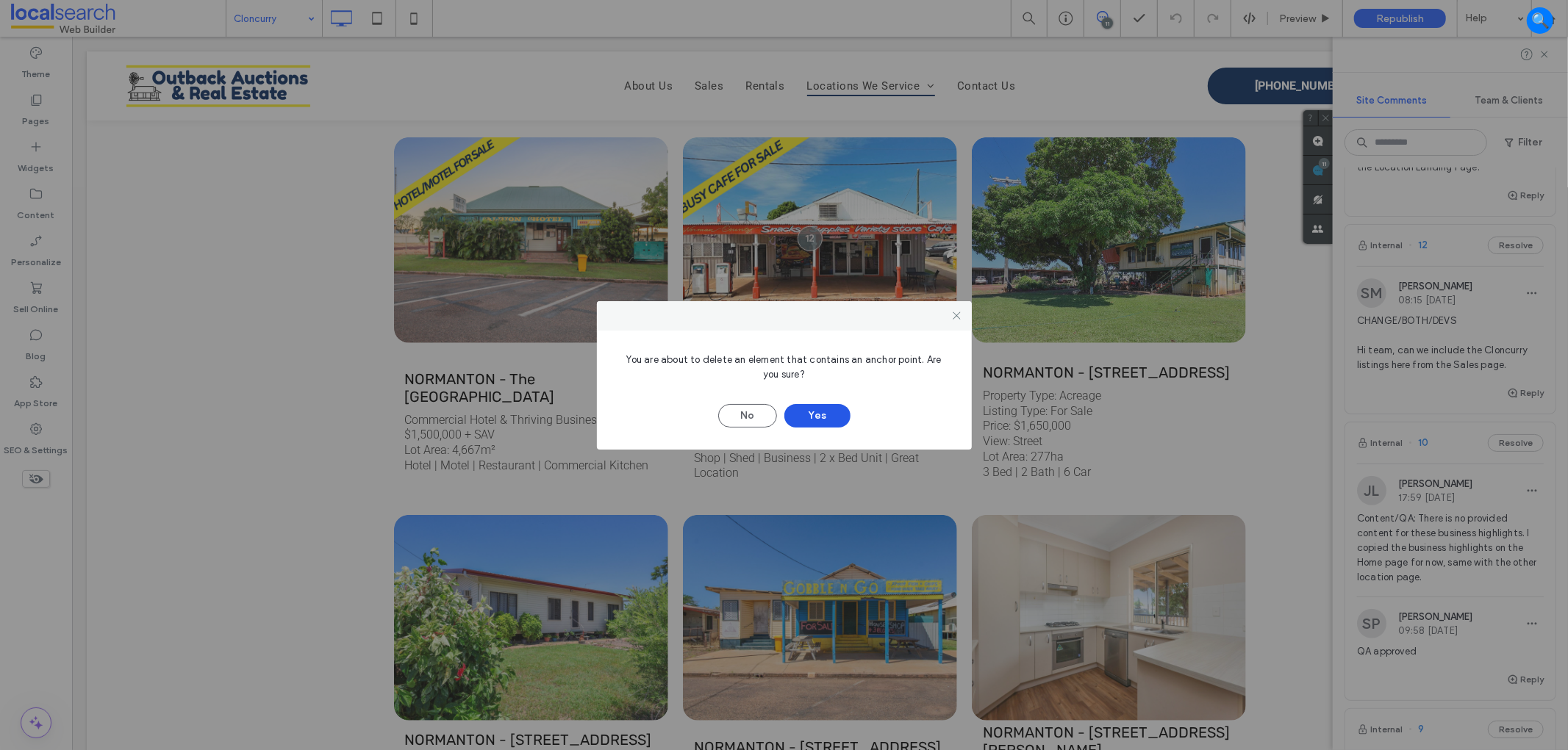
click at [816, 415] on button "Yes" at bounding box center [817, 415] width 66 height 23
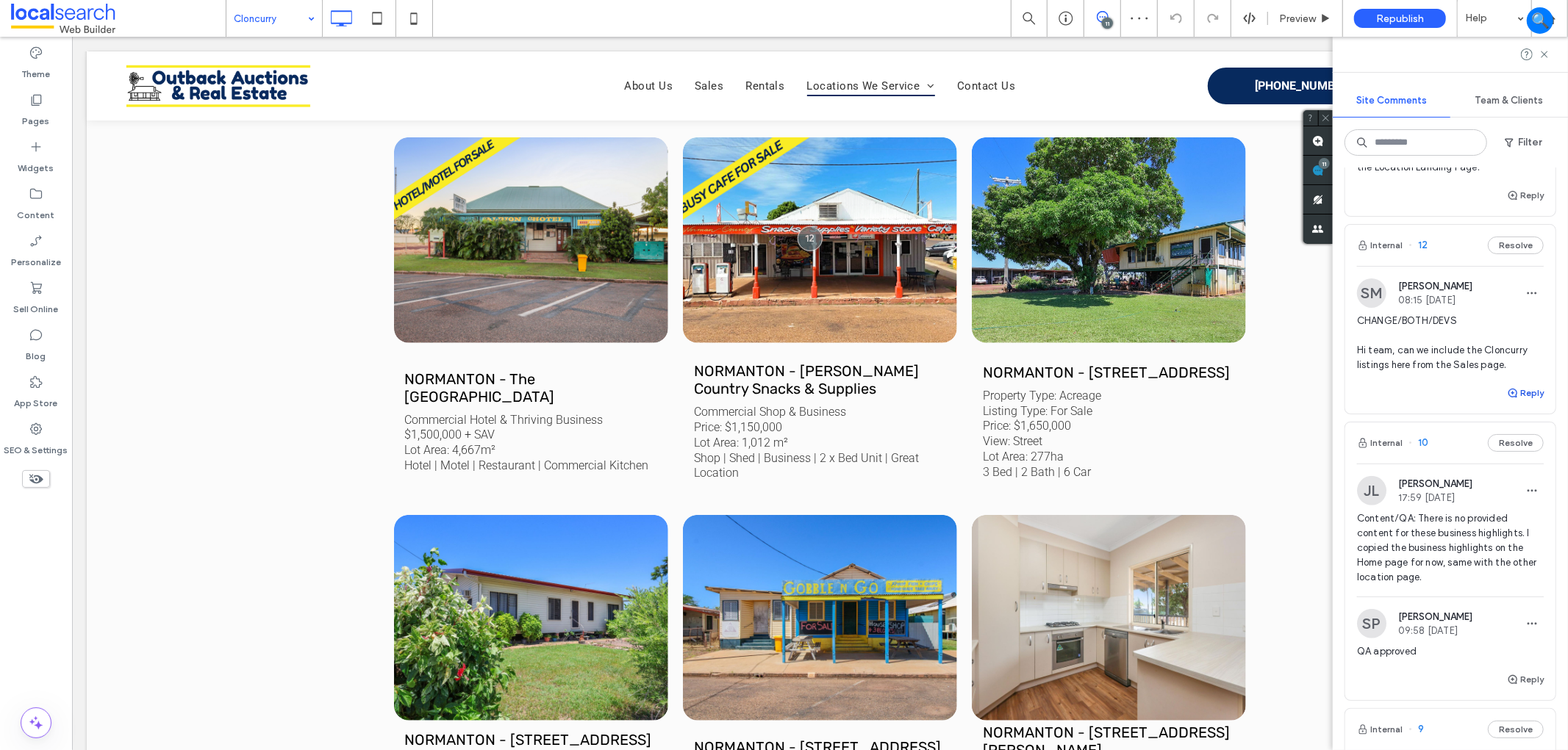
click at [1522, 388] on button "Reply" at bounding box center [1525, 393] width 37 height 18
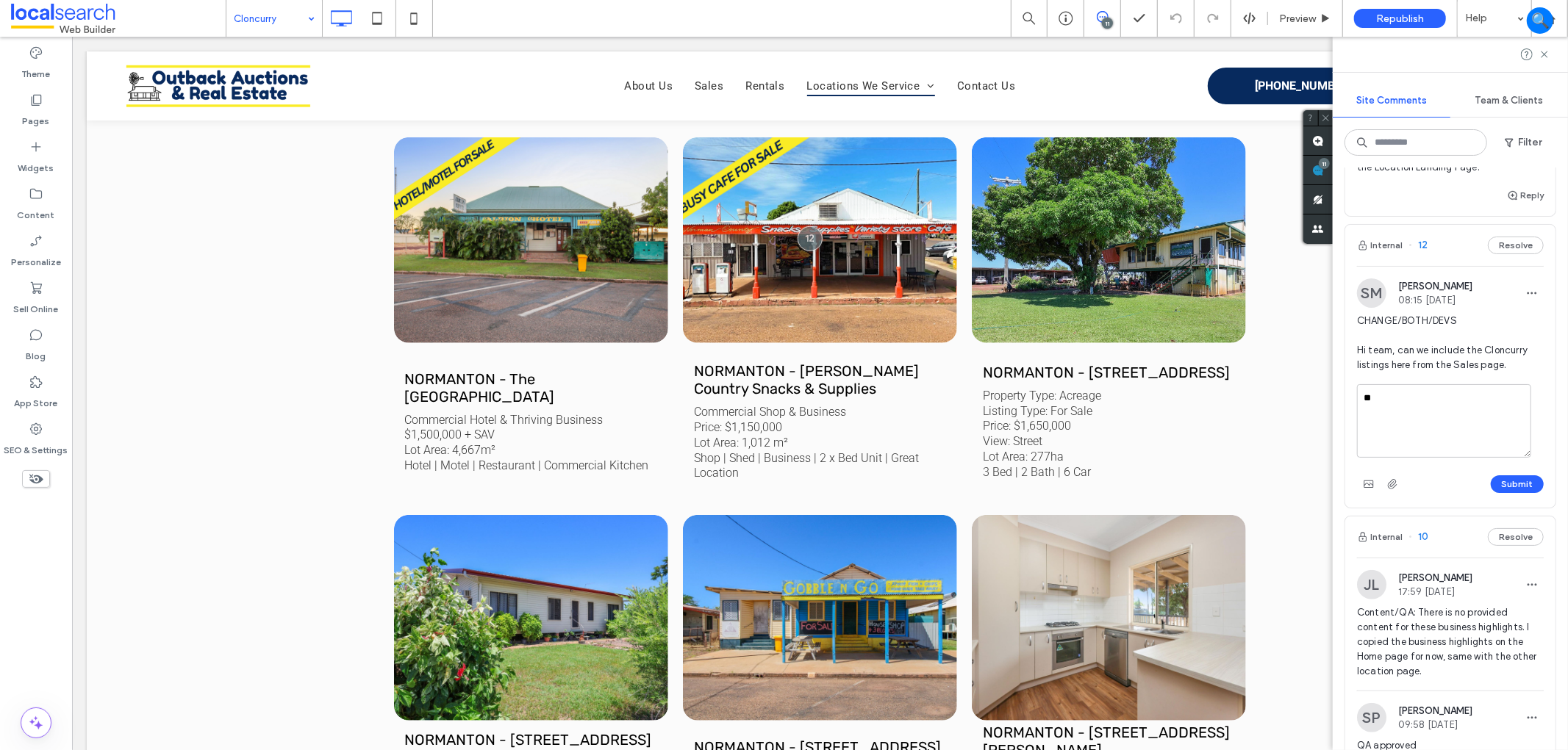
type textarea "*"
type textarea "**********"
click at [1494, 475] on button "Submit" at bounding box center [1516, 483] width 53 height 18
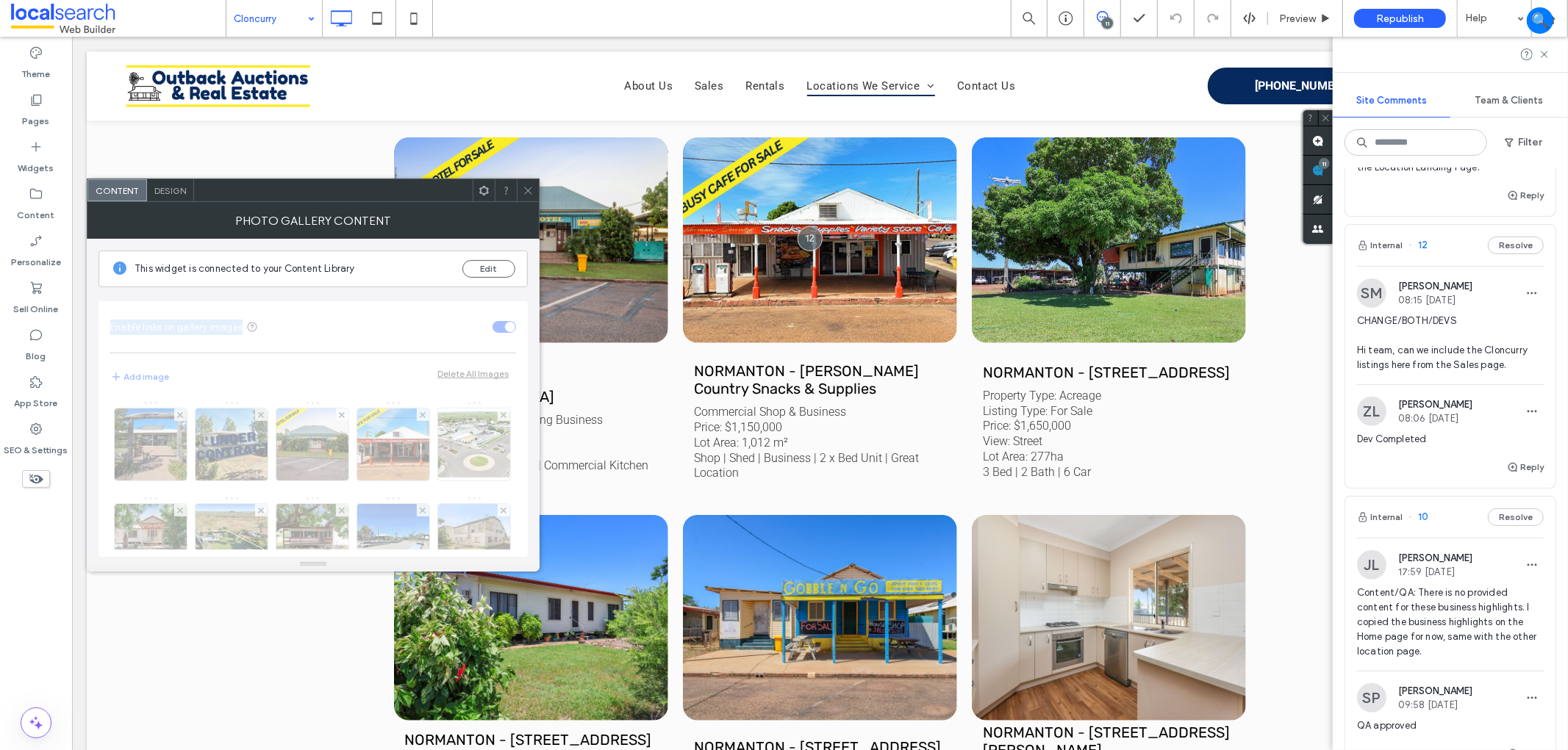
click at [495, 378] on div "Add image Delete All Images" at bounding box center [313, 377] width 406 height 18
click at [493, 265] on button "Edit" at bounding box center [488, 269] width 53 height 18
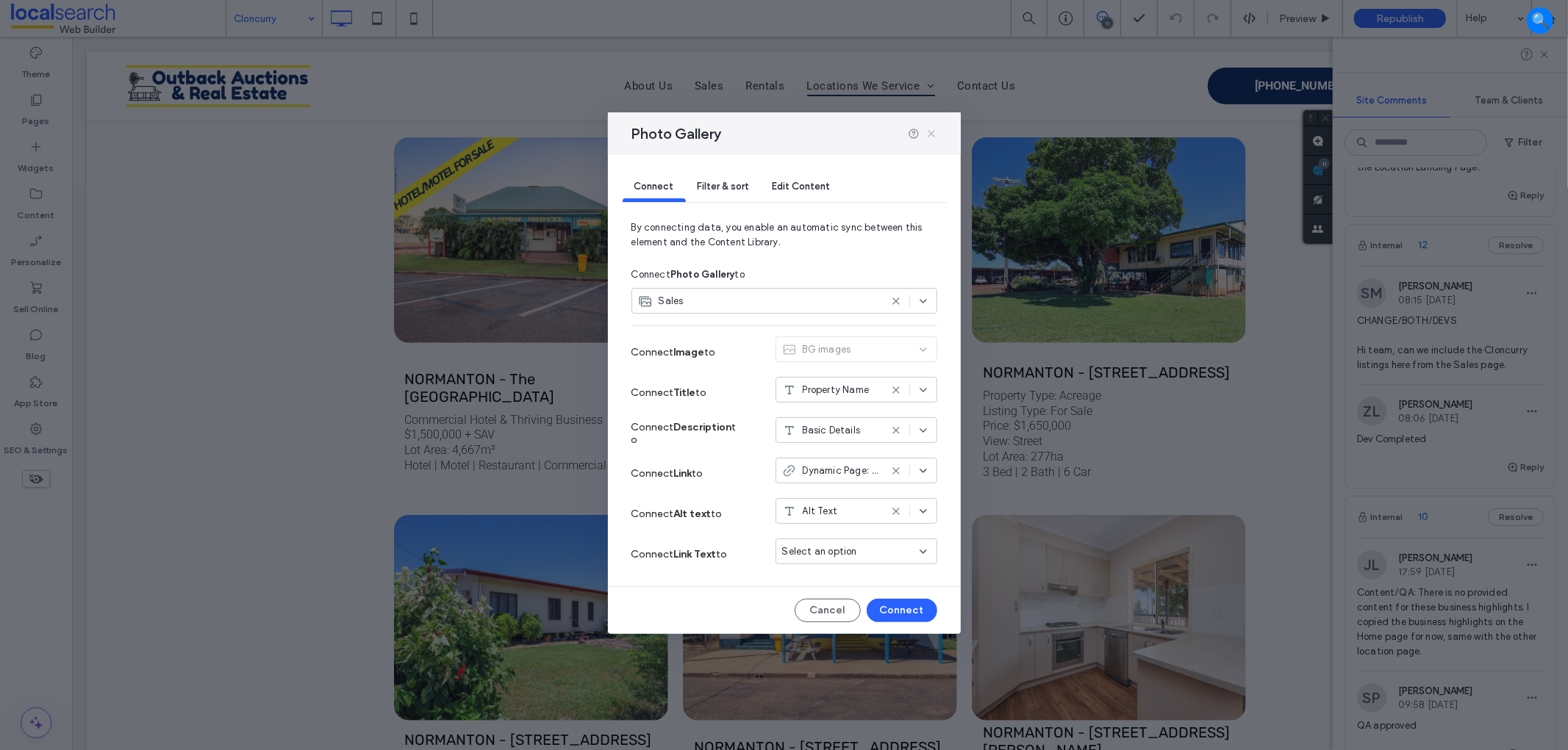
click at [935, 132] on icon at bounding box center [931, 133] width 12 height 12
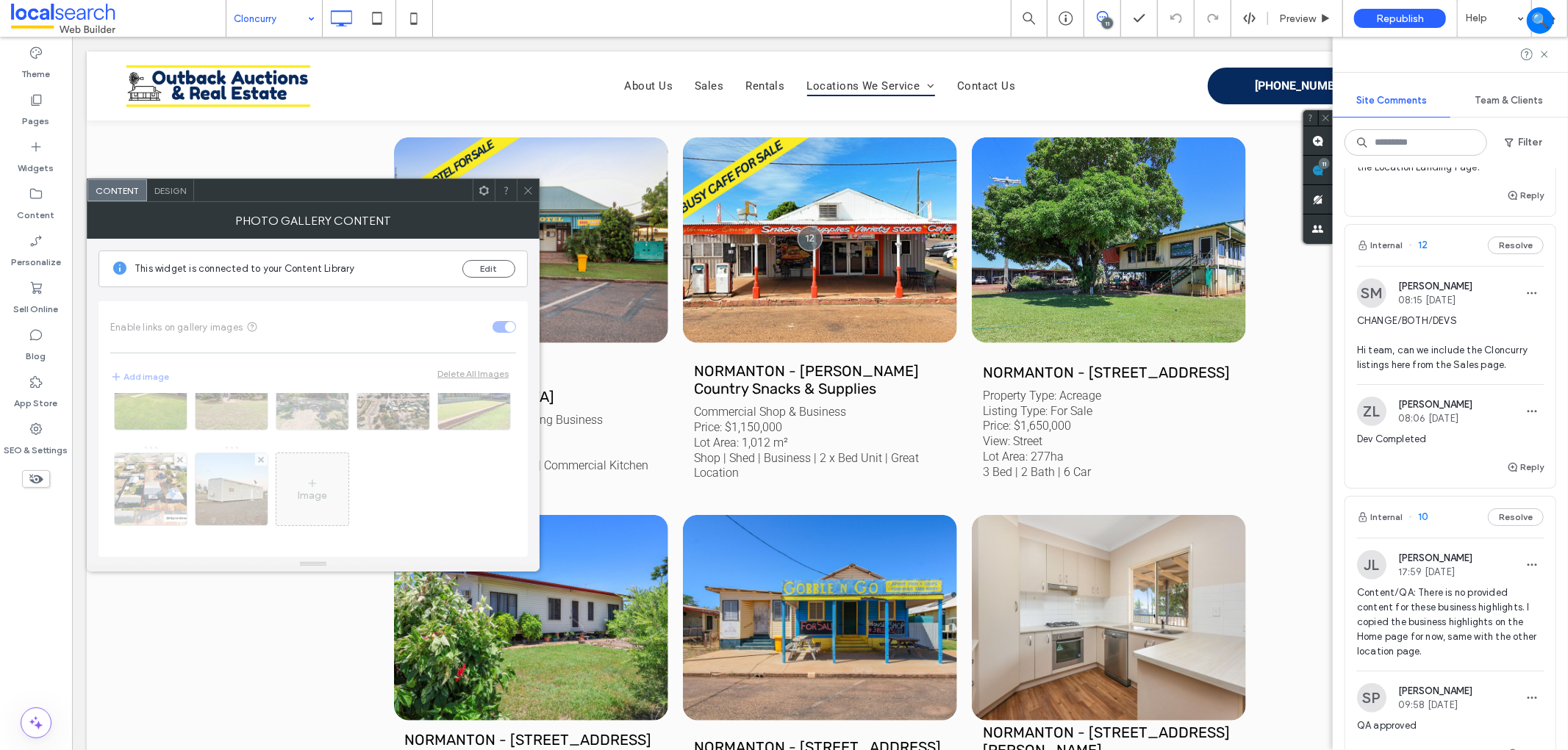
scroll to position [721, 0]
click at [503, 268] on button "Edit" at bounding box center [488, 269] width 53 height 18
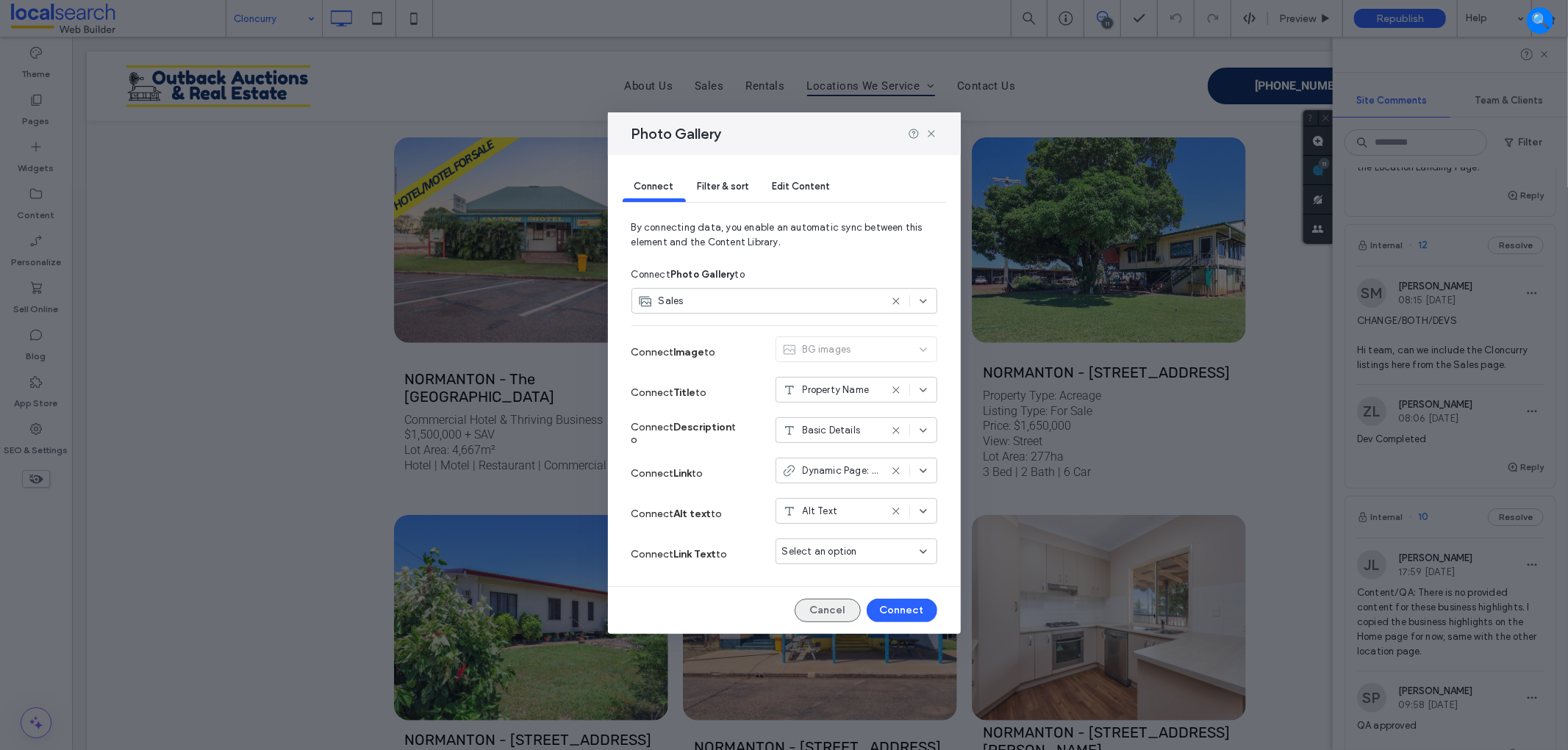
click at [833, 604] on button "Cancel" at bounding box center [827, 610] width 66 height 23
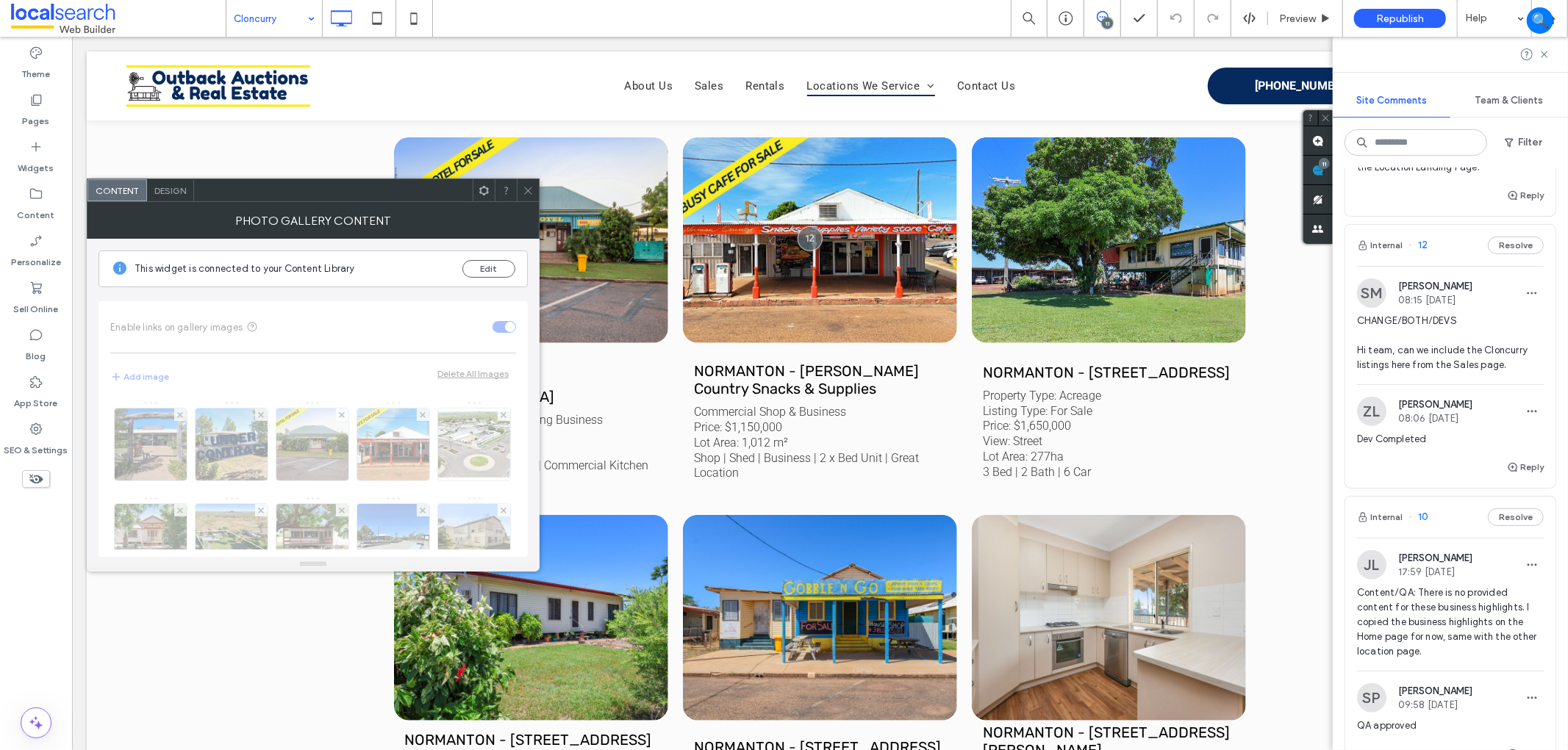
click at [527, 196] on span at bounding box center [528, 191] width 11 height 22
click at [533, 188] on icon at bounding box center [528, 191] width 11 height 11
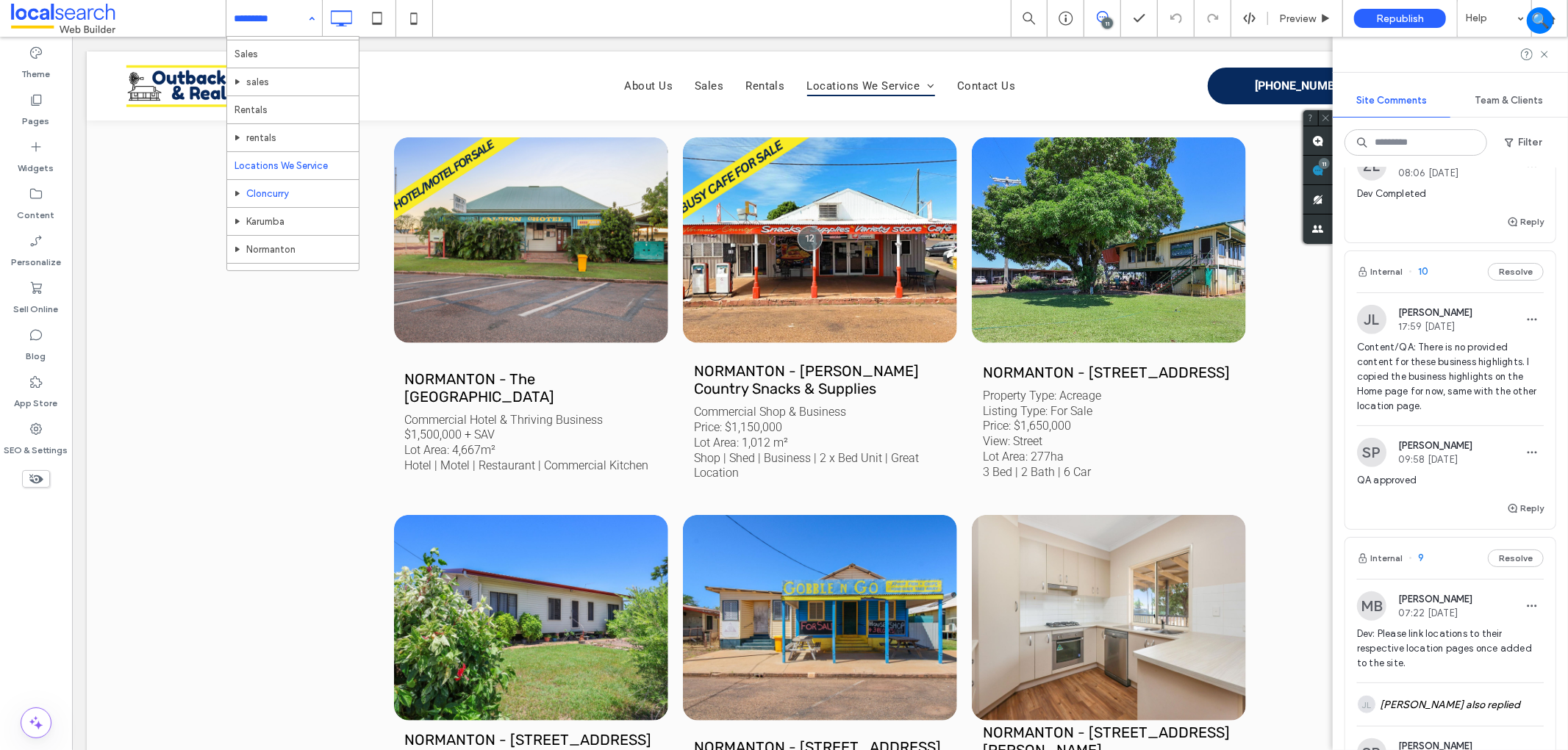
scroll to position [77, 0]
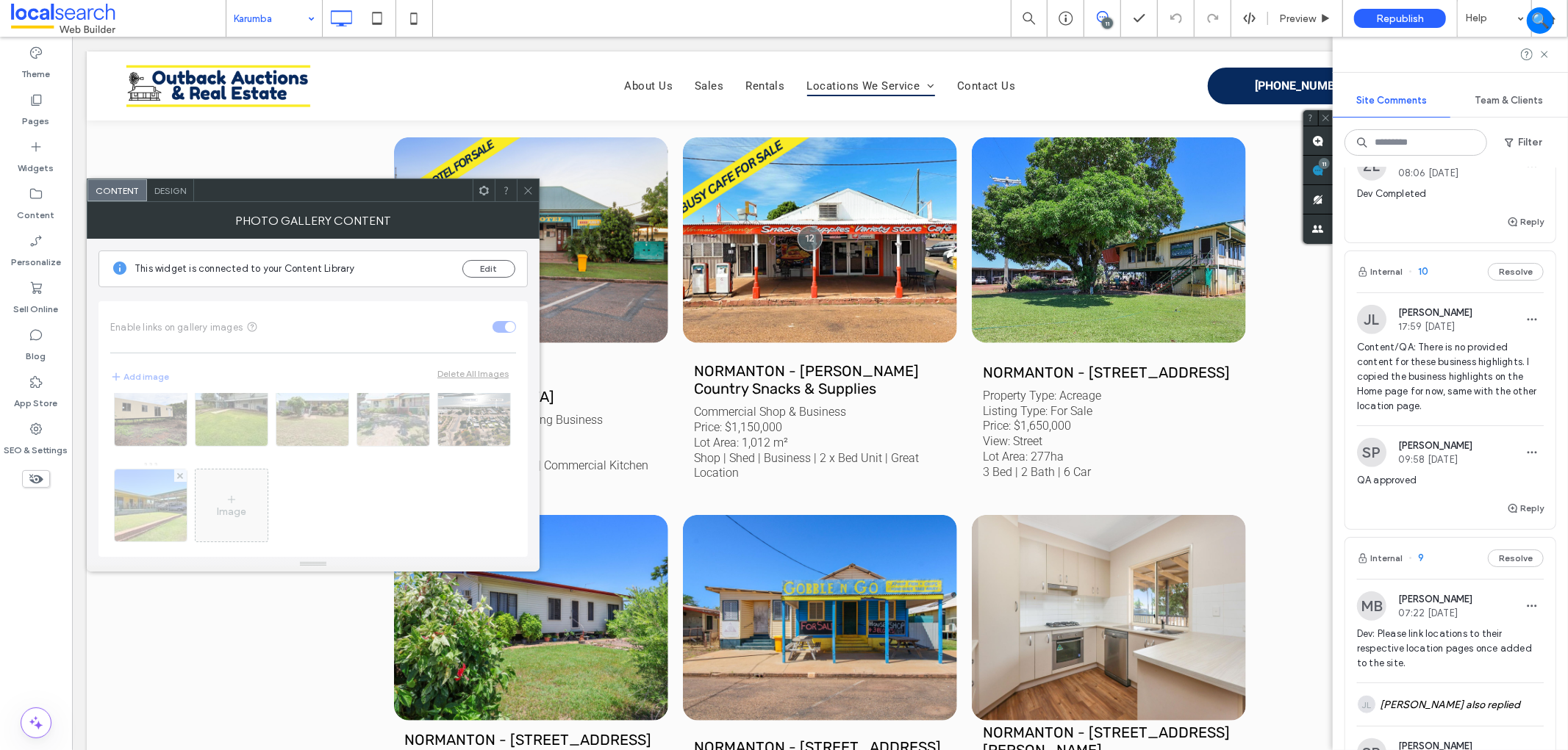
scroll to position [52, 0]
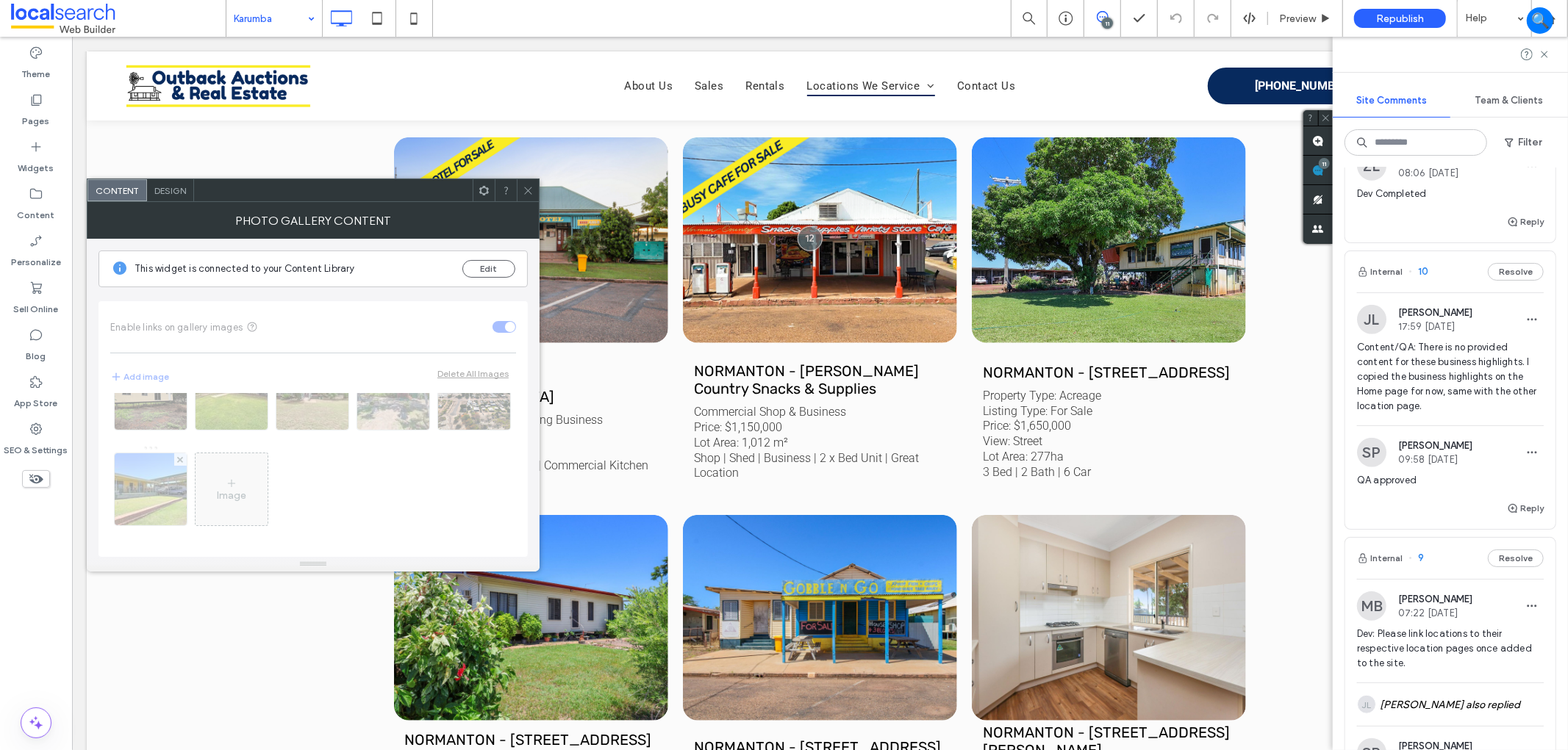
click at [523, 190] on icon at bounding box center [528, 191] width 11 height 11
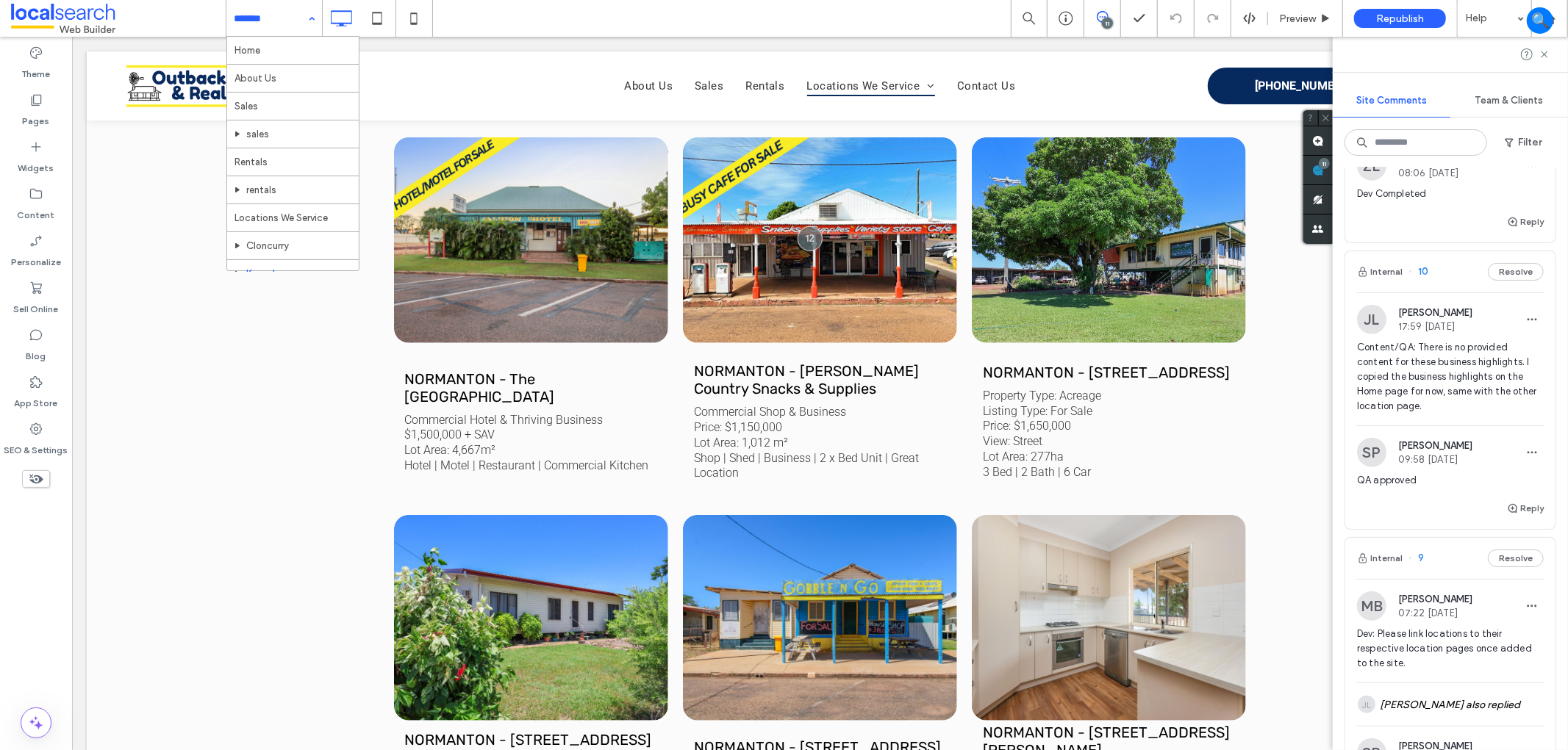
scroll to position [77, 0]
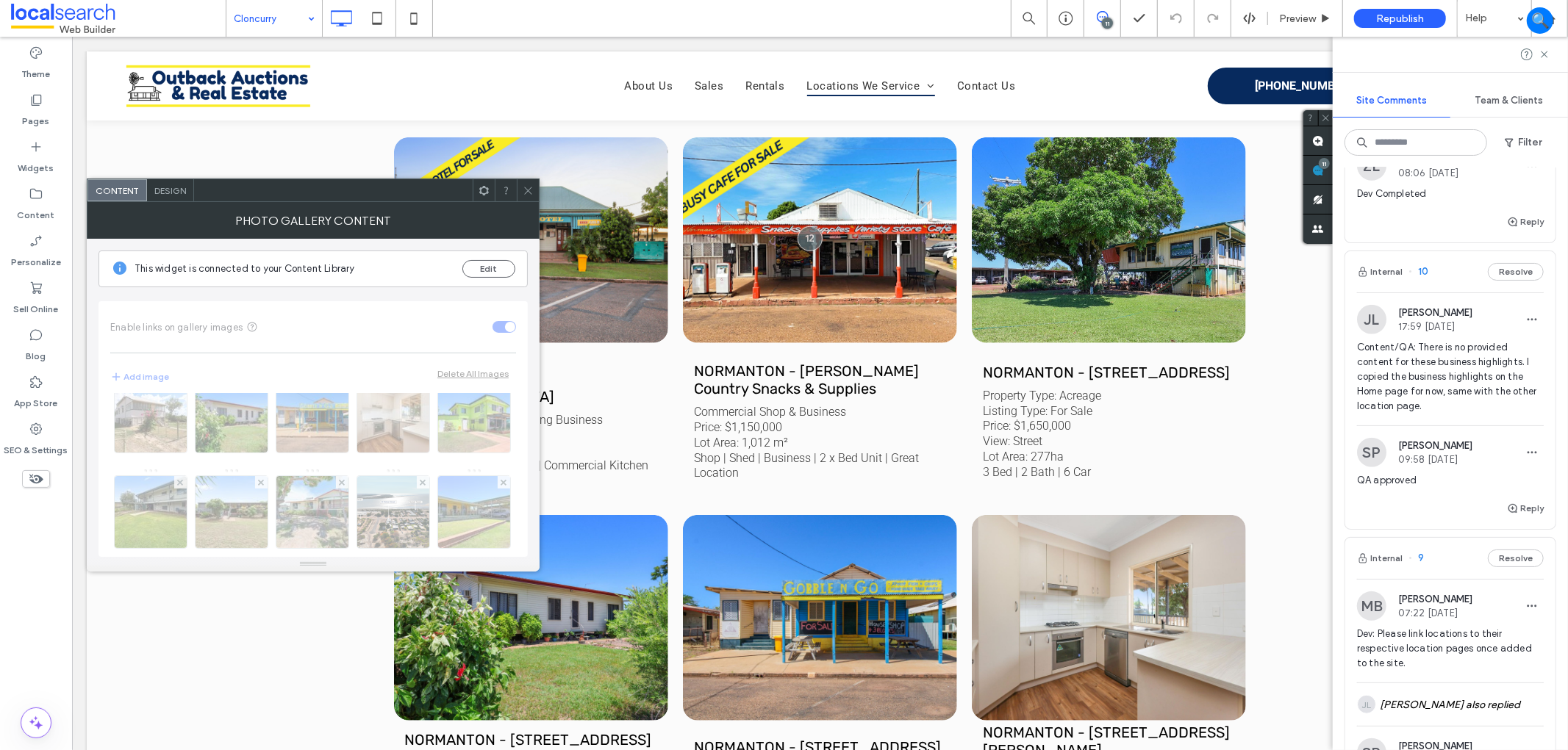
scroll to position [490, 0]
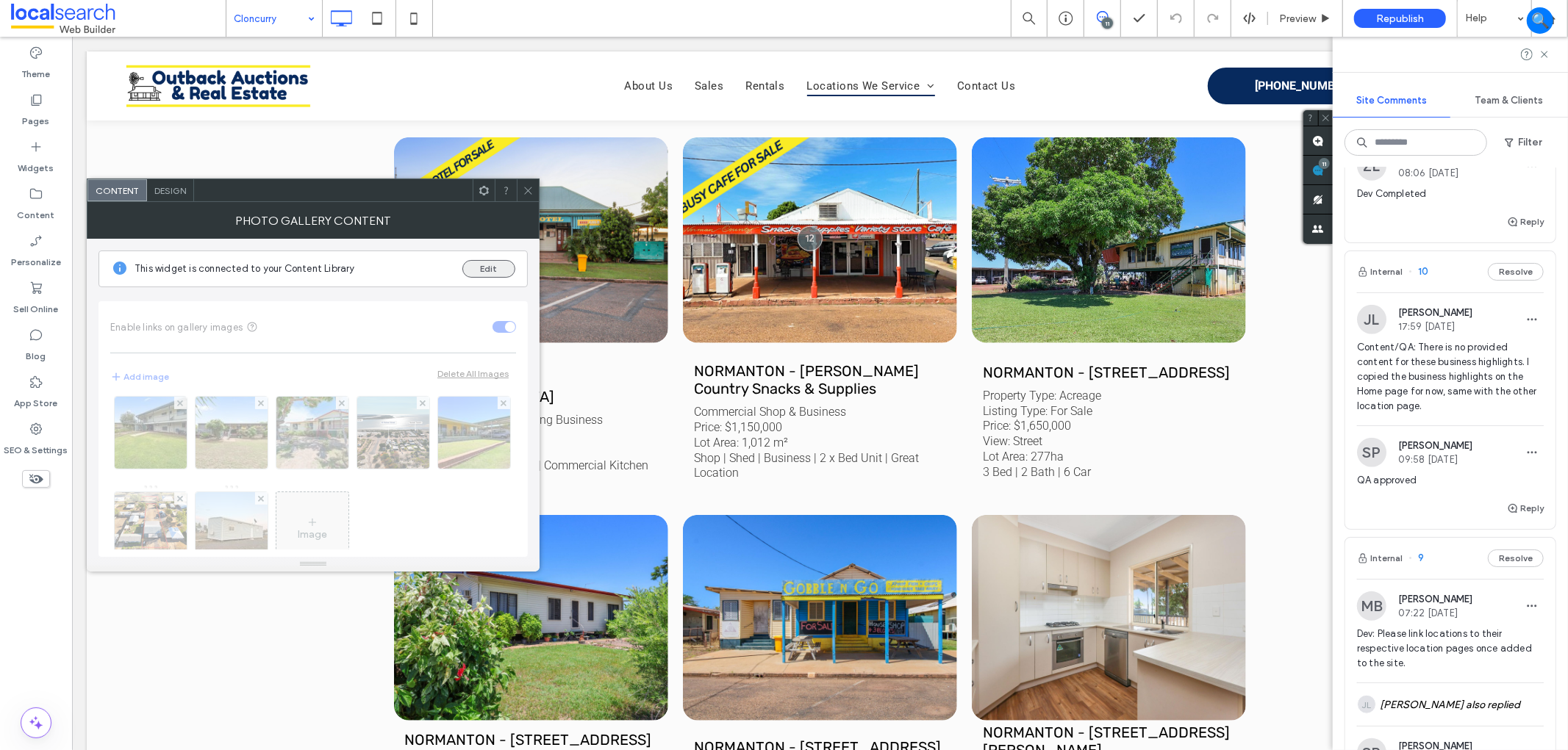
click at [479, 265] on button "Edit" at bounding box center [488, 269] width 53 height 18
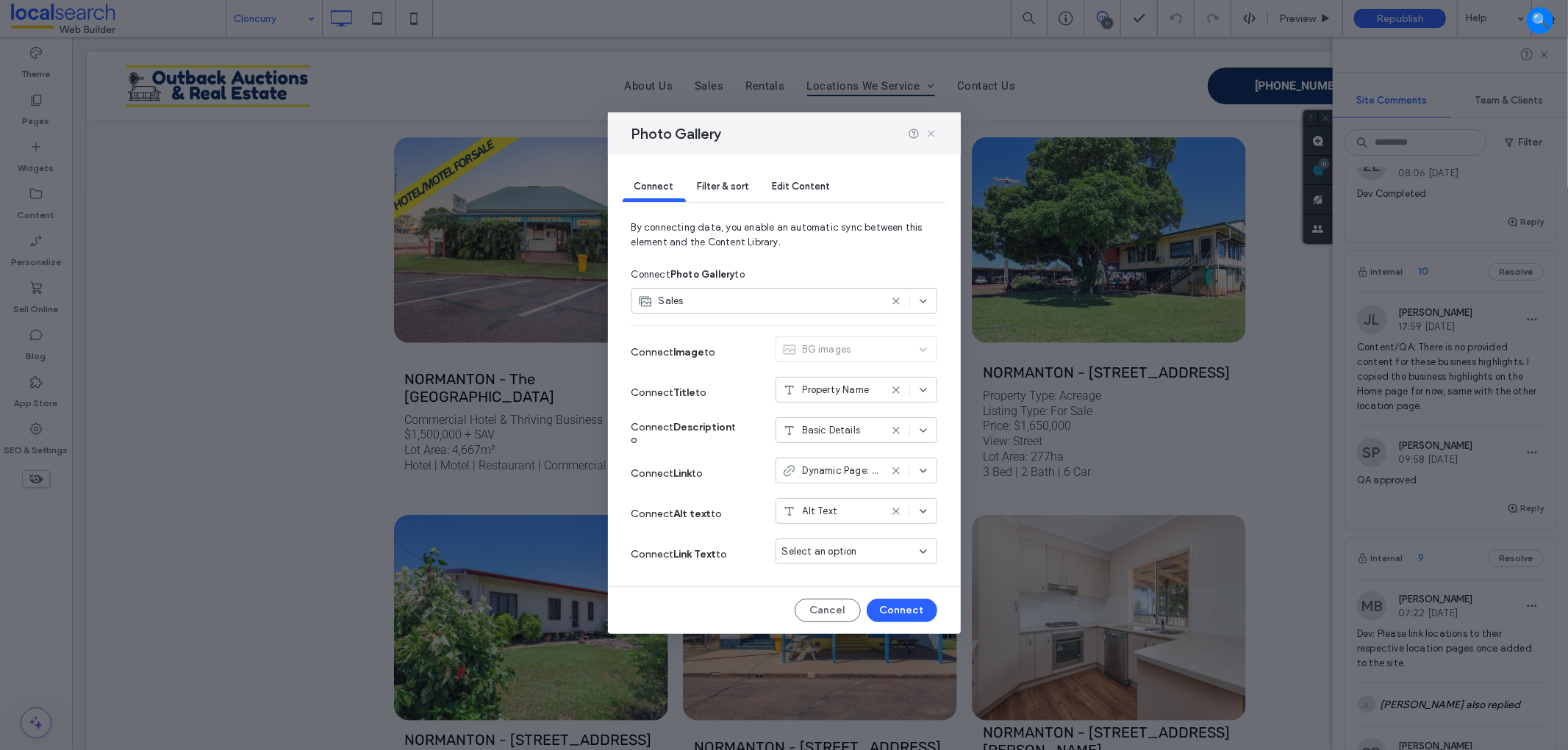
click at [928, 137] on icon at bounding box center [931, 133] width 12 height 12
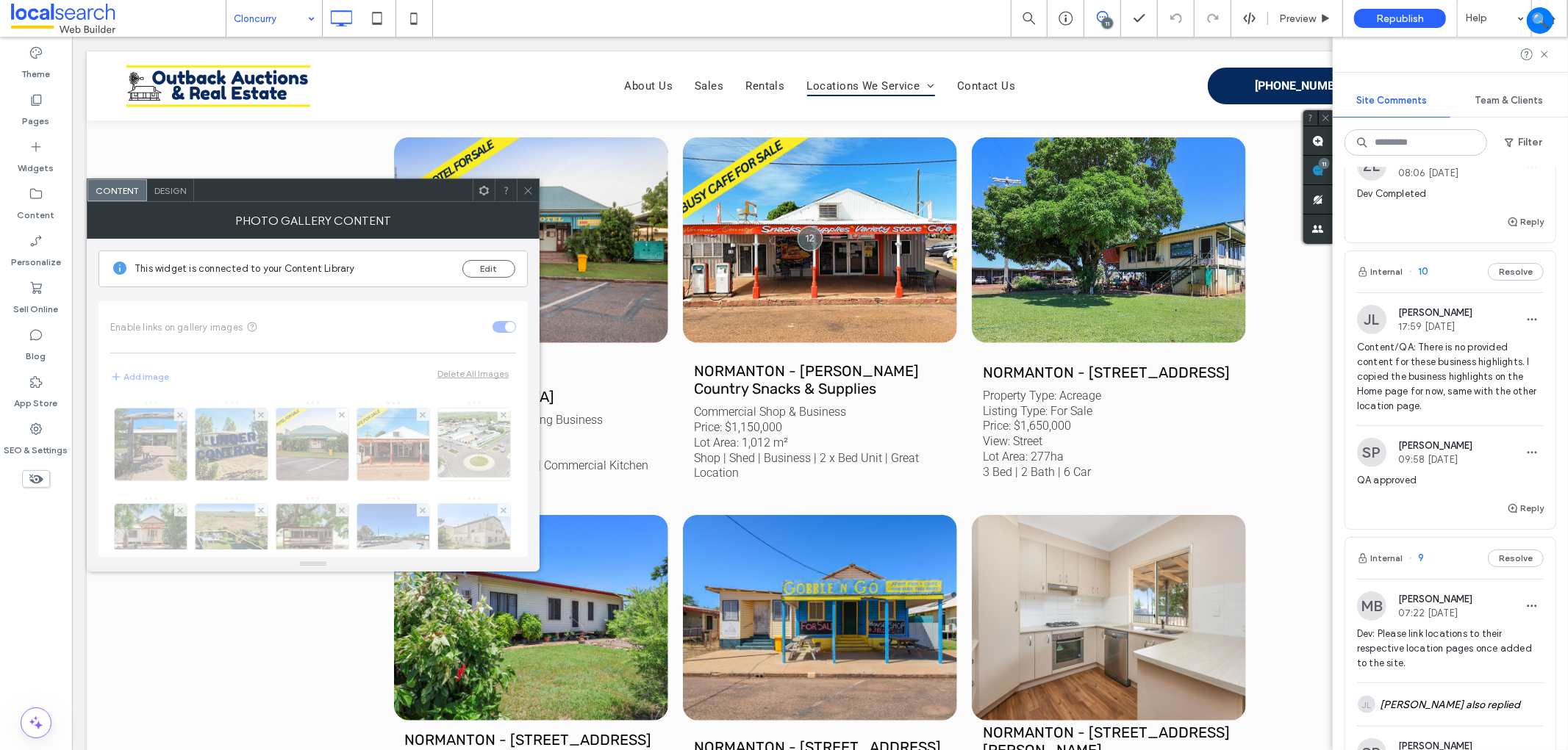
click at [458, 258] on div "This widget is connected to your Content Library Edit" at bounding box center [312, 269] width 429 height 37
click at [475, 265] on button "Edit" at bounding box center [488, 269] width 53 height 18
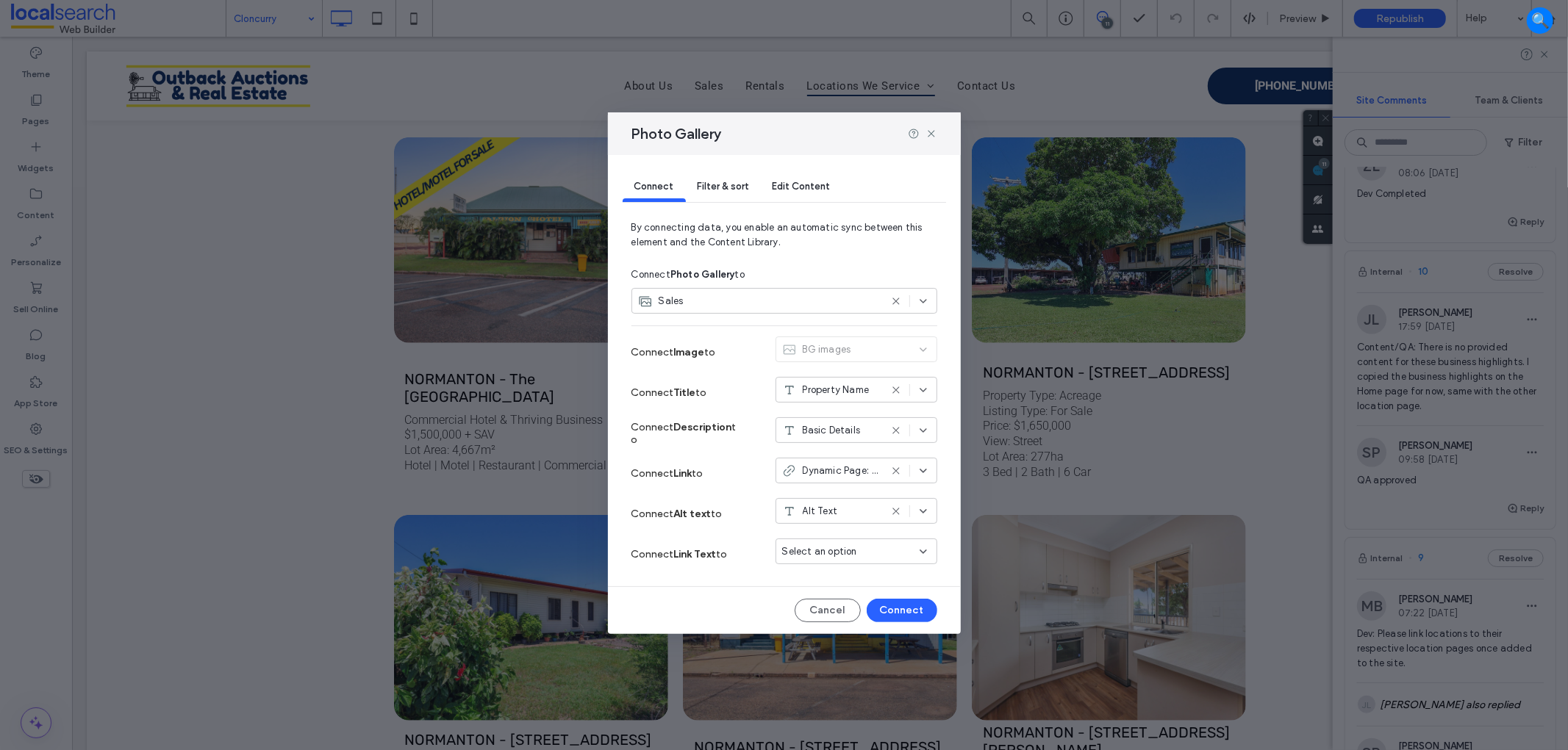
click at [789, 181] on span "Edit Content" at bounding box center [801, 186] width 58 height 11
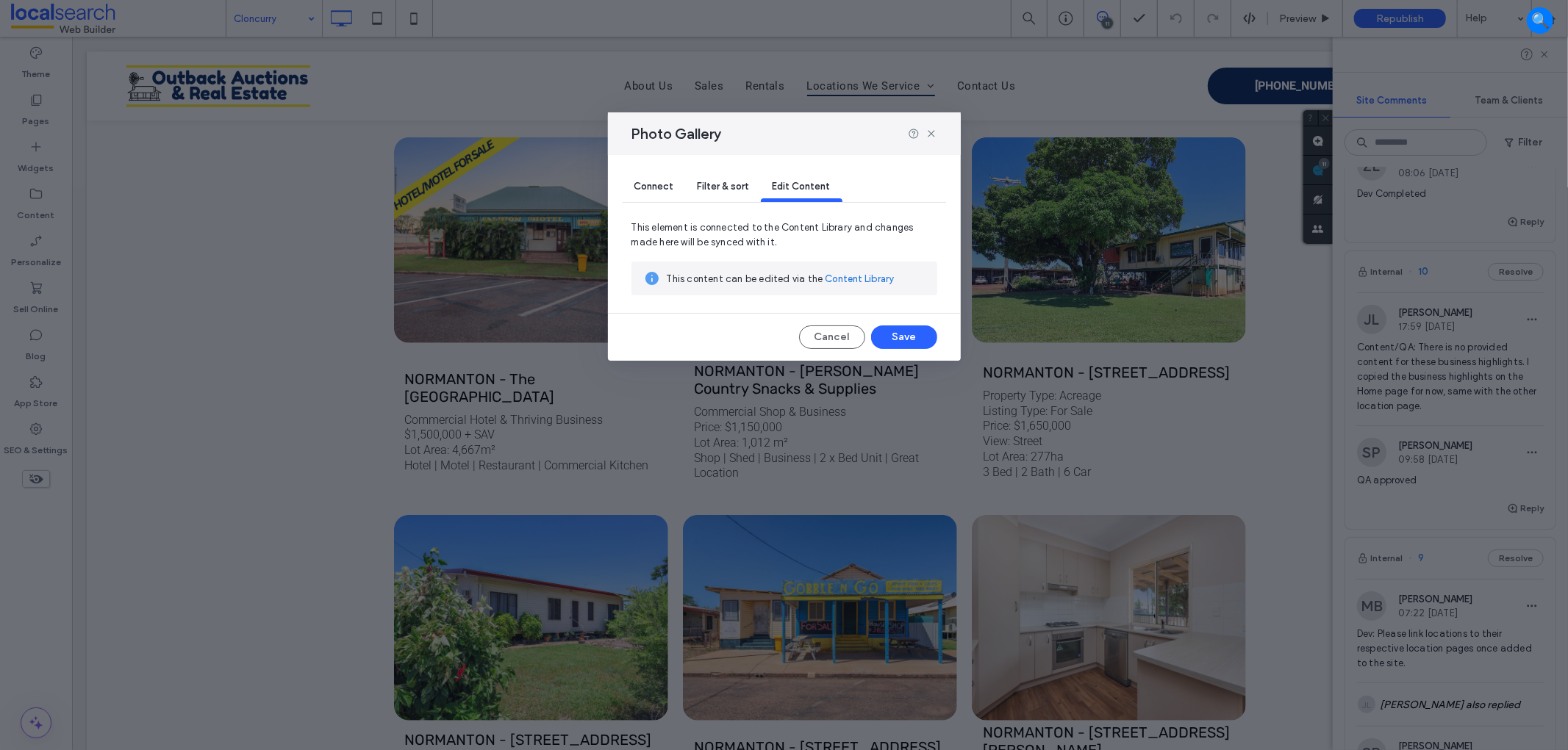
click at [704, 180] on div "Filter & sort" at bounding box center [722, 187] width 75 height 30
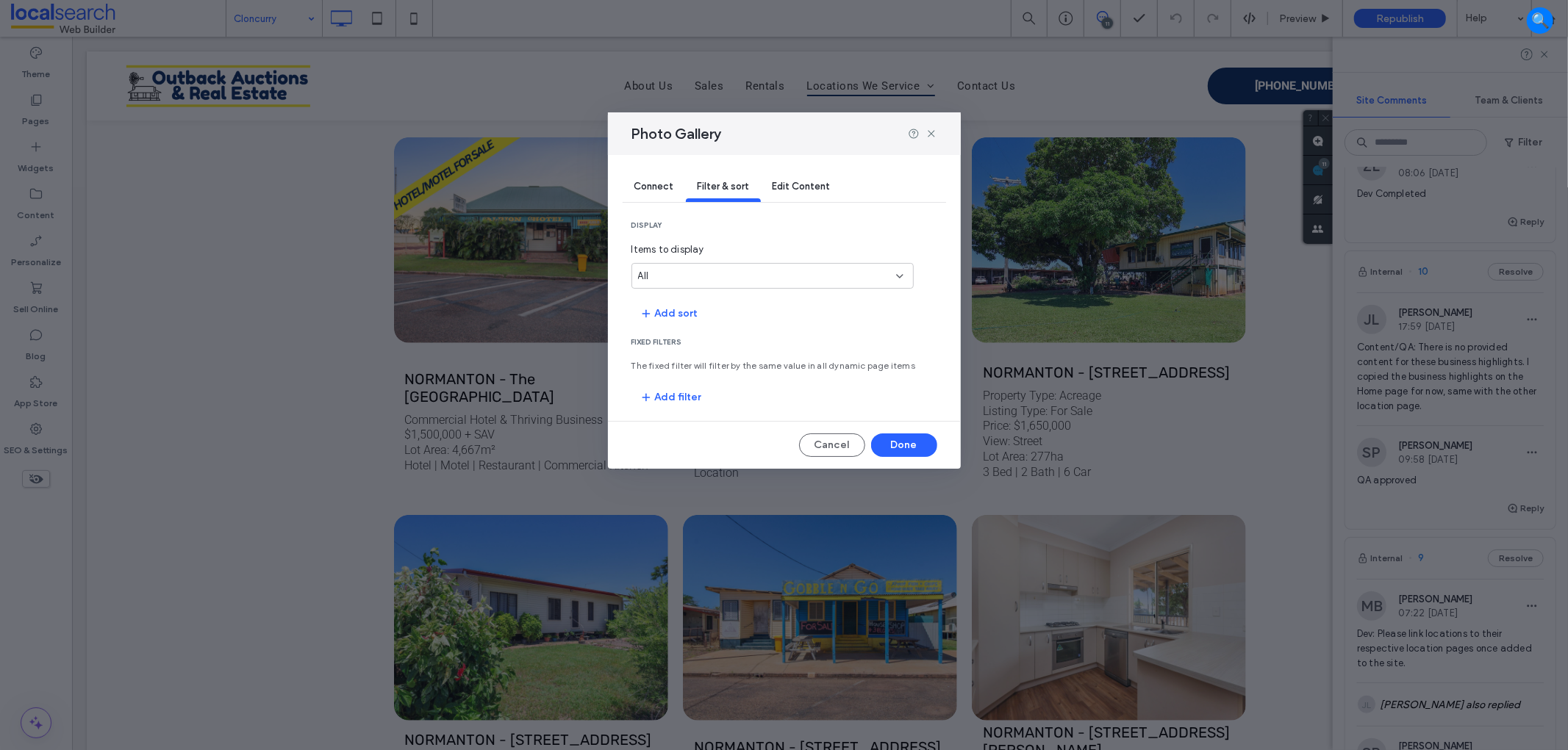
click at [654, 190] on span "Connect" at bounding box center [654, 186] width 40 height 11
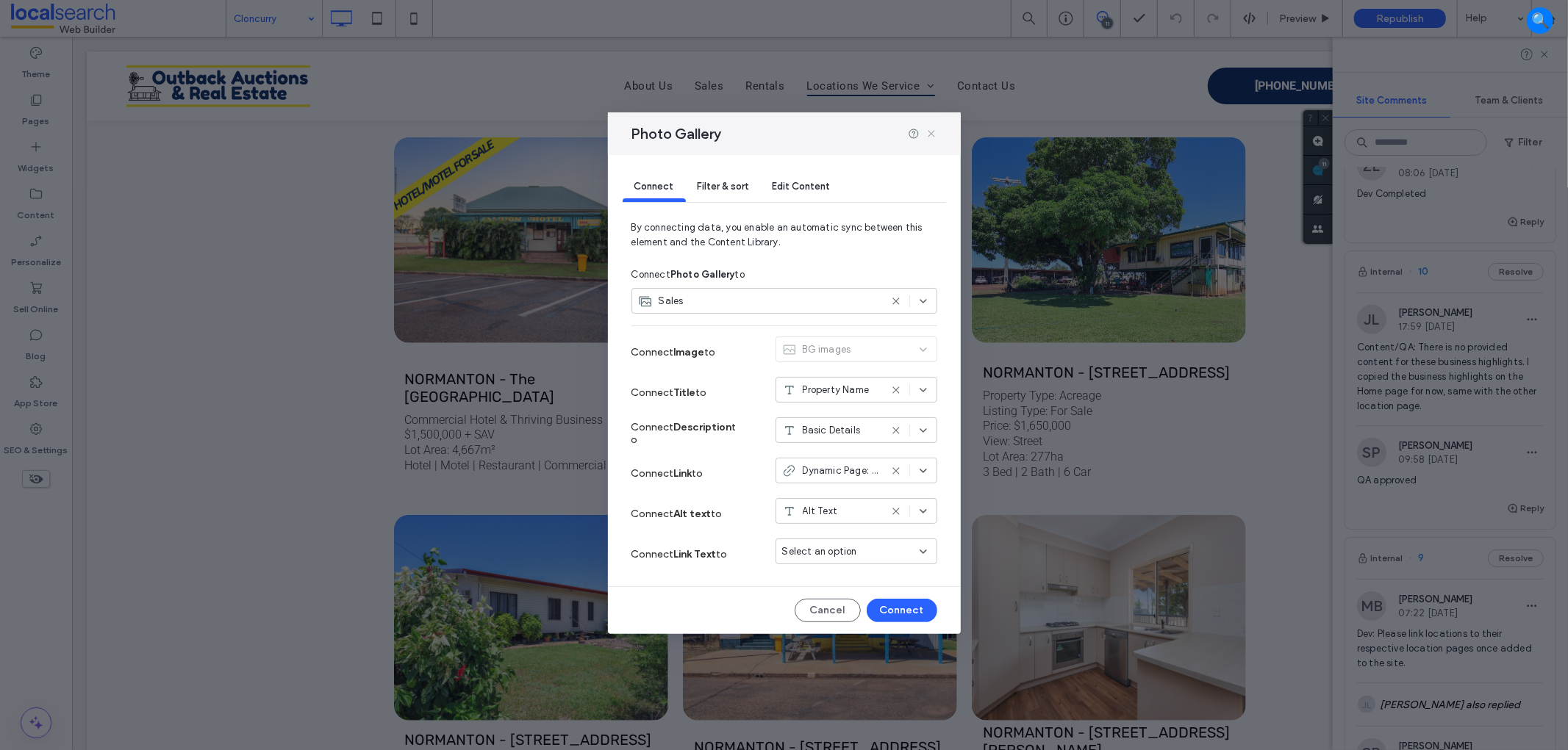
click at [934, 133] on icon at bounding box center [931, 133] width 12 height 12
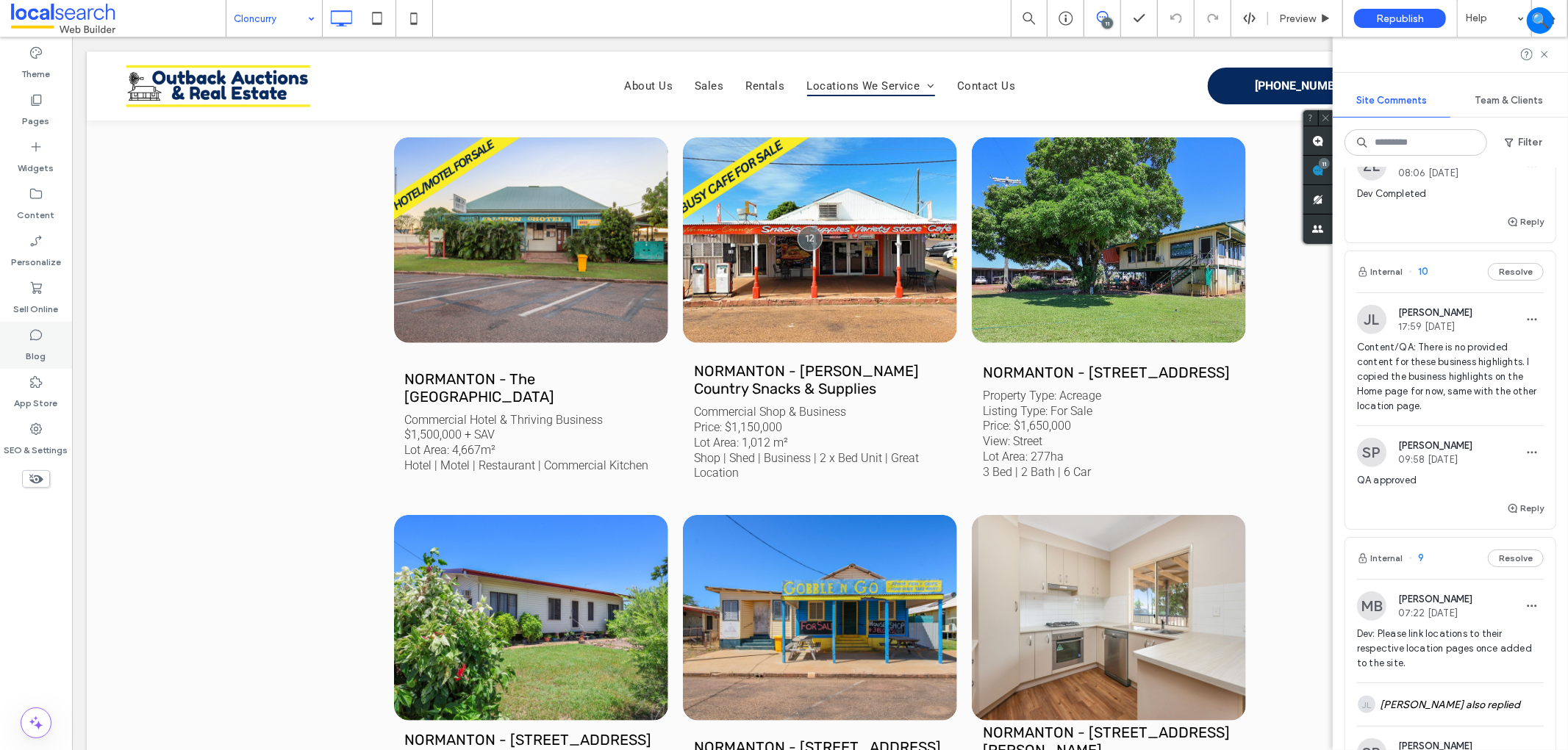
click at [25, 360] on div "Blog" at bounding box center [36, 345] width 72 height 47
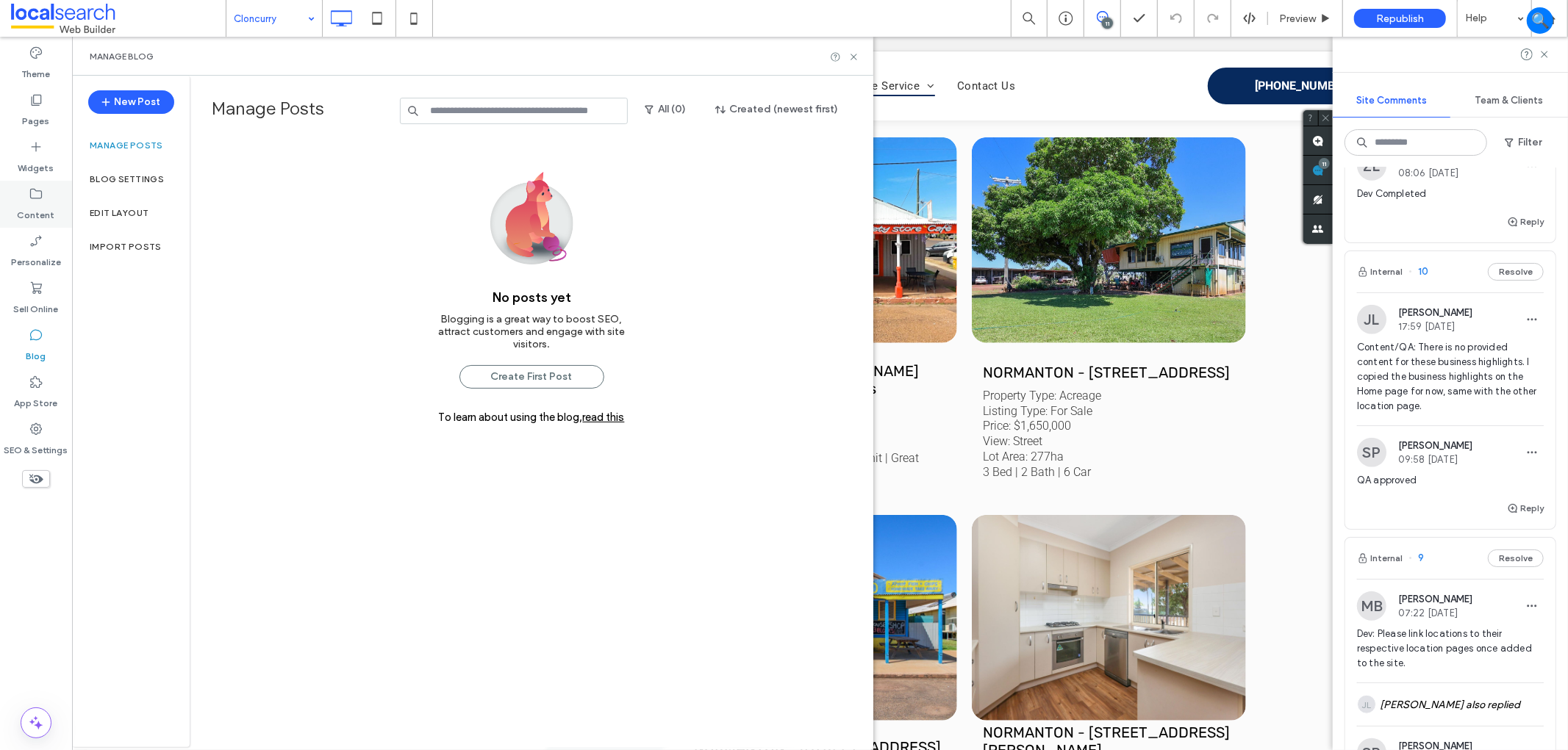
click at [32, 204] on label "Content" at bounding box center [36, 211] width 37 height 20
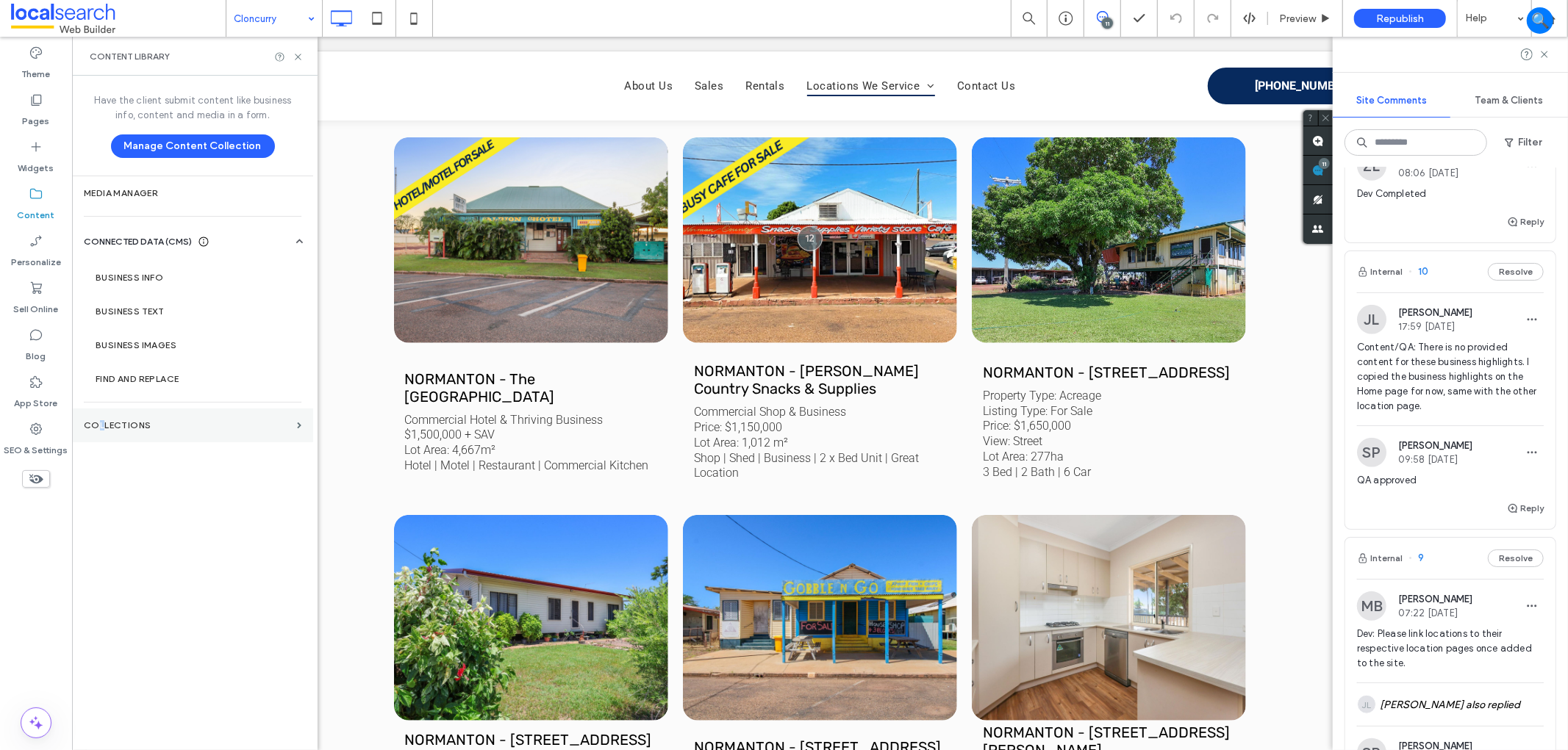
click at [102, 414] on section "Collections" at bounding box center [193, 425] width 241 height 34
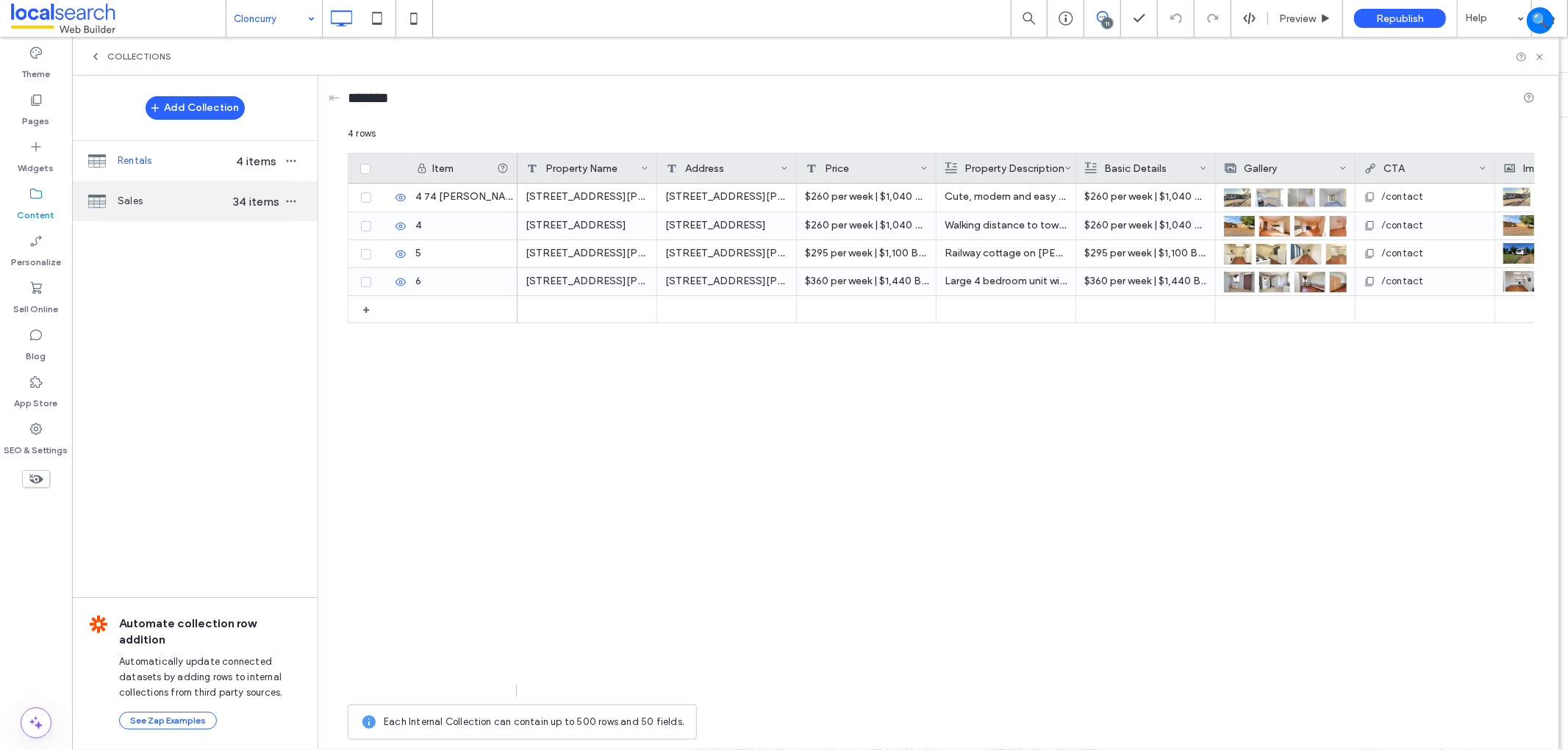
click at [192, 201] on span "Sales" at bounding box center [174, 202] width 113 height 15
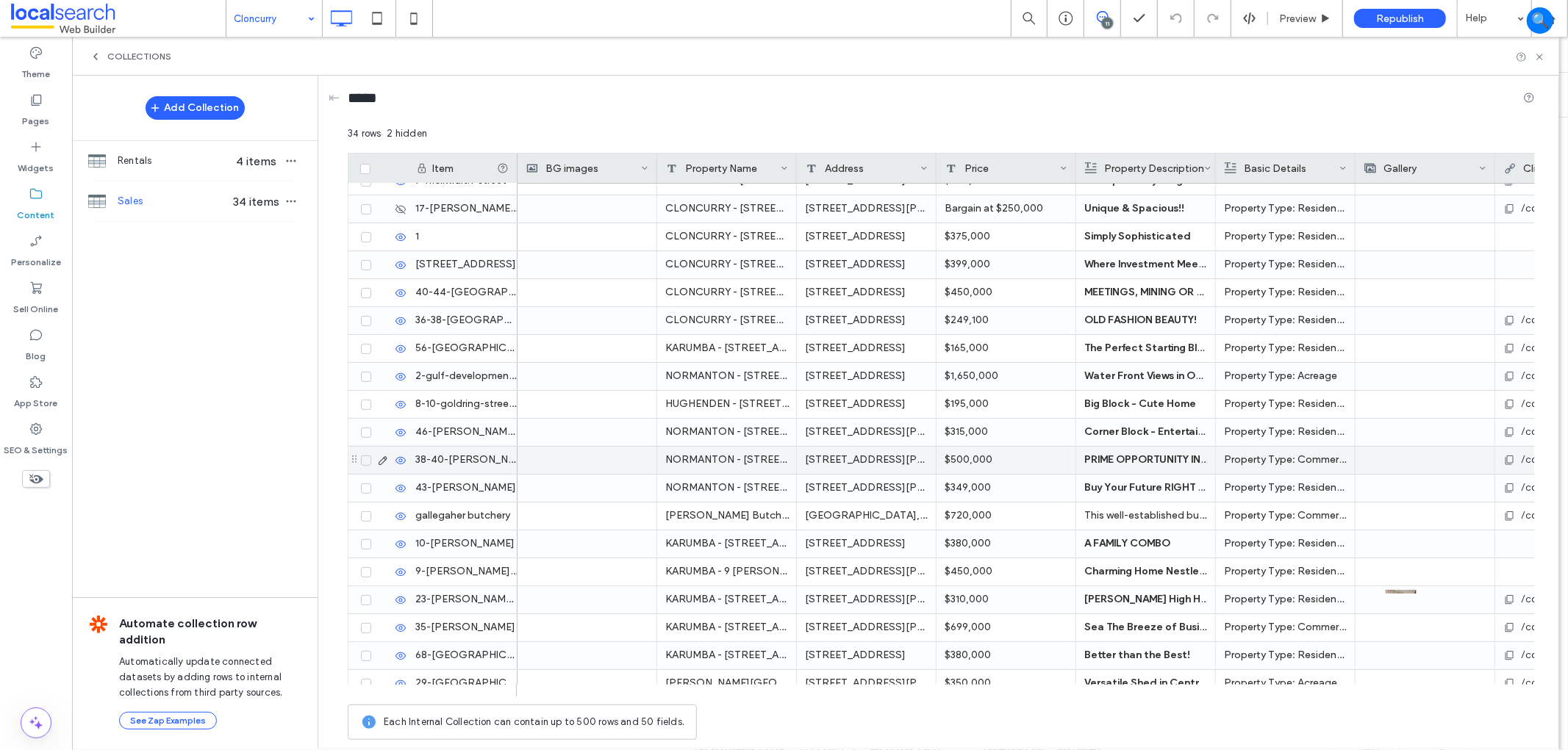
scroll to position [475, 0]
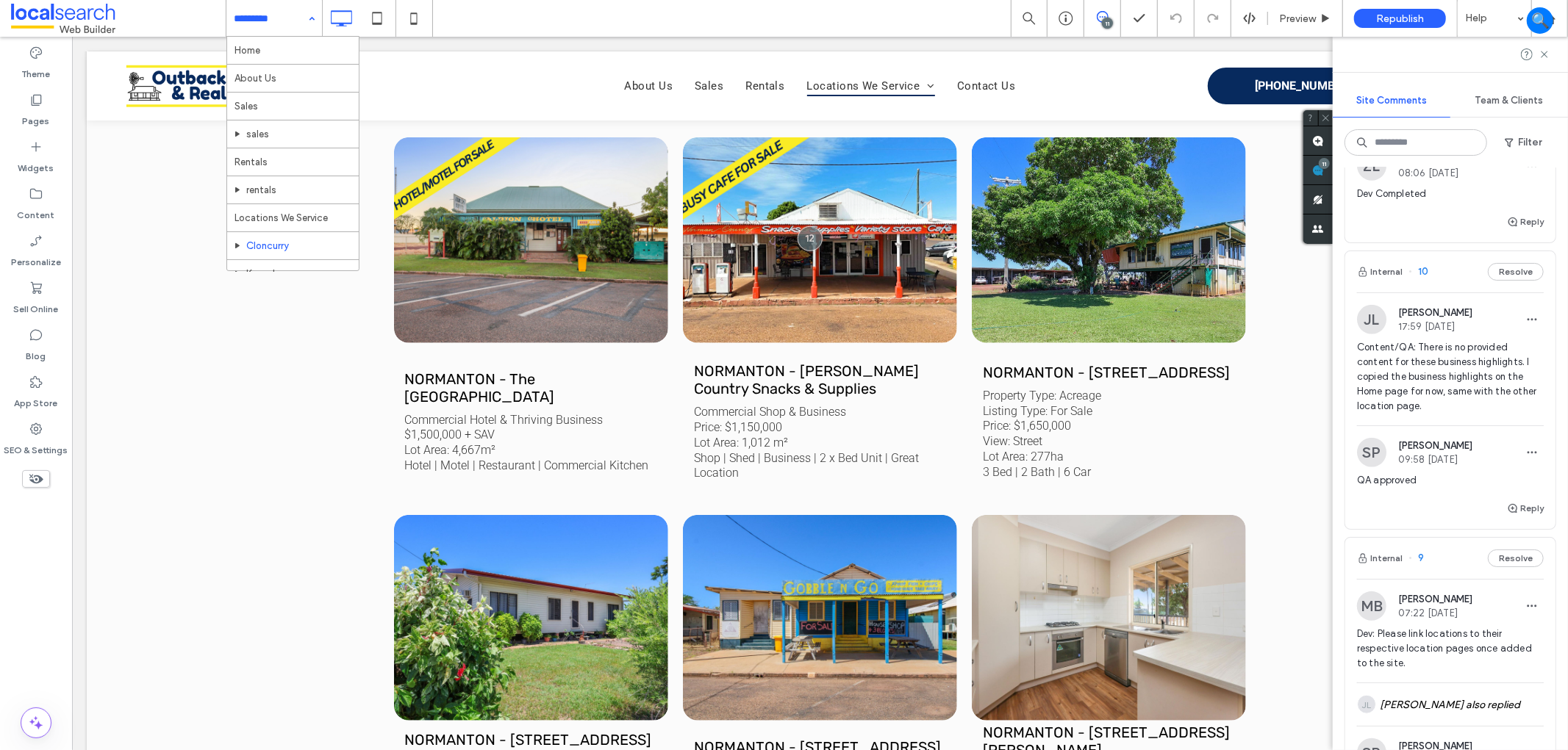
click at [312, 27] on div "Home About Us Sales sales Rentals rentals Locations We Service Cloncurry Karumb…" at bounding box center [273, 19] width 95 height 37
click at [31, 105] on use at bounding box center [36, 100] width 10 height 11
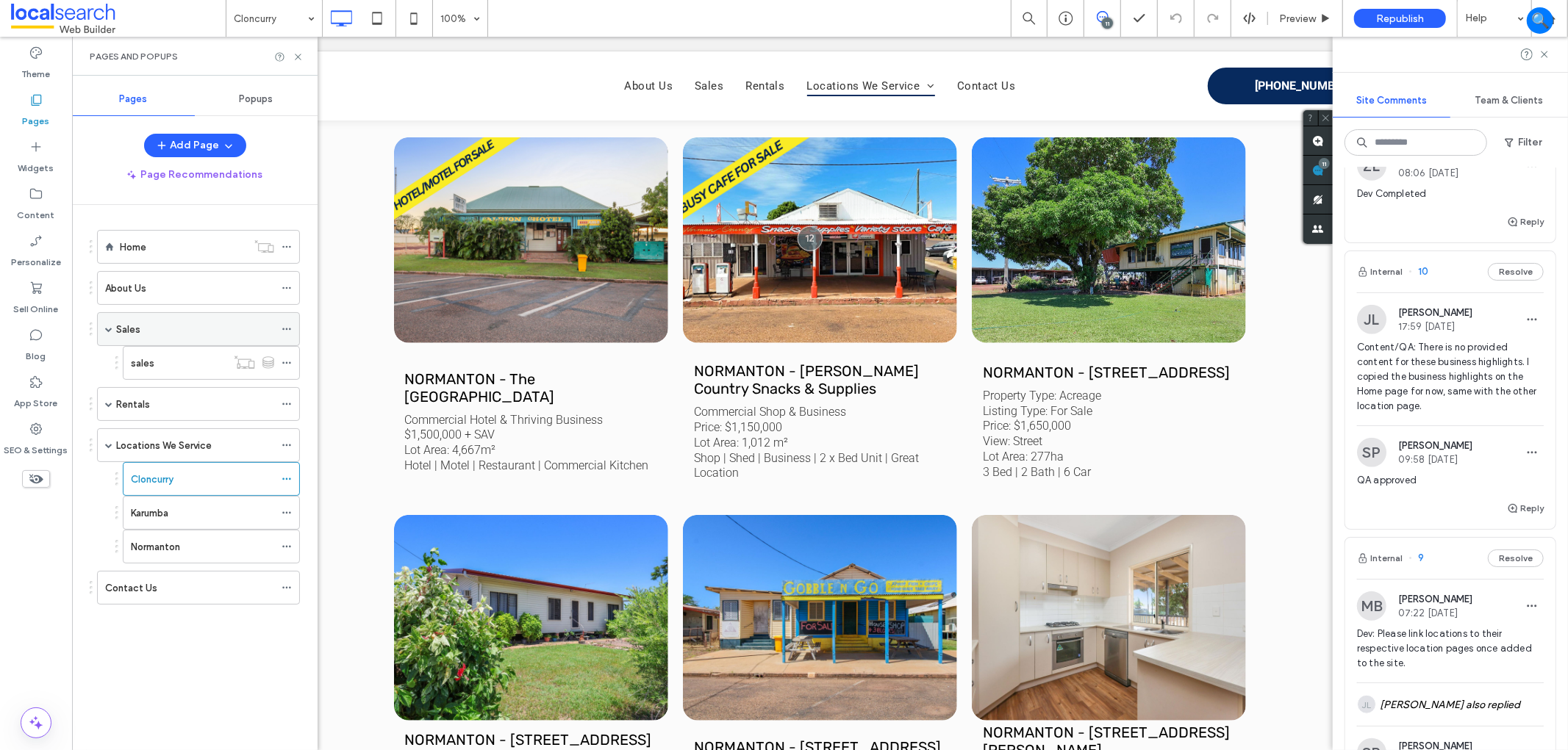
click at [172, 336] on div "Sales" at bounding box center [194, 330] width 158 height 16
click at [149, 475] on label "Cloncurry" at bounding box center [152, 480] width 43 height 26
click at [299, 57] on use at bounding box center [297, 56] width 6 height 6
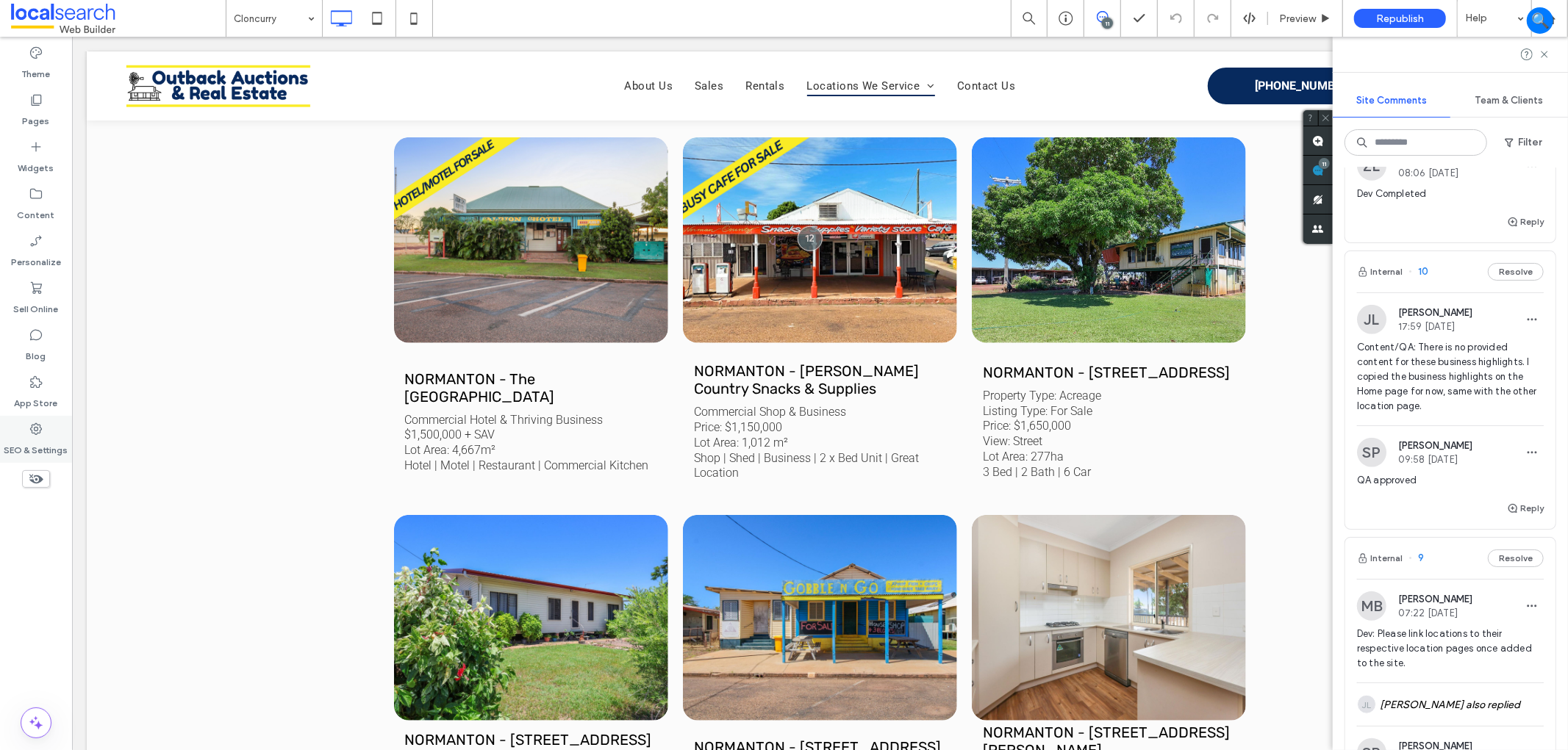
click at [37, 439] on label "SEO & Settings" at bounding box center [36, 446] width 64 height 20
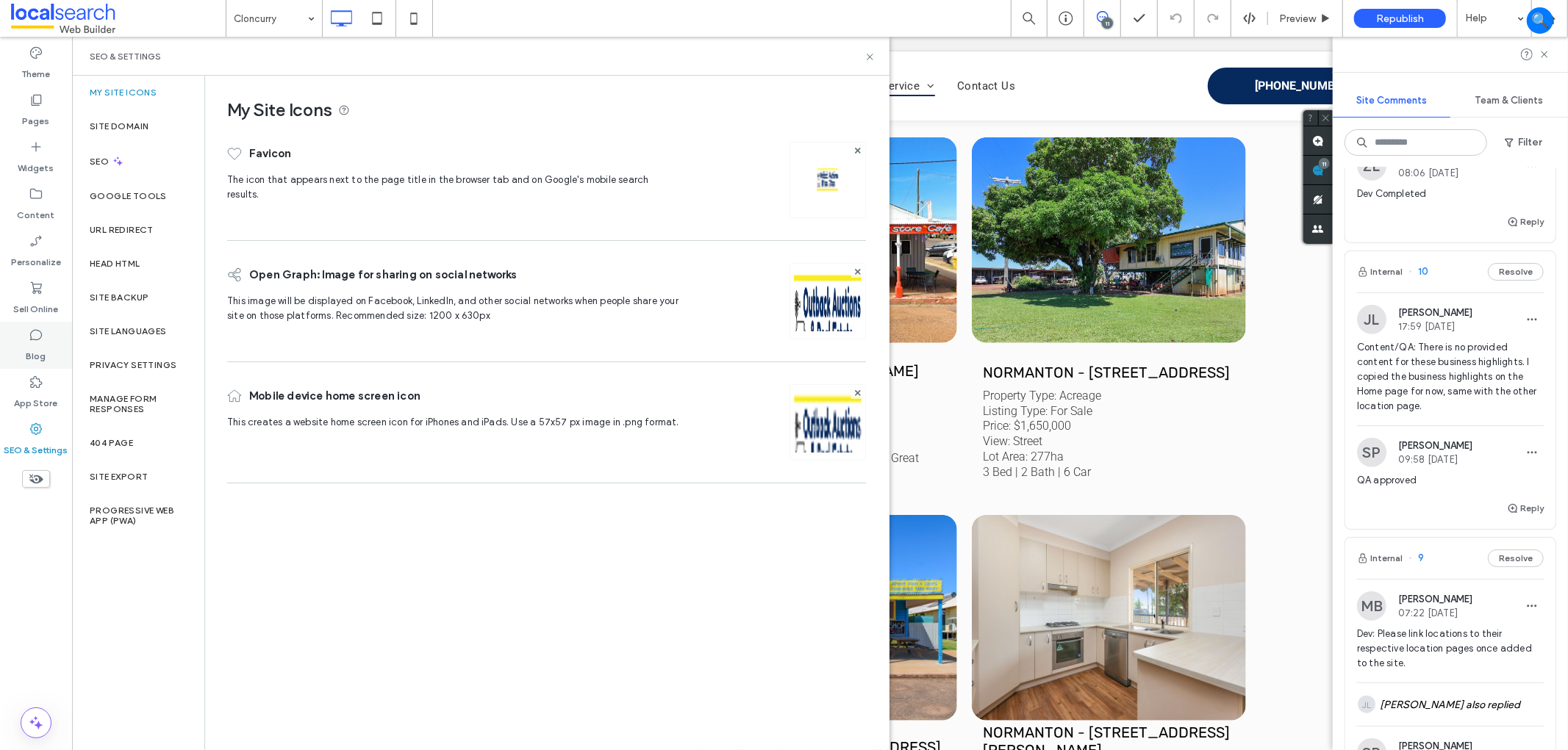
click at [31, 356] on label "Blog" at bounding box center [36, 353] width 19 height 20
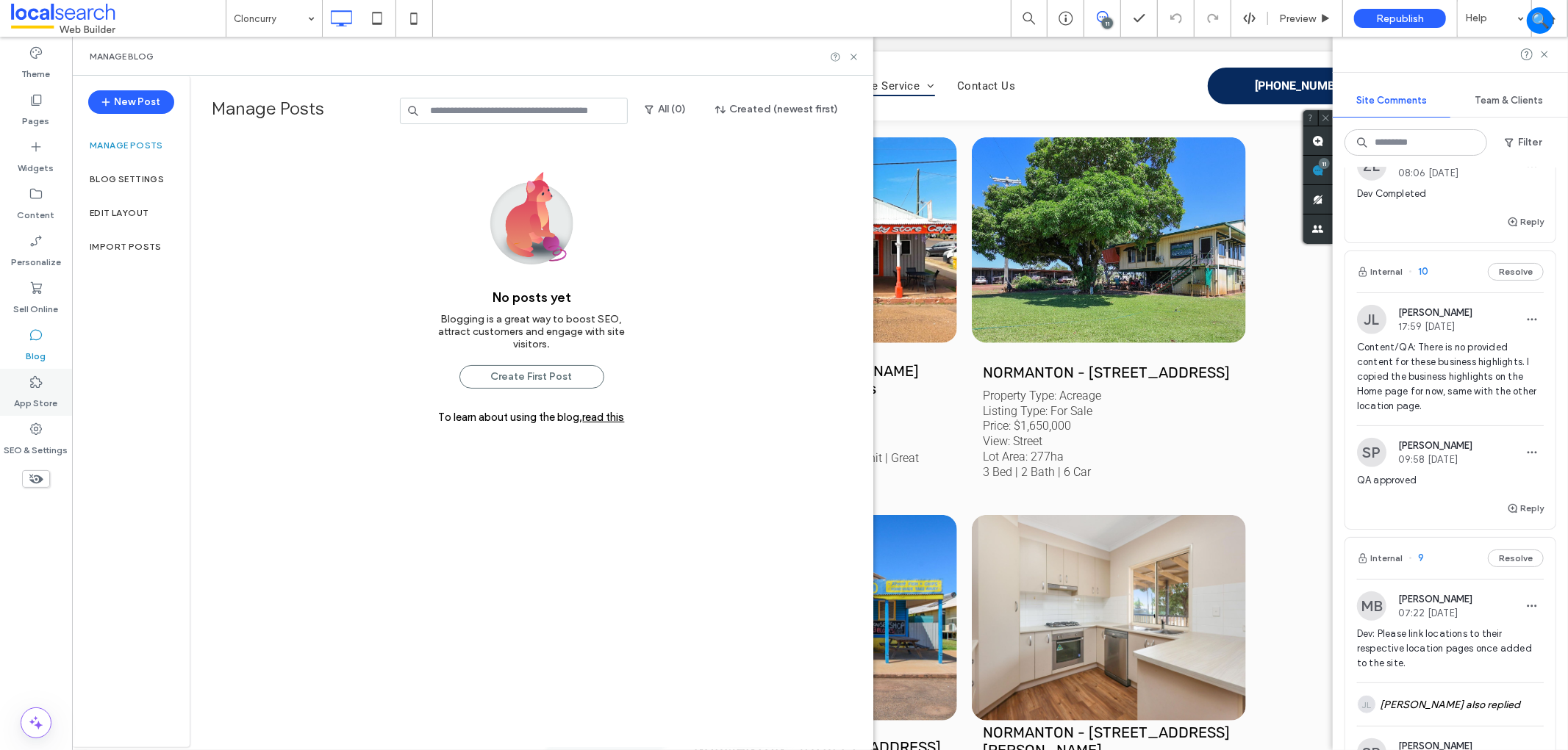
click at [54, 403] on label "App Store" at bounding box center [36, 400] width 44 height 20
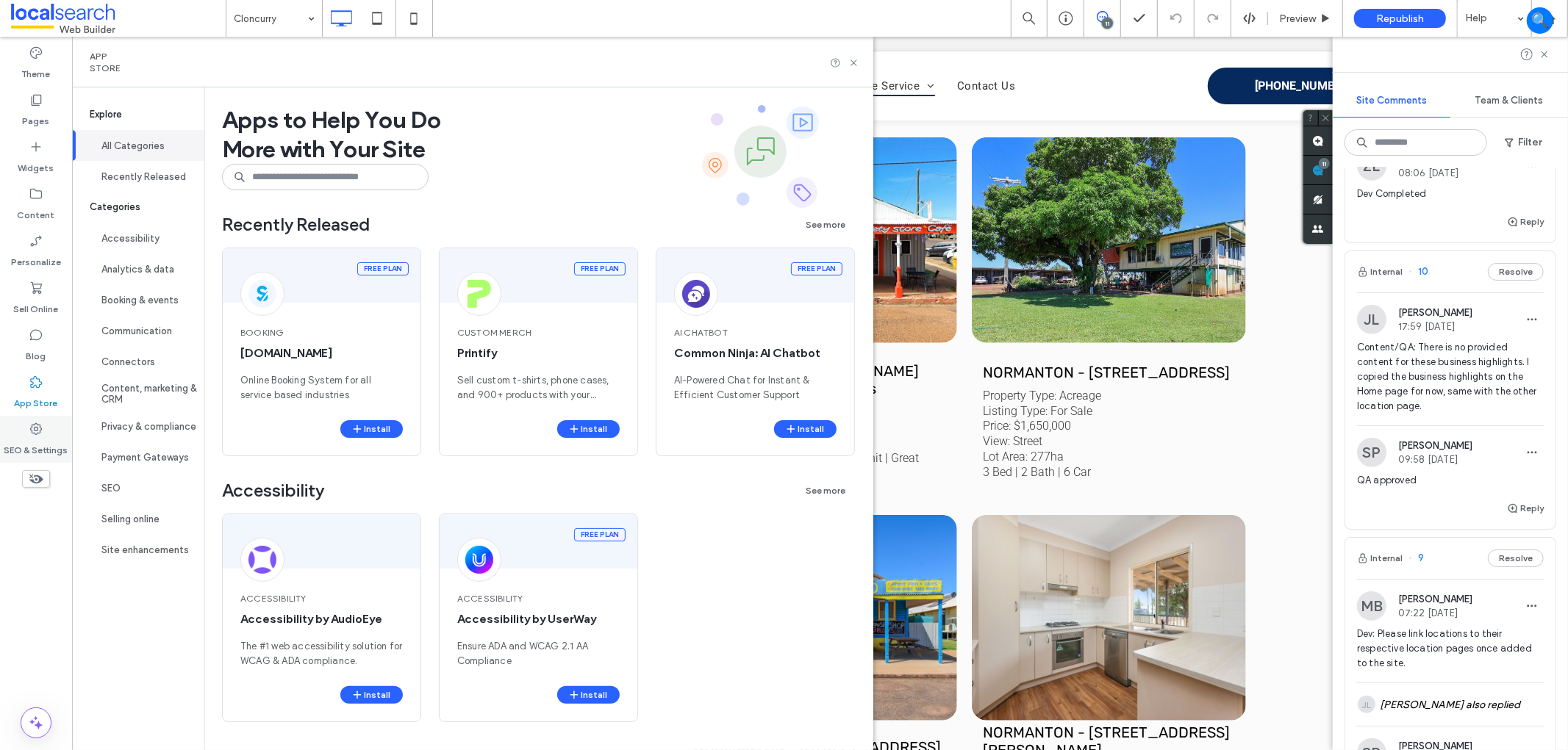
click at [34, 438] on label "SEO & Settings" at bounding box center [36, 446] width 64 height 20
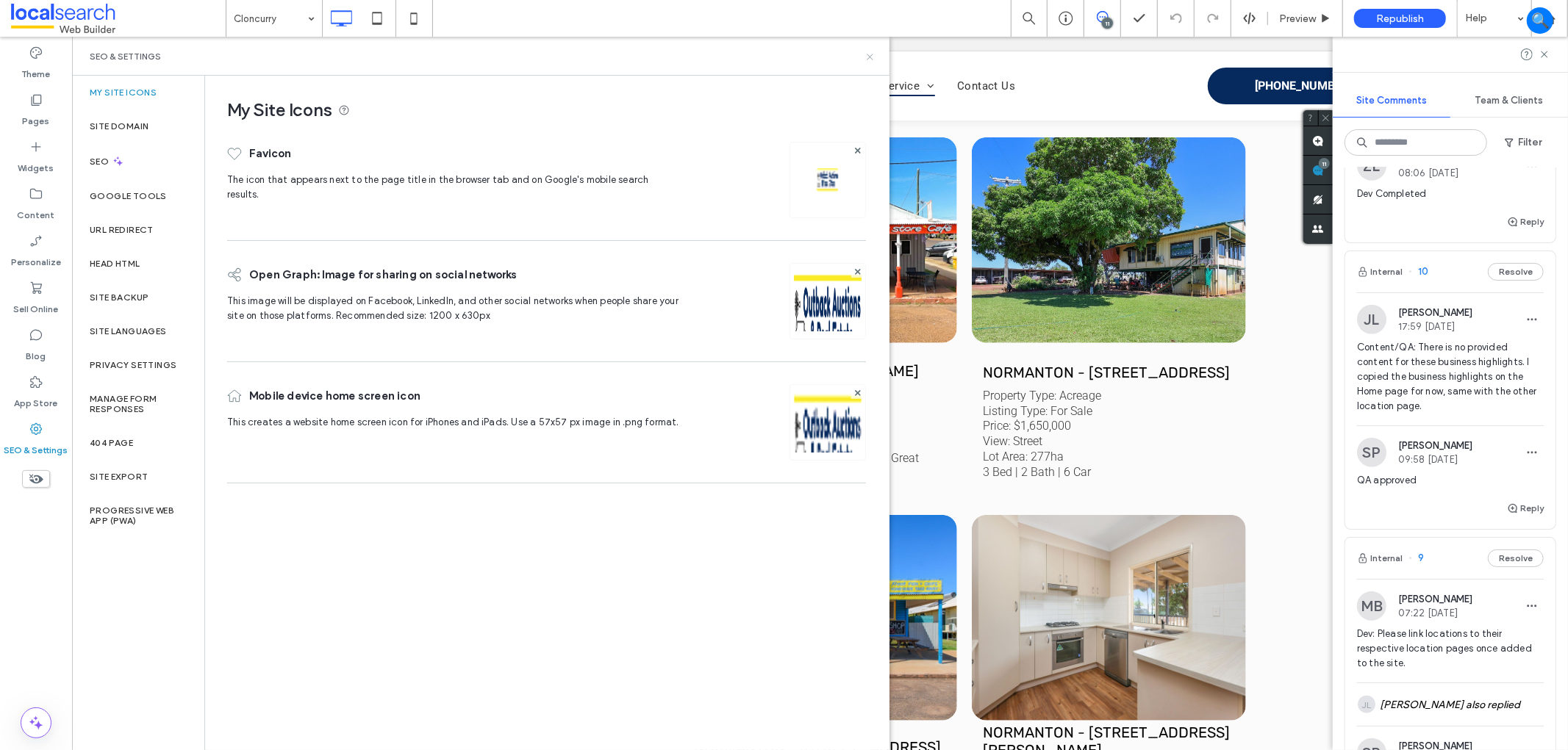
click at [869, 58] on icon at bounding box center [870, 57] width 11 height 11
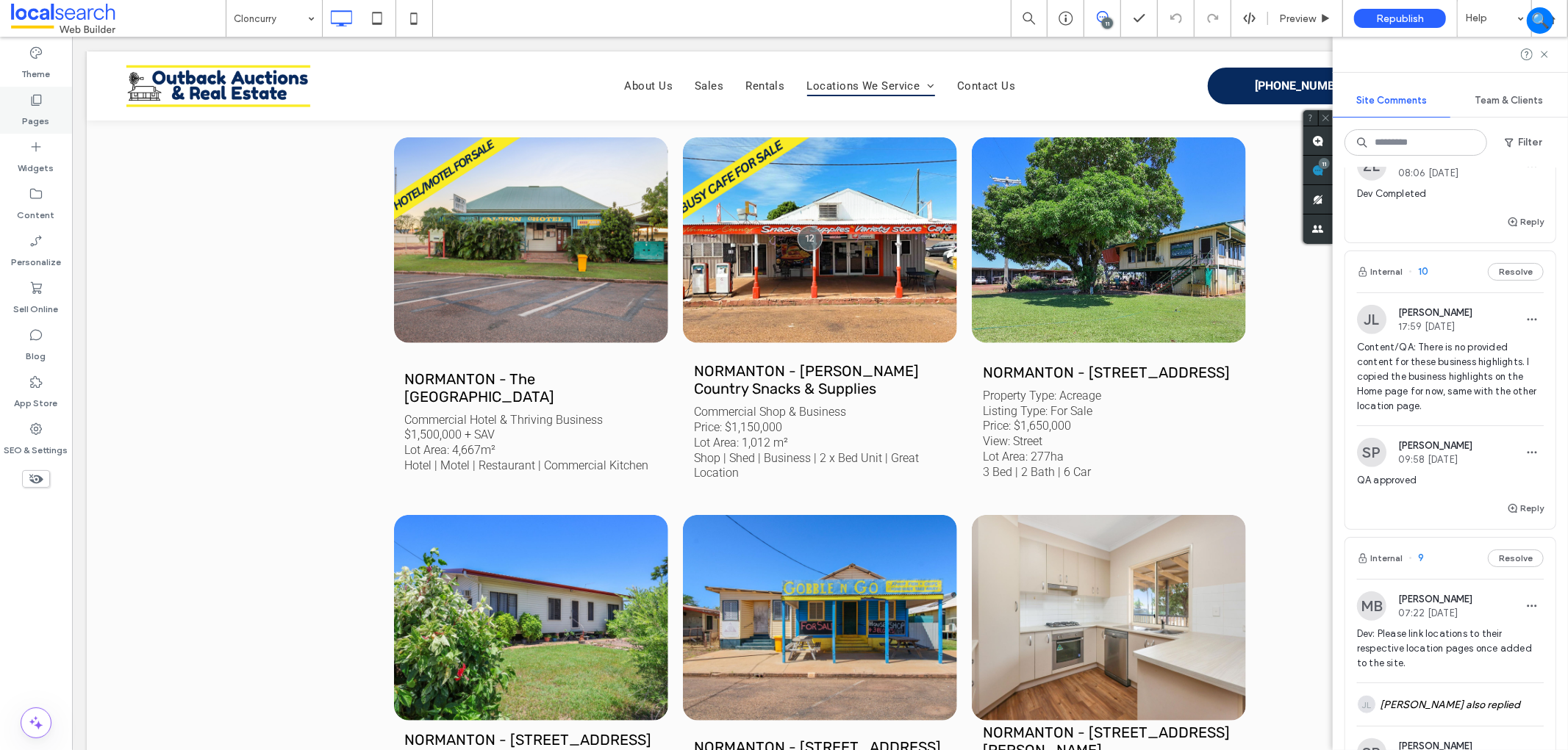
click at [31, 108] on label "Pages" at bounding box center [36, 118] width 27 height 20
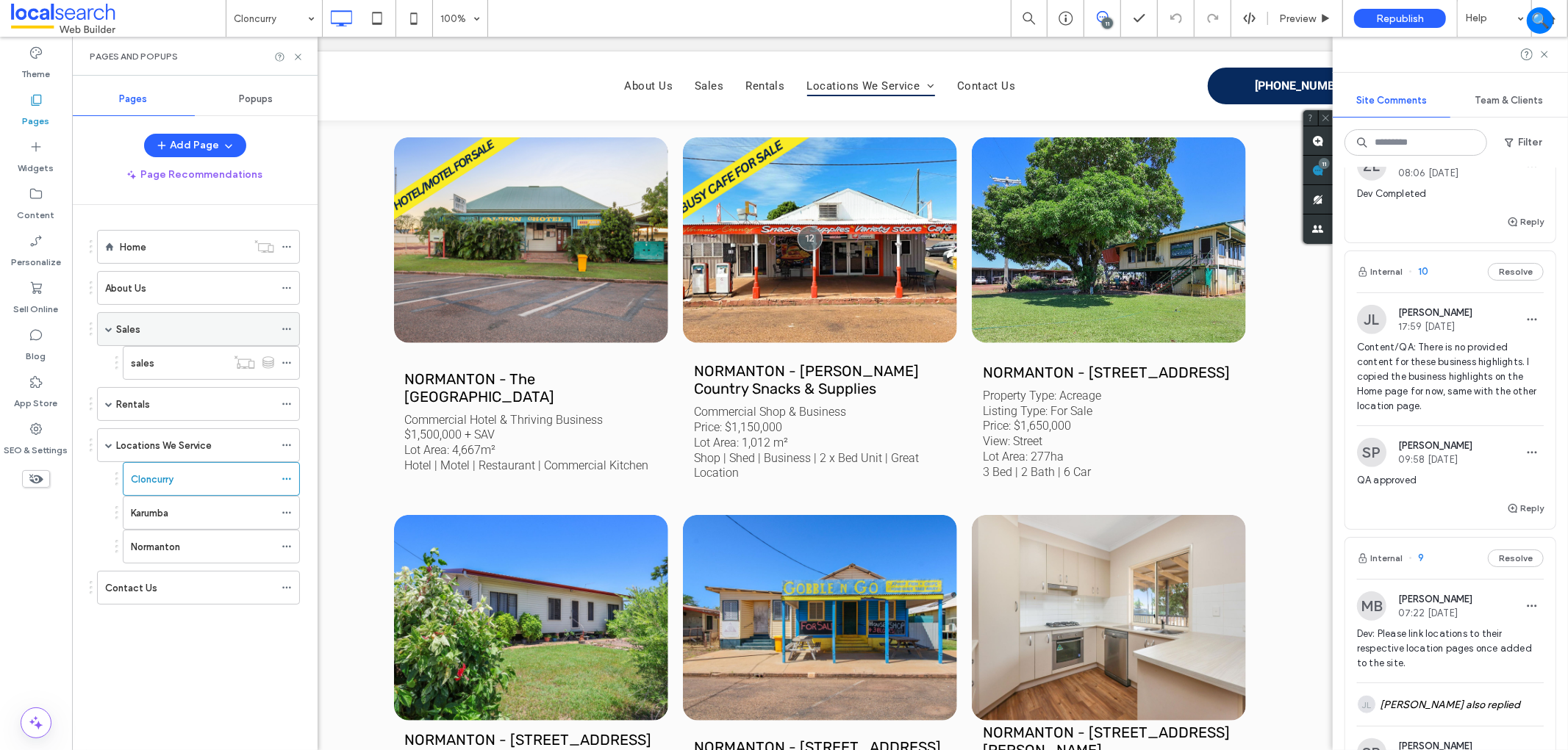
click at [172, 326] on div "Sales" at bounding box center [194, 330] width 158 height 16
click at [231, 482] on div "Cloncurry" at bounding box center [202, 479] width 144 height 16
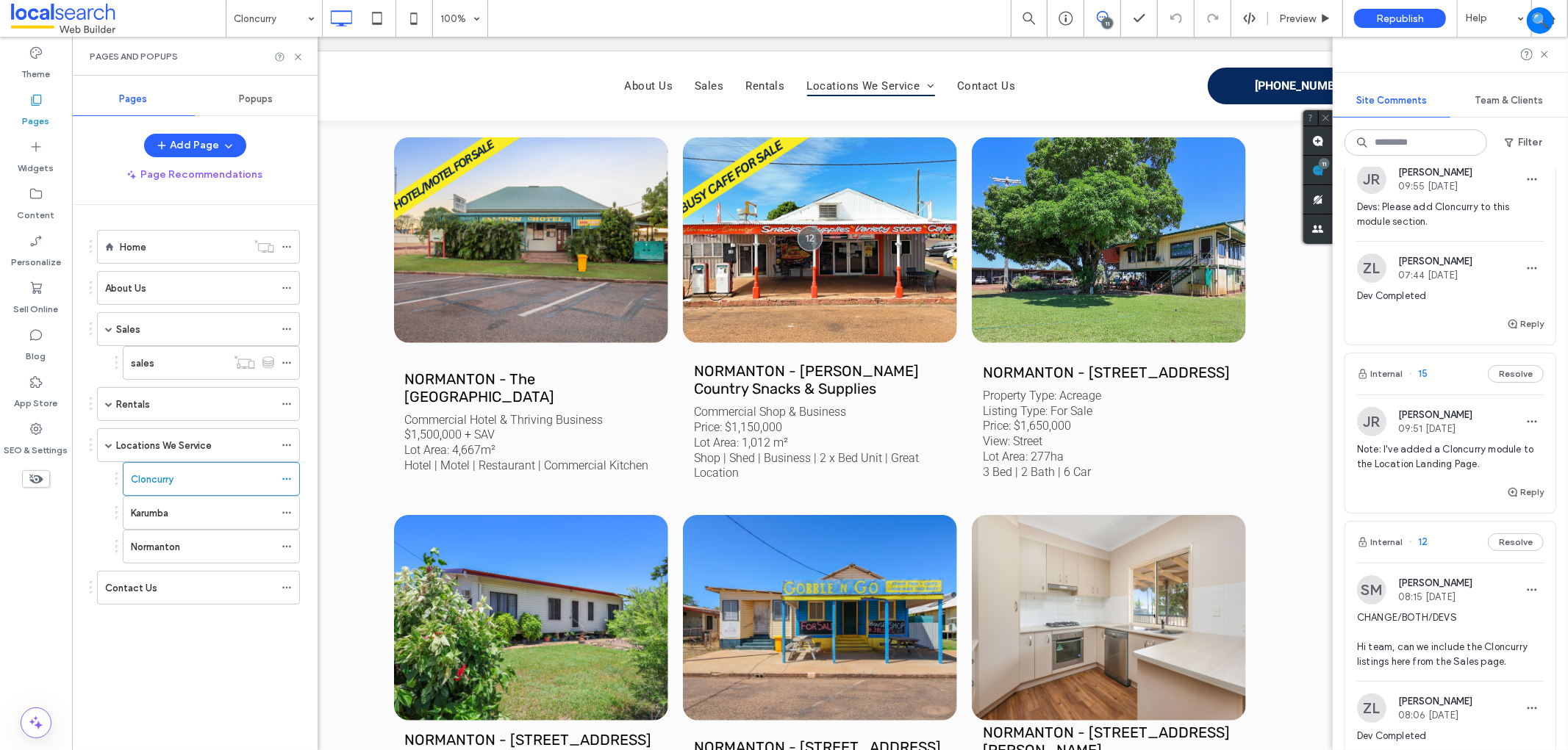
scroll to position [326, 0]
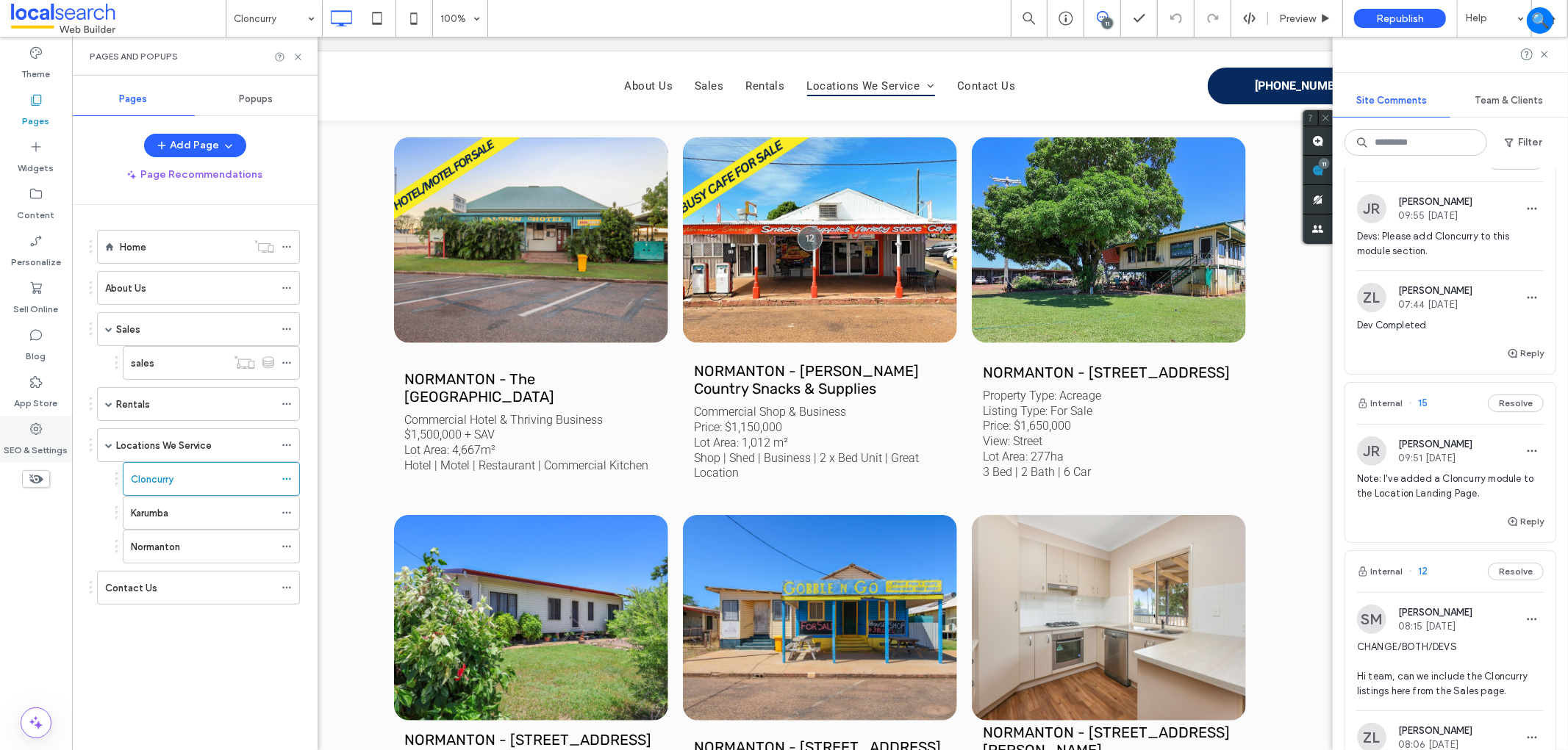
click at [41, 440] on label "SEO & Settings" at bounding box center [36, 446] width 64 height 20
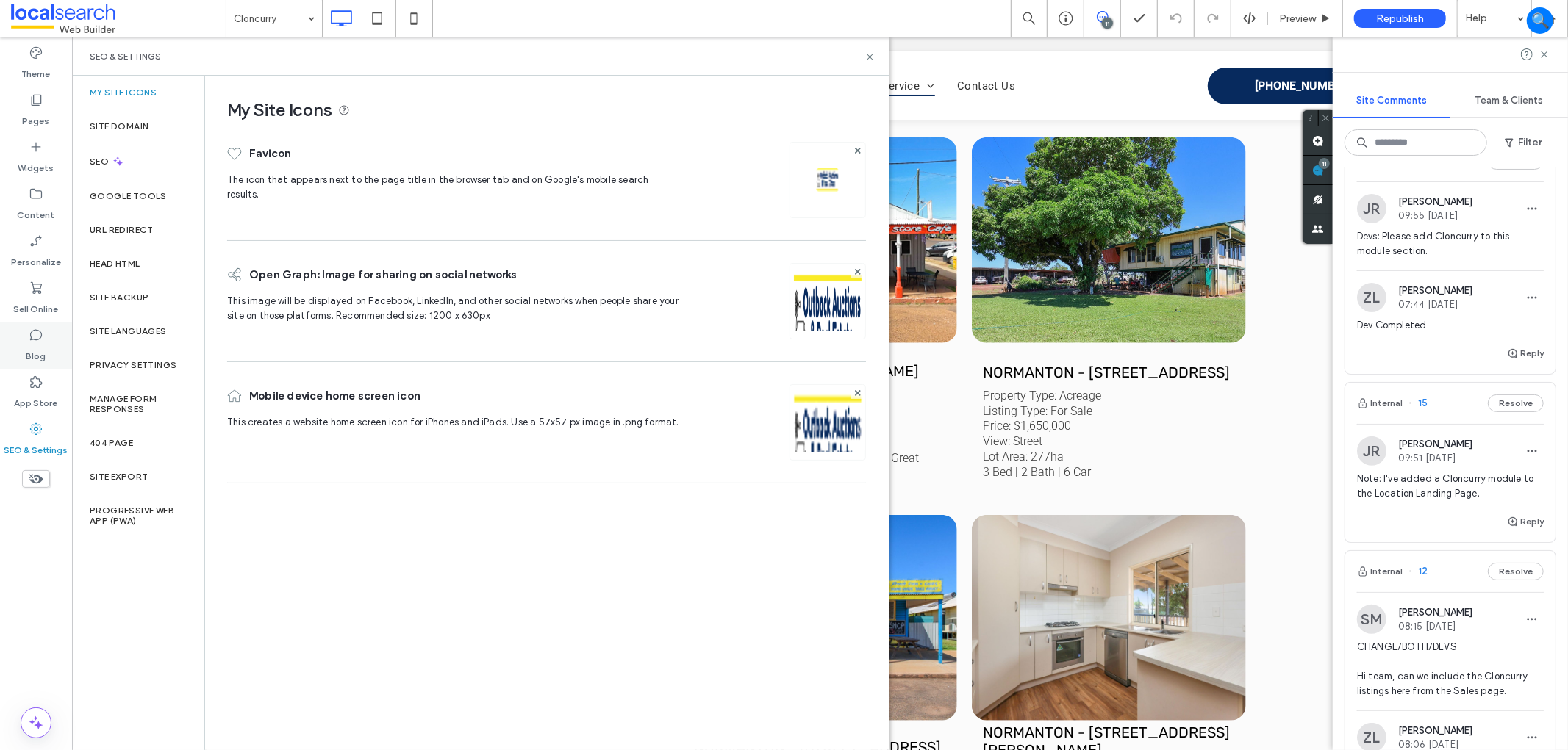
click at [15, 343] on div "Blog" at bounding box center [36, 345] width 72 height 47
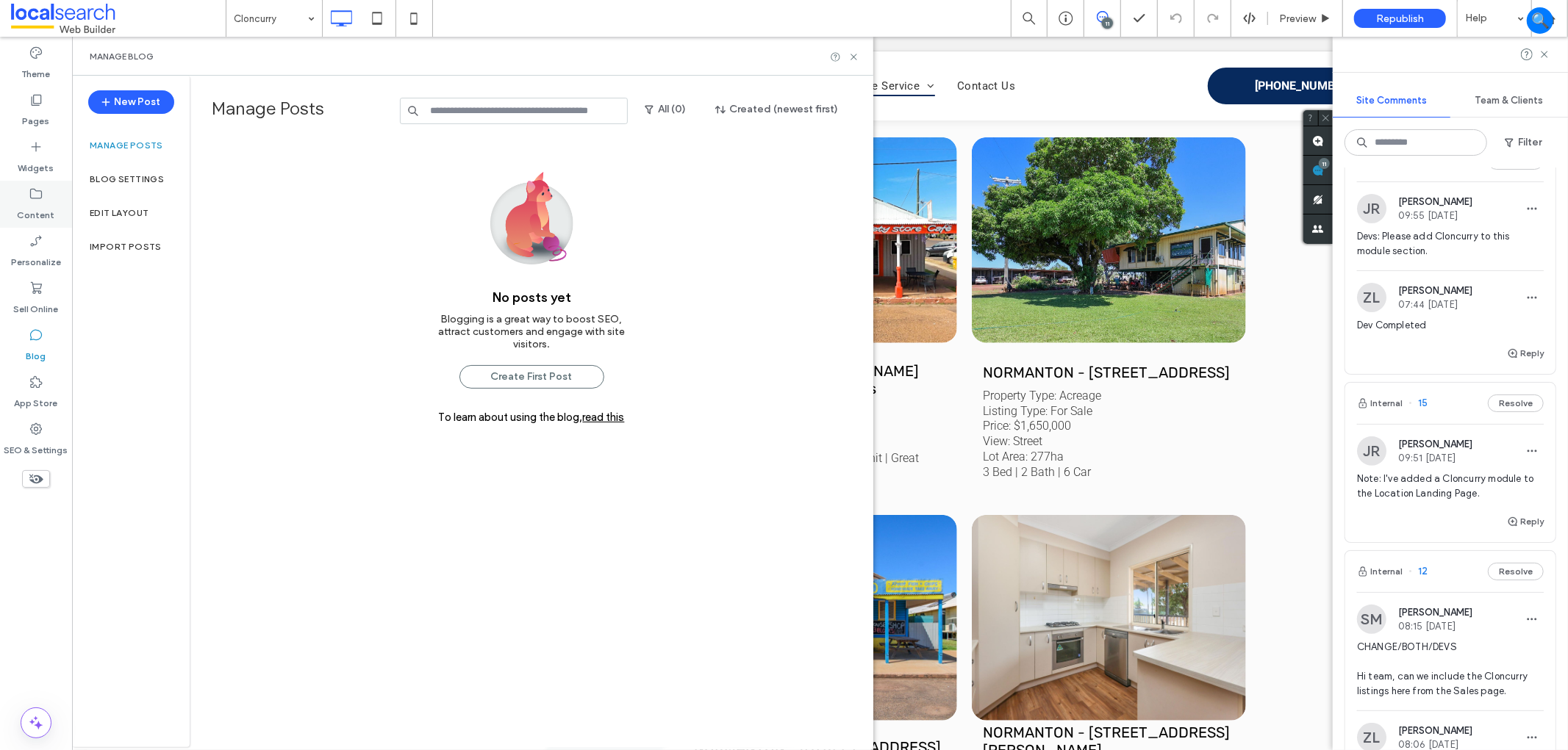
click at [13, 221] on div "Content" at bounding box center [36, 204] width 72 height 47
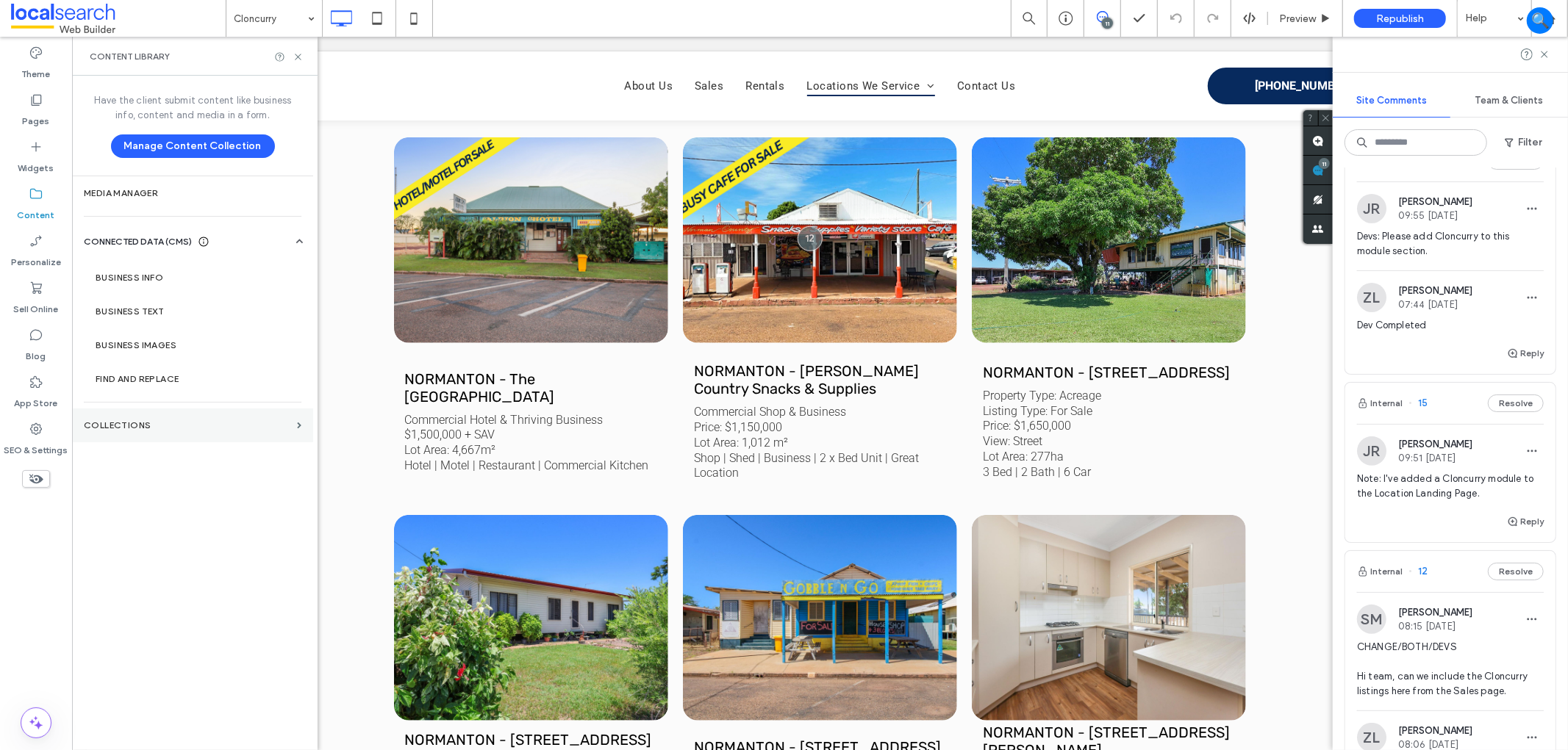
click at [148, 411] on section "Collections" at bounding box center [193, 425] width 241 height 34
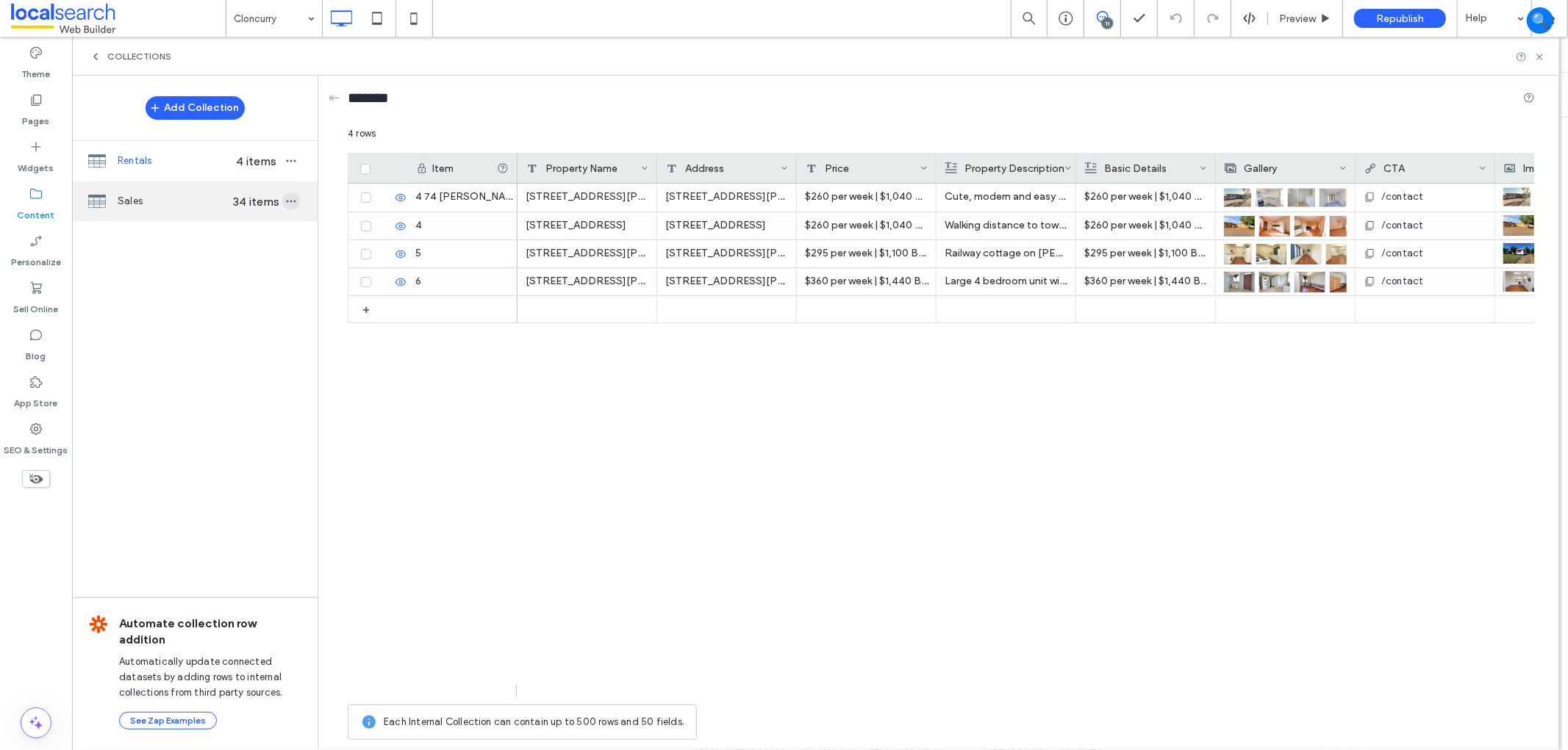
click at [296, 196] on icon "button" at bounding box center [291, 201] width 12 height 12
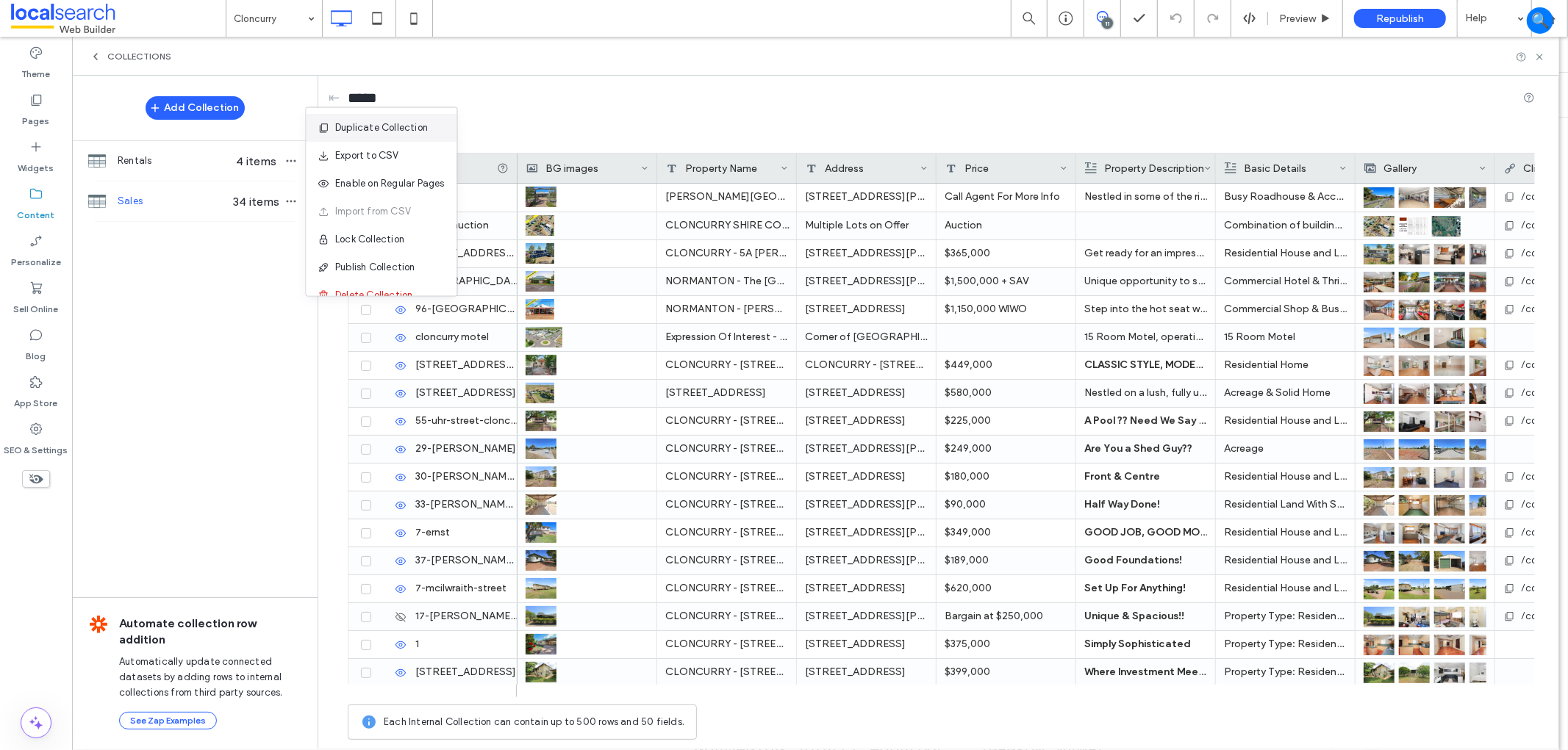
click at [376, 128] on span "Duplicate Collection" at bounding box center [383, 128] width 93 height 15
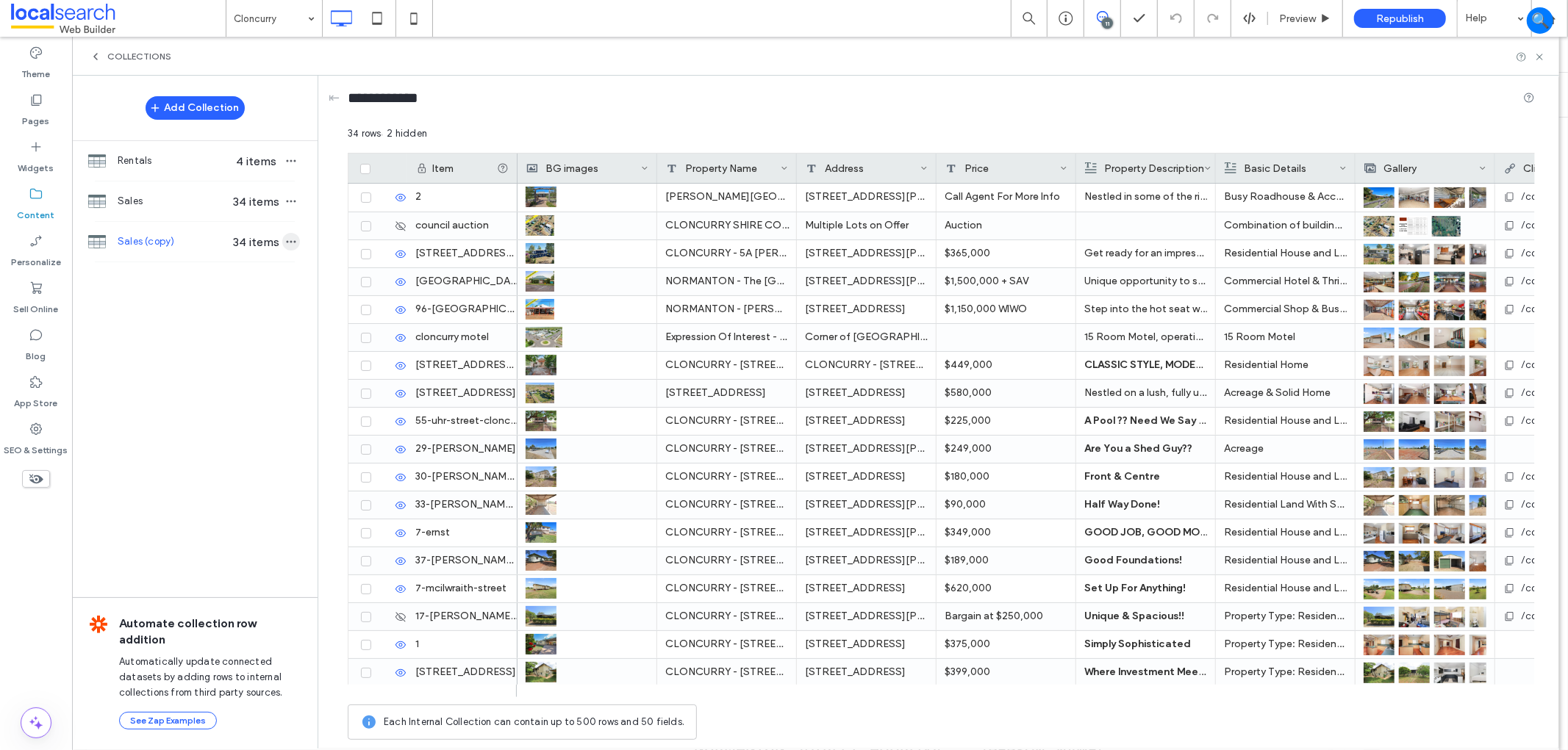
click at [296, 236] on span "button" at bounding box center [291, 242] width 18 height 18
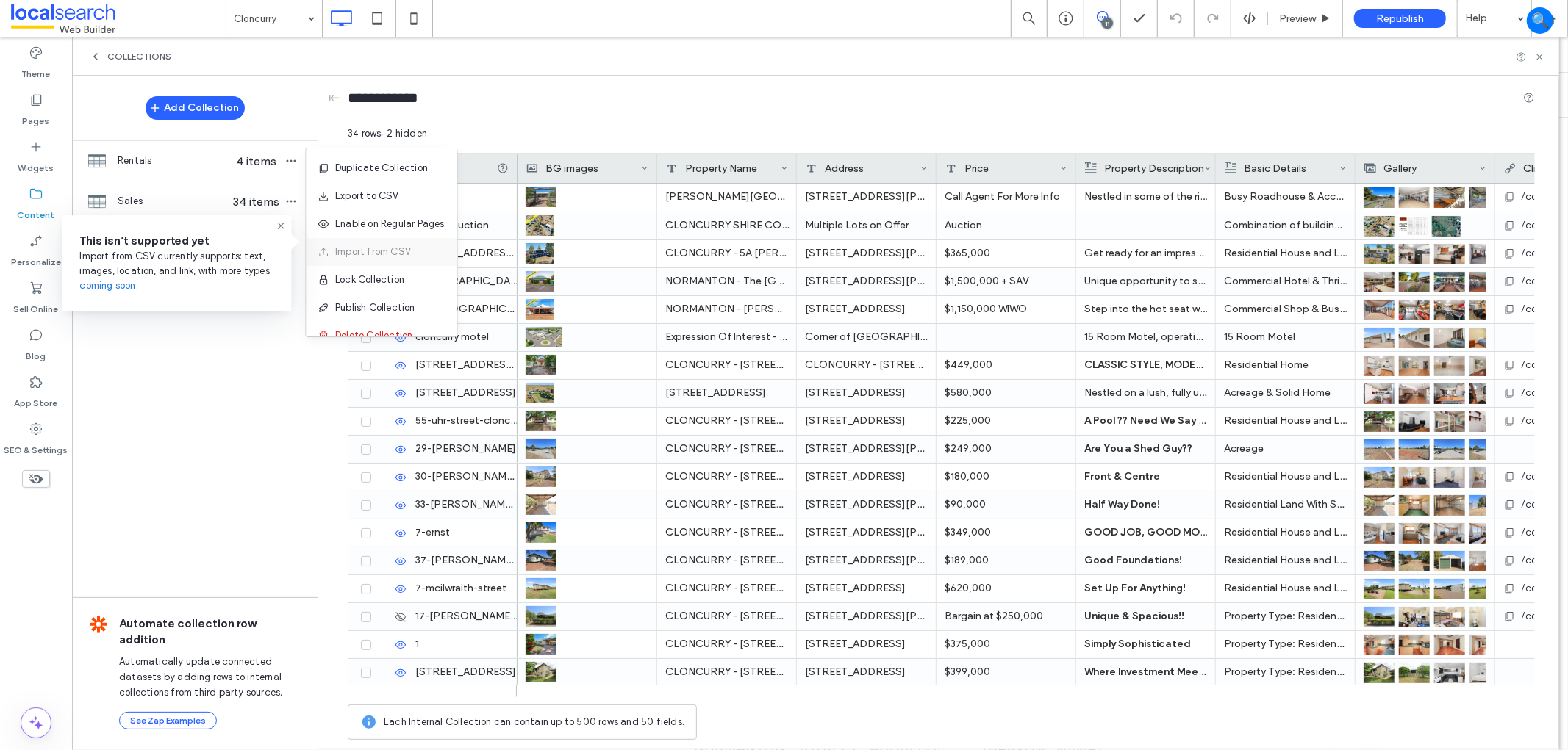
scroll to position [19, 0]
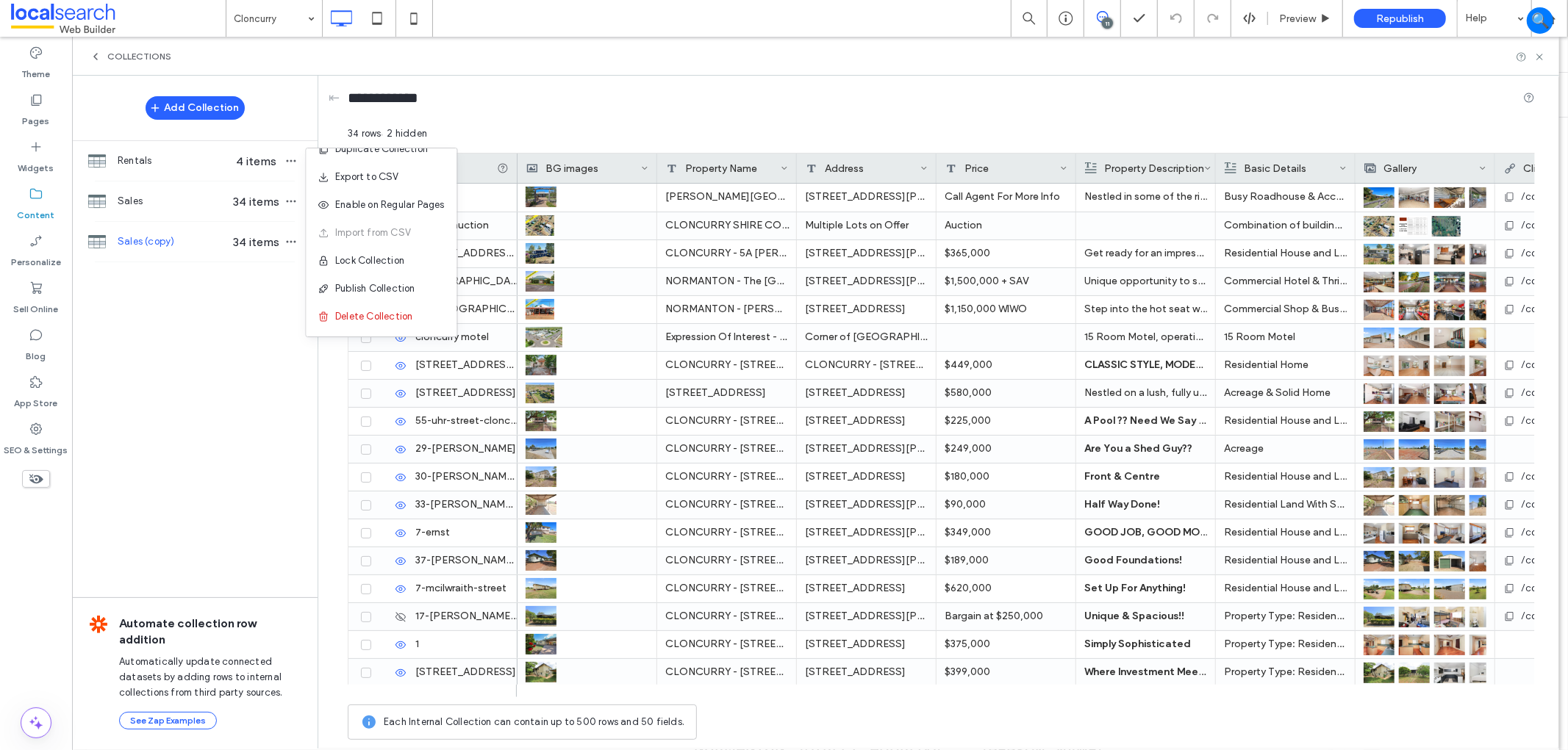
click at [248, 356] on div "Add Collection Rentals 4 items Sales 34 items Sales (copy) 34 items Automate co…" at bounding box center [194, 411] width 245 height 671
click at [158, 246] on span "Sales (copy)" at bounding box center [174, 242] width 113 height 15
click at [417, 116] on div "**********" at bounding box center [941, 101] width 1187 height 51
click at [418, 100] on input "**********" at bounding box center [391, 97] width 88 height 20
click at [422, 99] on input "**********" at bounding box center [391, 97] width 88 height 20
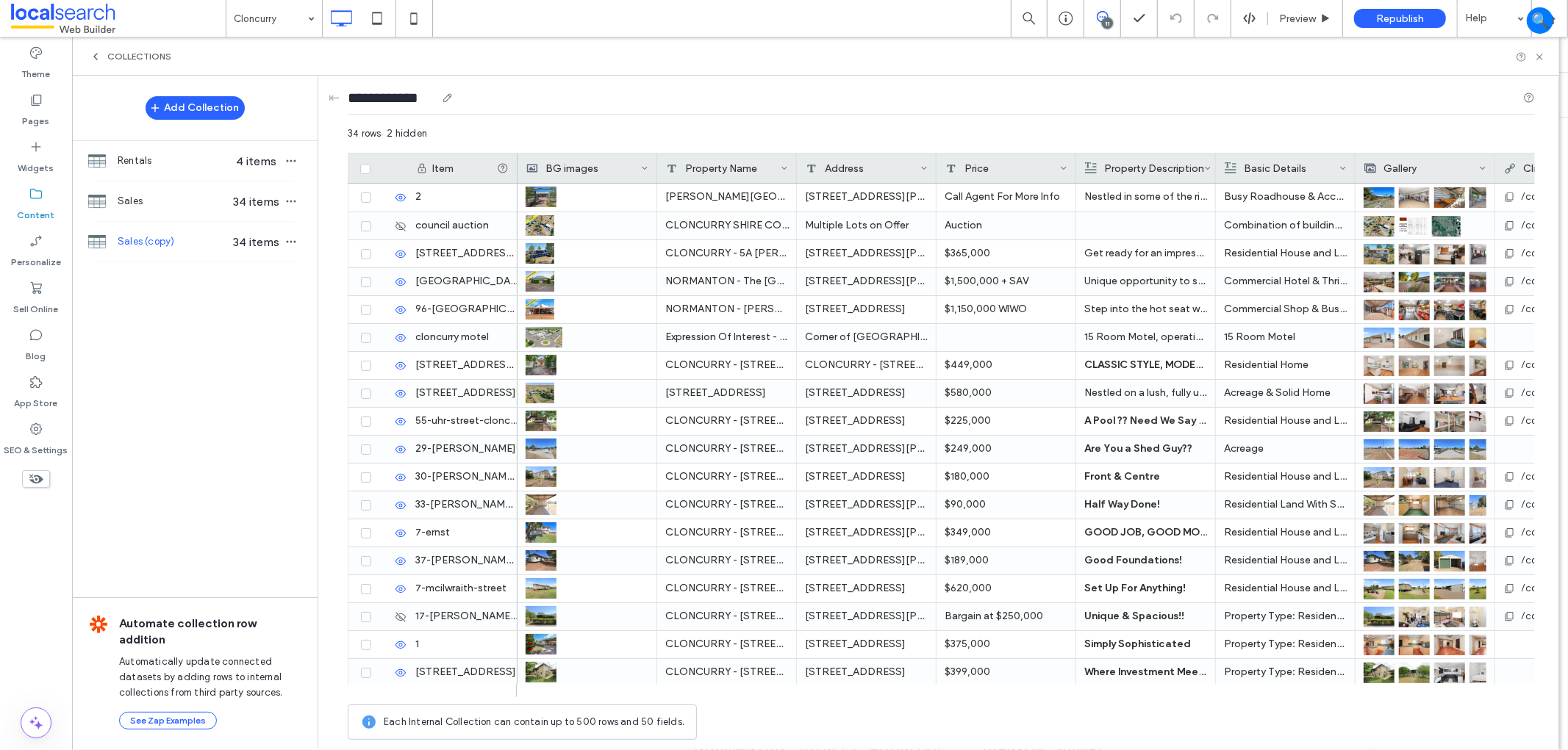
click at [422, 99] on input "**********" at bounding box center [391, 97] width 88 height 20
type input "*********"
click at [254, 329] on div "Add Collection Cloncurry 34 items Rentals 4 items Sales 34 items Automate colle…" at bounding box center [194, 411] width 245 height 671
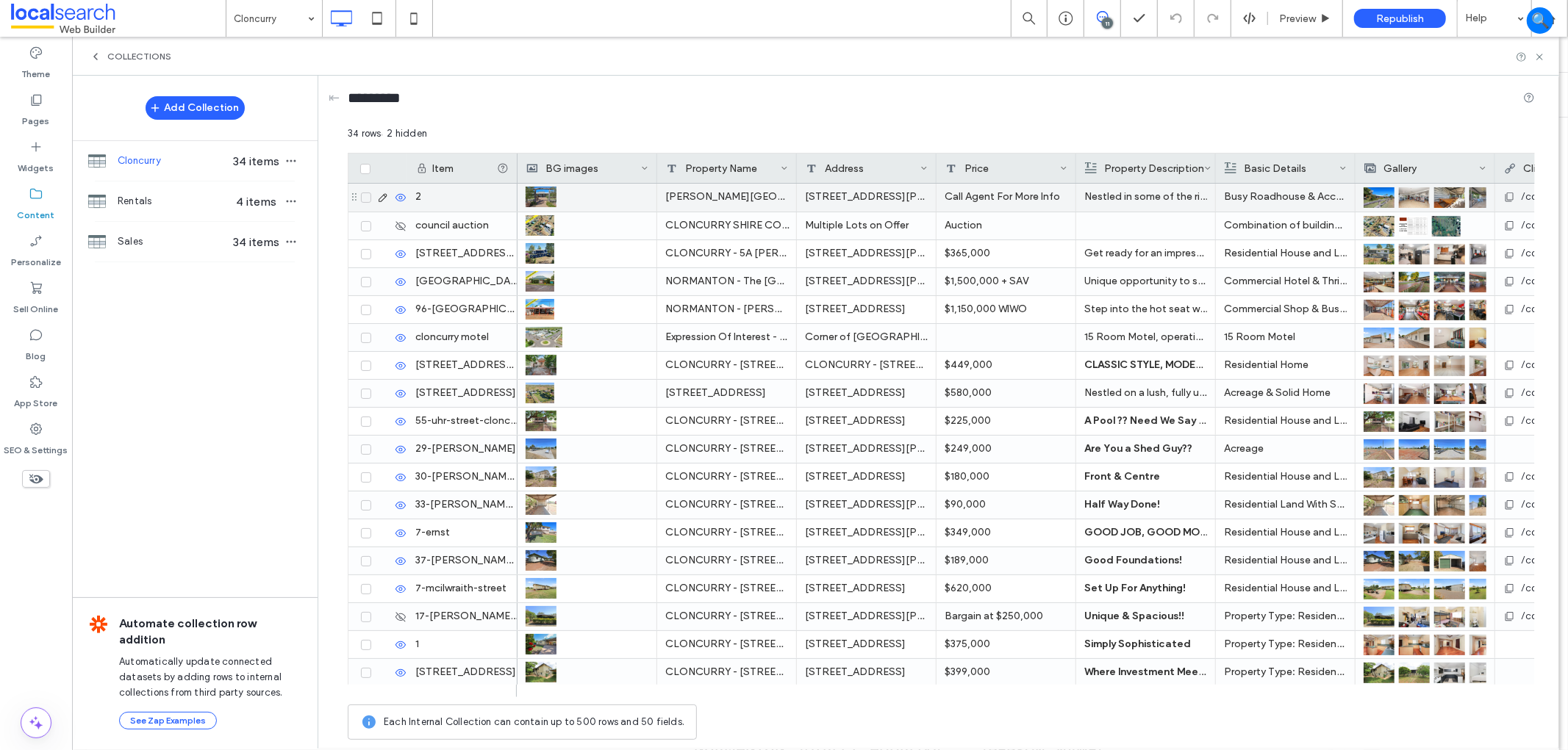
click at [773, 196] on div "[PERSON_NAME][GEOGRAPHIC_DATA][PERSON_NAME], [GEOGRAPHIC_DATA]" at bounding box center [726, 197] width 140 height 28
click at [370, 199] on span at bounding box center [366, 197] width 10 height 10
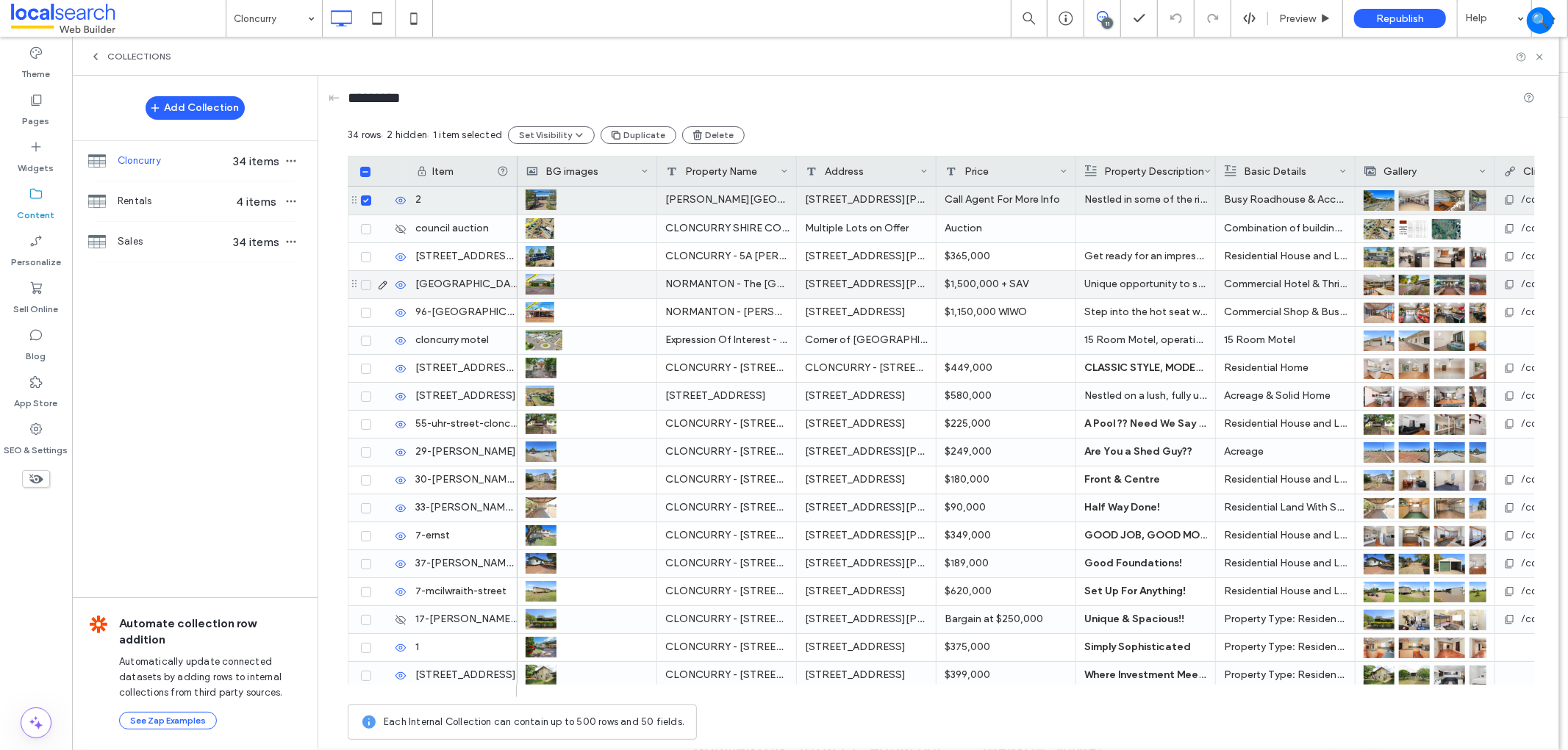
click at [363, 287] on icon at bounding box center [366, 285] width 6 height 5
click at [365, 330] on div at bounding box center [382, 340] width 51 height 27
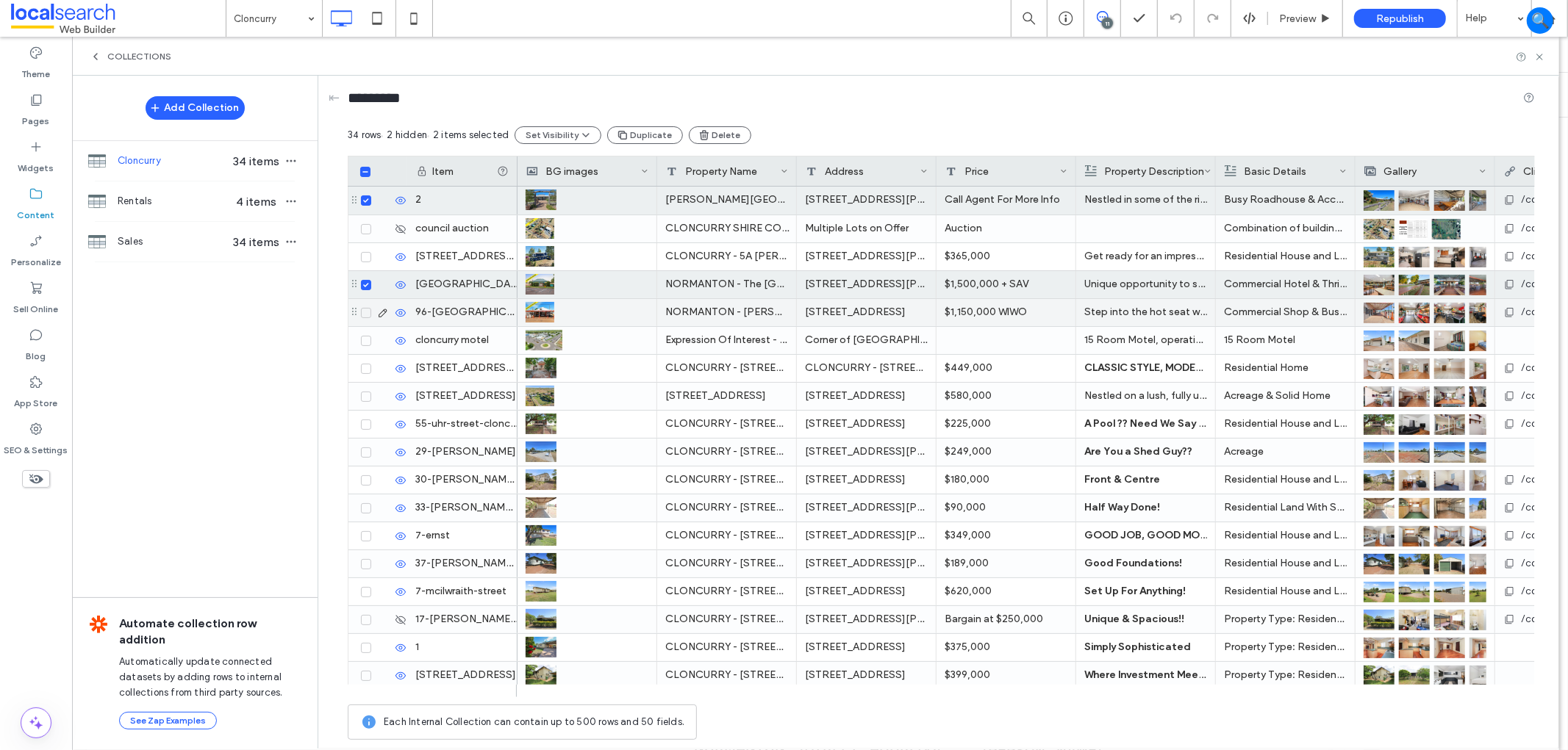
click at [368, 312] on icon at bounding box center [366, 313] width 6 height 5
click at [365, 336] on span at bounding box center [366, 341] width 10 height 10
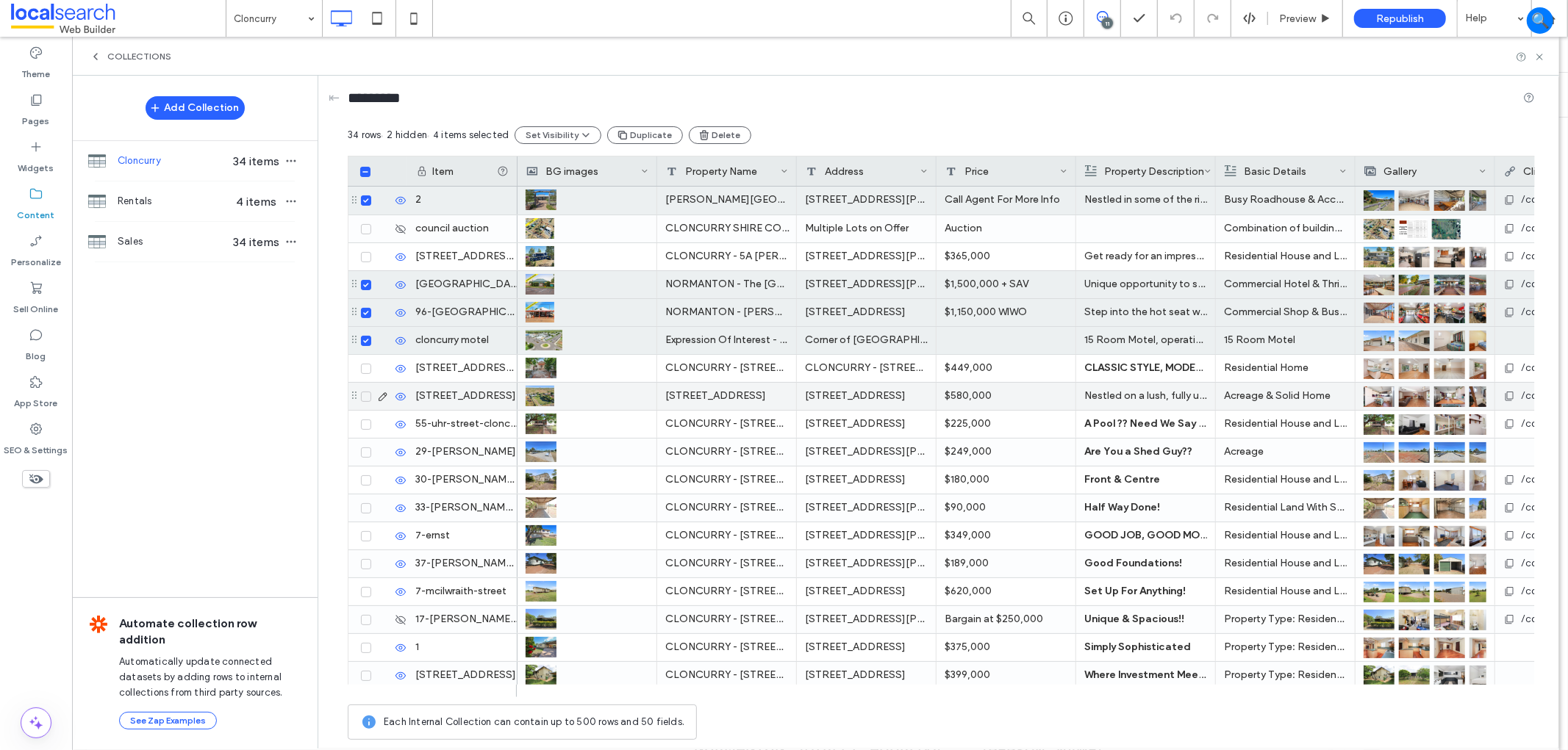
scroll to position [81, 0]
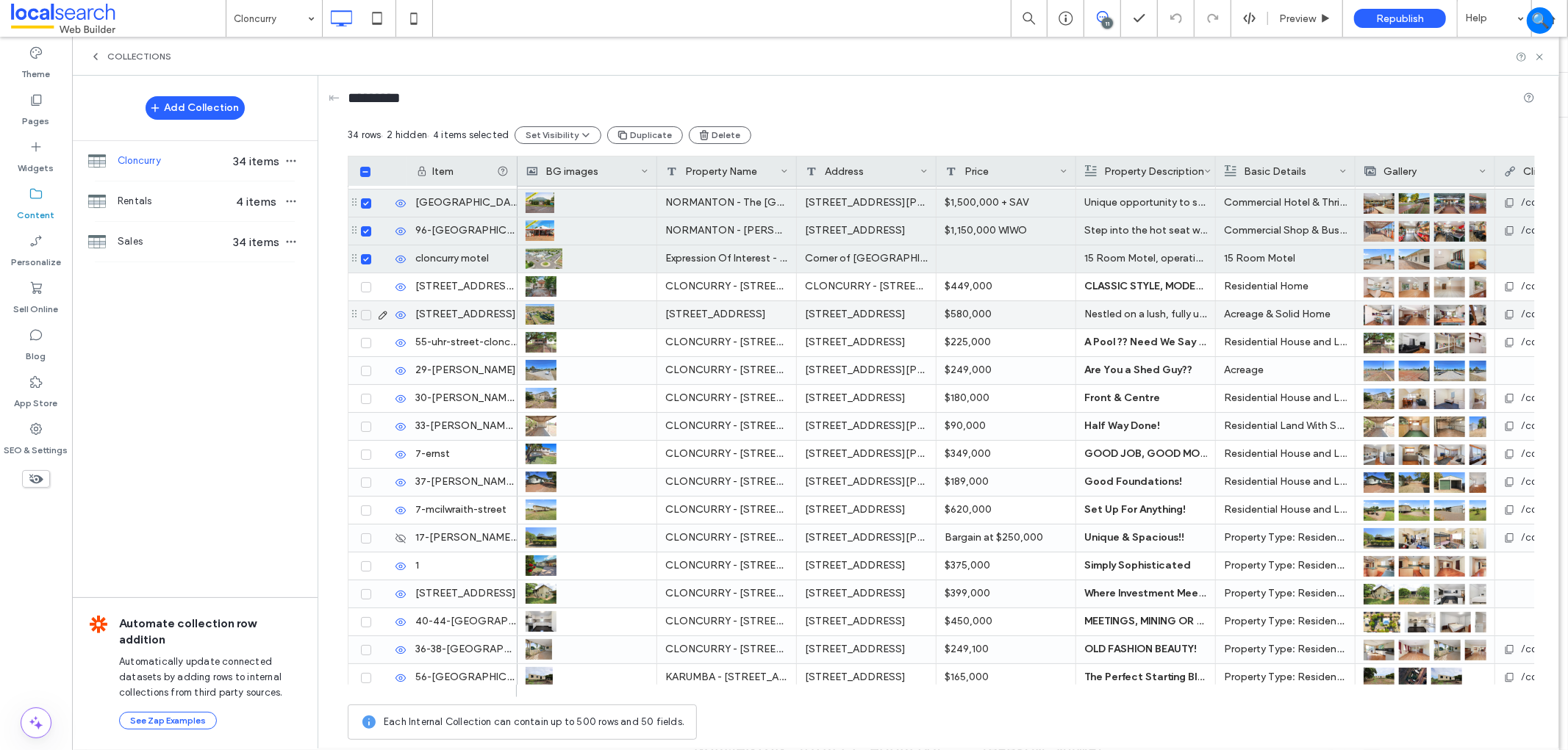
click at [369, 311] on span at bounding box center [366, 315] width 10 height 10
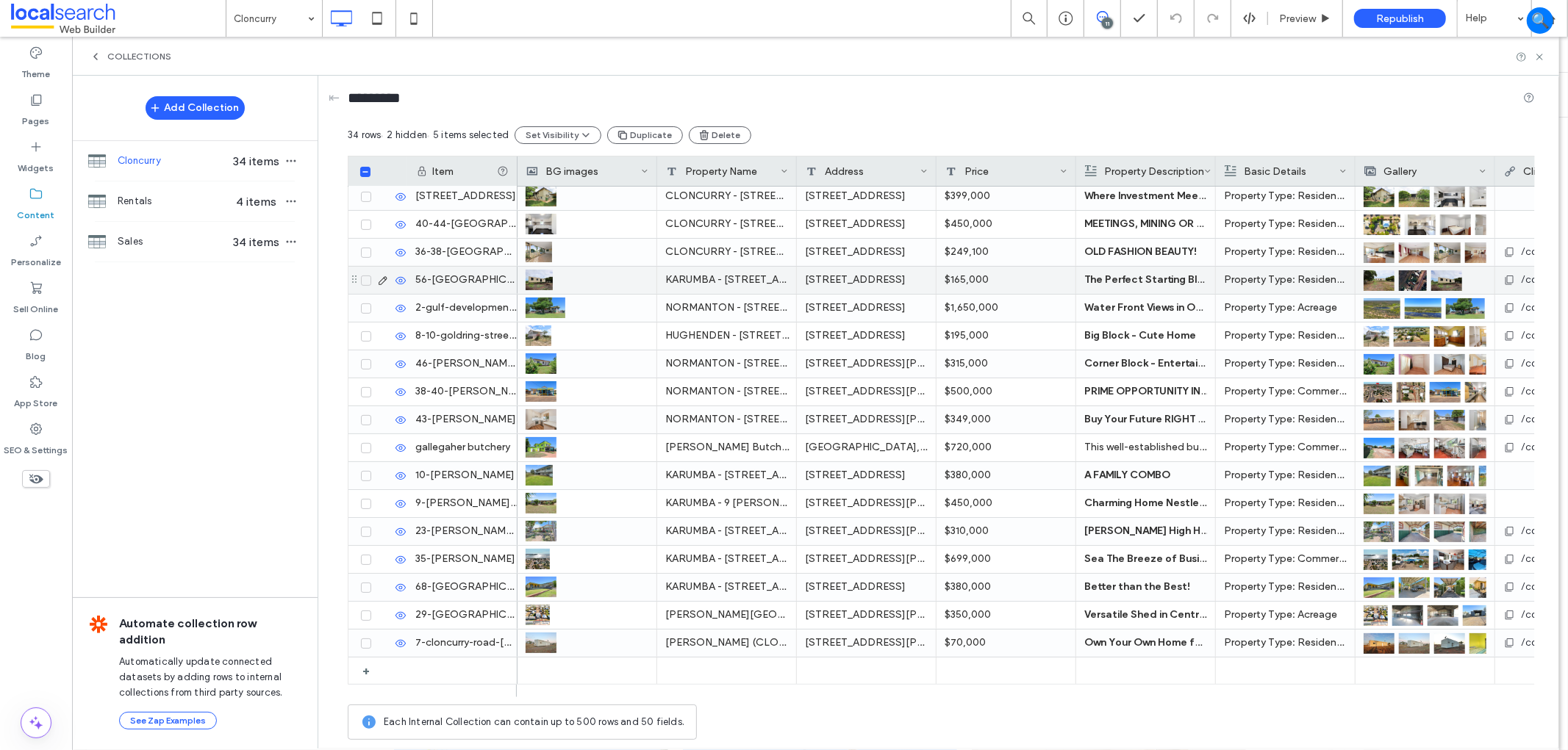
click at [361, 282] on span at bounding box center [366, 281] width 10 height 10
click at [365, 312] on span at bounding box center [366, 308] width 10 height 10
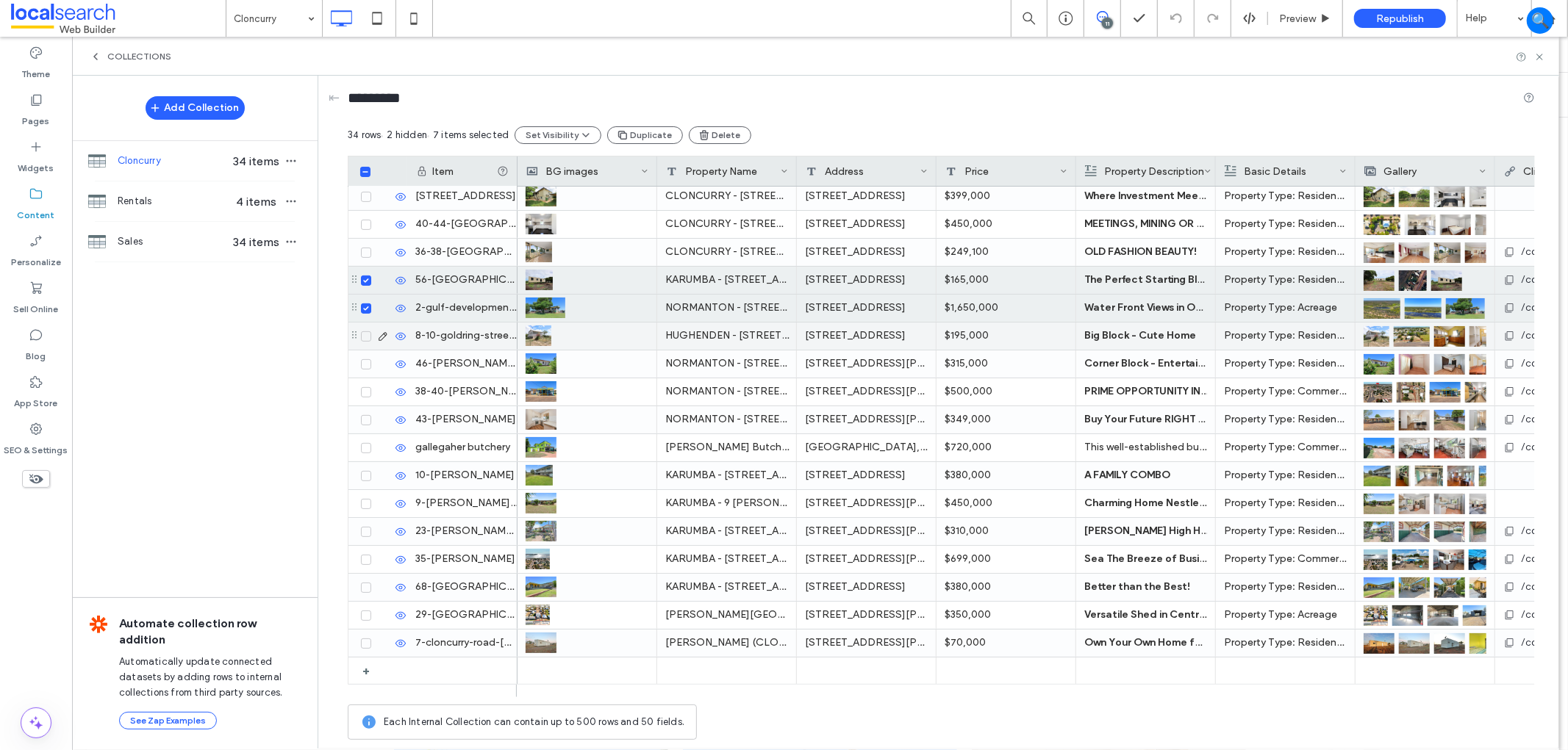
click at [363, 333] on span at bounding box center [366, 336] width 10 height 10
click at [368, 363] on icon at bounding box center [366, 364] width 6 height 5
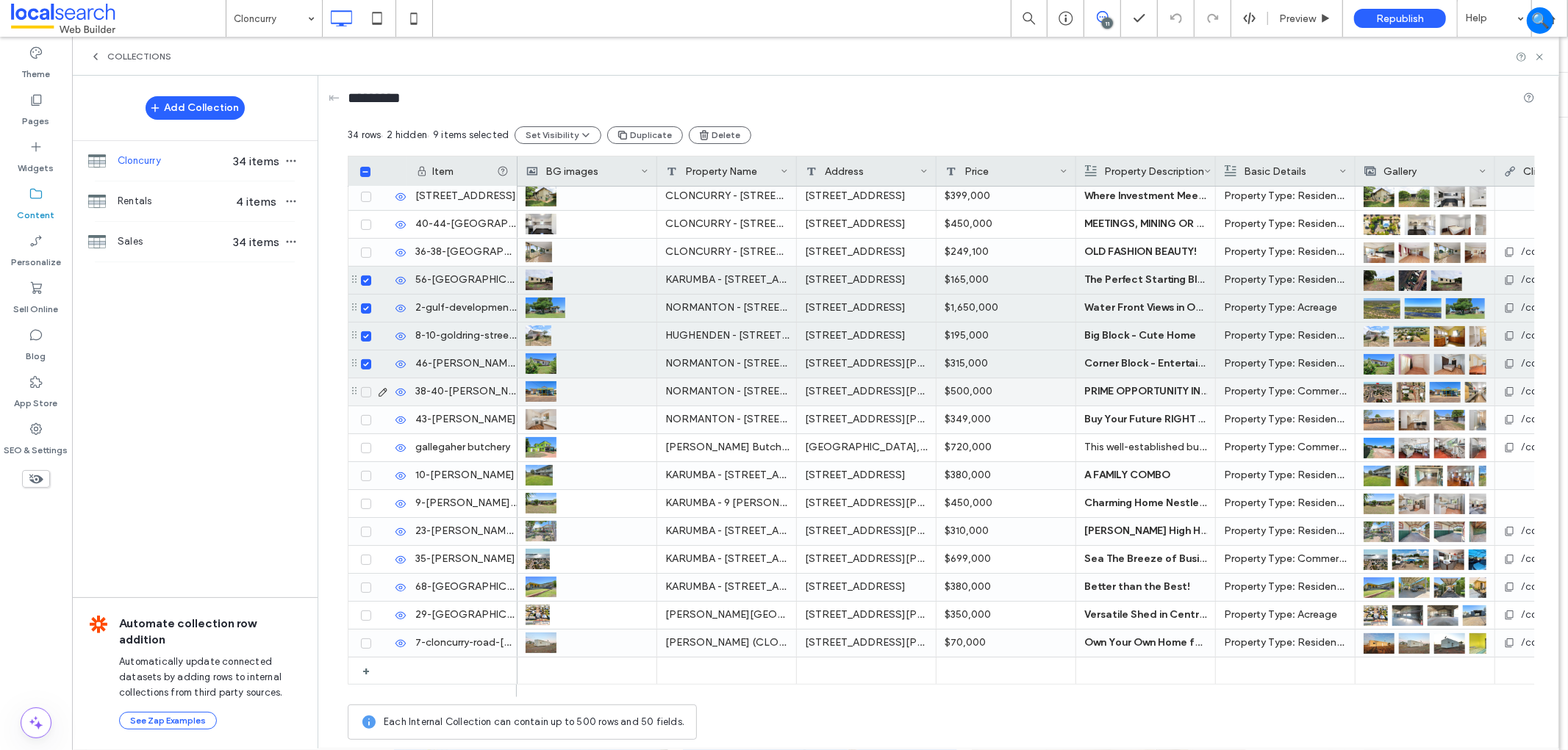
click at [364, 391] on icon at bounding box center [366, 392] width 6 height 5
click at [370, 431] on div at bounding box center [382, 419] width 51 height 27
click at [368, 428] on div at bounding box center [382, 419] width 51 height 27
click at [366, 415] on span at bounding box center [366, 419] width 10 height 10
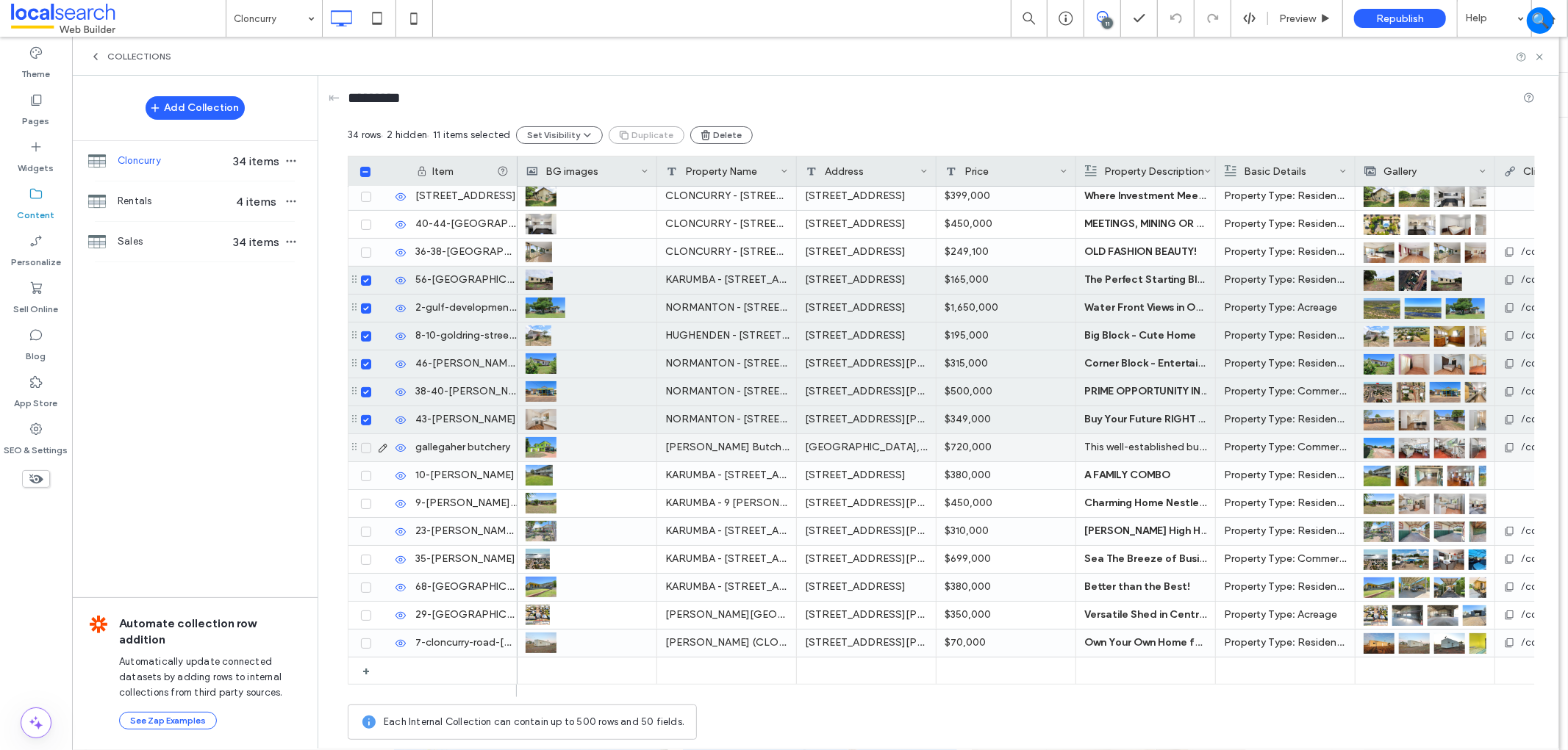
click at [363, 444] on span at bounding box center [366, 448] width 10 height 10
click at [363, 459] on div at bounding box center [382, 447] width 51 height 27
click at [363, 474] on icon at bounding box center [366, 476] width 6 height 5
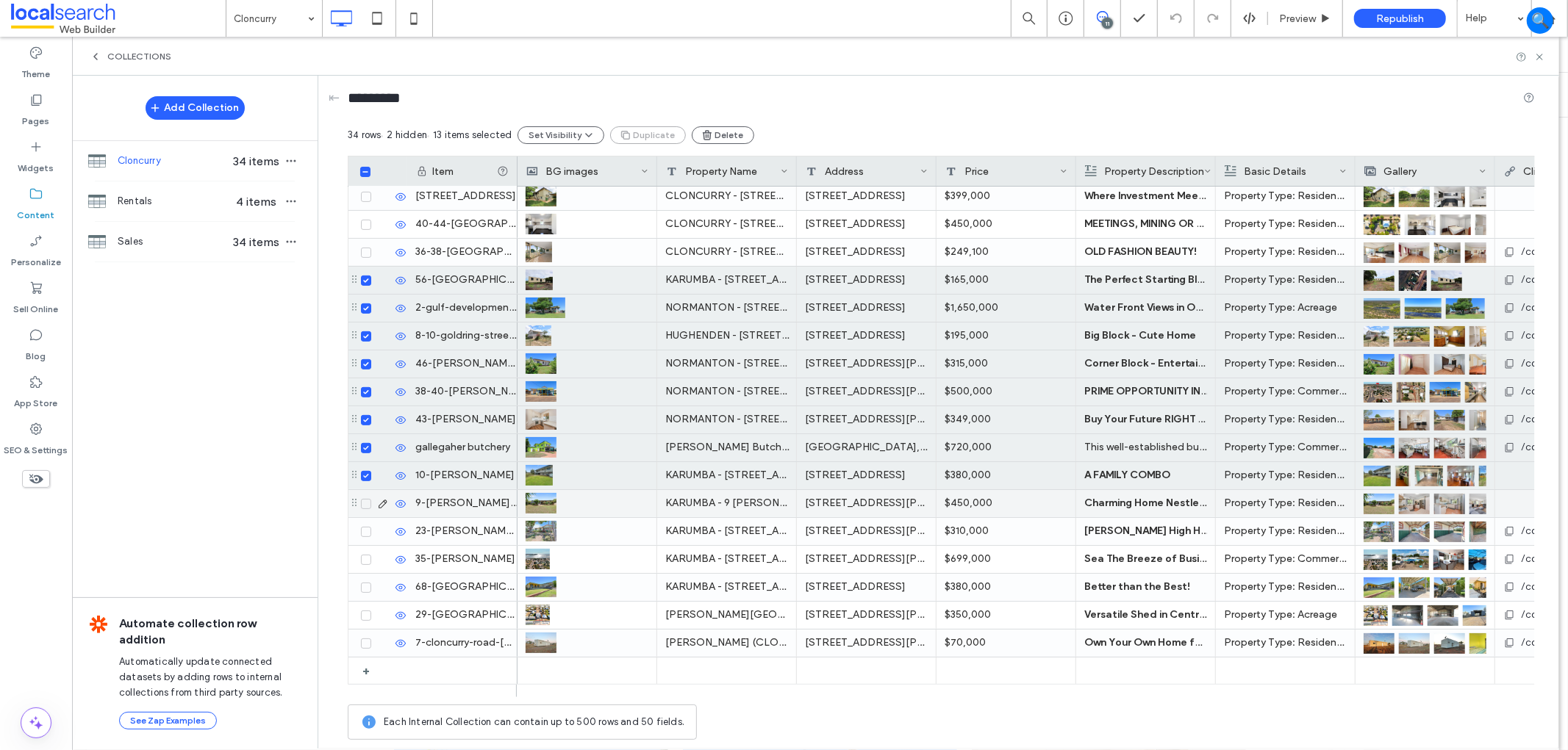
click at [362, 506] on span at bounding box center [366, 504] width 10 height 10
drag, startPoint x: 364, startPoint y: 532, endPoint x: 362, endPoint y: 548, distance: 16.1
click at [363, 532] on icon at bounding box center [366, 531] width 6 height 5
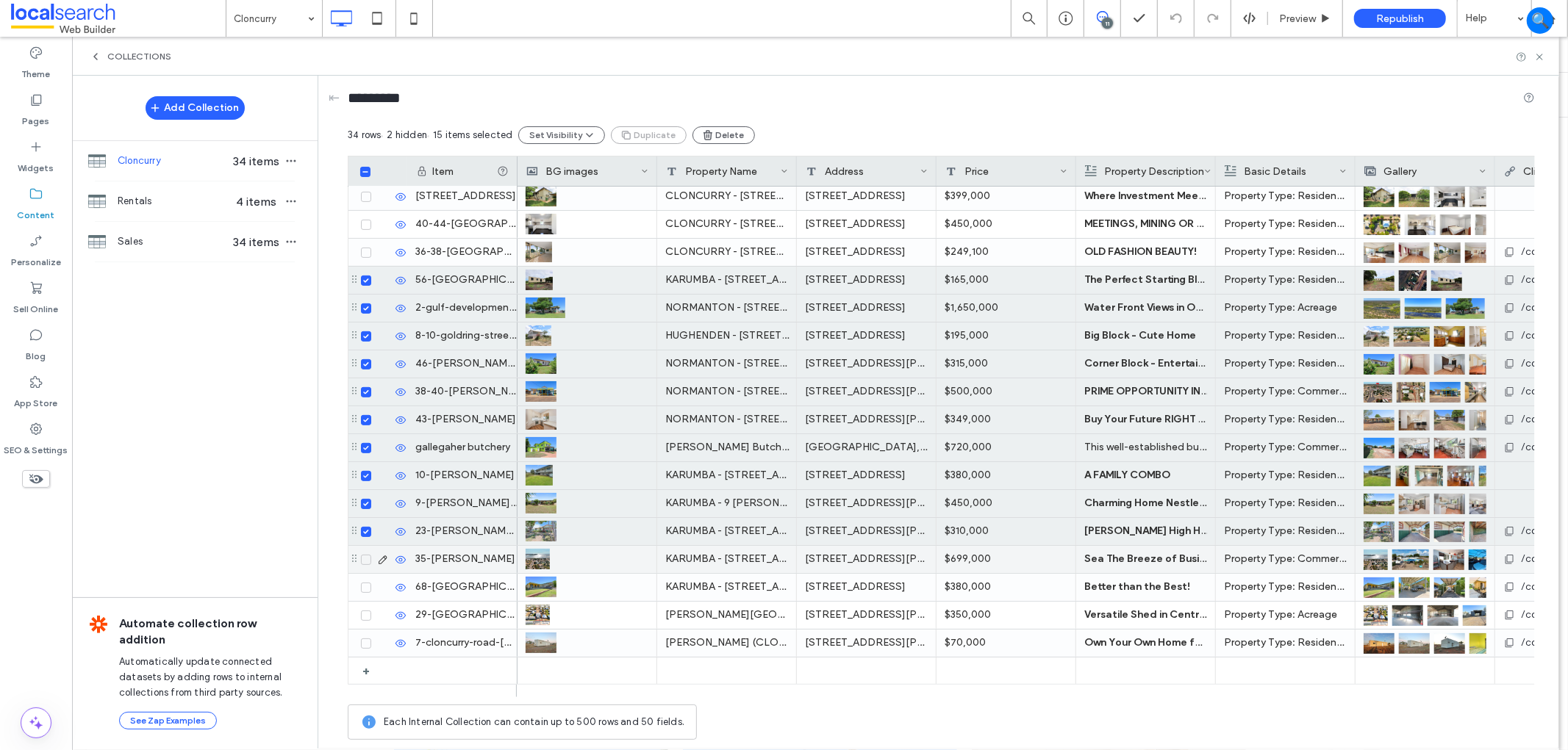
click at [365, 563] on span at bounding box center [366, 559] width 10 height 10
click at [365, 589] on icon at bounding box center [366, 588] width 6 height 5
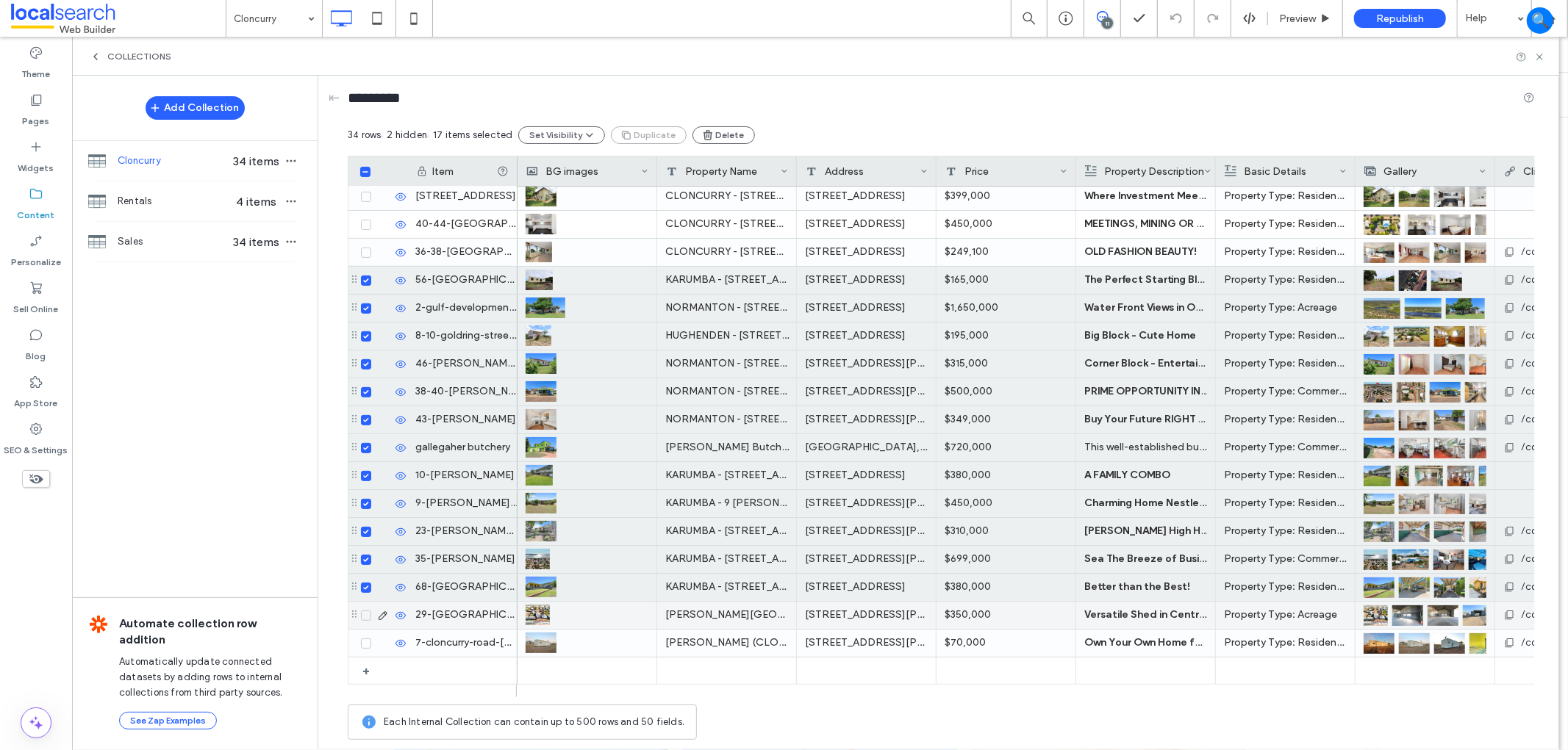
click at [366, 614] on icon at bounding box center [366, 616] width 6 height 5
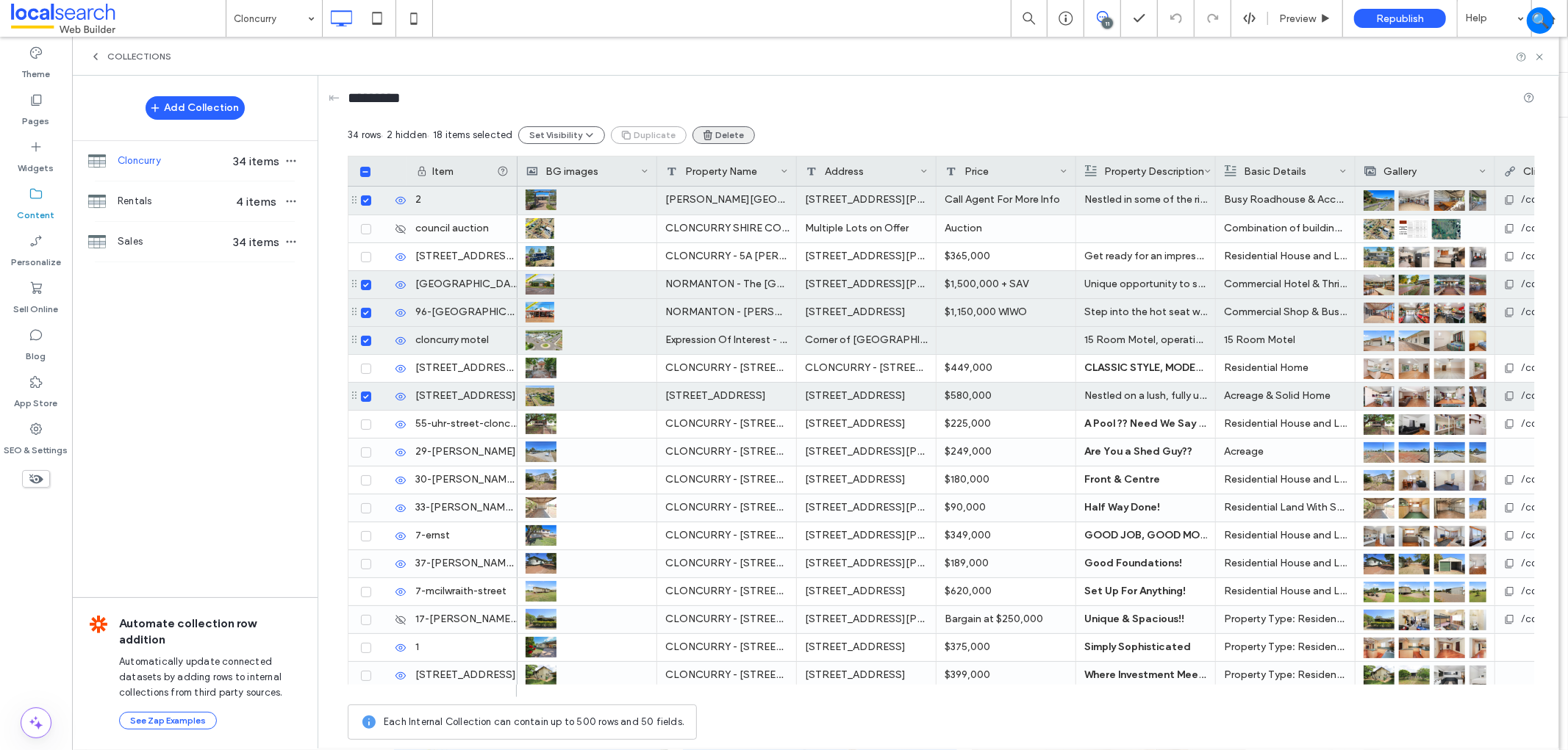
click at [703, 138] on use "button" at bounding box center [708, 134] width 9 height 9
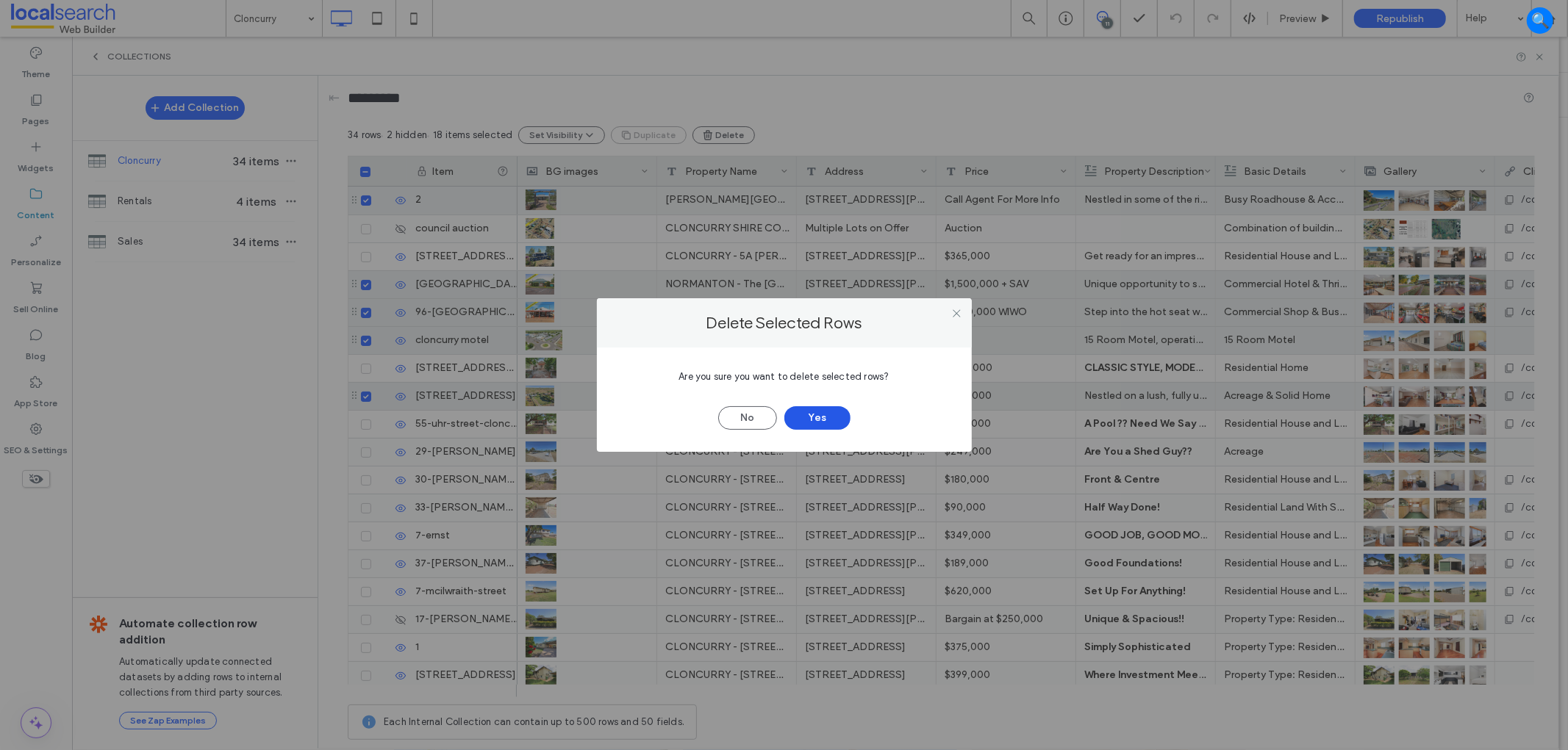
click at [820, 425] on button "Yes" at bounding box center [817, 418] width 66 height 23
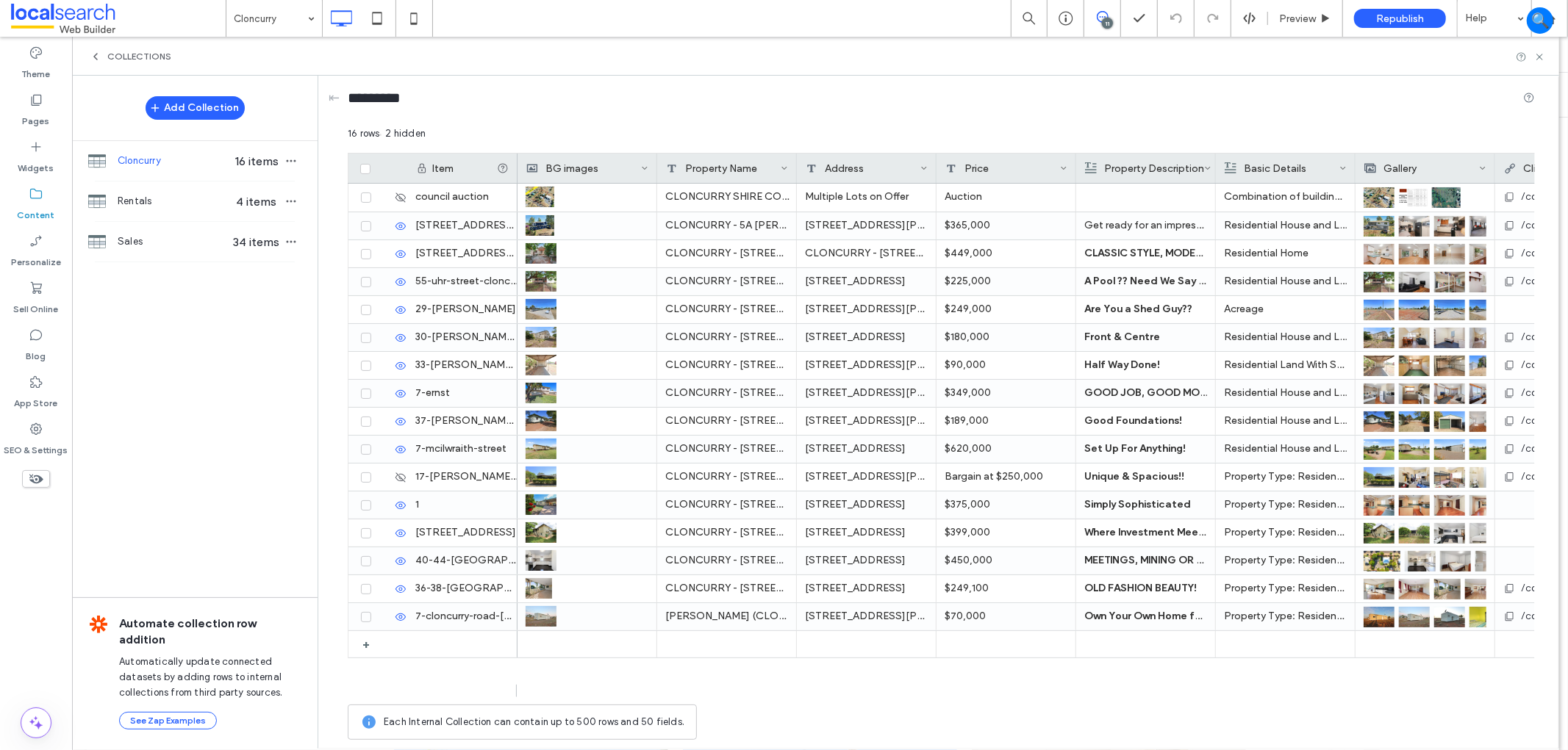
click at [94, 58] on icon at bounding box center [95, 56] width 12 height 12
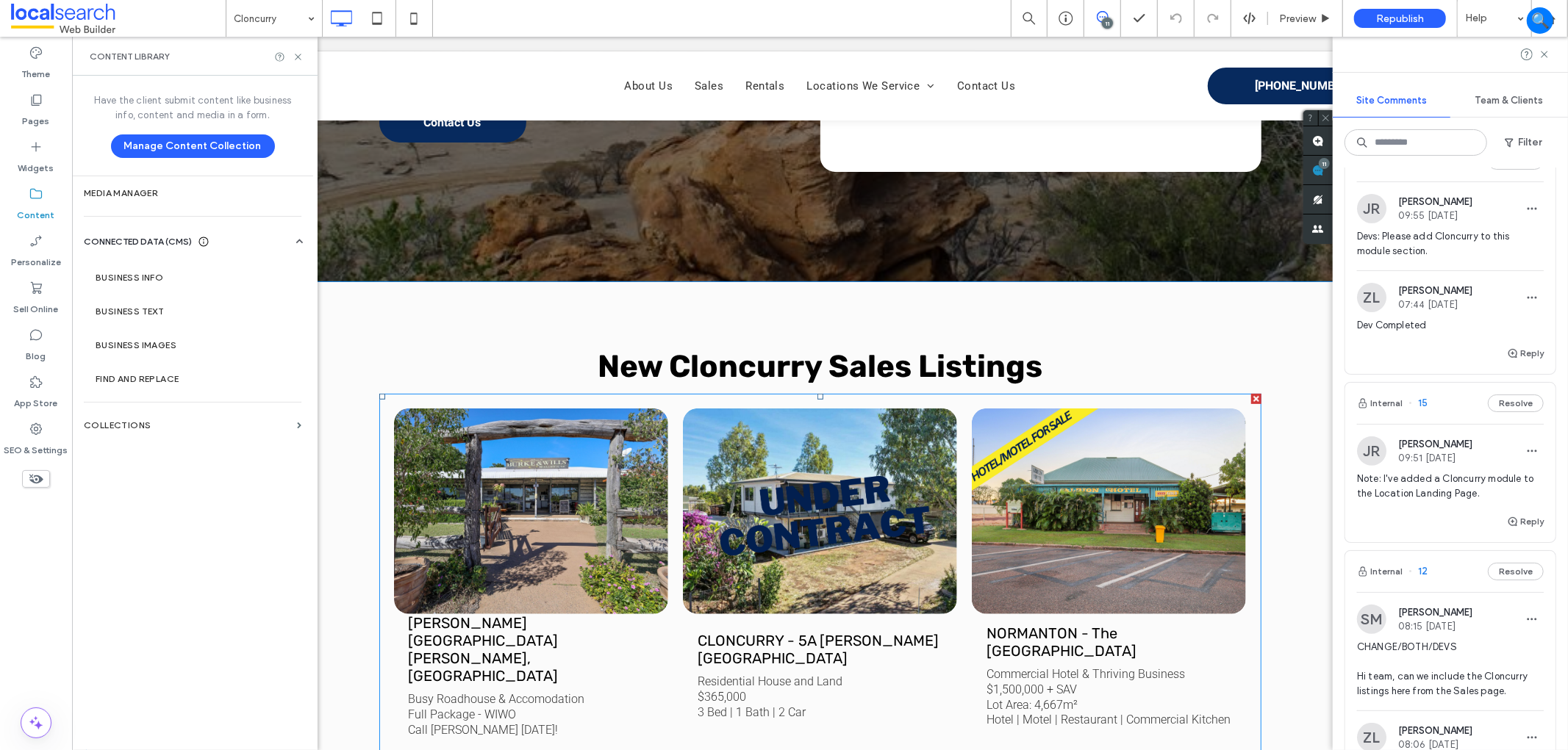
scroll to position [407, 0]
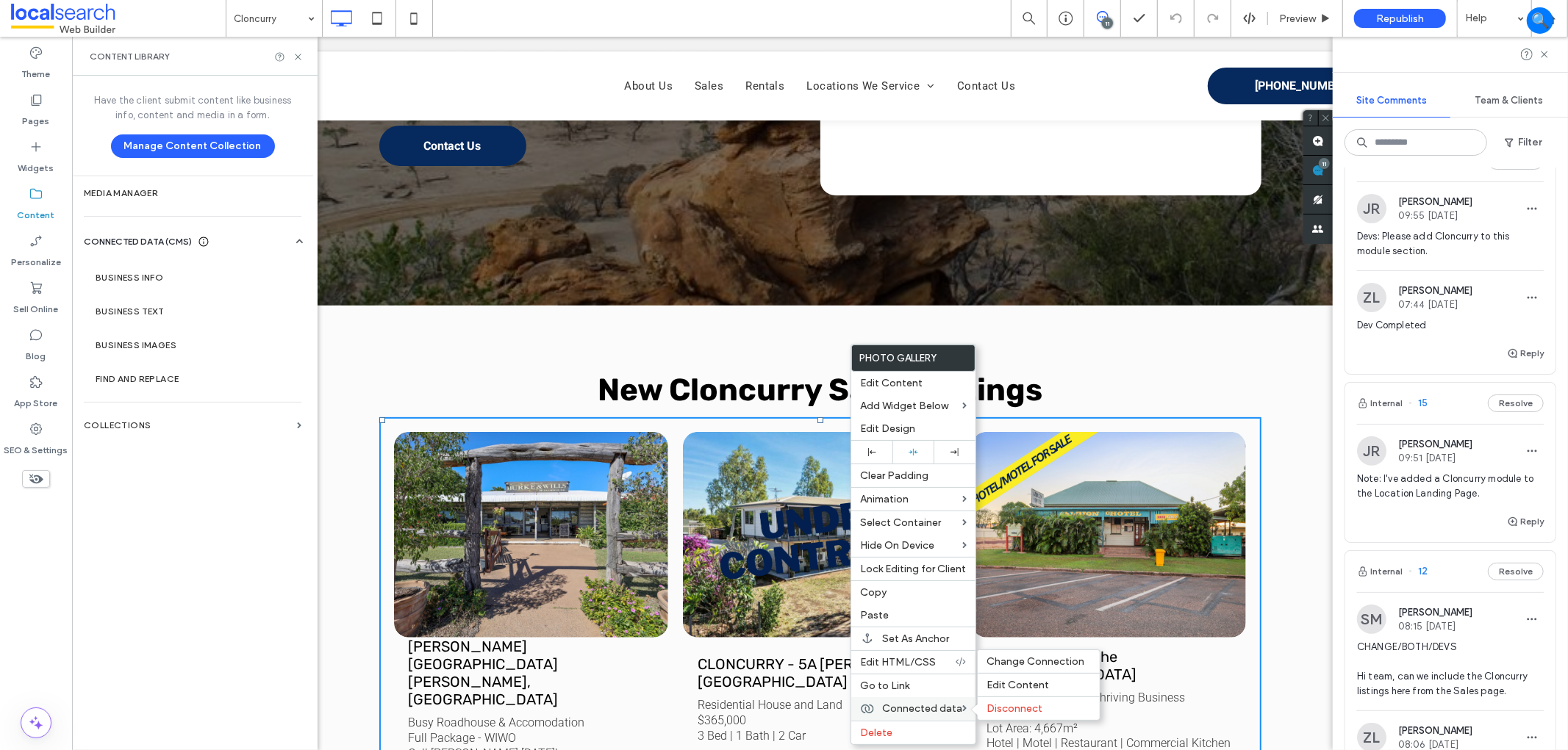
click at [951, 710] on span "Connected data" at bounding box center [922, 708] width 81 height 12
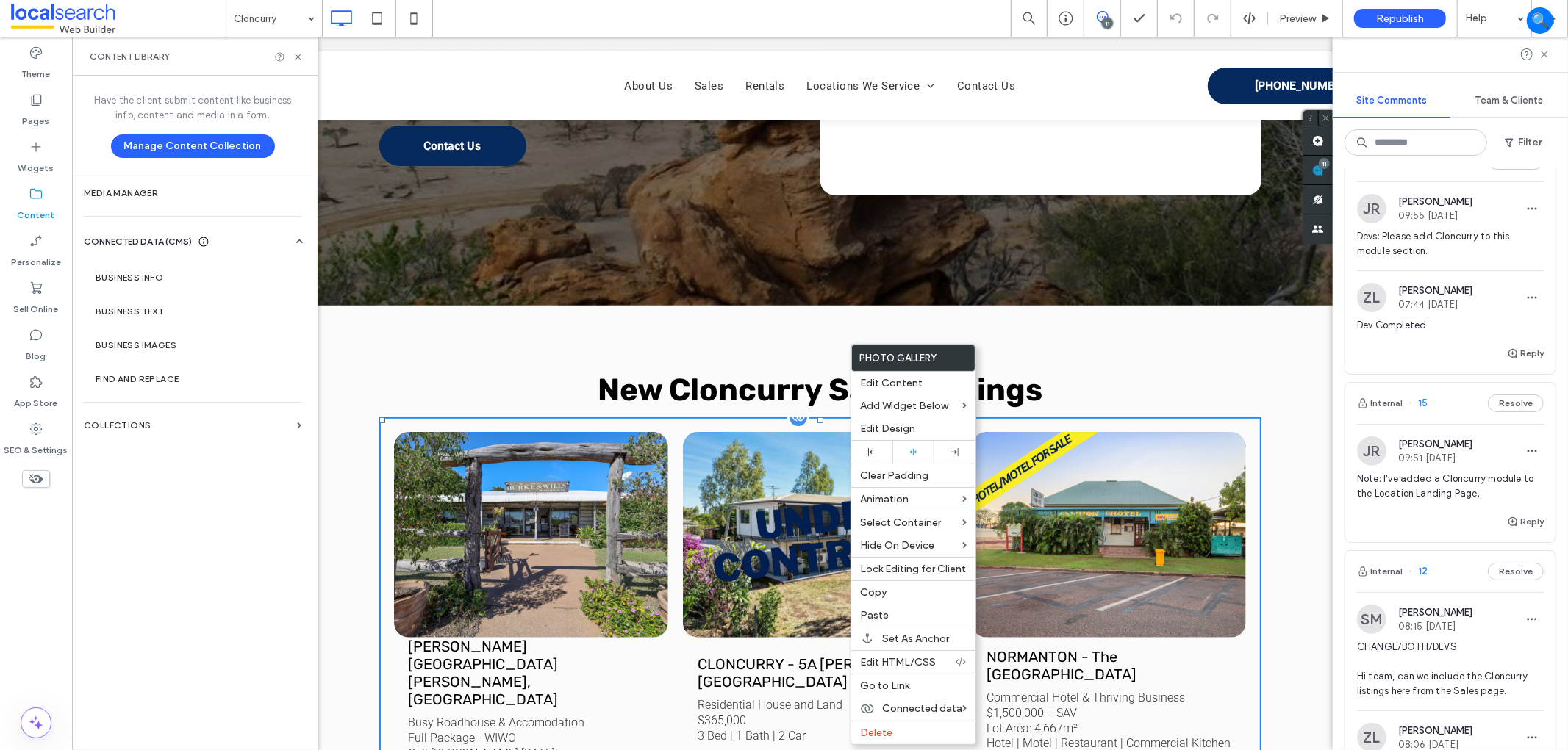
click at [798, 523] on link at bounding box center [820, 534] width 291 height 219
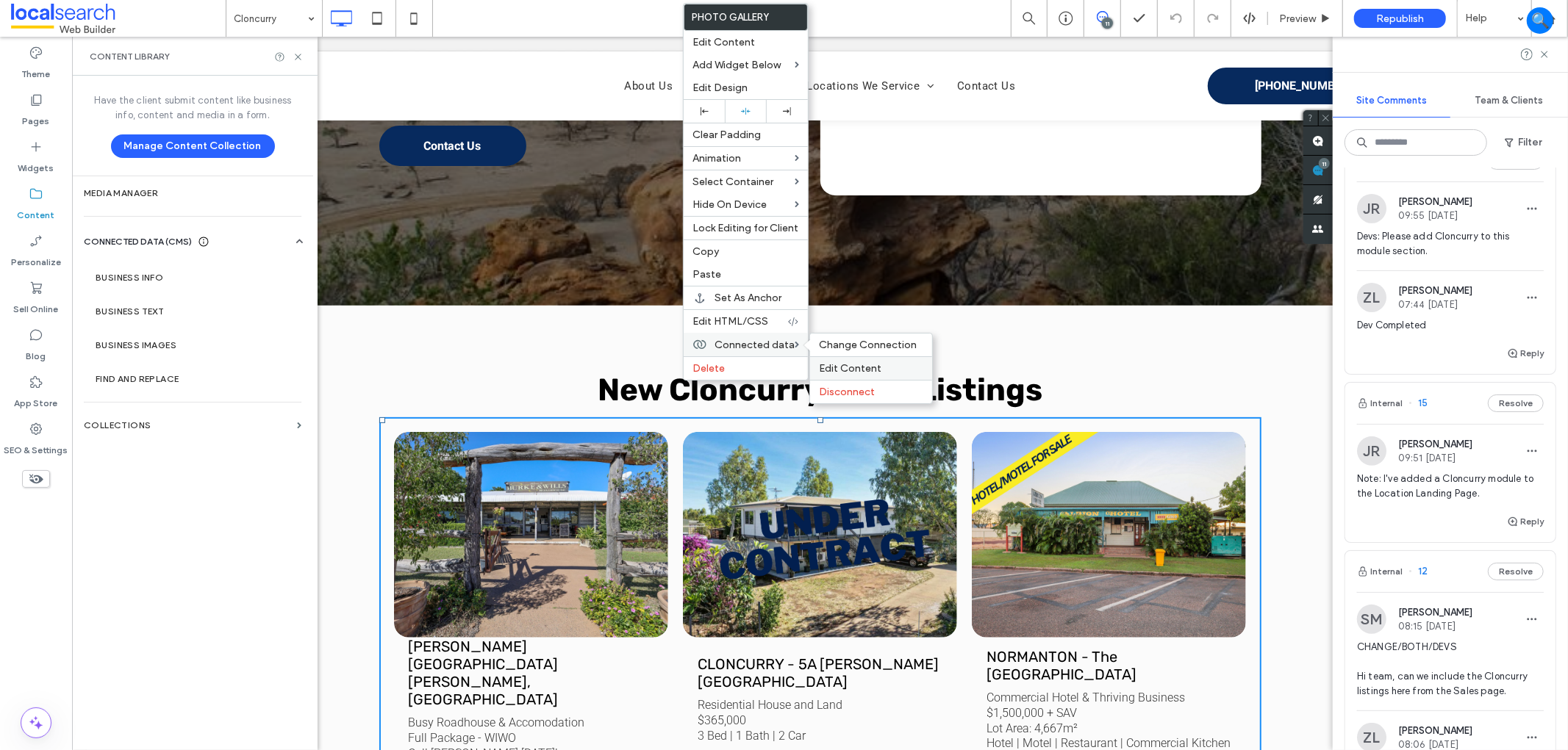
click at [840, 366] on span "Edit Content" at bounding box center [849, 368] width 62 height 12
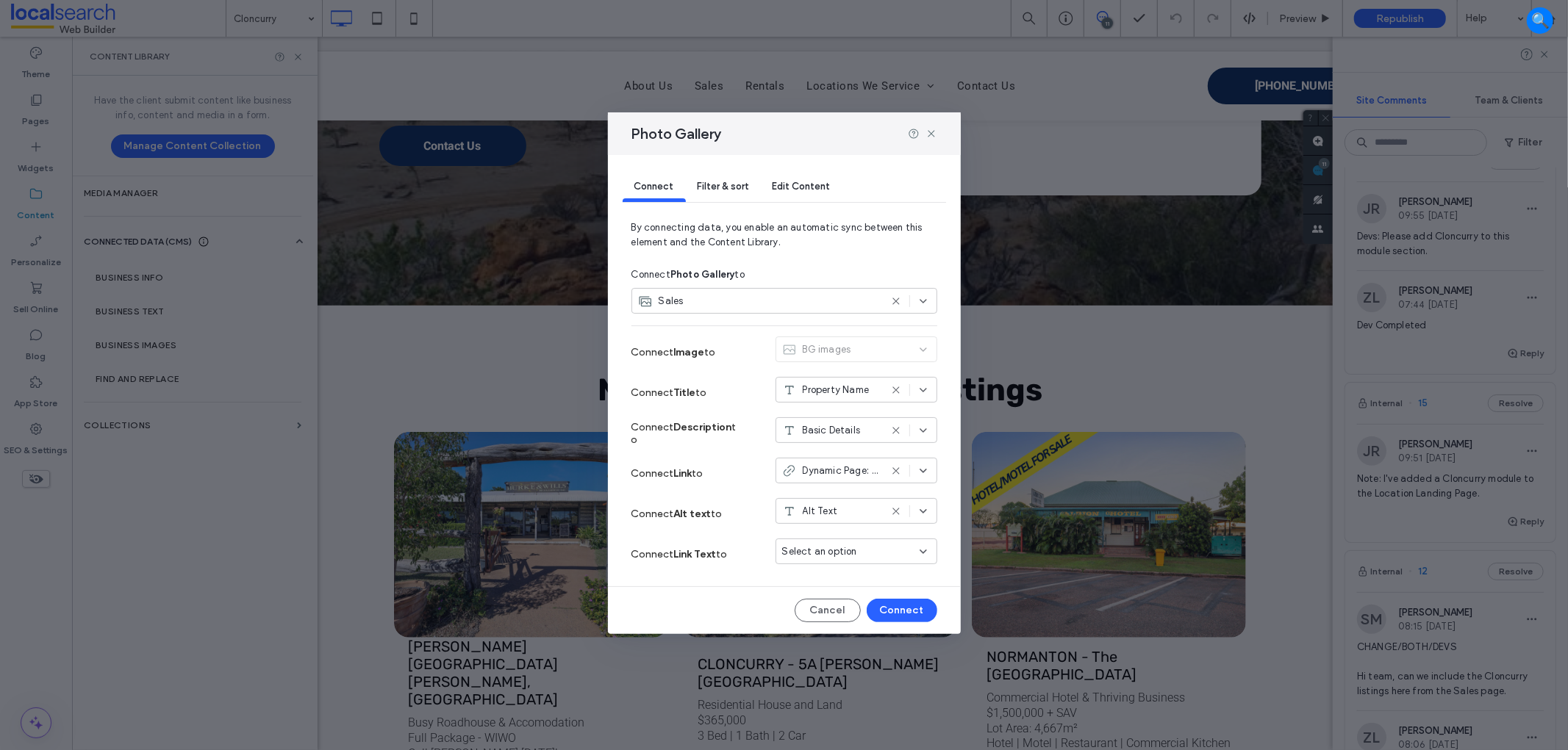
click at [787, 300] on div "Sales" at bounding box center [759, 301] width 242 height 15
click at [721, 361] on div "Cloncurry" at bounding box center [784, 353] width 305 height 26
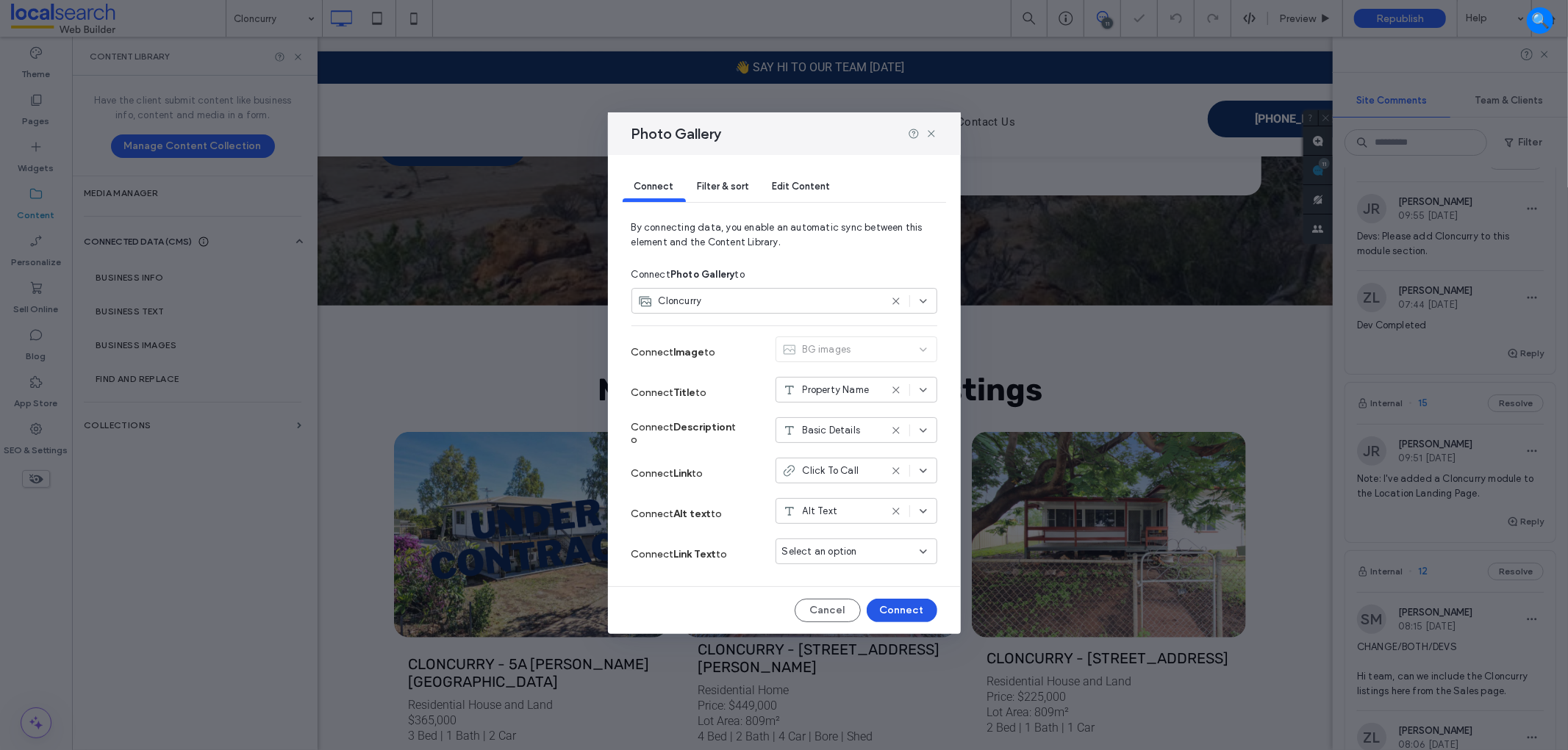
click at [908, 606] on button "Connect" at bounding box center [902, 610] width 70 height 23
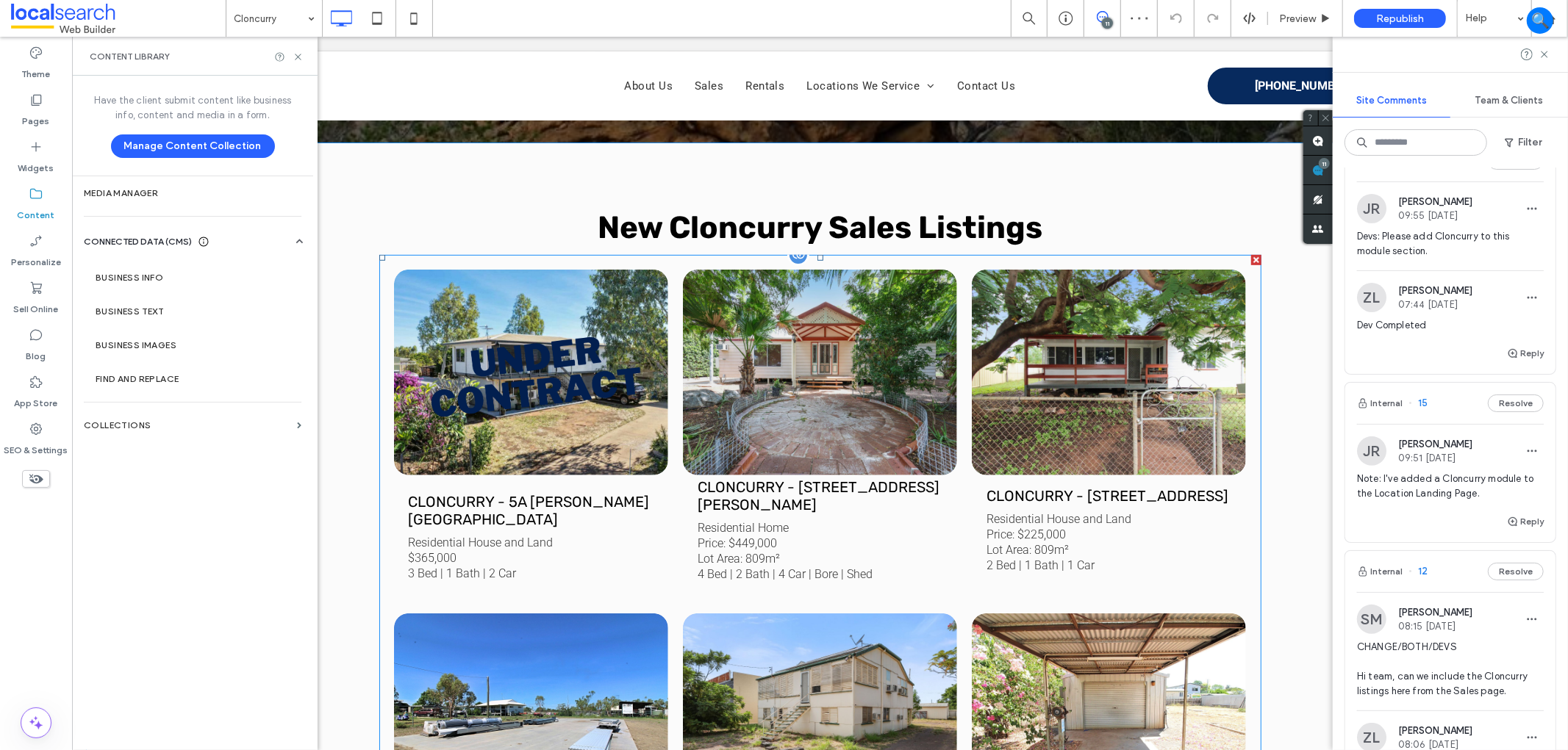
scroll to position [571, 0]
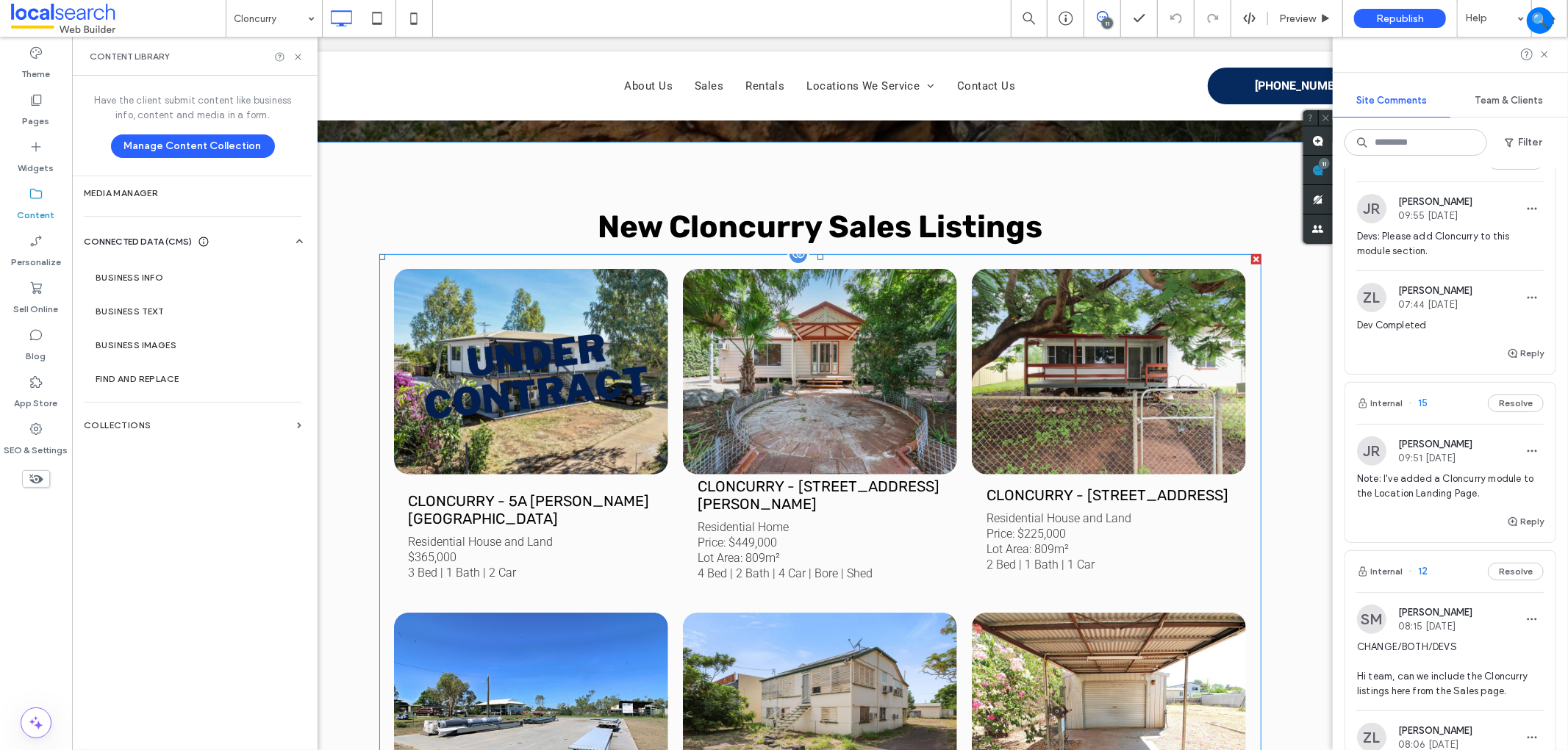
click at [548, 492] on h3 "CLONCURRY - 5A [PERSON_NAME][GEOGRAPHIC_DATA]" at bounding box center [530, 509] width 245 height 35
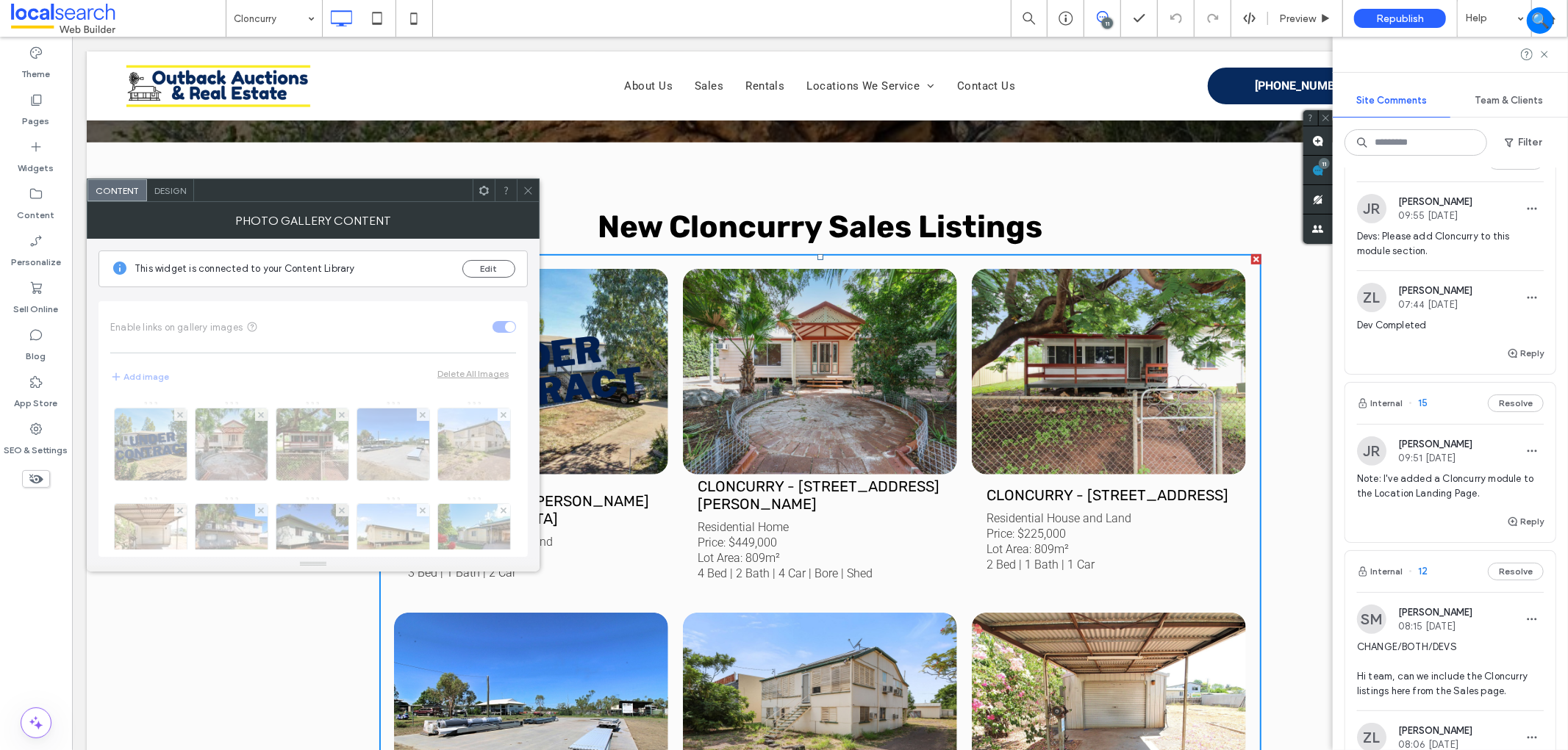
click at [533, 200] on div at bounding box center [528, 191] width 22 height 22
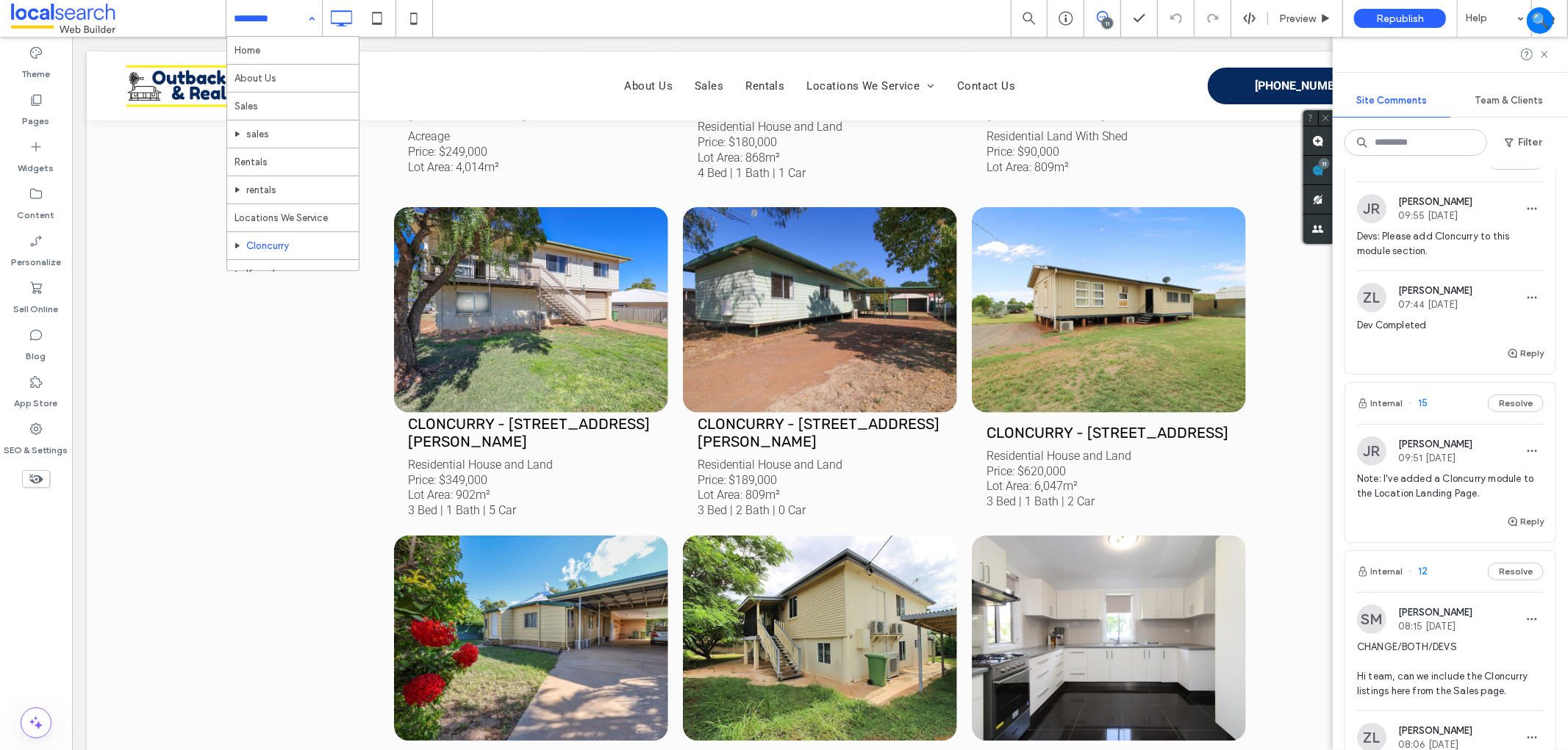
scroll to position [77, 0]
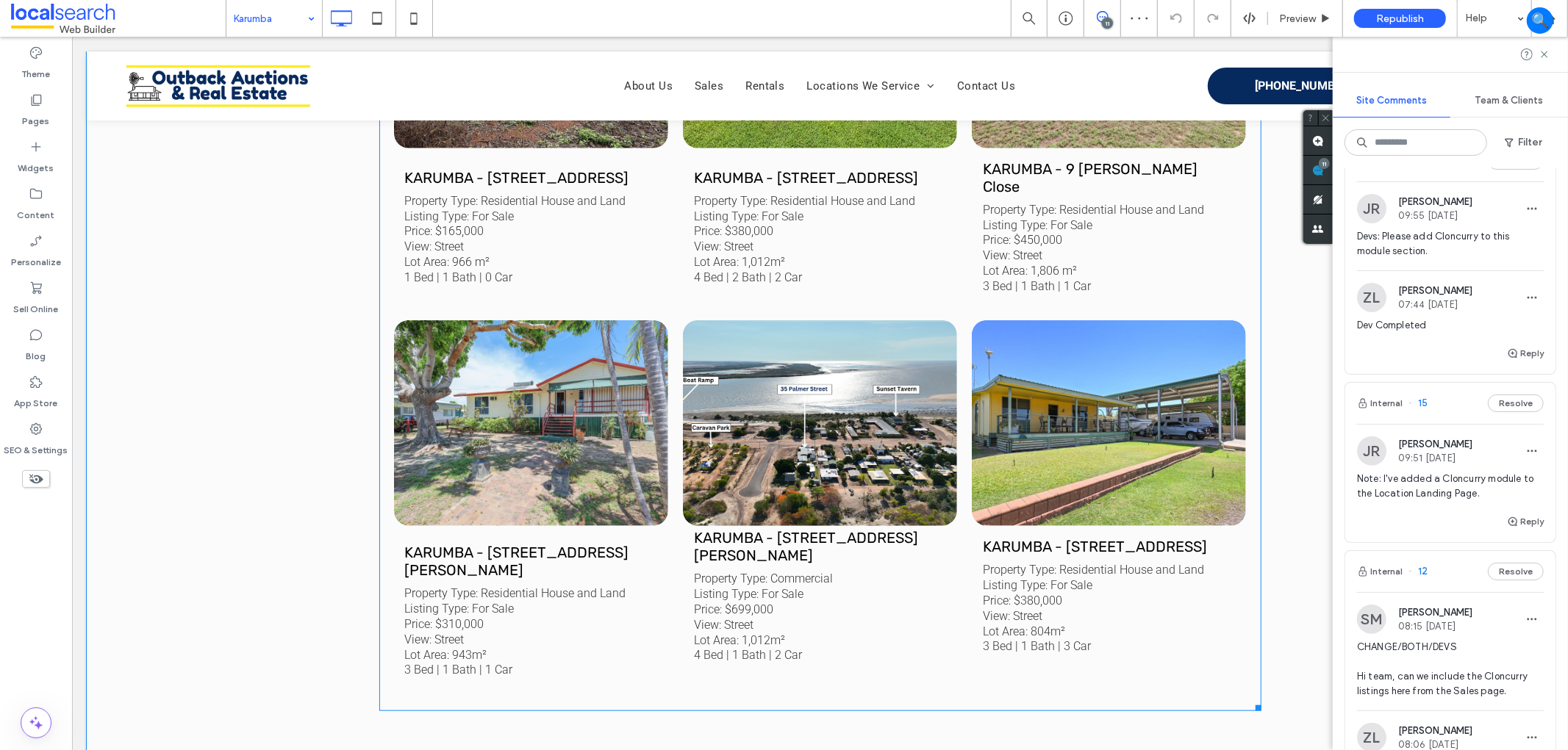
scroll to position [1061, 0]
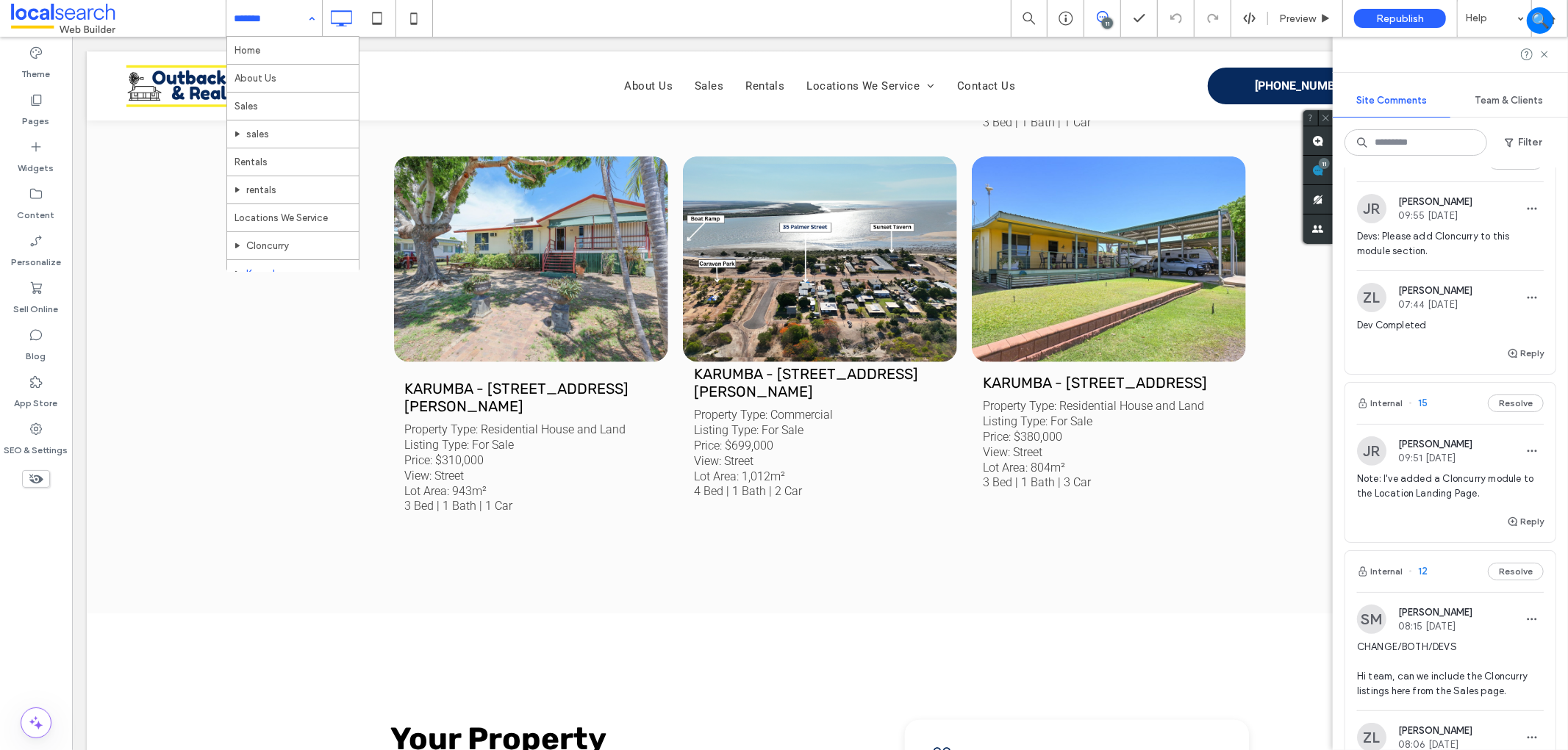
click at [259, 16] on input at bounding box center [270, 19] width 73 height 37
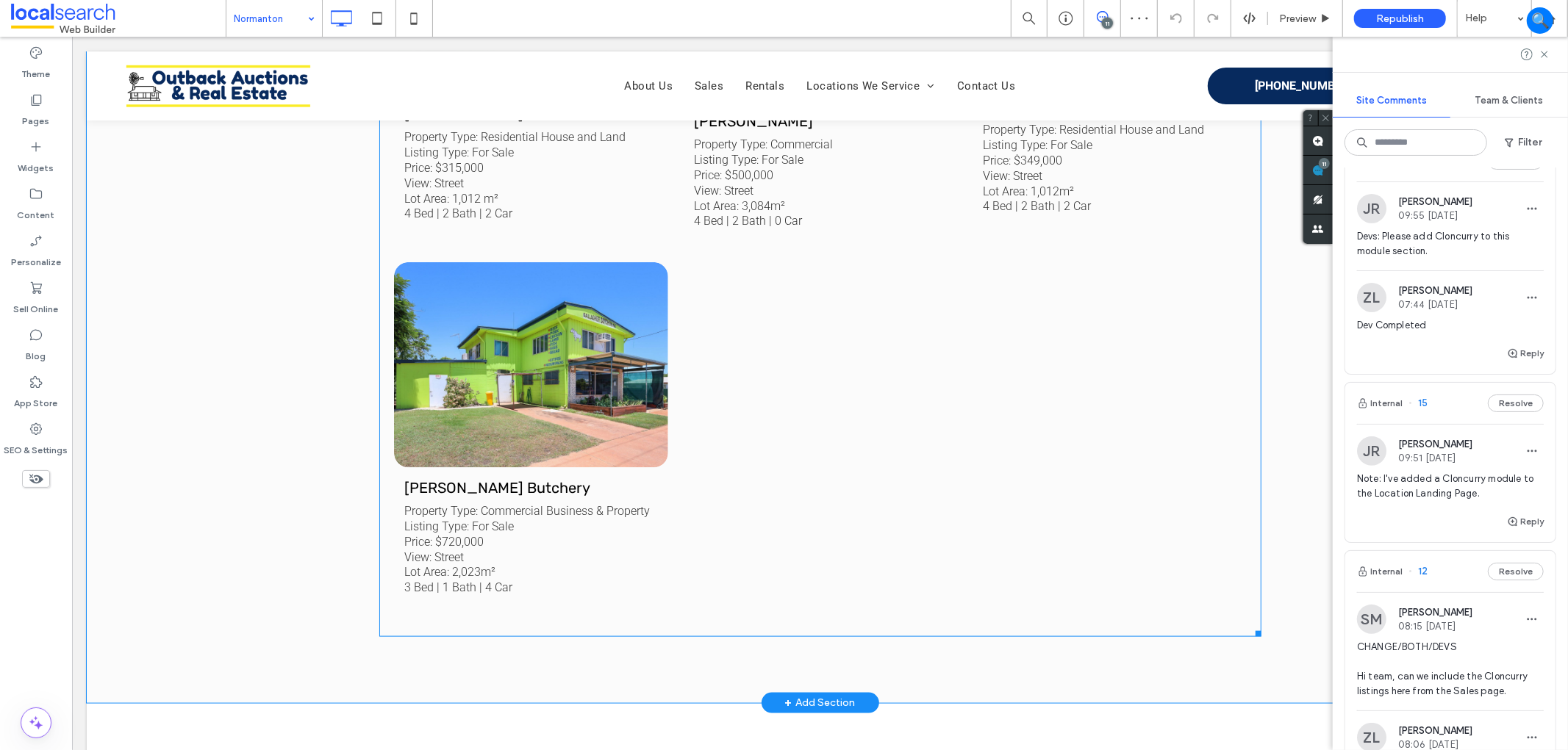
scroll to position [1387, 0]
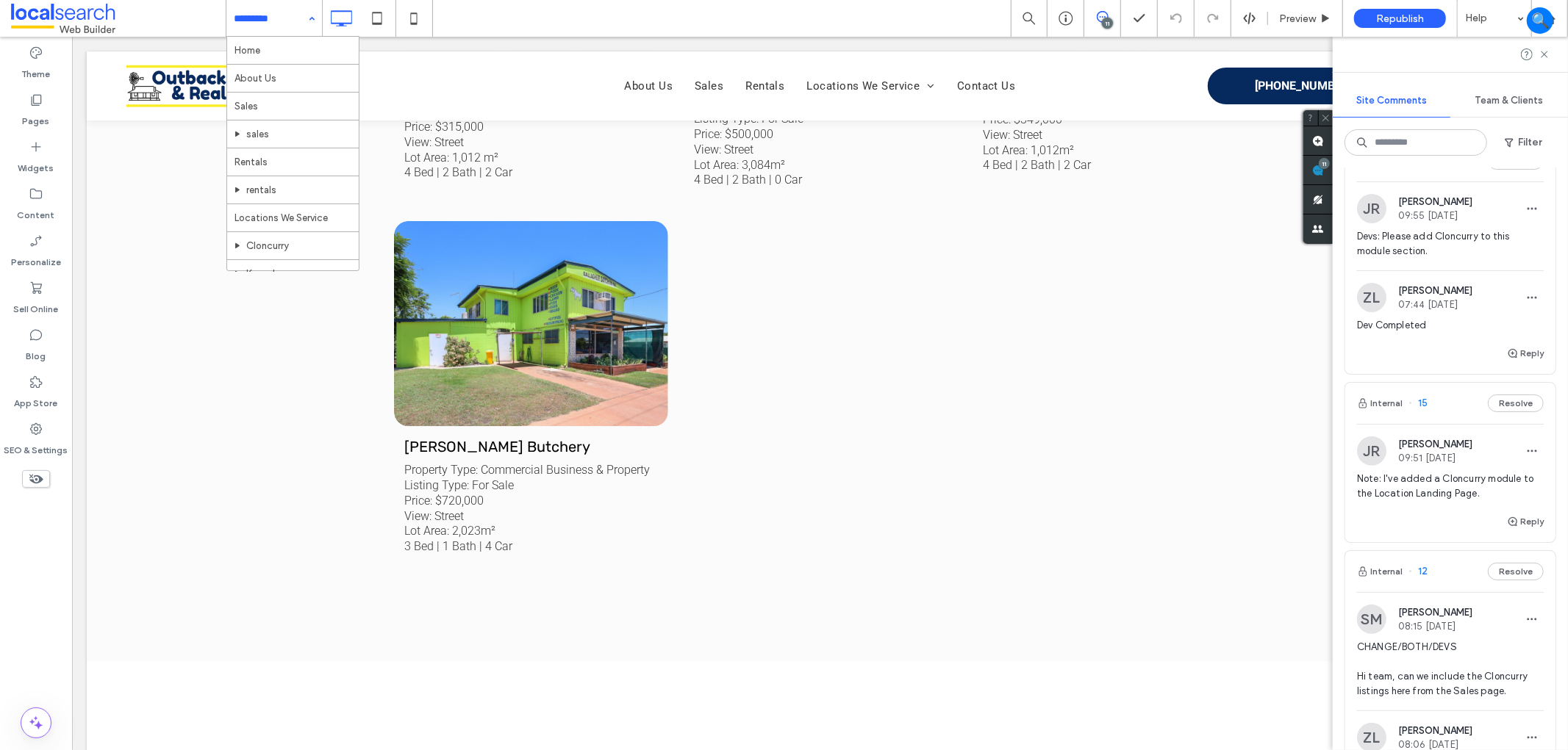
click at [246, 8] on input at bounding box center [270, 19] width 73 height 37
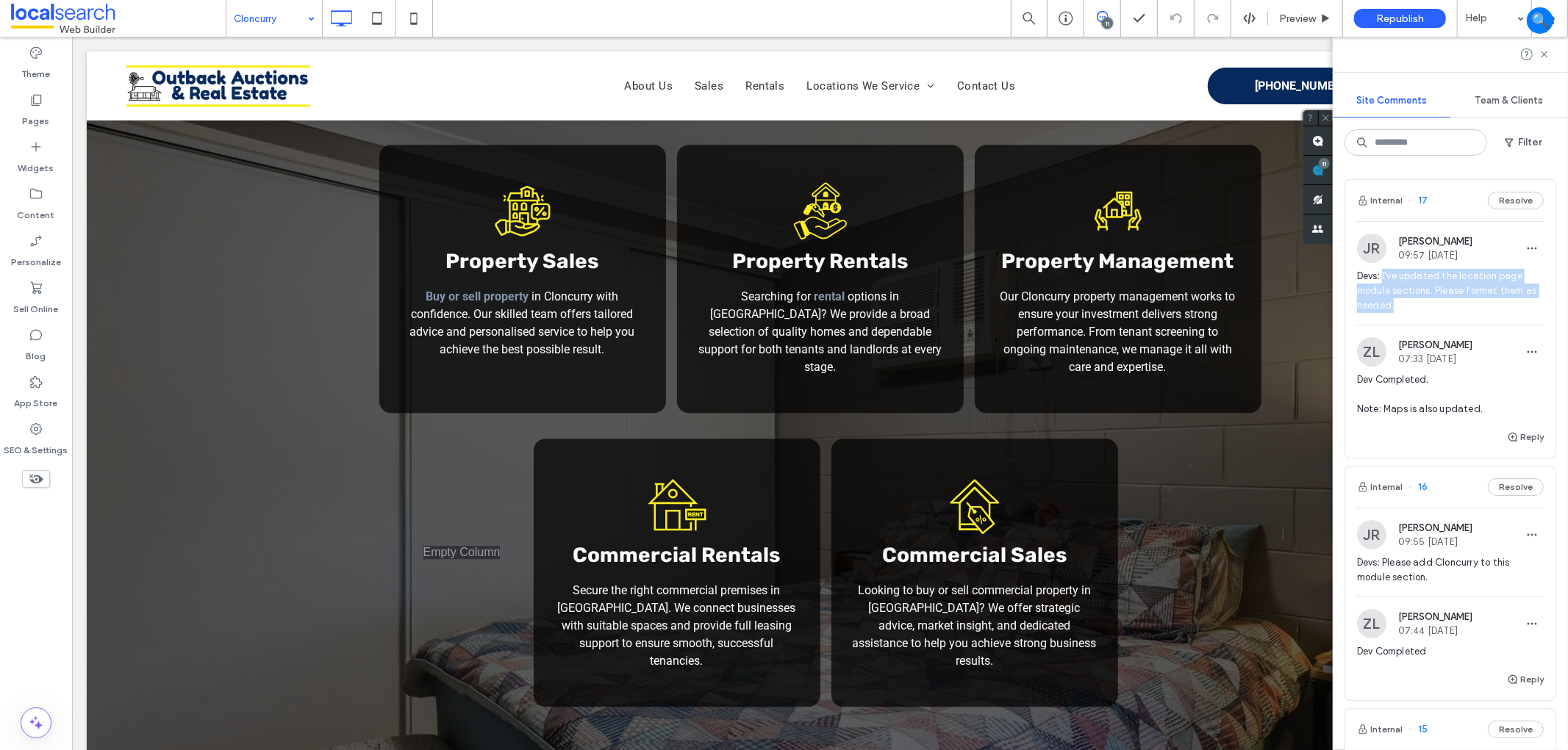
drag, startPoint x: 1417, startPoint y: 307, endPoint x: 1384, endPoint y: 275, distance: 46.0
click at [1384, 275] on span "Devs: I've updated the location page module sections. Please format them as nee…" at bounding box center [1450, 291] width 187 height 44
copy span "I've updated the location page module sections. Please format them as needed."
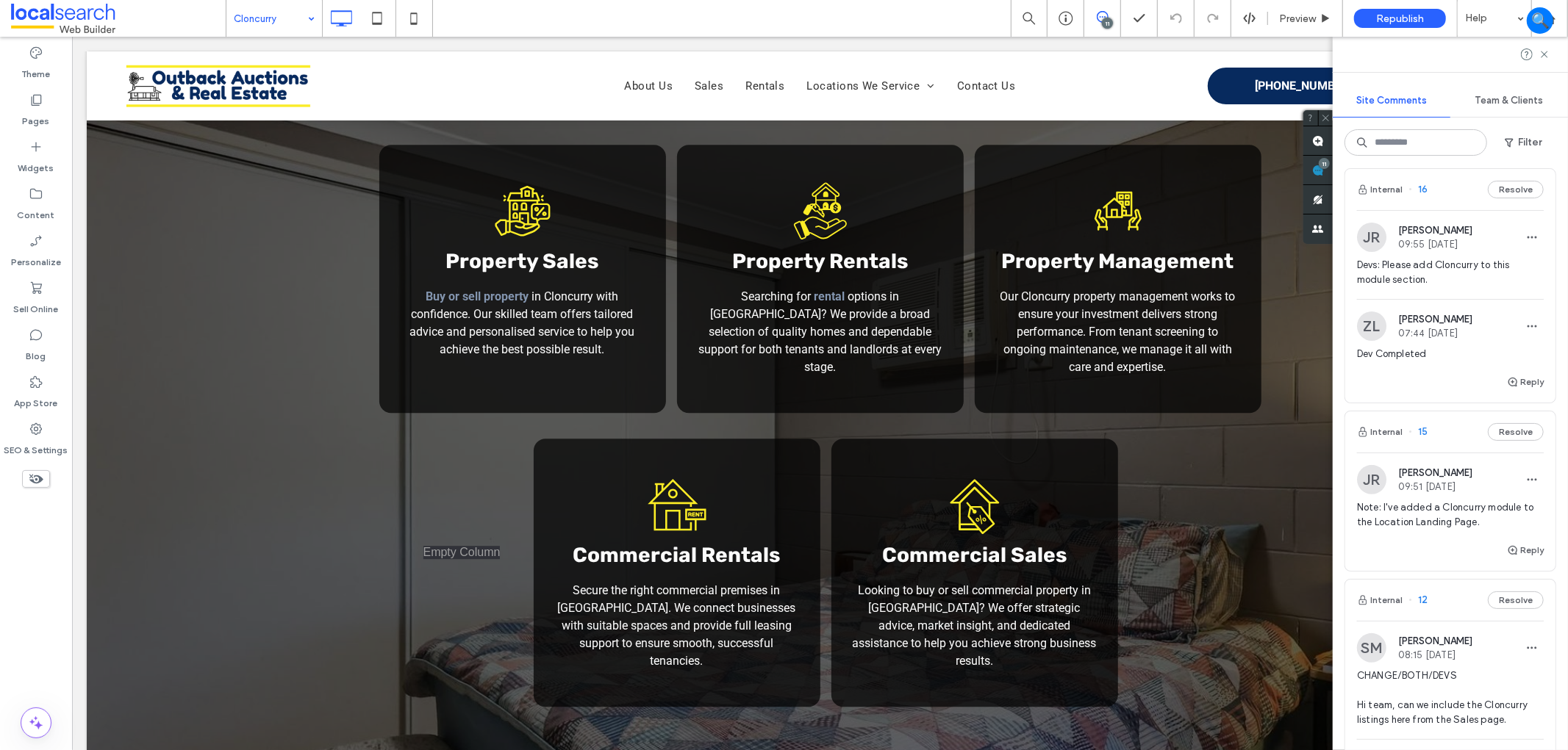
scroll to position [326, 0]
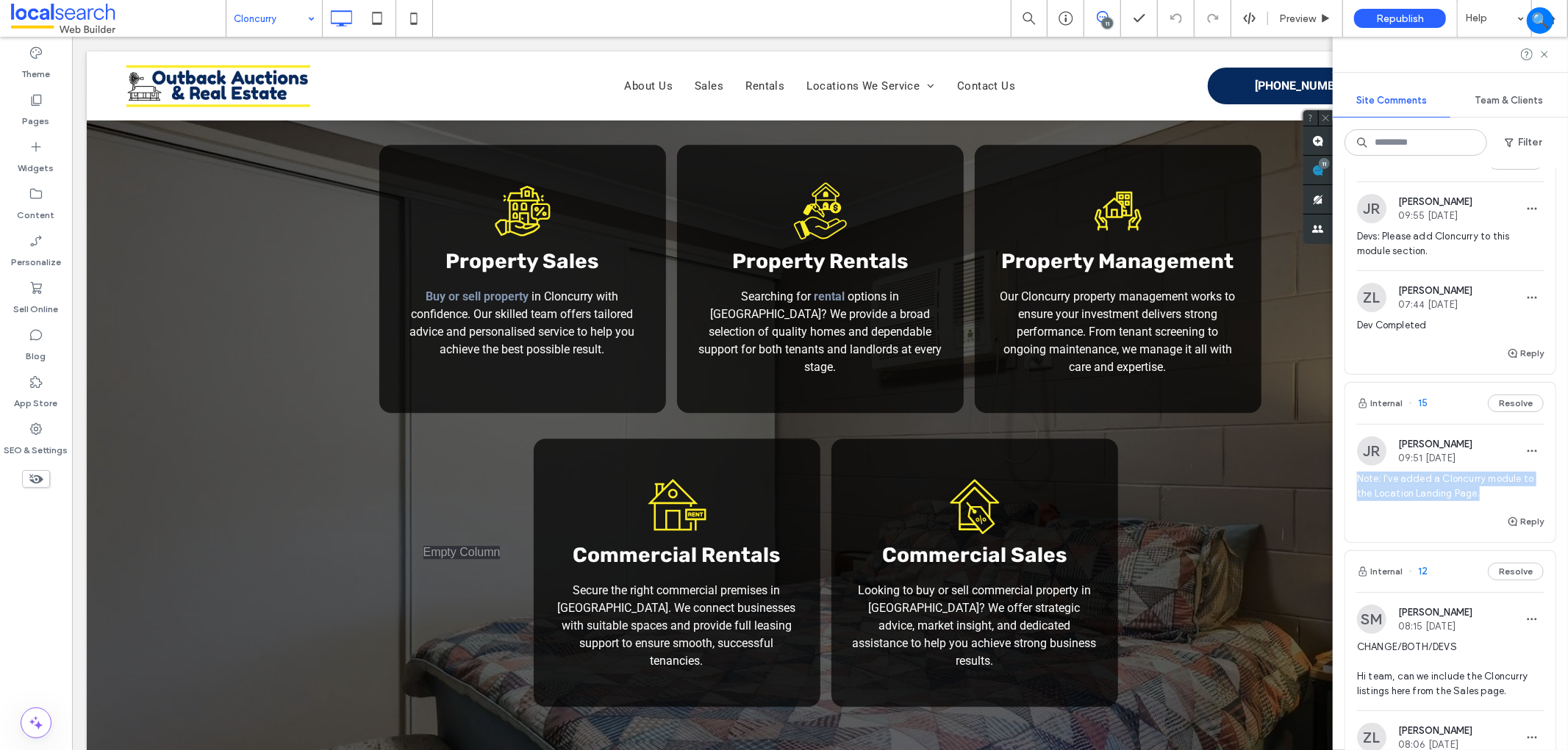
drag, startPoint x: 1485, startPoint y: 497, endPoint x: 1355, endPoint y: 475, distance: 131.8
click at [1355, 476] on div "JR [PERSON_NAME] 09:51 [DATE] Note: I've added a Cloncurry module to the Locati…" at bounding box center [1449, 474] width 210 height 77
copy span "Note: I've added a Cloncurry module to the Location Landing Page."
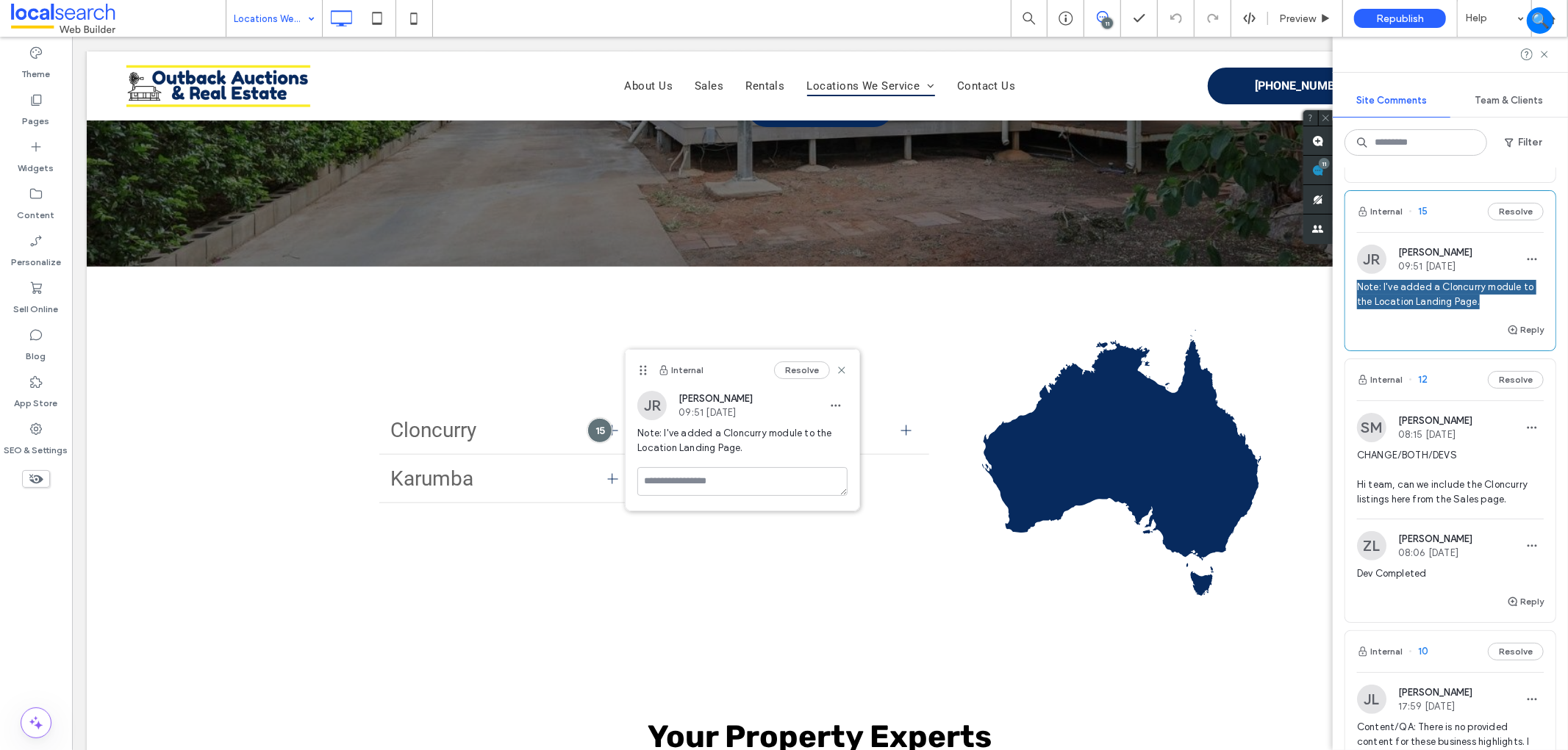
scroll to position [490, 0]
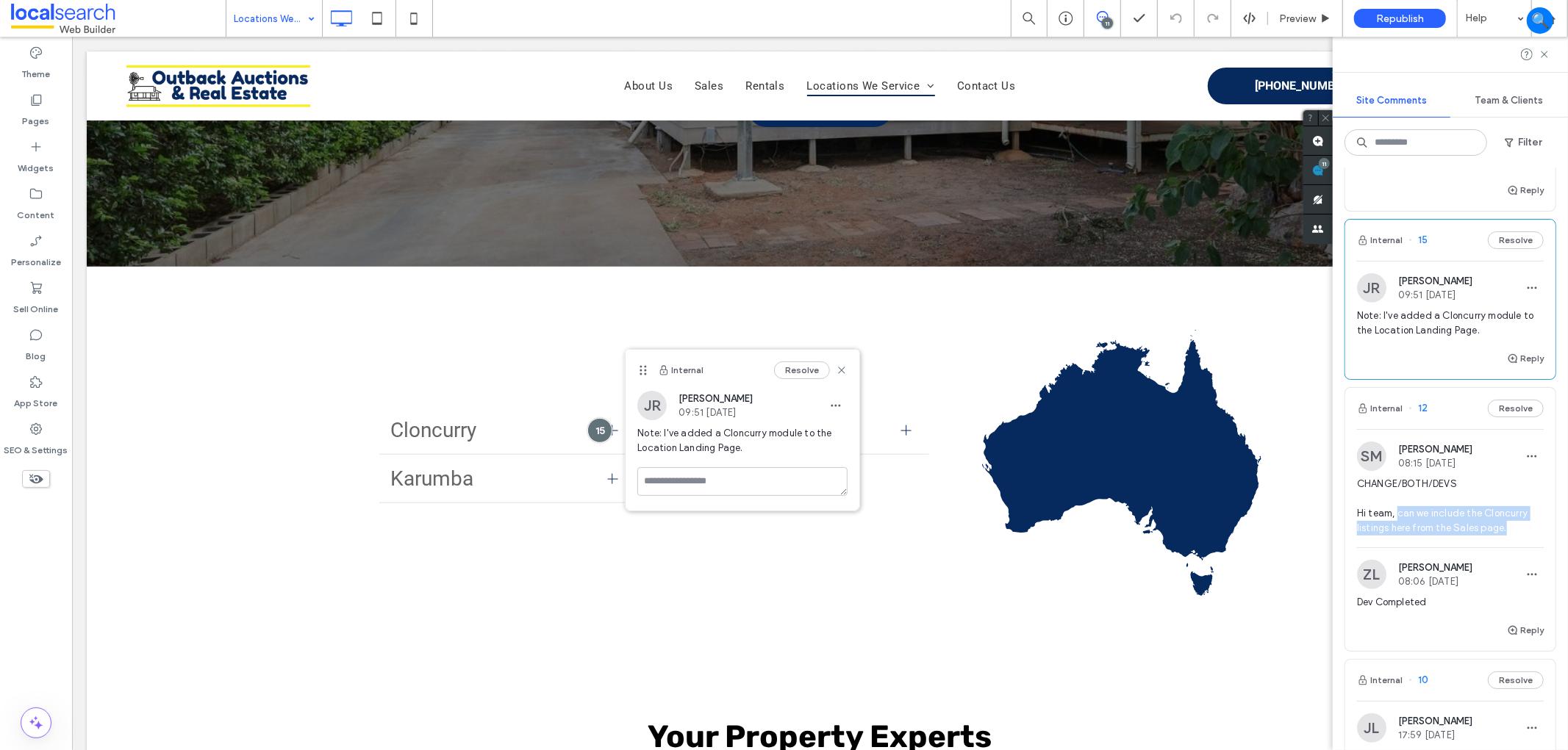
drag, startPoint x: 1515, startPoint y: 530, endPoint x: 1398, endPoint y: 512, distance: 118.4
click at [1398, 512] on span "CHANGE/BOTH/DEVS Hi team, can we include the Cloncurry listings here from the S…" at bounding box center [1450, 506] width 187 height 58
copy span "can we include the Cloncurry listings here from the Sales page."
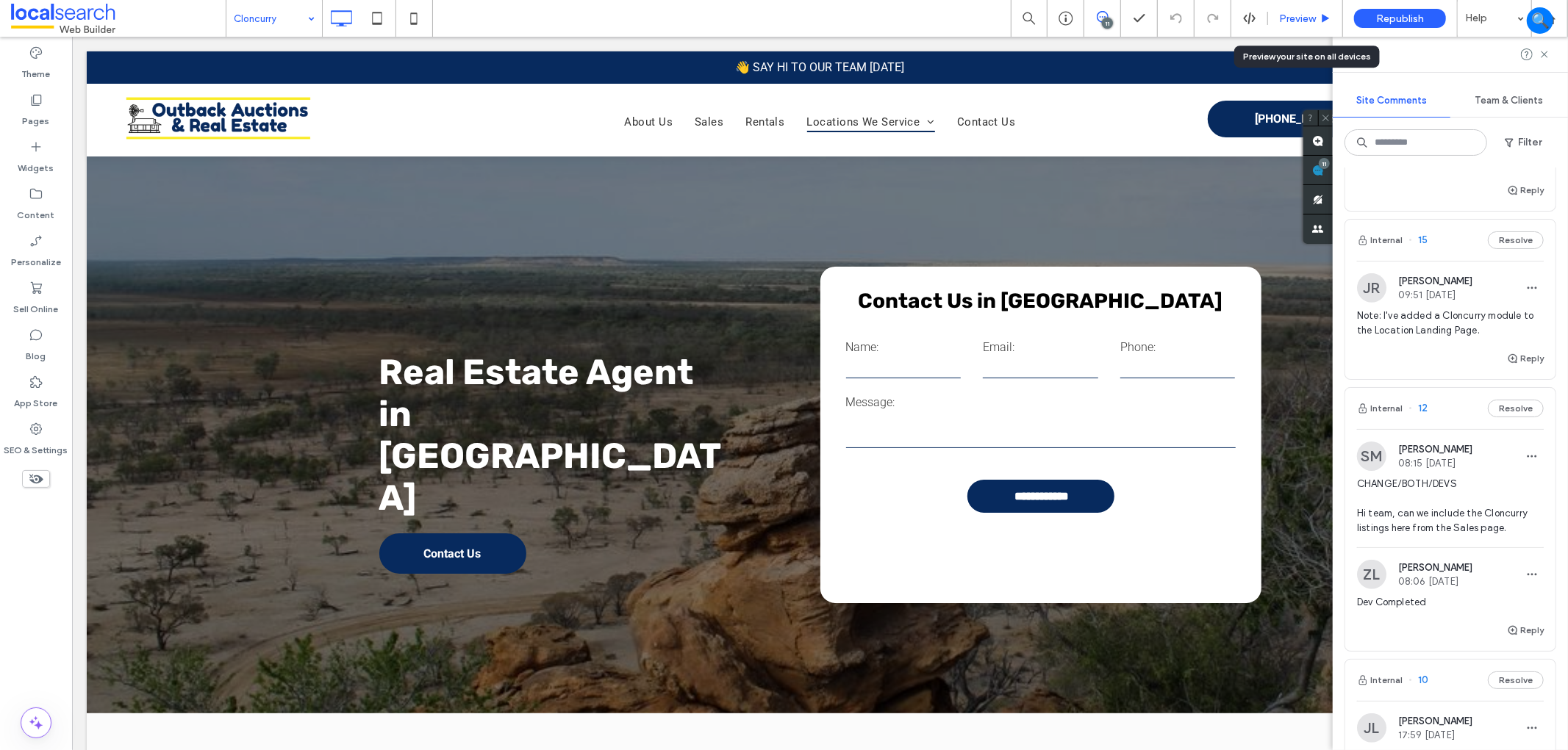
click at [1303, 18] on span "Preview" at bounding box center [1298, 18] width 37 height 12
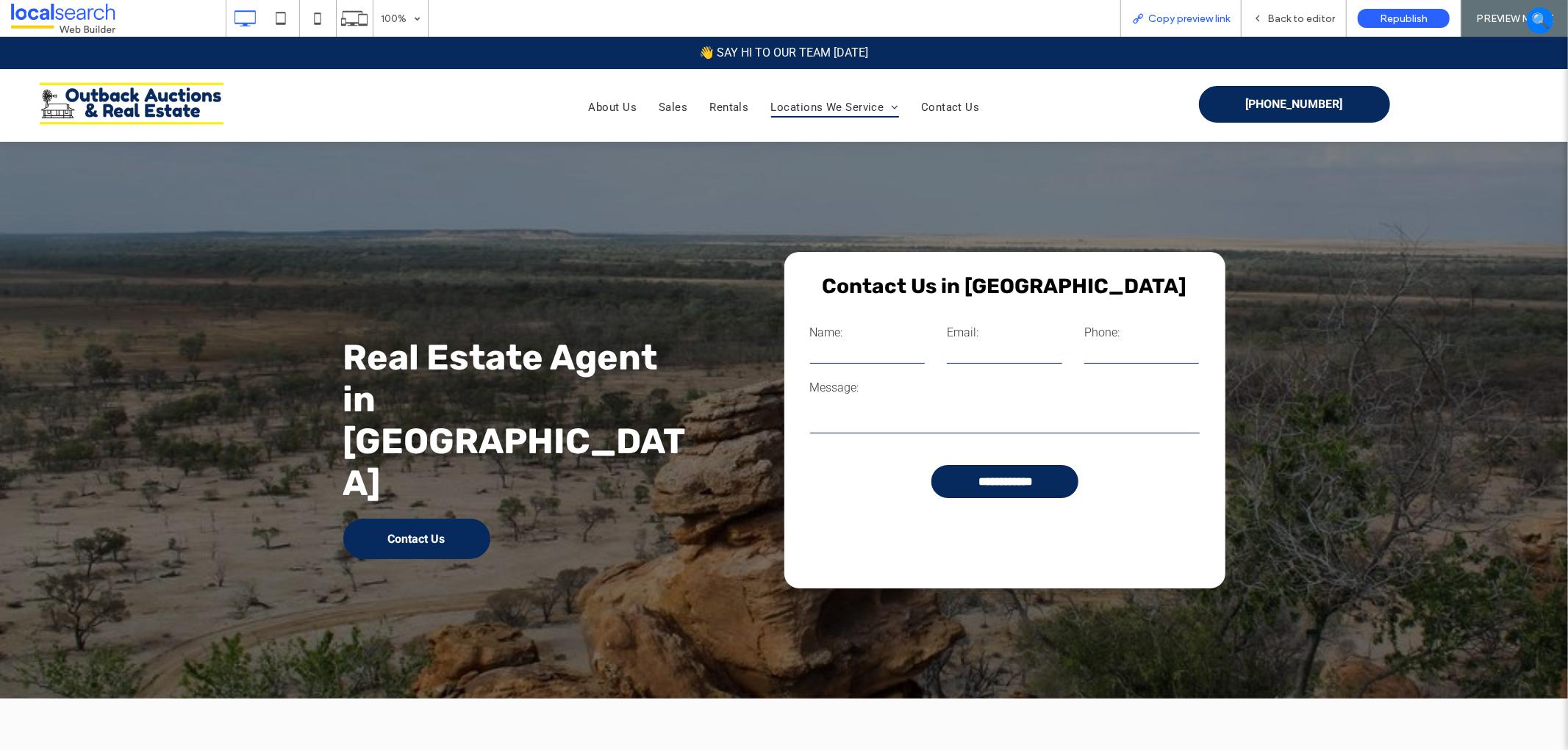
click at [1180, 10] on div "Copy preview link" at bounding box center [1180, 19] width 121 height 37
click at [1288, 12] on span "Back to editor" at bounding box center [1300, 18] width 68 height 12
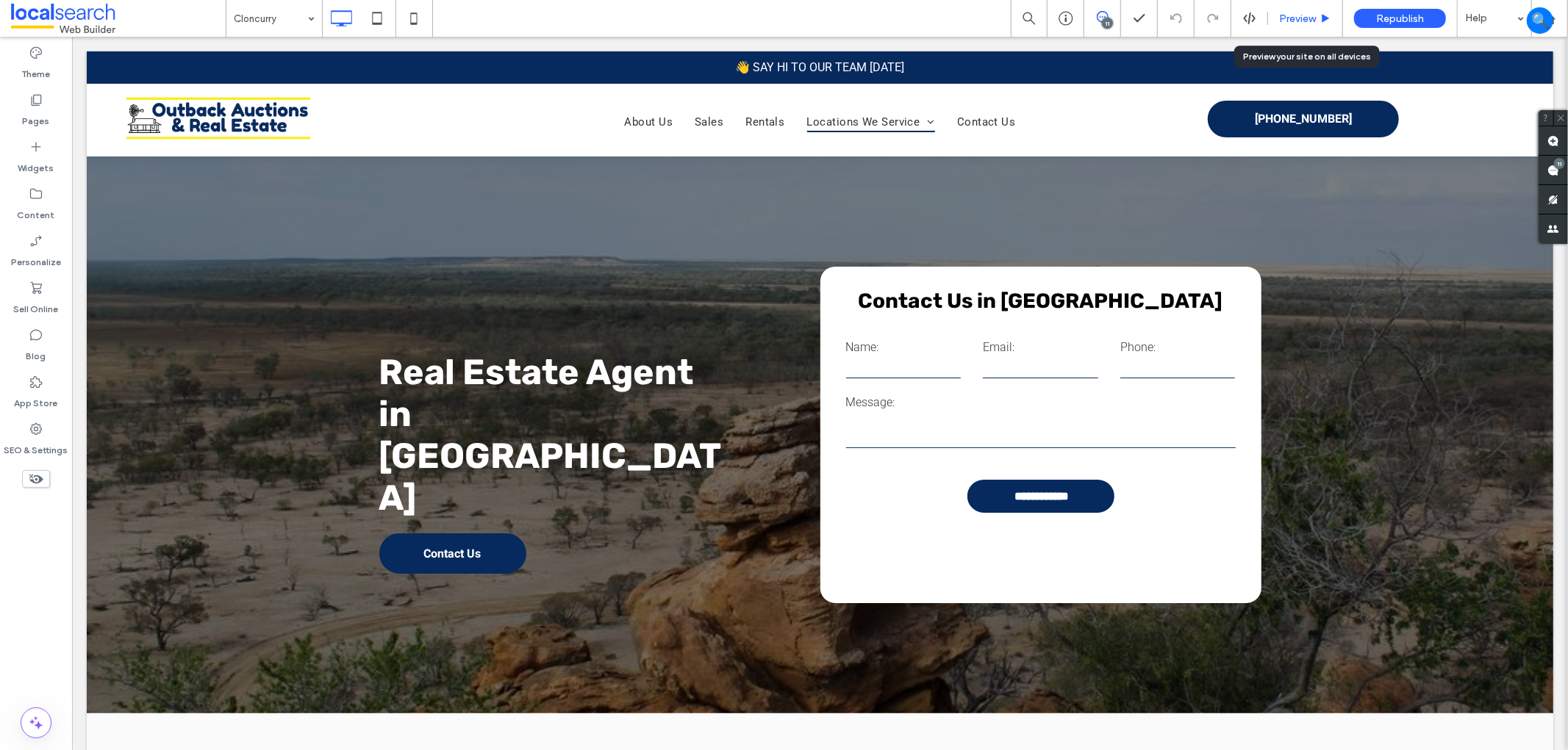
click at [1279, 19] on span "Preview" at bounding box center [1298, 18] width 37 height 12
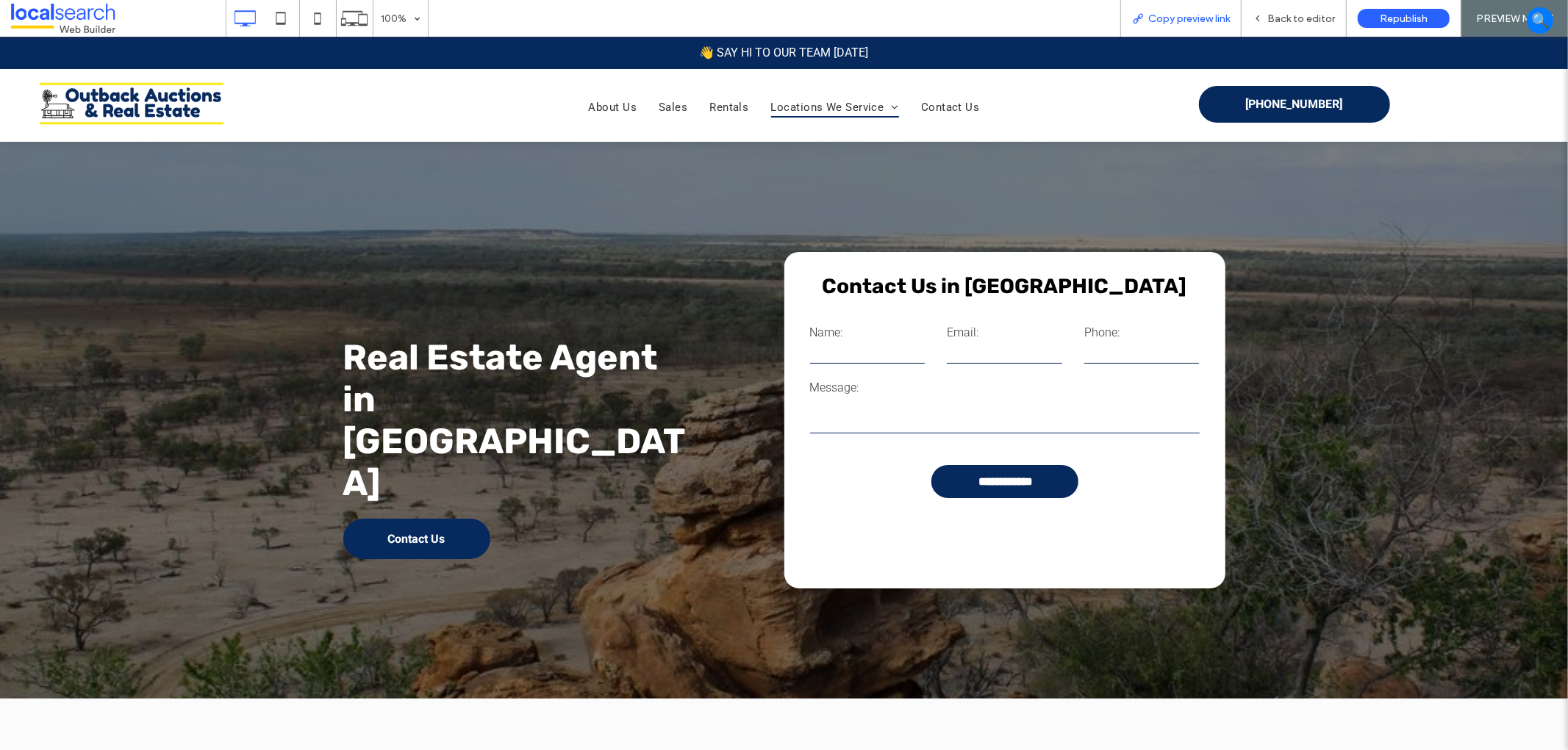
click at [1191, 23] on span "Copy preview link" at bounding box center [1189, 18] width 82 height 12
click at [1311, 23] on span "Back to editor" at bounding box center [1300, 18] width 68 height 12
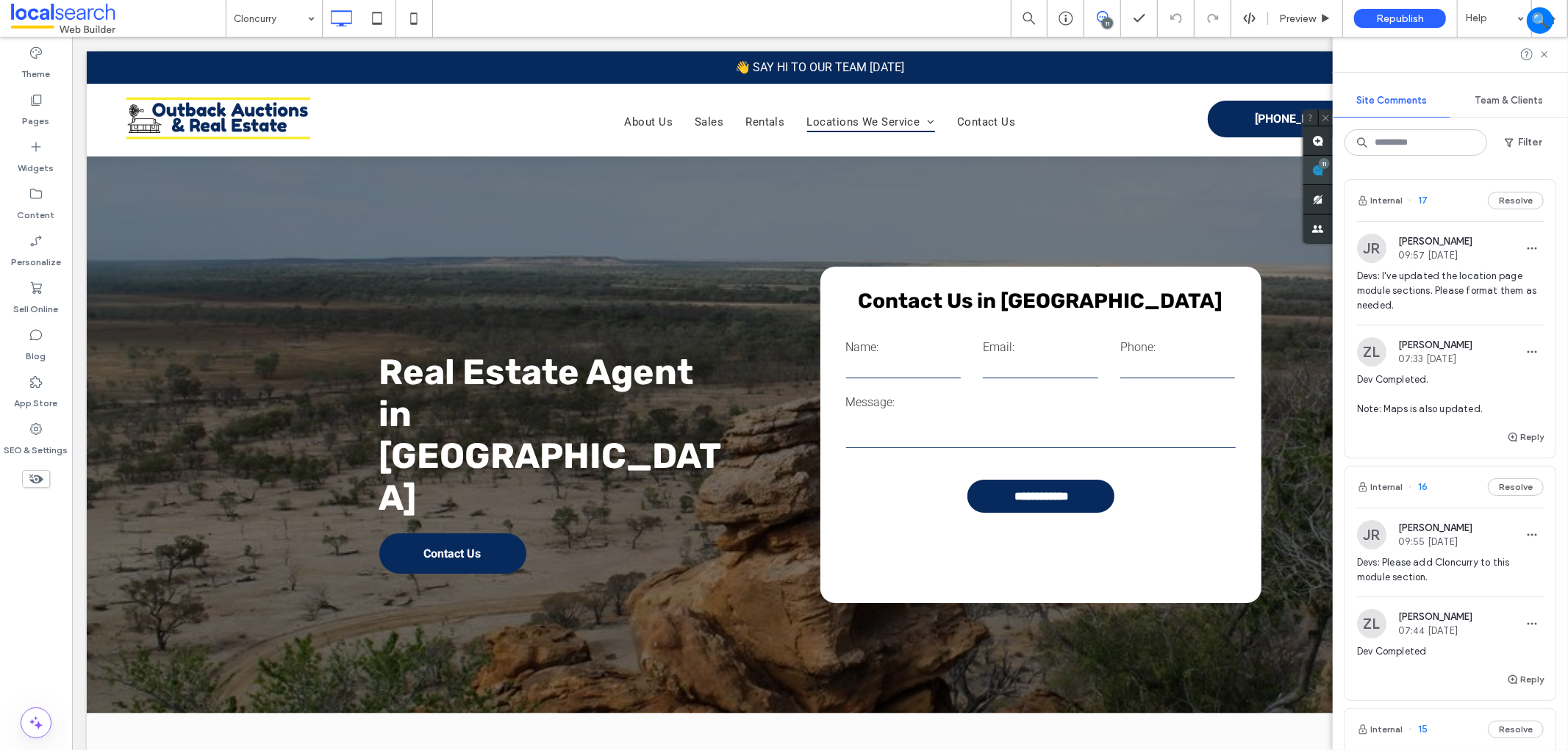
drag, startPoint x: 1549, startPoint y: 172, endPoint x: 1538, endPoint y: 166, distance: 12.5
click at [1323, 170] on use at bounding box center [1318, 170] width 12 height 12
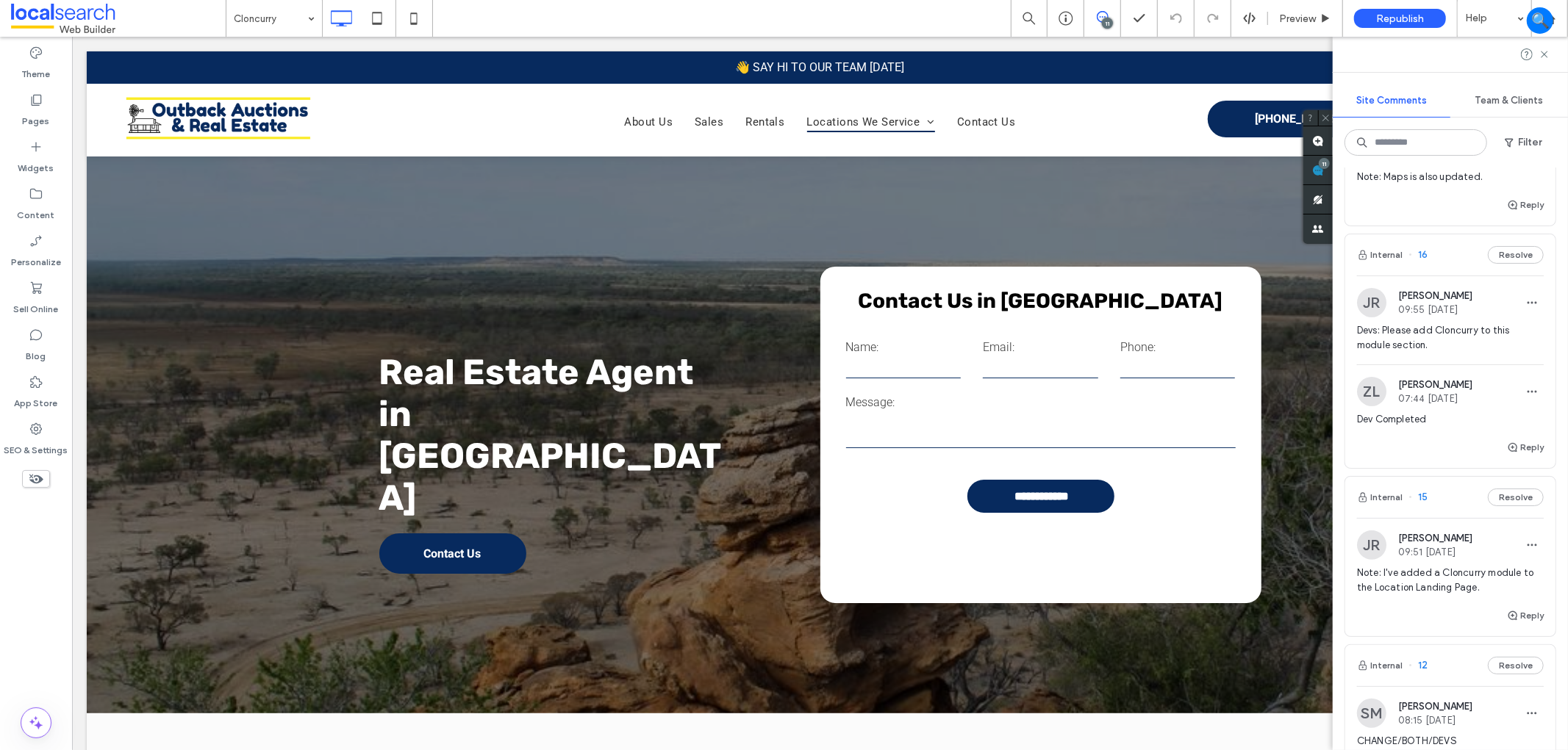
scroll to position [244, 0]
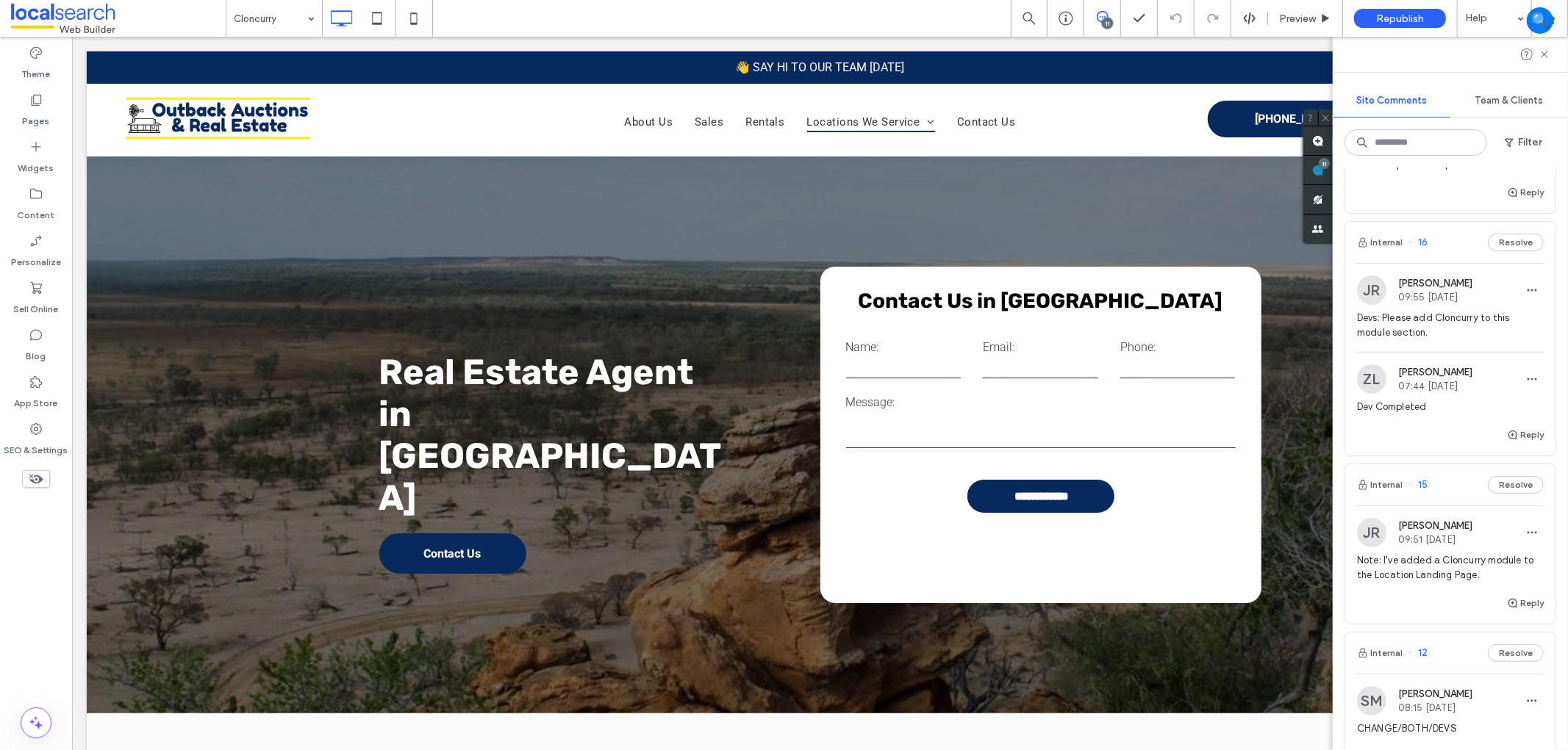
click at [1459, 422] on div "Dev Completed" at bounding box center [1450, 413] width 187 height 27
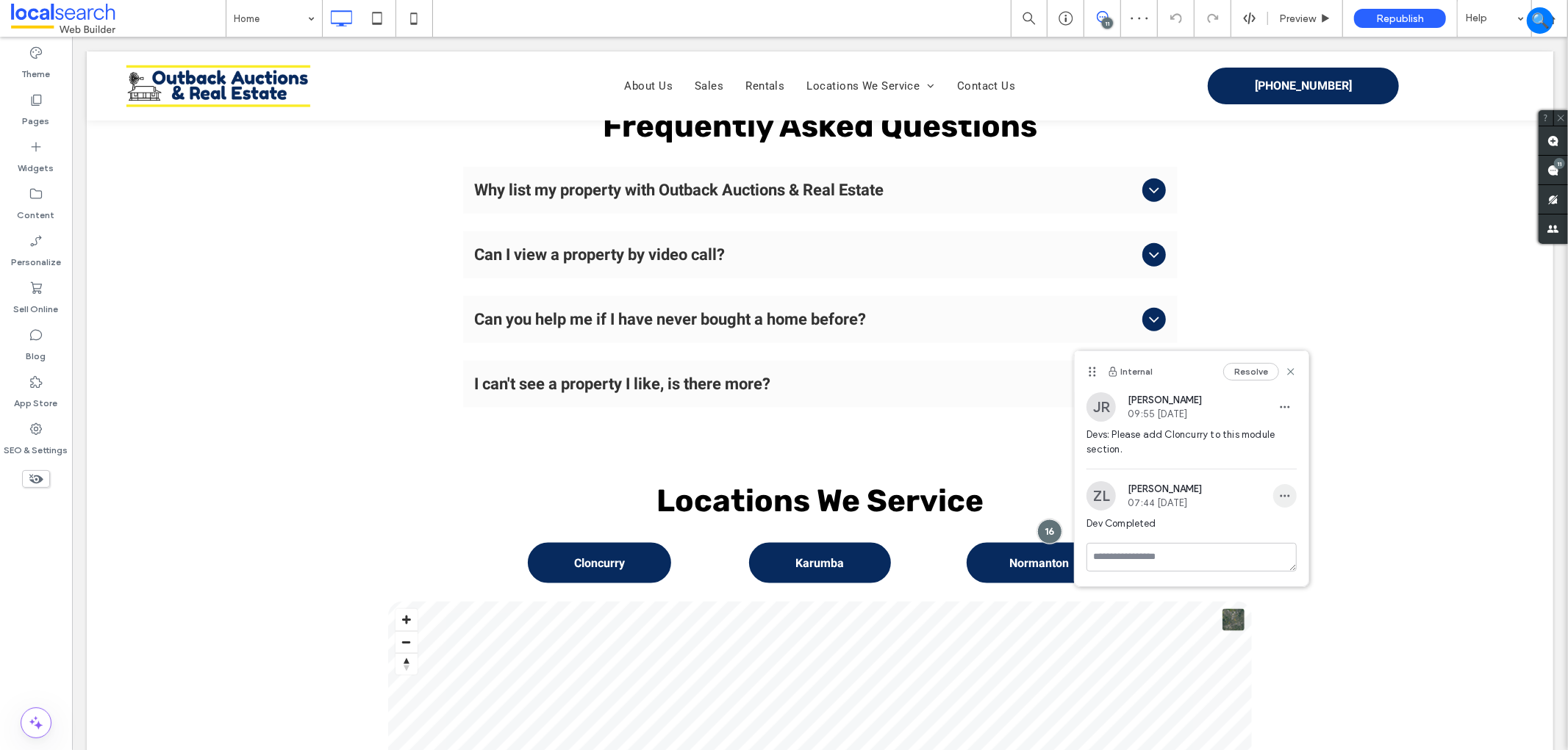
click at [1284, 494] on icon "button" at bounding box center [1285, 495] width 12 height 12
click at [1311, 526] on div "Edit" at bounding box center [1338, 534] width 131 height 28
click at [1268, 543] on textarea "**********" at bounding box center [1191, 569] width 210 height 73
type textarea "**********"
drag, startPoint x: 1246, startPoint y: 597, endPoint x: 1085, endPoint y: 581, distance: 161.8
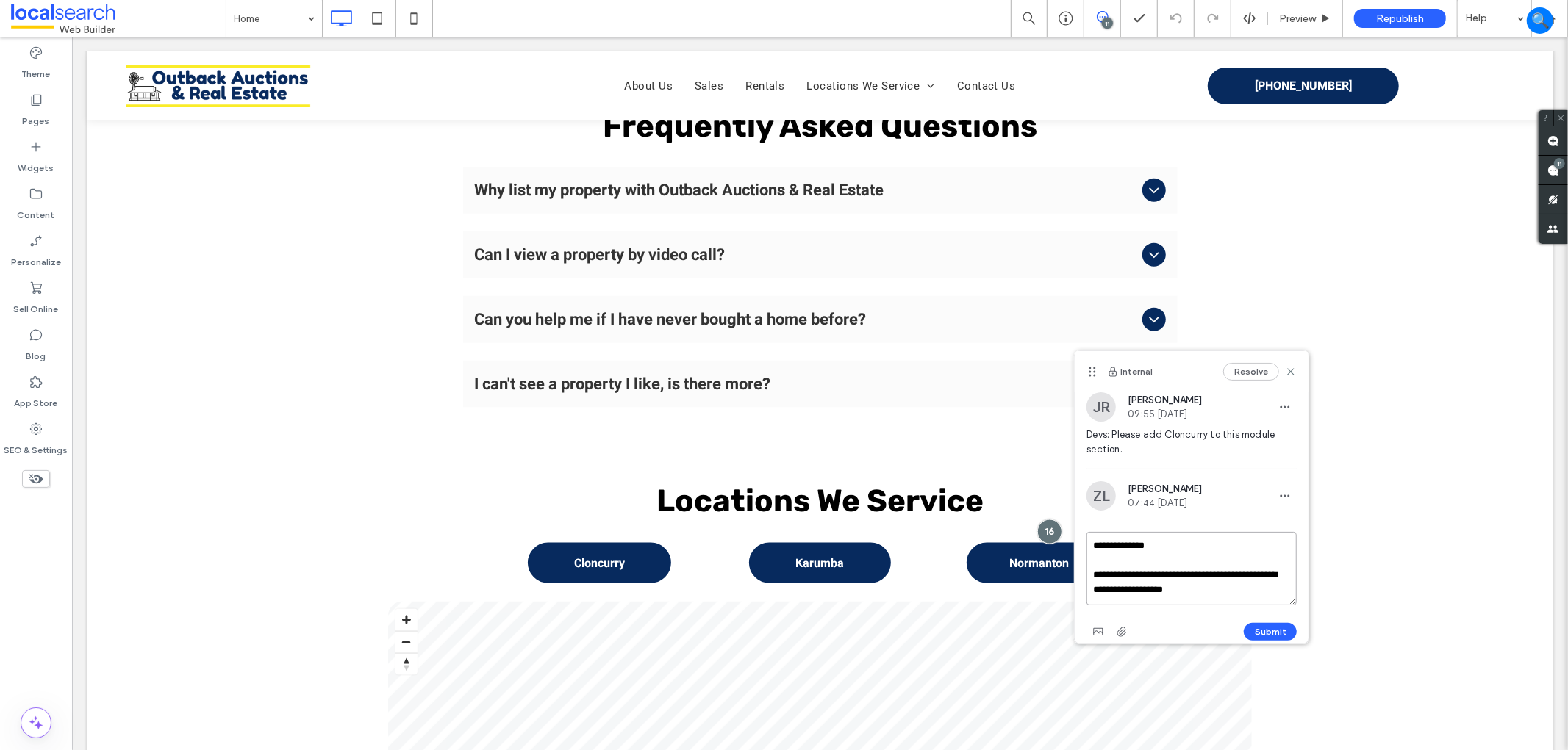
click at [1085, 581] on div "**********" at bounding box center [1191, 562] width 233 height 162
click at [1161, 564] on textarea "**********" at bounding box center [1191, 569] width 210 height 73
drag, startPoint x: 1123, startPoint y: 575, endPoint x: 1275, endPoint y: 594, distance: 153.2
click at [1275, 594] on textarea "**********" at bounding box center [1191, 569] width 210 height 73
click at [1548, 168] on icon at bounding box center [1553, 170] width 12 height 12
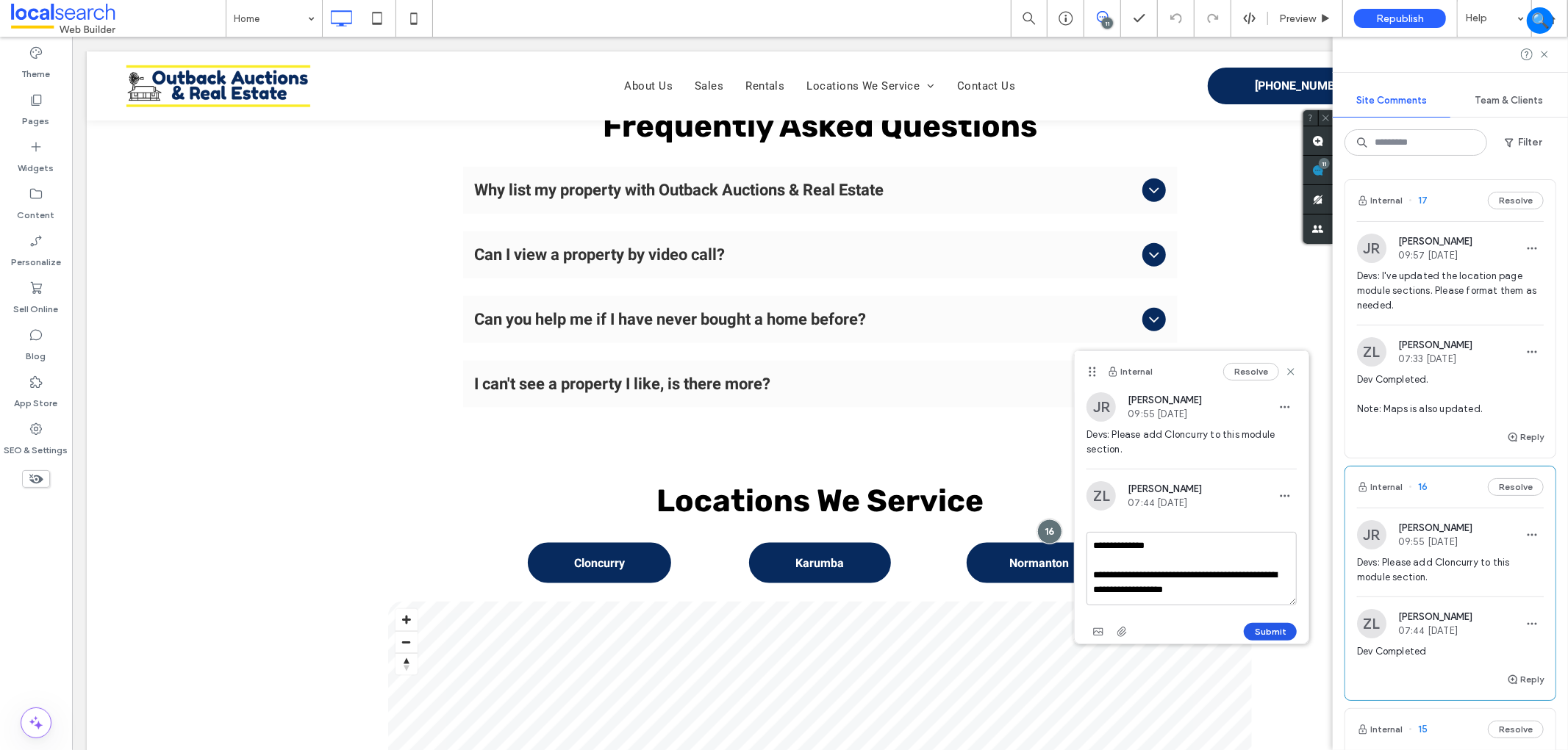
click at [1265, 632] on button "Submit" at bounding box center [1270, 631] width 53 height 18
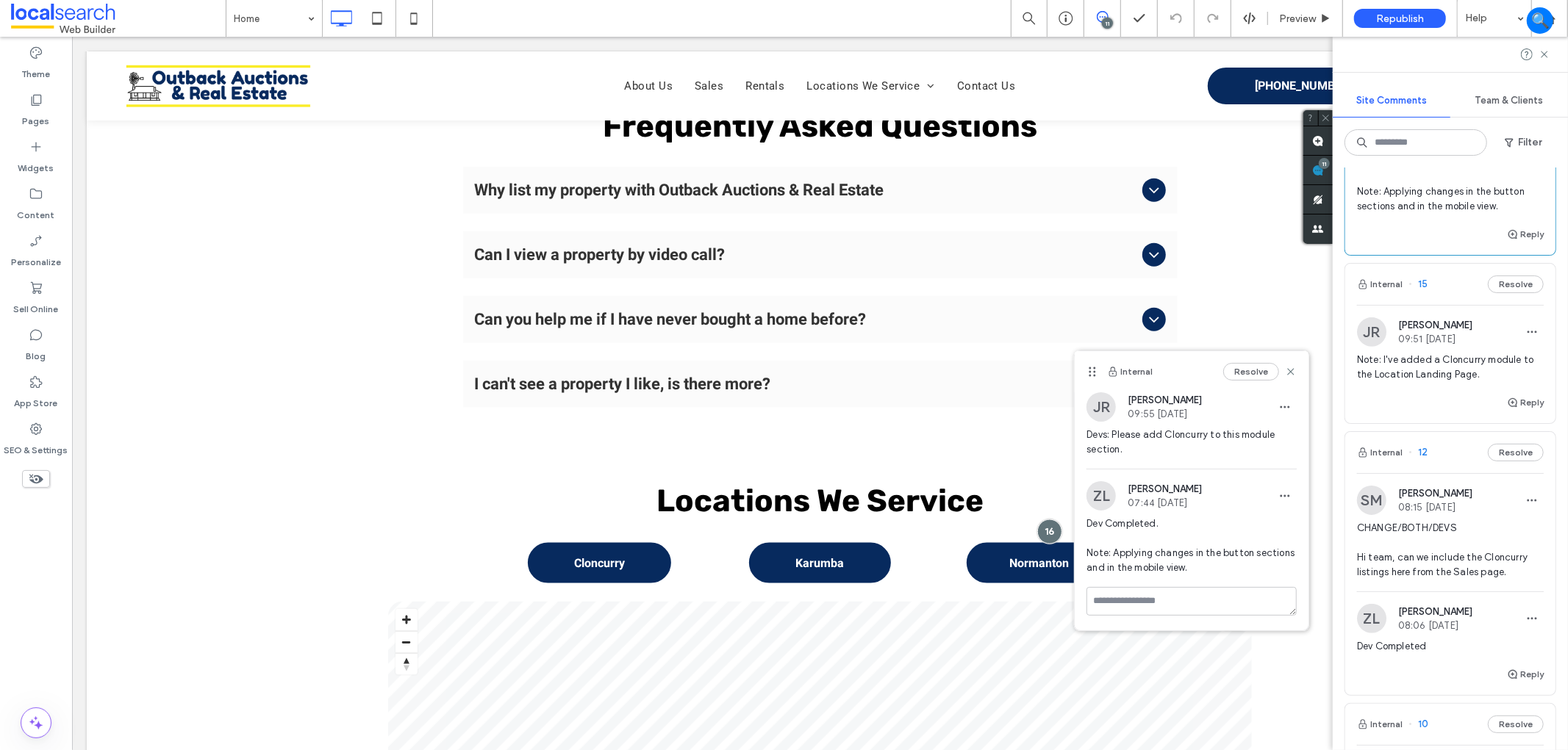
scroll to position [653, 0]
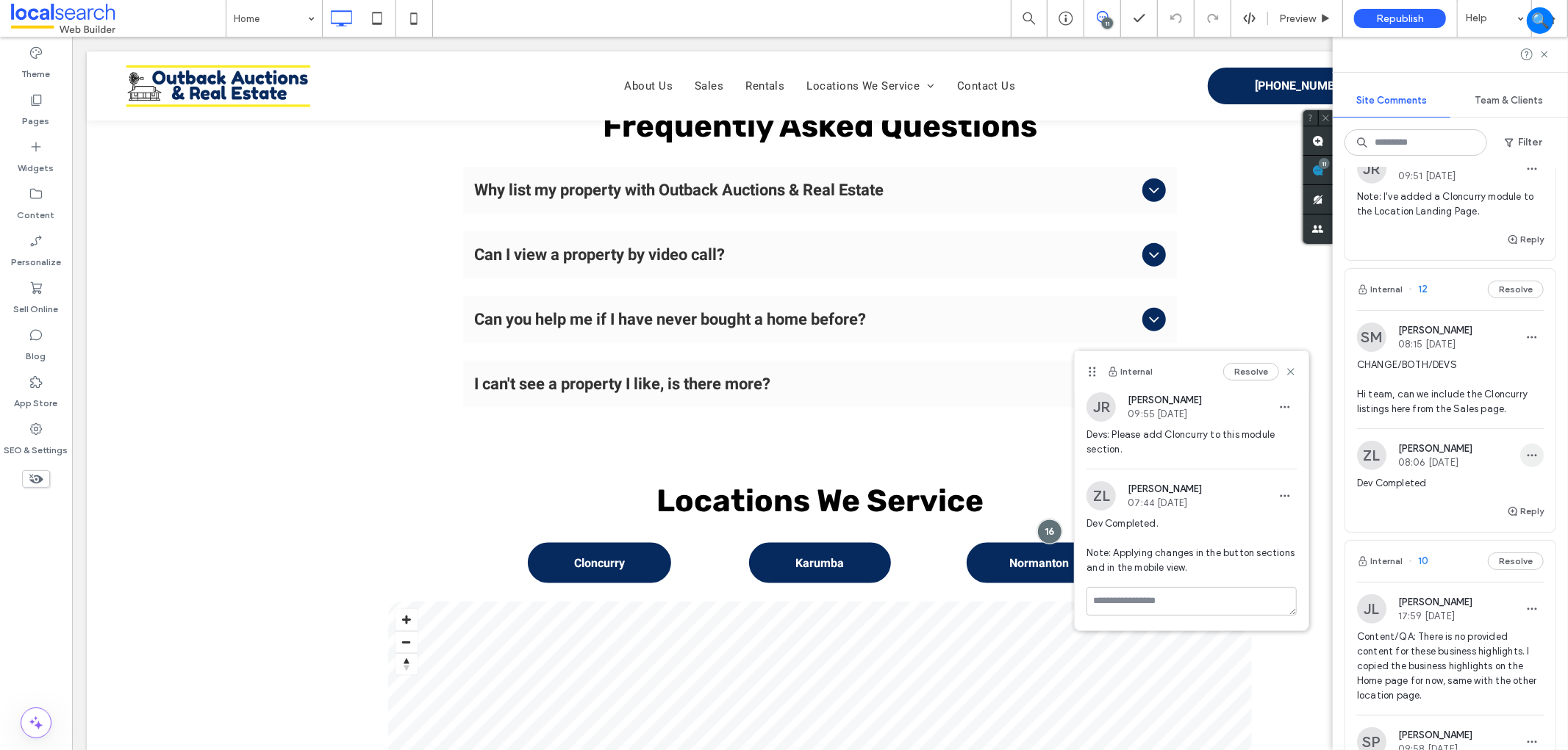
click at [1526, 454] on icon "button" at bounding box center [1532, 456] width 12 height 12
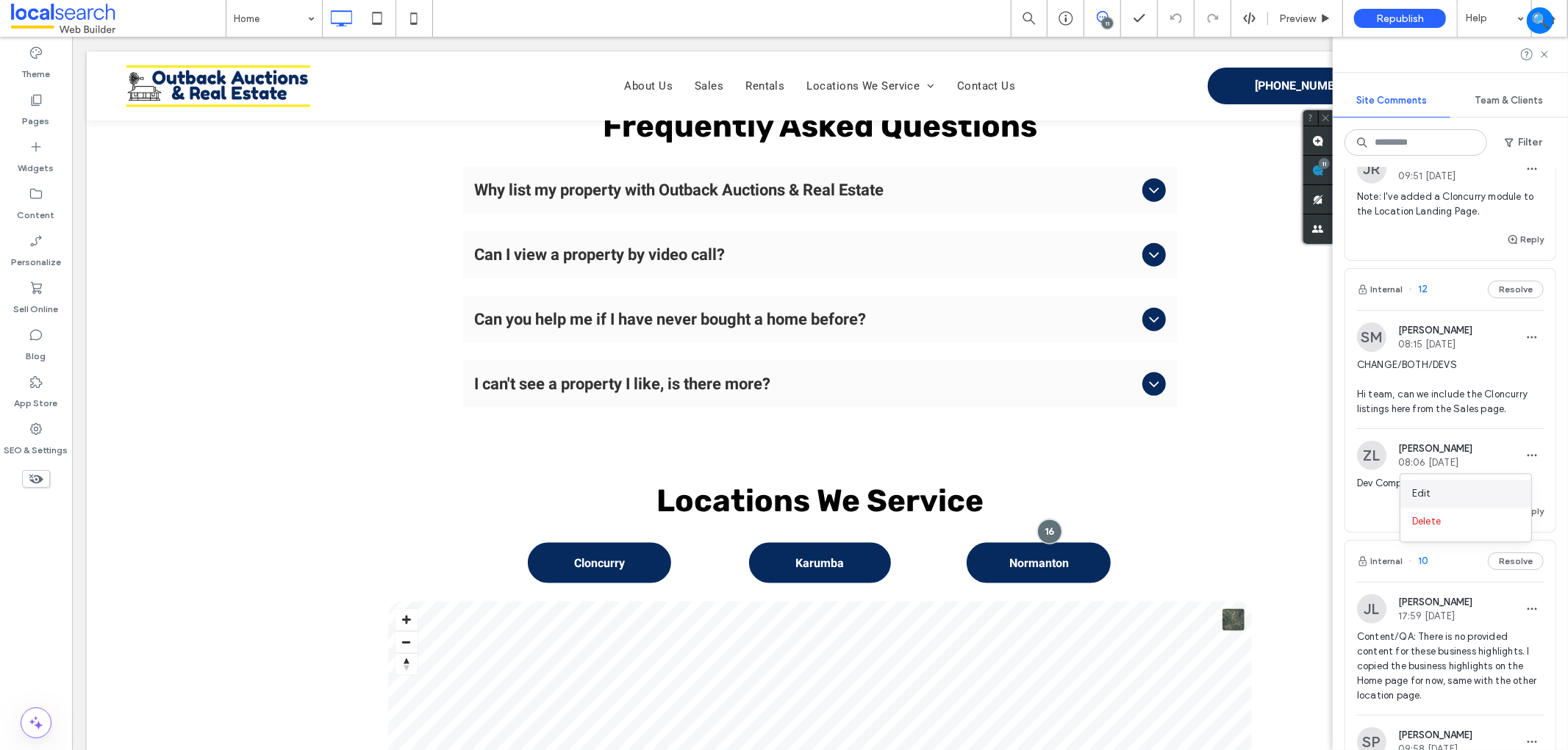
click at [1486, 494] on div "Edit" at bounding box center [1465, 494] width 131 height 28
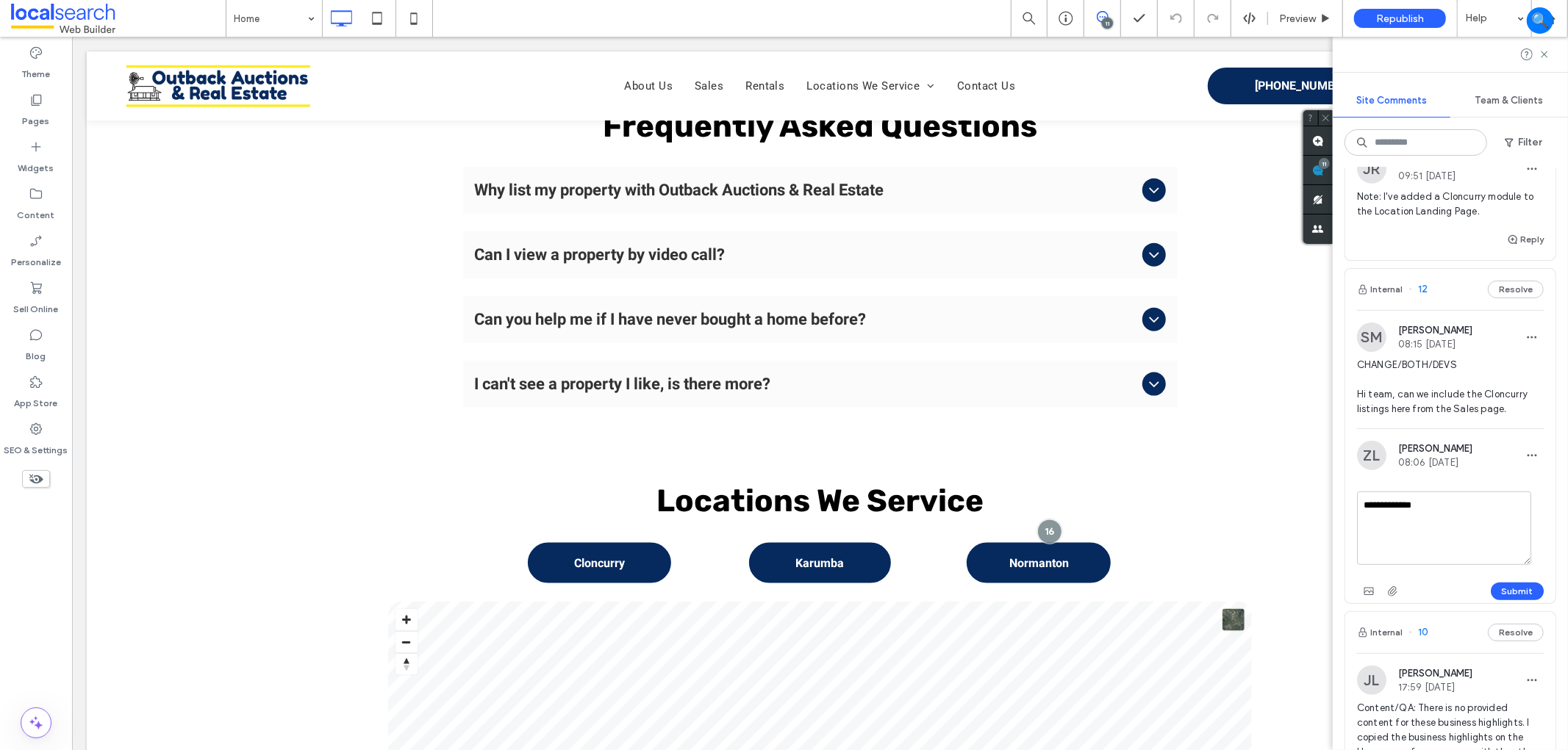
click at [1478, 504] on textarea "**********" at bounding box center [1444, 528] width 174 height 73
click at [1478, 505] on textarea "**********" at bounding box center [1444, 528] width 174 height 73
drag, startPoint x: 1390, startPoint y: 539, endPoint x: 1405, endPoint y: 550, distance: 18.6
click at [1405, 550] on textarea "**********" at bounding box center [1444, 528] width 174 height 73
type textarea "**********"
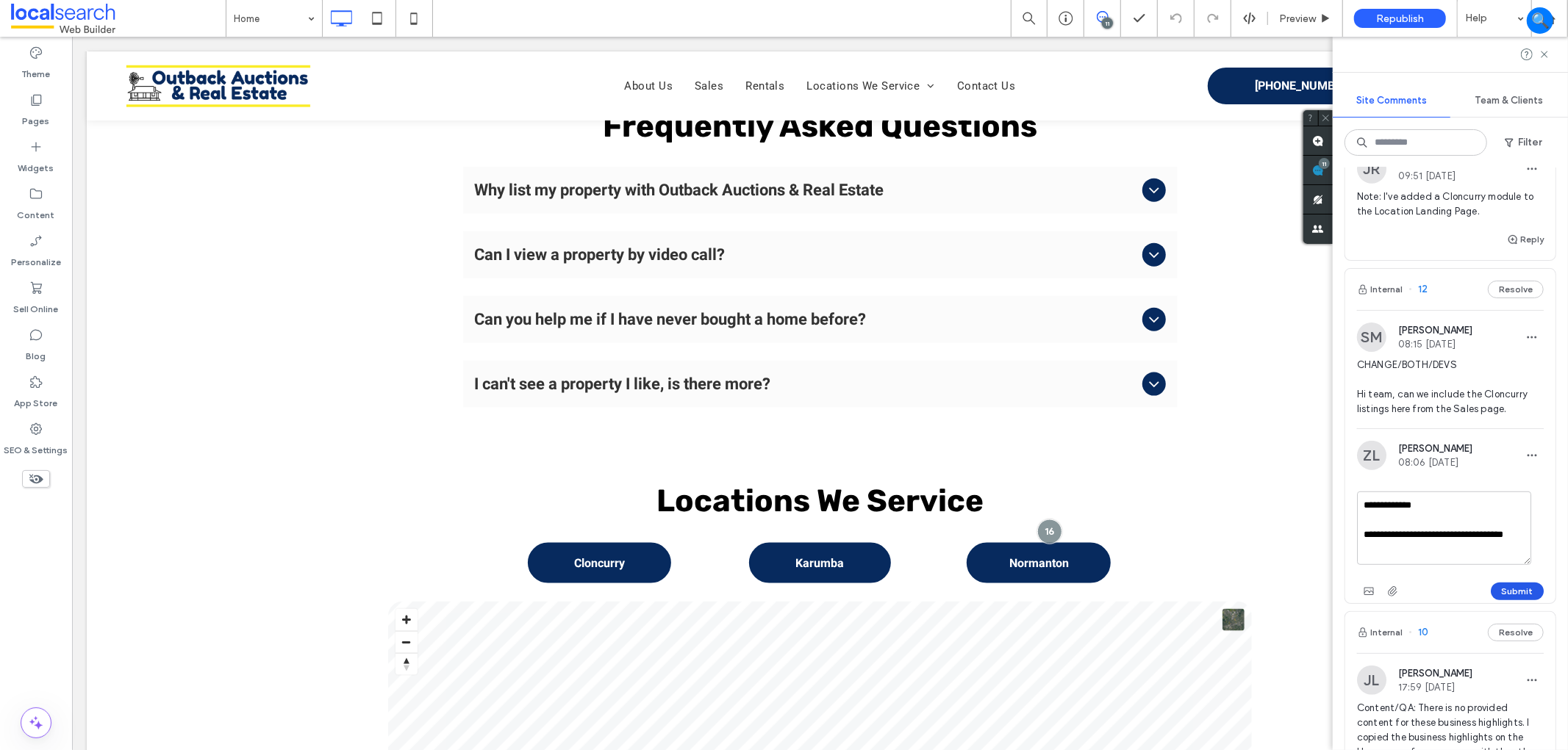
click at [1494, 593] on button "Submit" at bounding box center [1516, 591] width 53 height 18
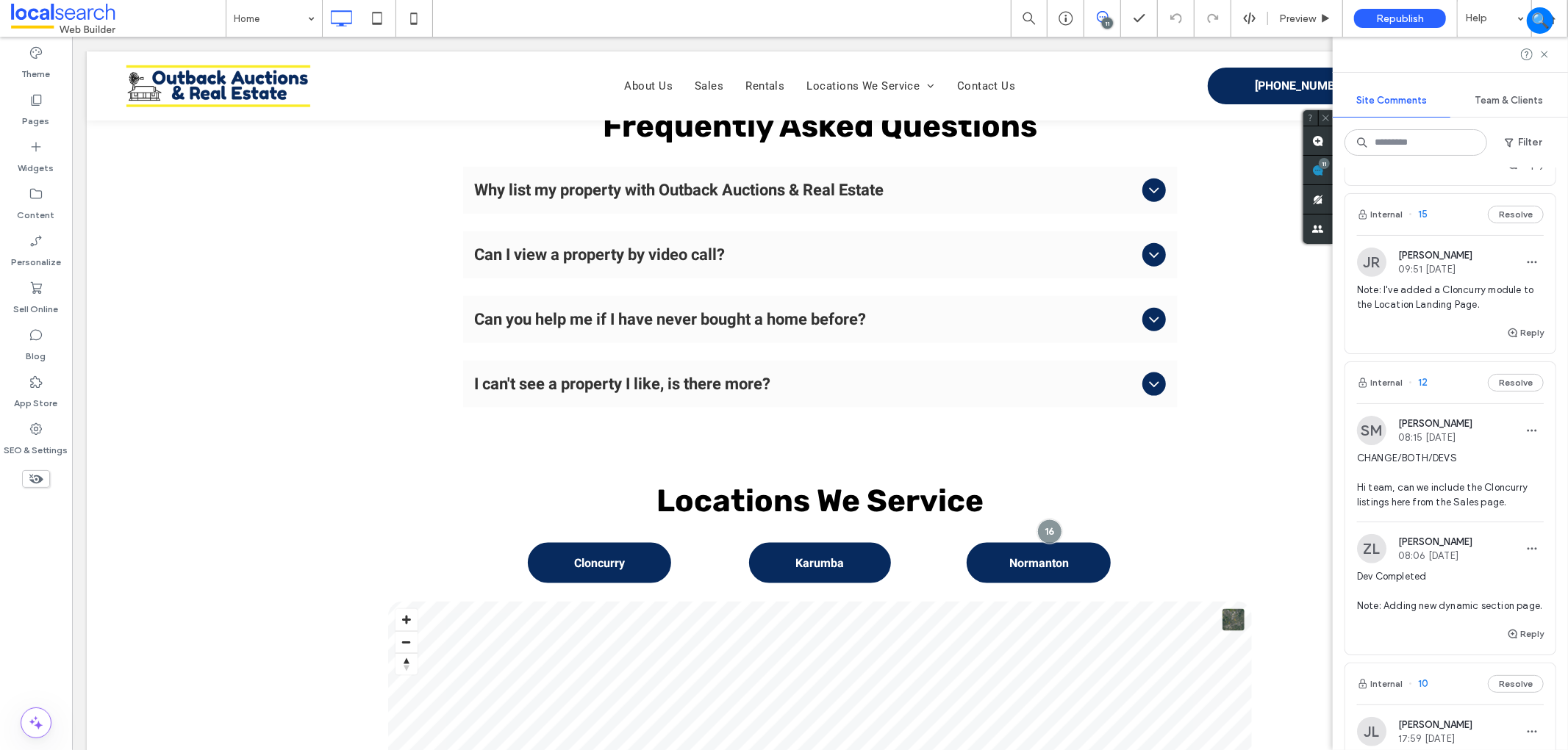
scroll to position [571, 0]
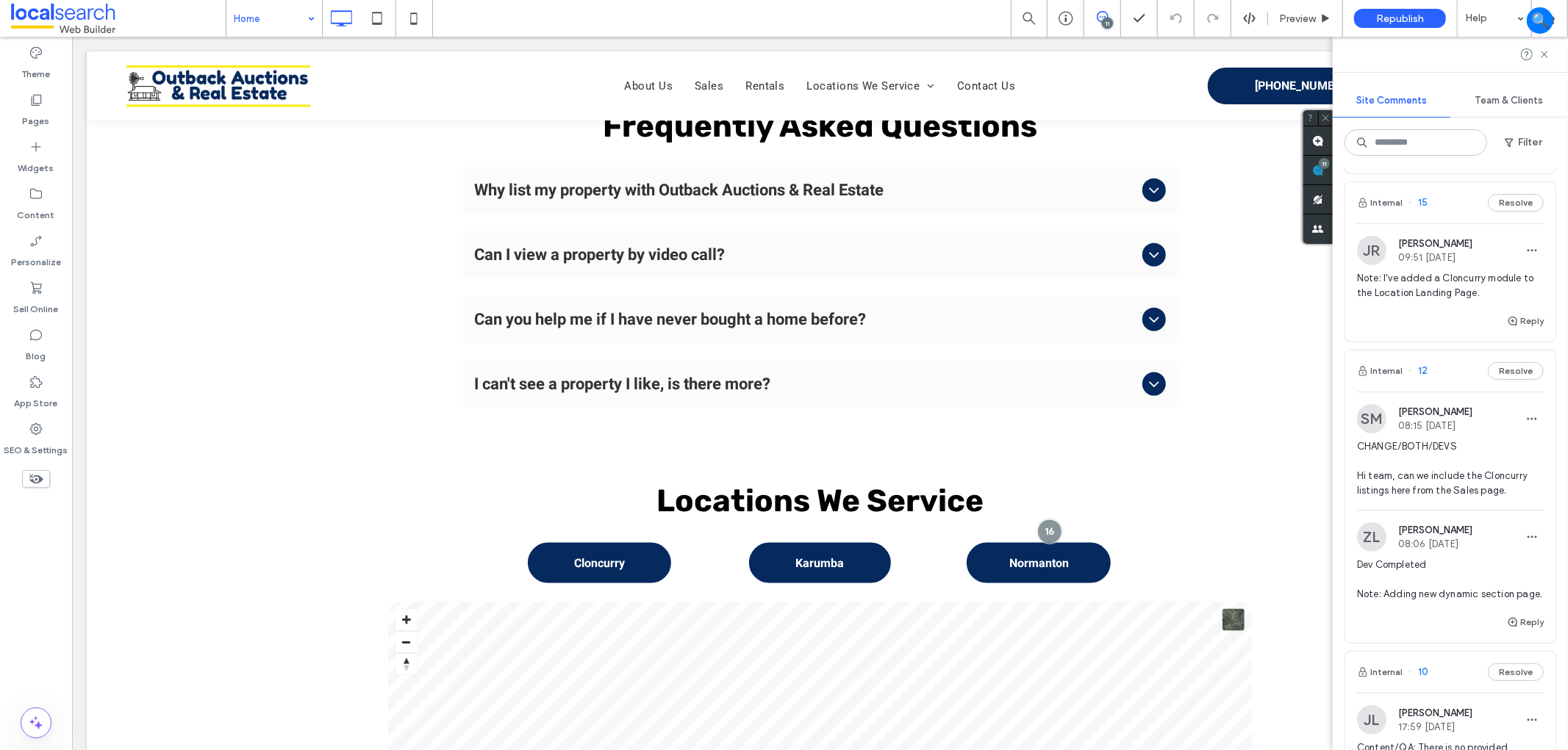
drag, startPoint x: 272, startPoint y: 9, endPoint x: 269, endPoint y: 30, distance: 21.2
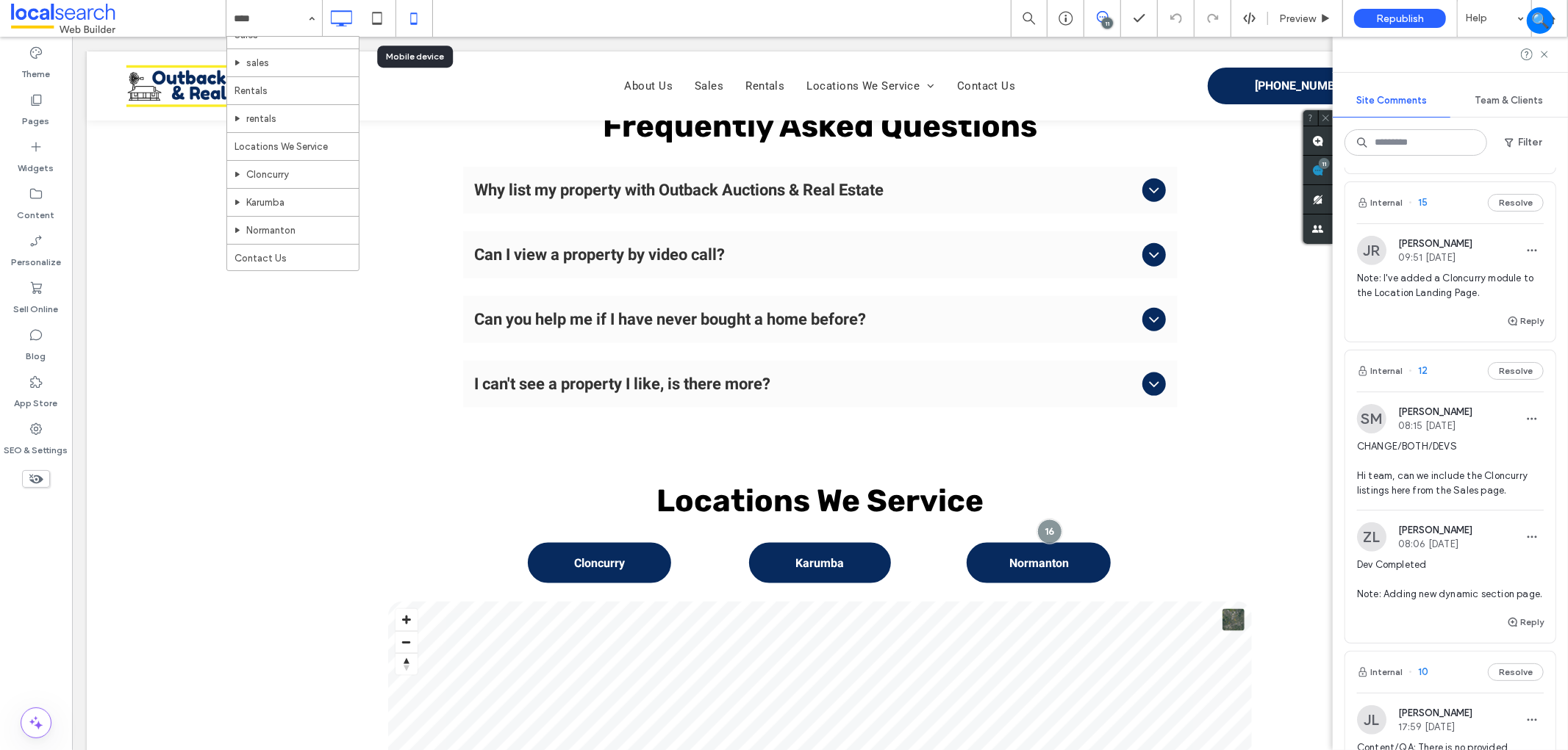
click at [413, 17] on icon at bounding box center [414, 19] width 30 height 30
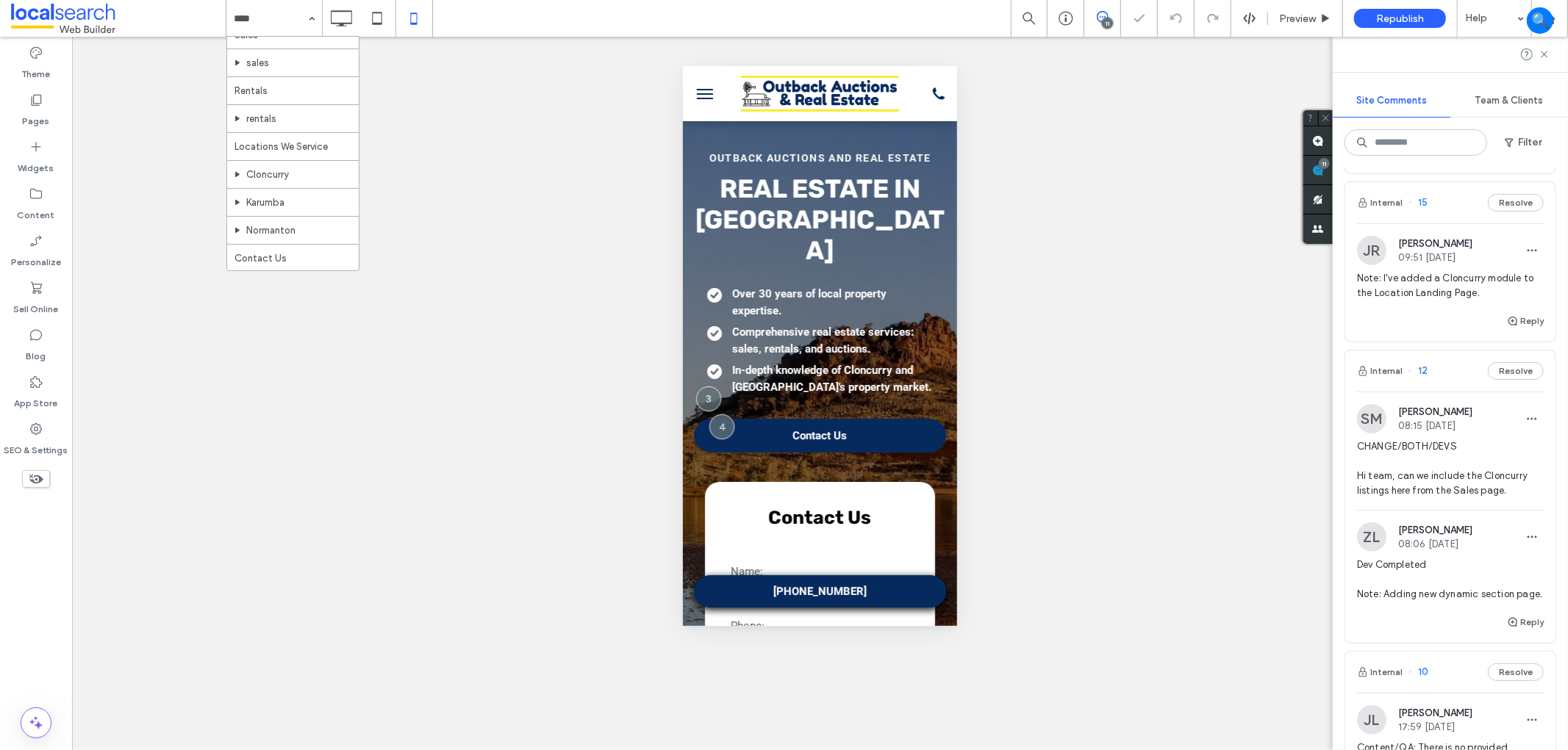
scroll to position [0, 0]
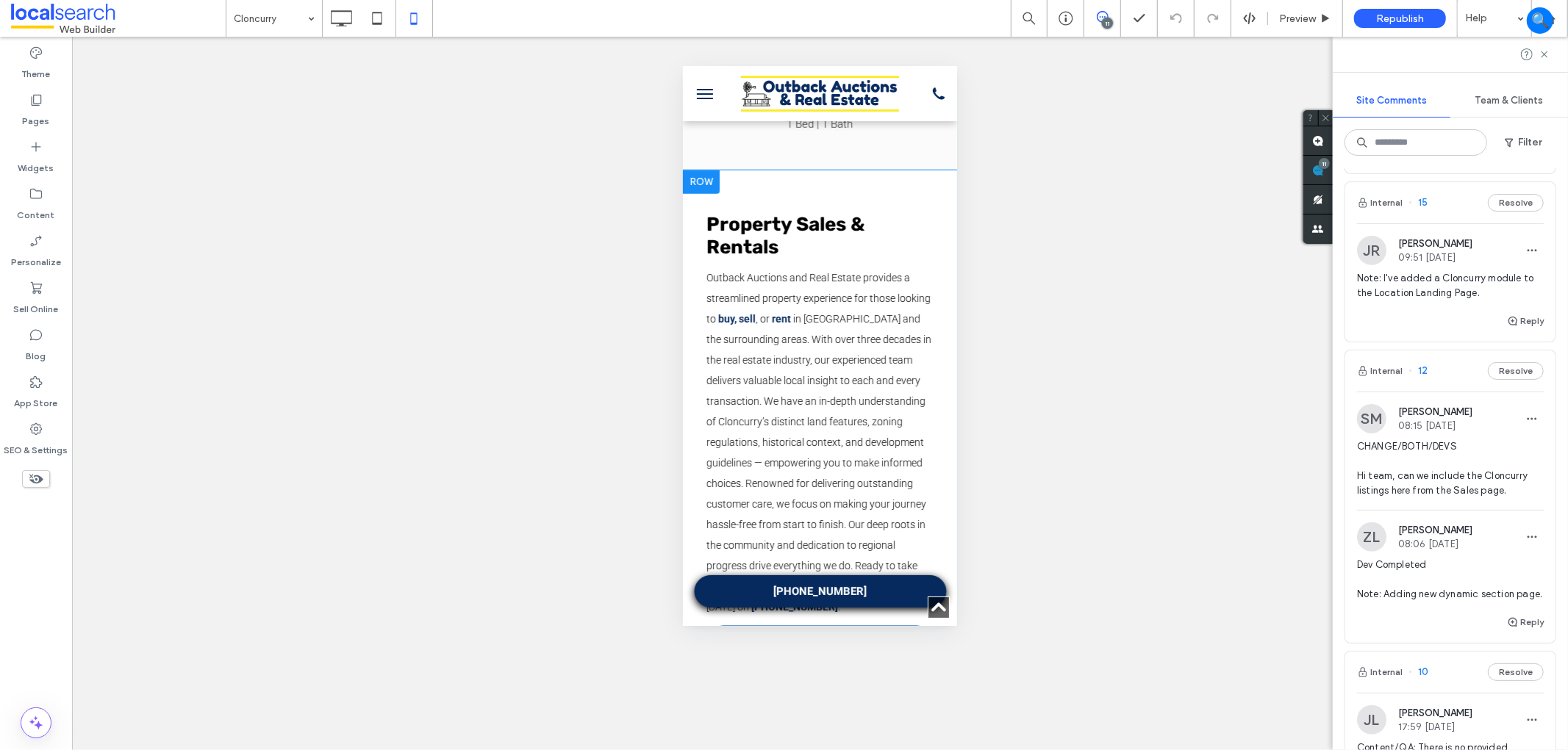
scroll to position [6205, 0]
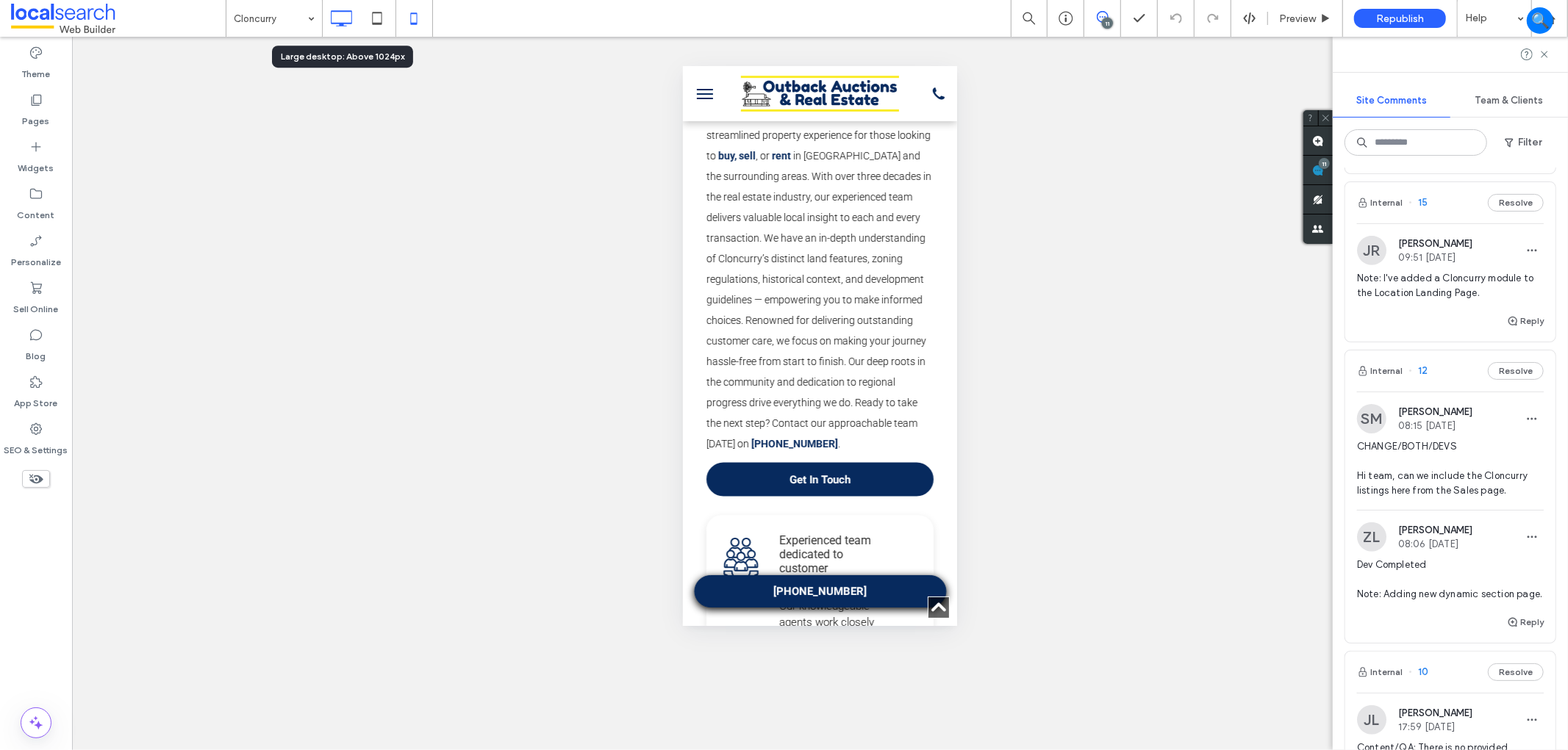
click at [330, 26] on icon at bounding box center [341, 19] width 30 height 30
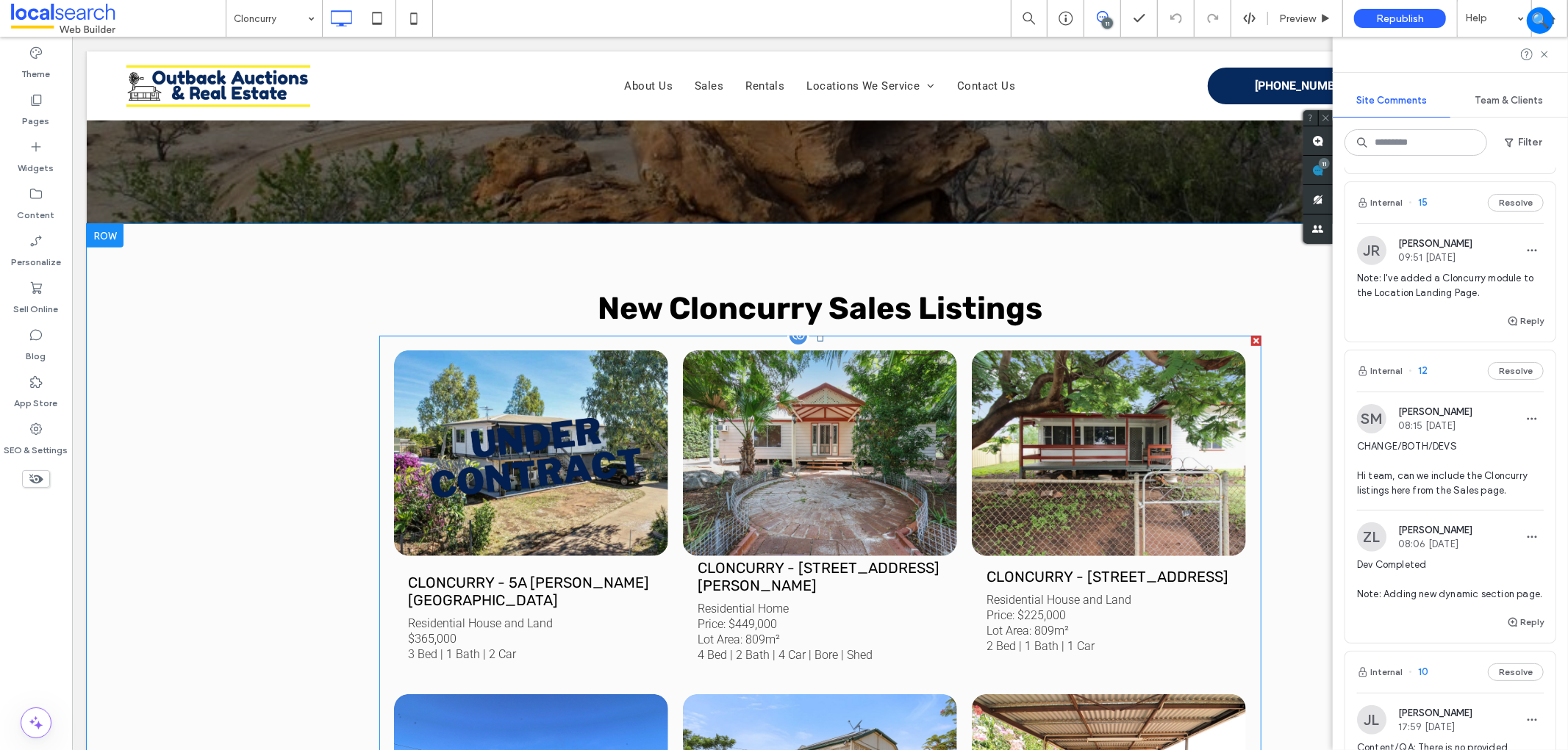
scroll to position [163, 0]
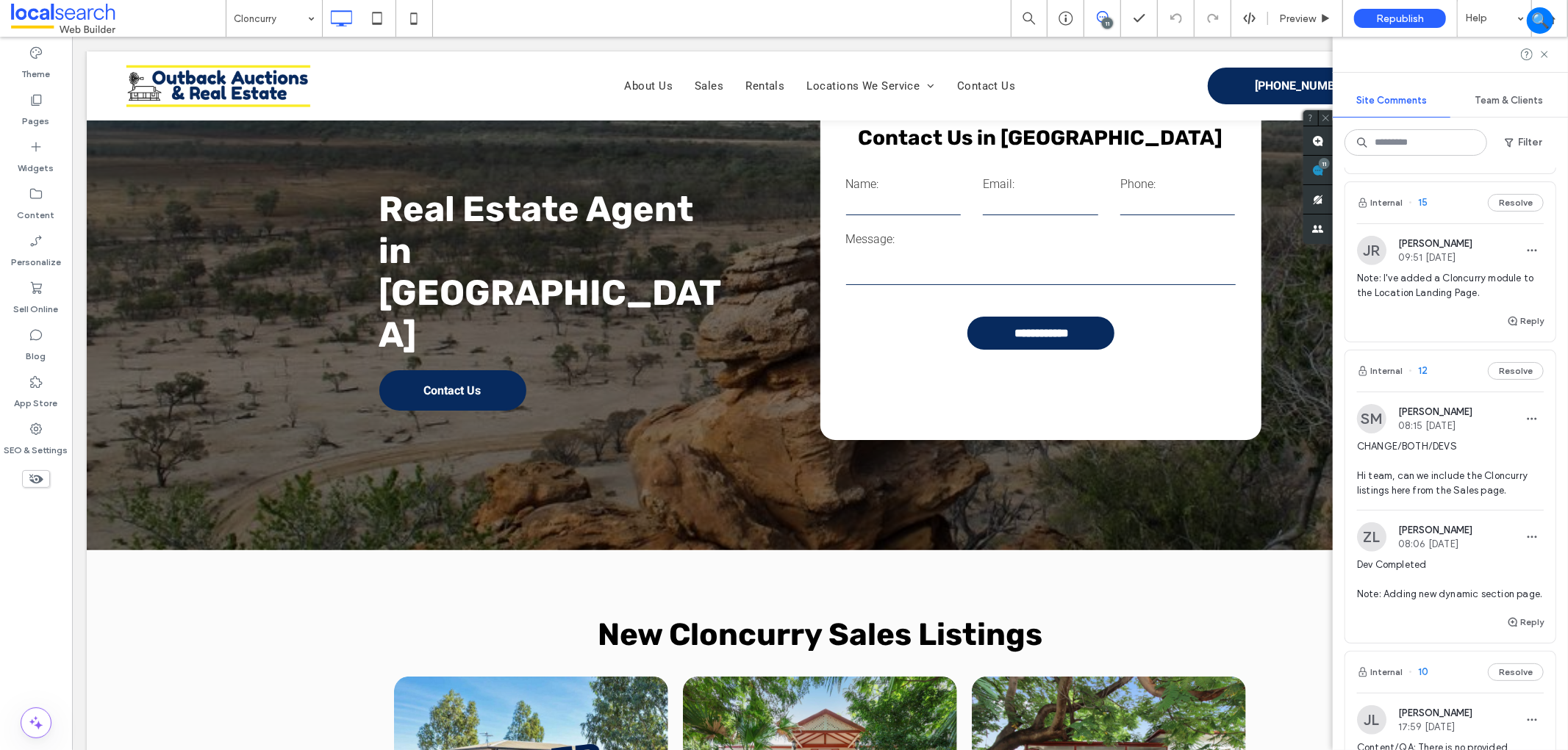
scroll to position [163, 0]
